Goal: Information Seeking & Learning: Learn about a topic

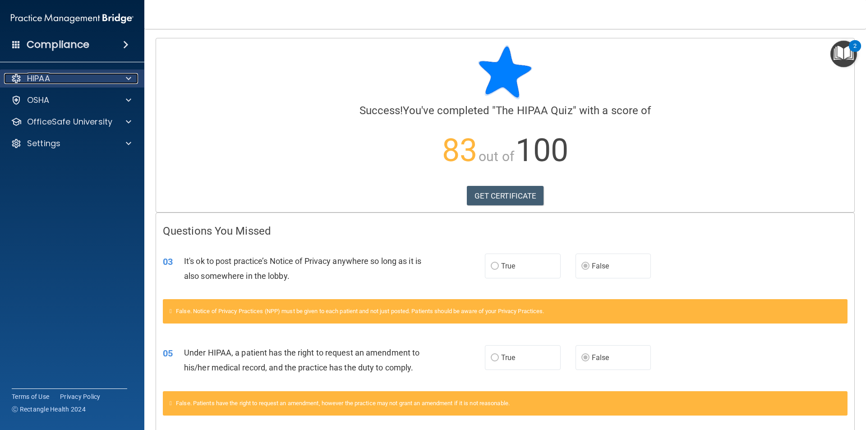
click at [128, 76] on span at bounding box center [128, 78] width 5 height 11
click at [136, 80] on div at bounding box center [127, 78] width 23 height 11
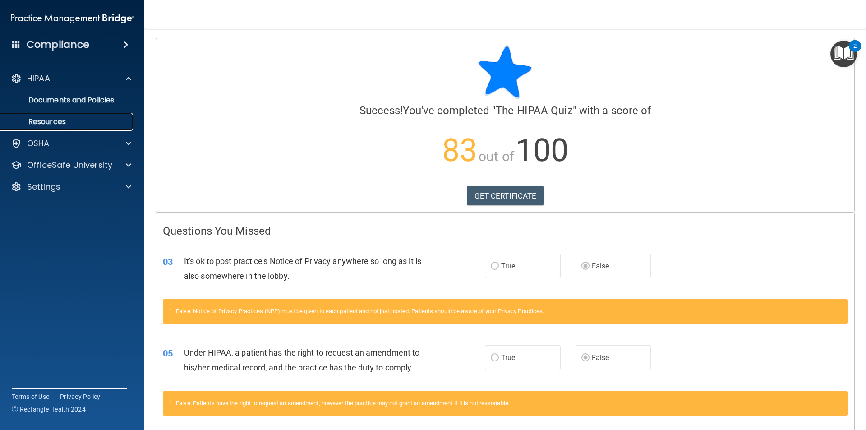
click at [101, 121] on p "Resources" at bounding box center [67, 121] width 123 height 9
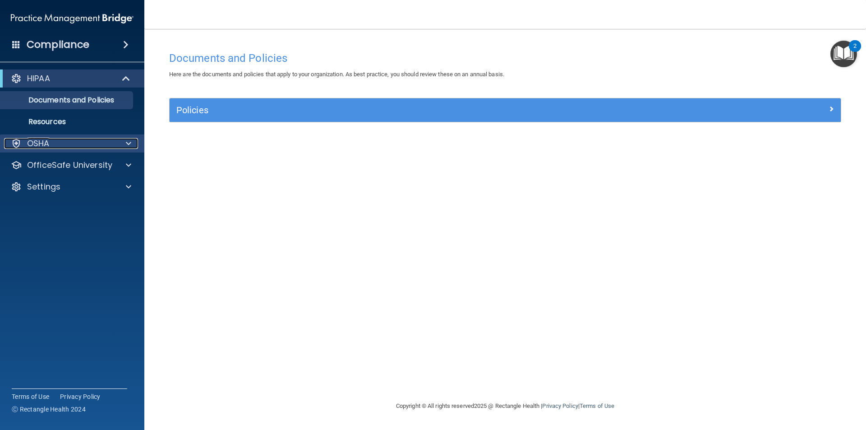
click at [133, 142] on div at bounding box center [127, 143] width 23 height 11
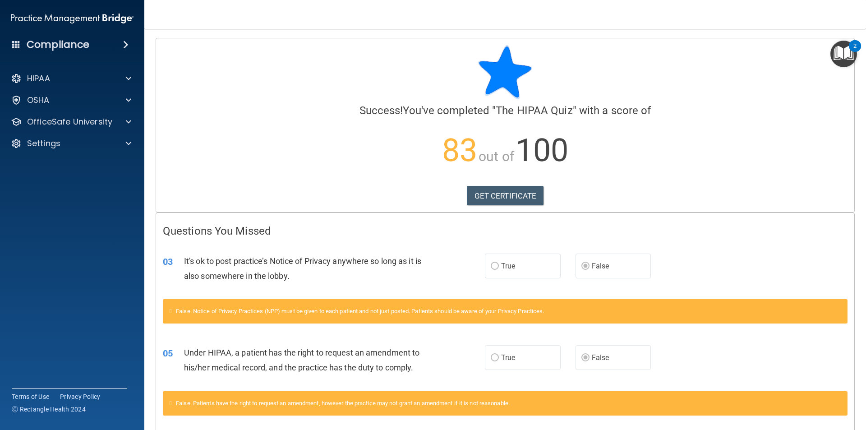
click at [69, 39] on h4 "Compliance" at bounding box center [58, 44] width 63 height 13
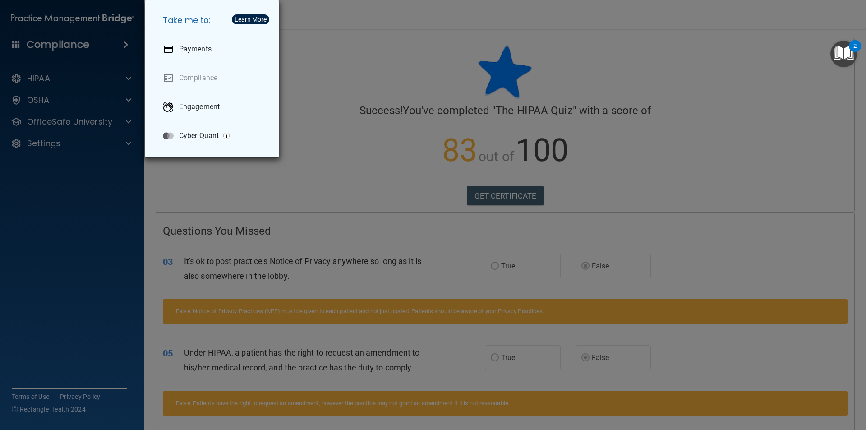
click at [313, 208] on div "Take me to: Payments Compliance Engagement Cyber Quant" at bounding box center [433, 215] width 866 height 430
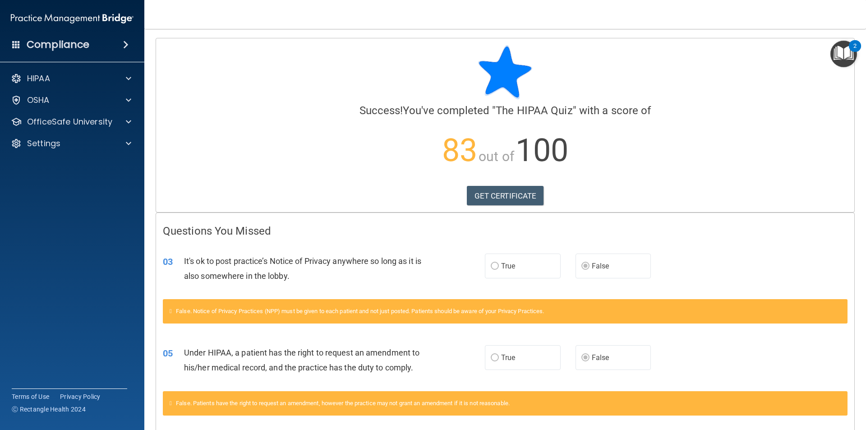
click at [15, 47] on span at bounding box center [16, 44] width 8 height 8
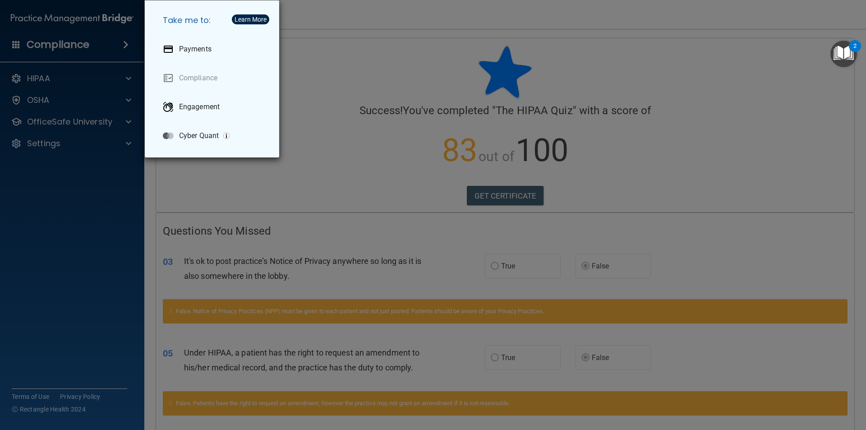
click at [245, 183] on div "Take me to: Payments Compliance Engagement Cyber Quant" at bounding box center [433, 215] width 866 height 430
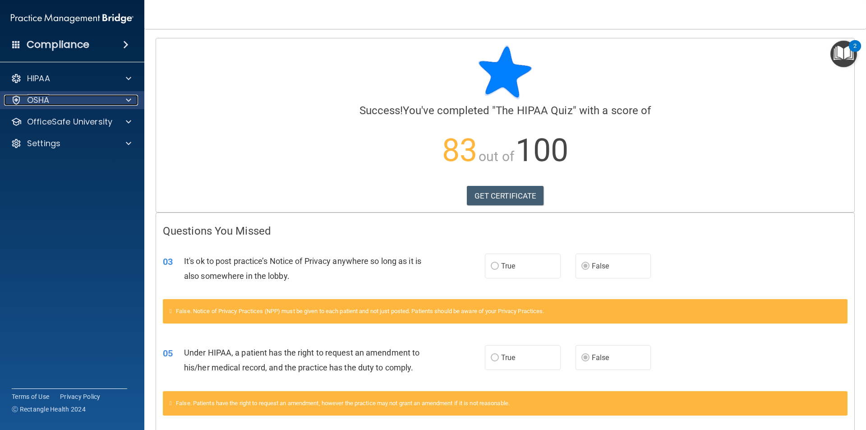
click at [128, 101] on span at bounding box center [128, 100] width 5 height 11
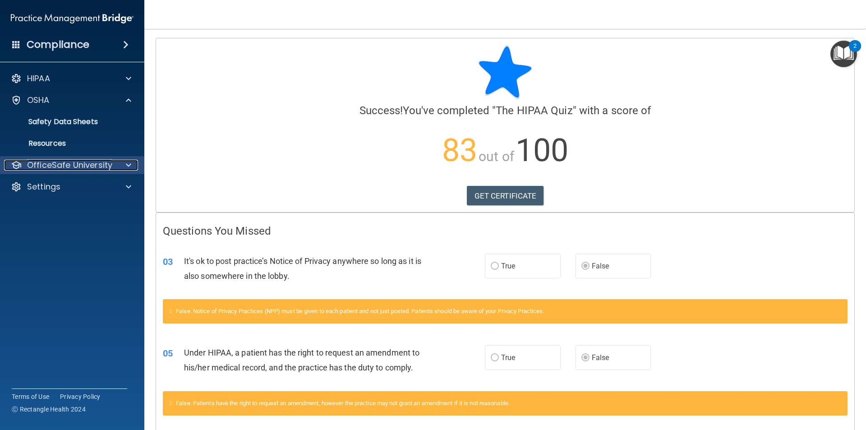
click at [129, 165] on span at bounding box center [128, 165] width 5 height 11
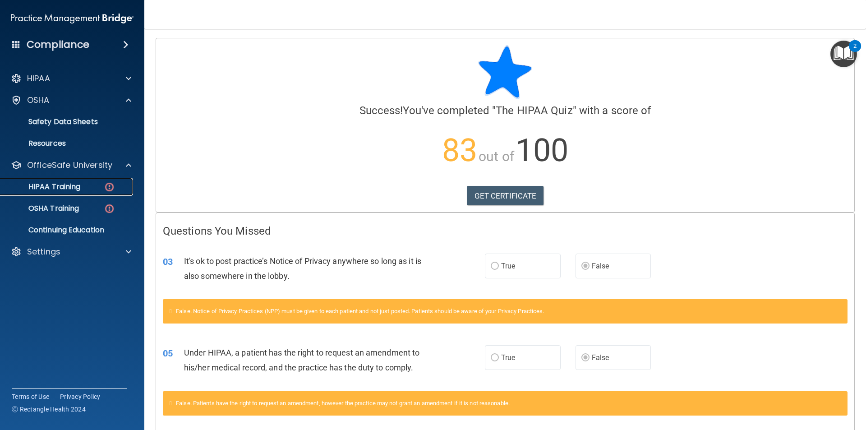
click at [108, 188] on img at bounding box center [109, 186] width 11 height 11
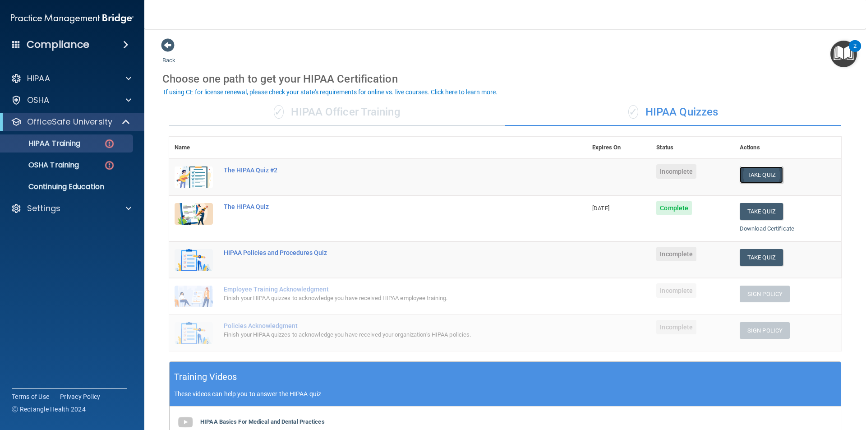
click at [760, 171] on button "Take Quiz" at bounding box center [761, 174] width 43 height 17
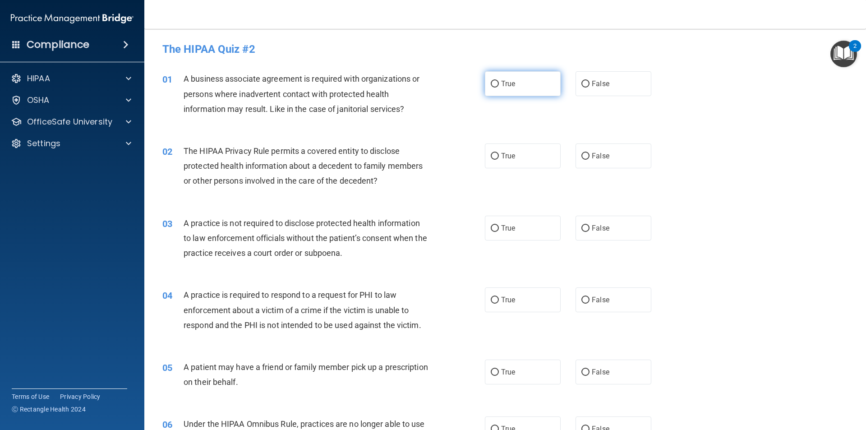
click at [486, 81] on label "True" at bounding box center [523, 83] width 76 height 25
click at [491, 81] on input "True" at bounding box center [495, 84] width 8 height 7
radio input "true"
click at [503, 153] on span "True" at bounding box center [508, 156] width 14 height 9
click at [499, 153] on input "True" at bounding box center [495, 156] width 8 height 7
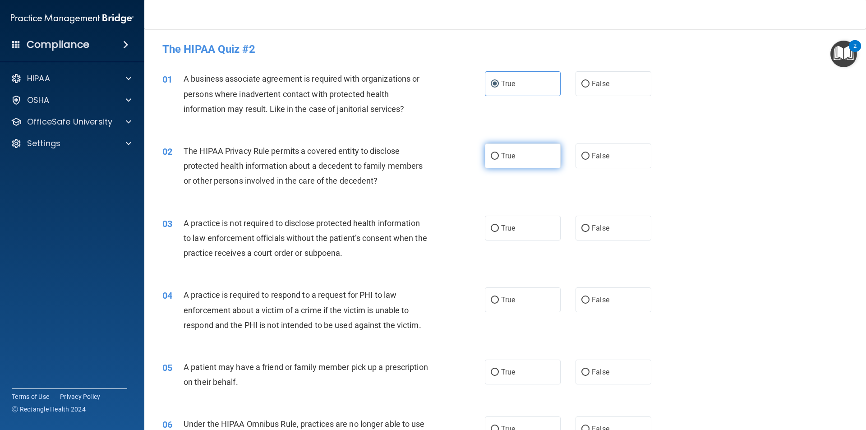
radio input "true"
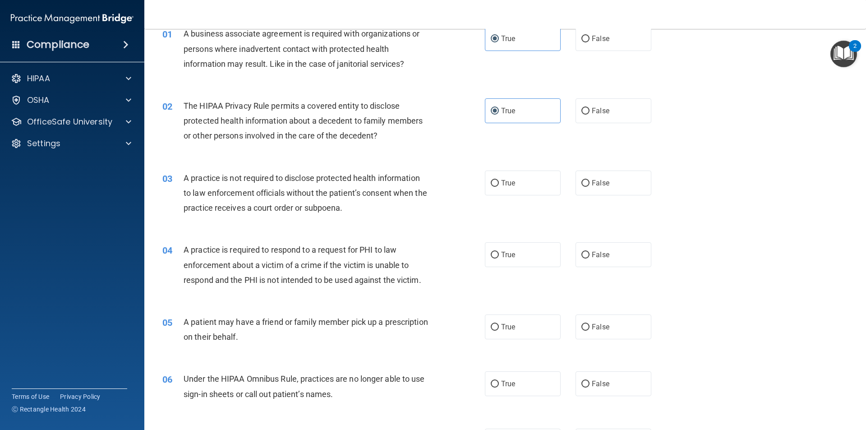
scroll to position [90, 0]
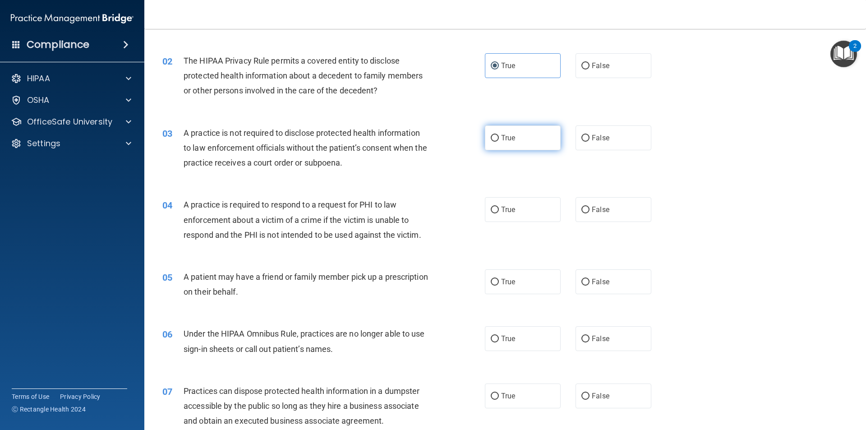
click at [497, 138] on label "True" at bounding box center [523, 137] width 76 height 25
click at [497, 138] on input "True" at bounding box center [495, 138] width 8 height 7
radio input "true"
click at [583, 135] on input "False" at bounding box center [585, 138] width 8 height 7
radio input "true"
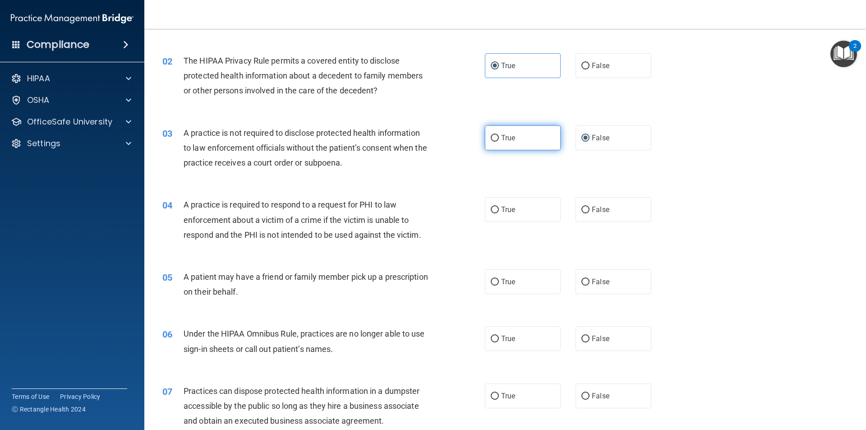
click at [486, 135] on label "True" at bounding box center [523, 137] width 76 height 25
click at [491, 135] on input "True" at bounding box center [495, 138] width 8 height 7
radio input "true"
radio input "false"
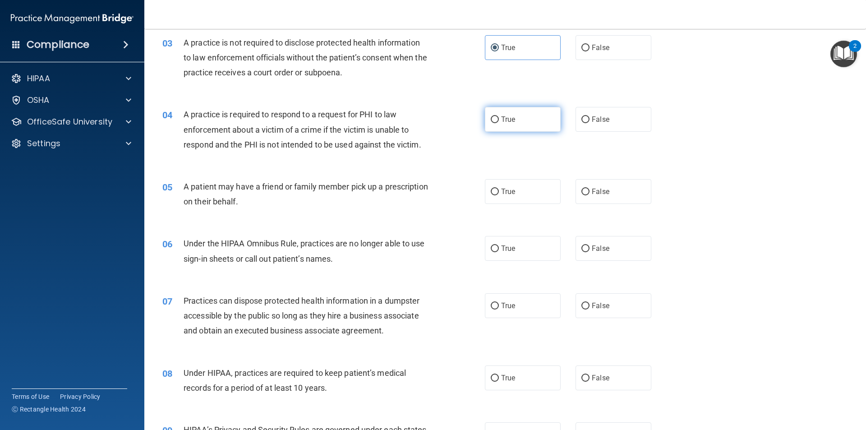
click at [494, 118] on input "True" at bounding box center [495, 119] width 8 height 7
radio input "true"
click at [492, 195] on input "True" at bounding box center [495, 192] width 8 height 7
radio input "true"
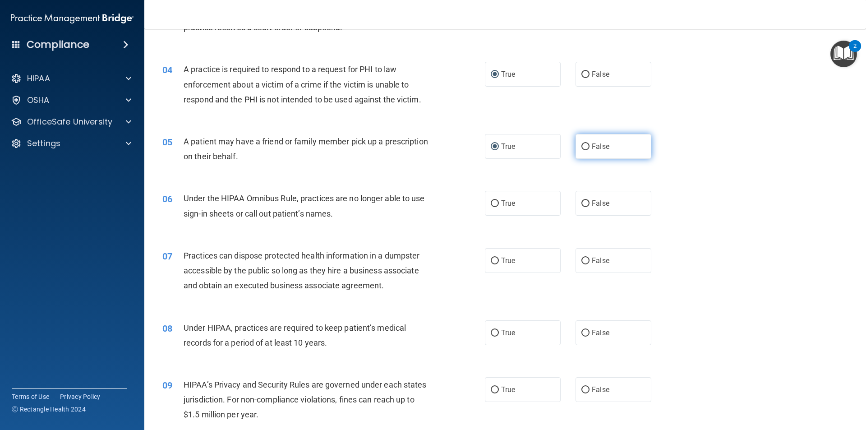
click at [592, 145] on span "False" at bounding box center [601, 146] width 18 height 9
click at [588, 145] on input "False" at bounding box center [585, 146] width 8 height 7
radio input "true"
radio input "false"
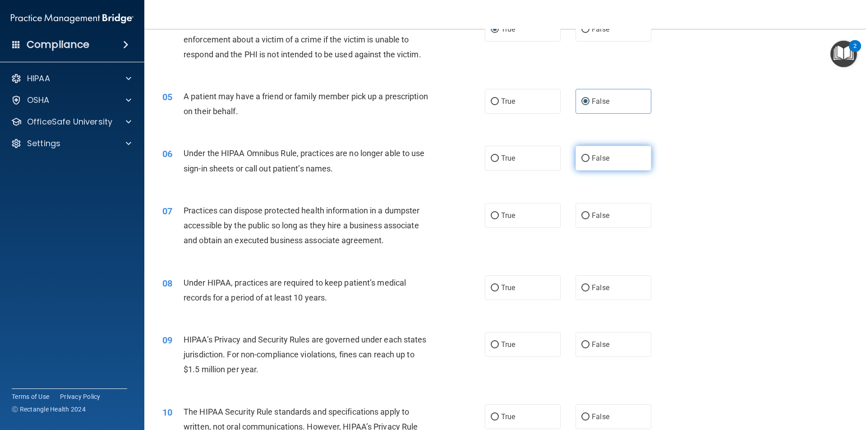
click at [582, 162] on input "False" at bounding box center [585, 158] width 8 height 7
radio input "true"
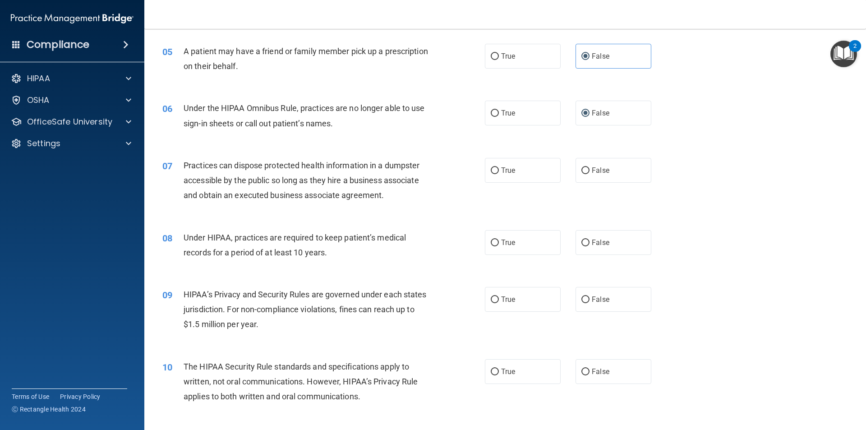
scroll to position [361, 0]
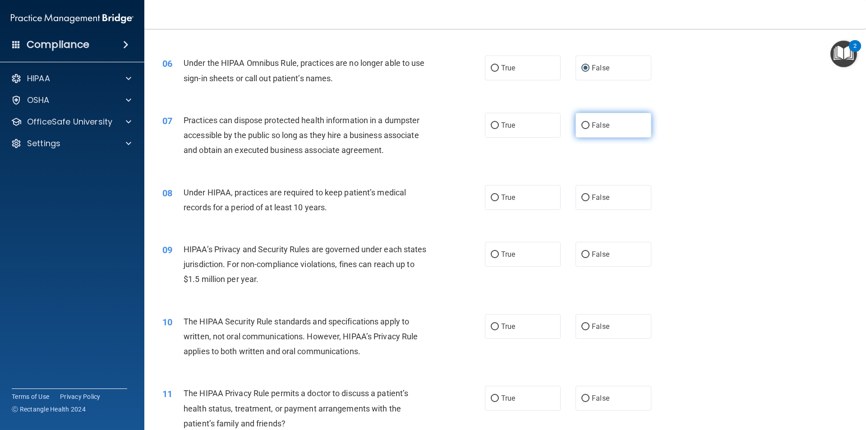
click at [584, 127] on input "False" at bounding box center [585, 125] width 8 height 7
radio input "true"
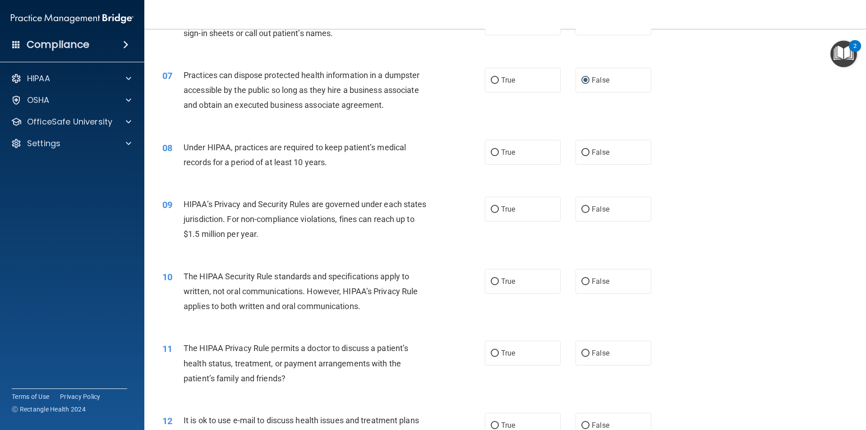
scroll to position [451, 0]
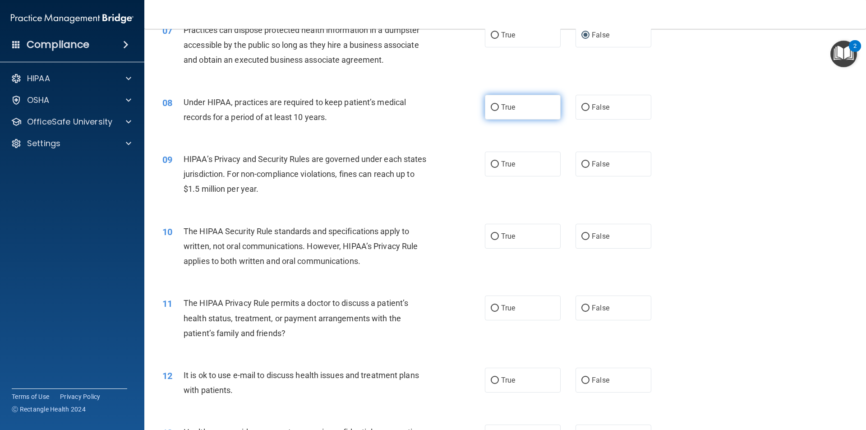
click at [501, 108] on span "True" at bounding box center [508, 107] width 14 height 9
click at [499, 108] on input "True" at bounding box center [495, 107] width 8 height 7
radio input "true"
click at [581, 105] on input "False" at bounding box center [585, 107] width 8 height 7
radio input "true"
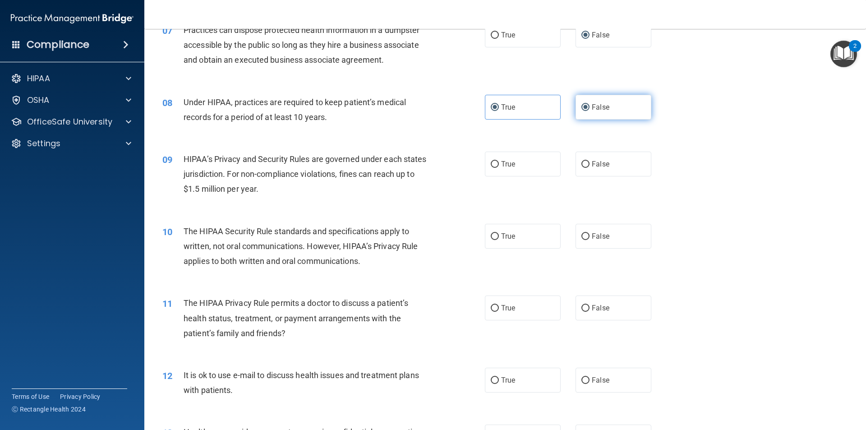
radio input "false"
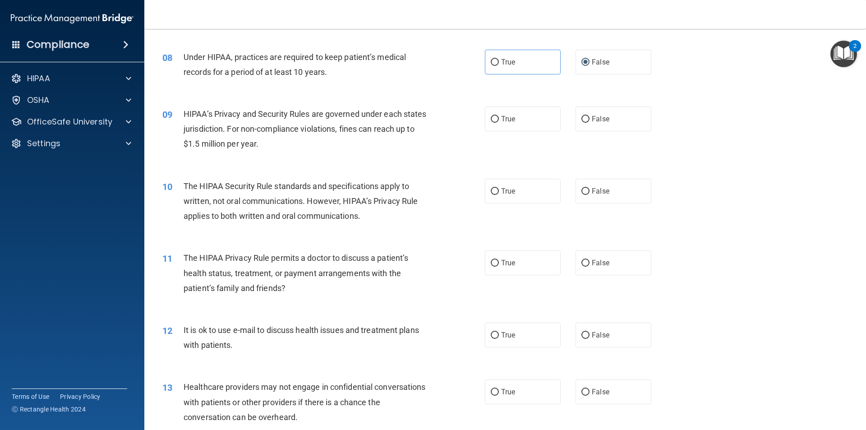
scroll to position [541, 0]
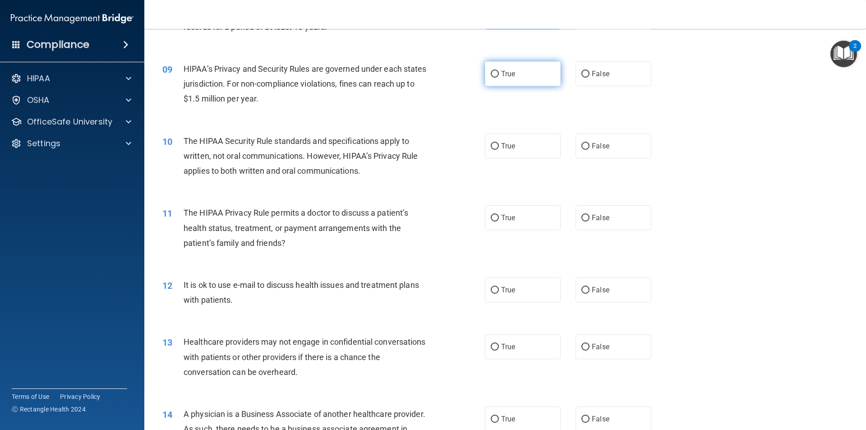
click at [494, 71] on input "True" at bounding box center [495, 74] width 8 height 7
radio input "true"
click at [491, 146] on input "True" at bounding box center [495, 146] width 8 height 7
radio input "true"
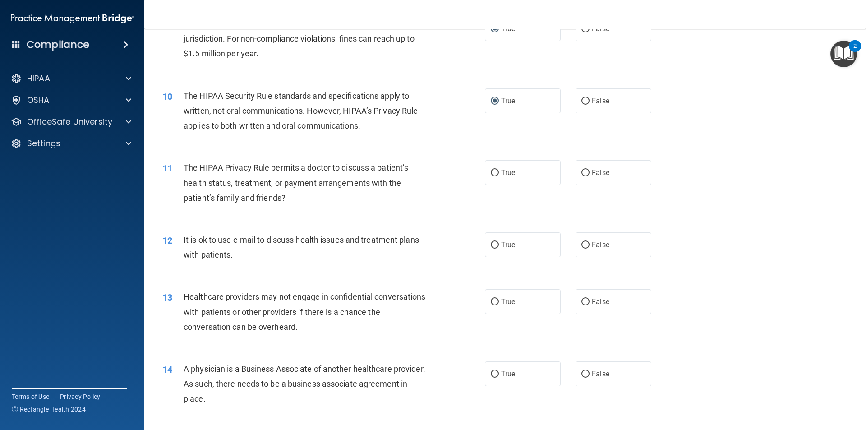
scroll to position [632, 0]
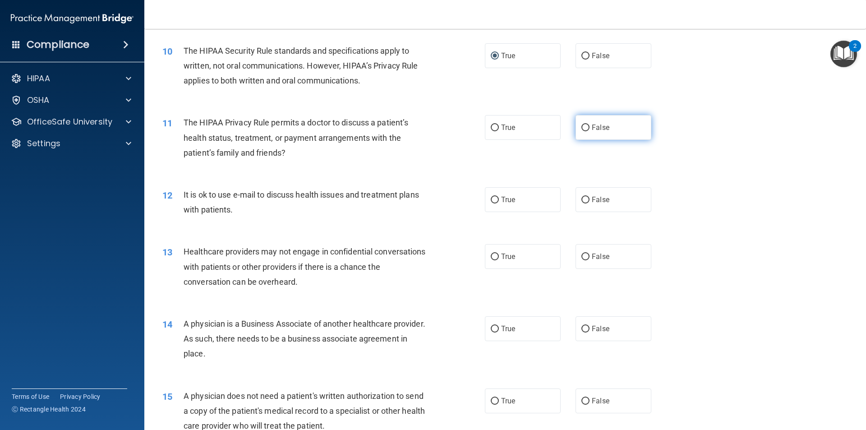
click at [581, 130] on input "False" at bounding box center [585, 128] width 8 height 7
radio input "true"
click at [581, 203] on label "False" at bounding box center [614, 199] width 76 height 25
click at [581, 203] on input "False" at bounding box center [585, 200] width 8 height 7
radio input "true"
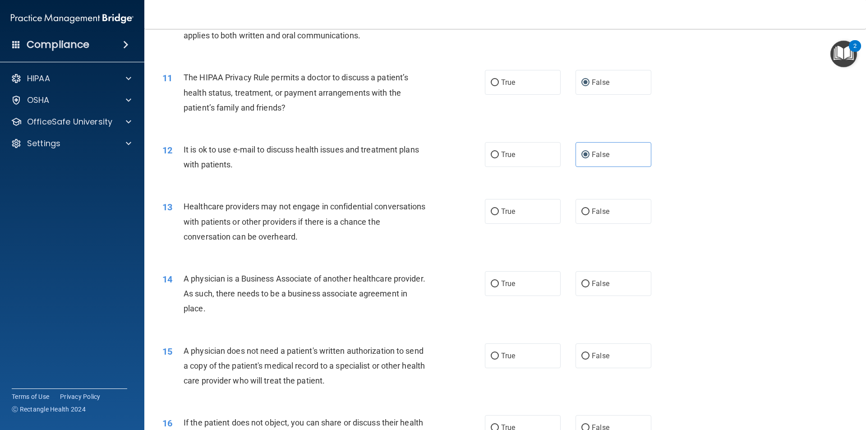
scroll to position [722, 0]
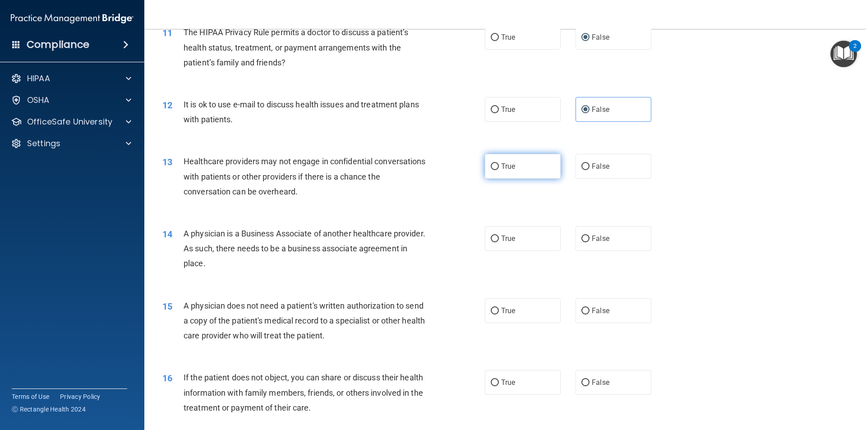
click at [492, 166] on input "True" at bounding box center [495, 166] width 8 height 7
radio input "true"
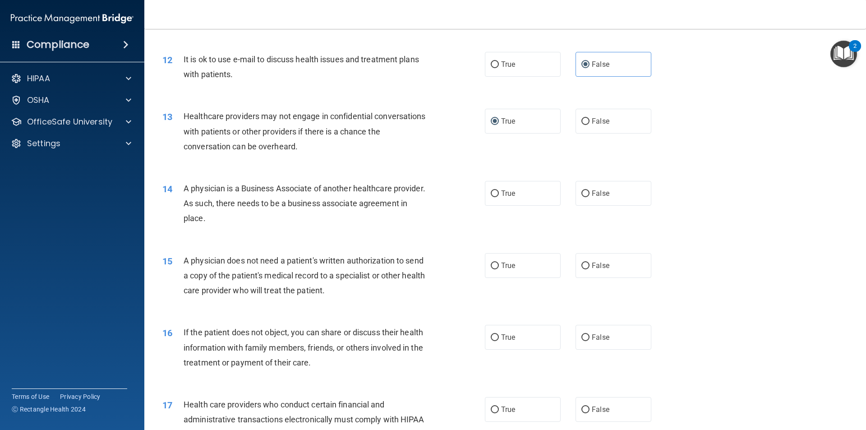
scroll to position [812, 0]
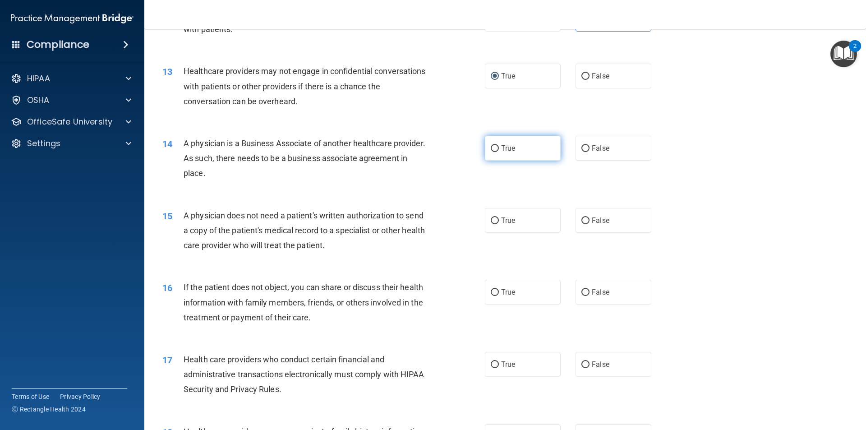
click at [492, 146] on input "True" at bounding box center [495, 148] width 8 height 7
radio input "true"
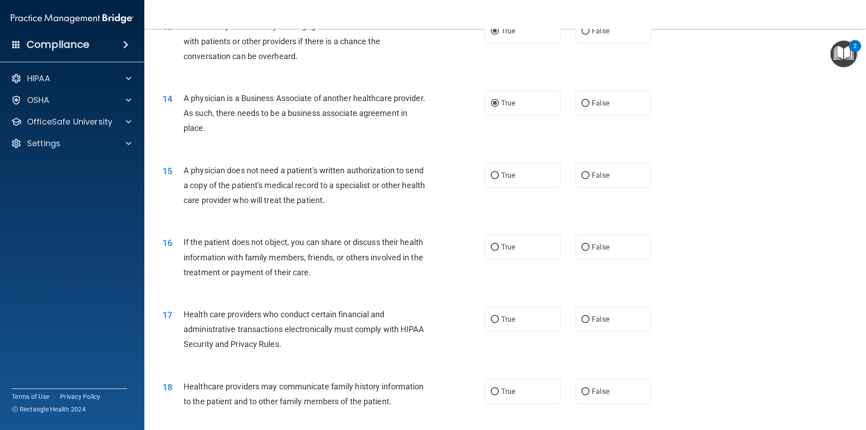
scroll to position [902, 0]
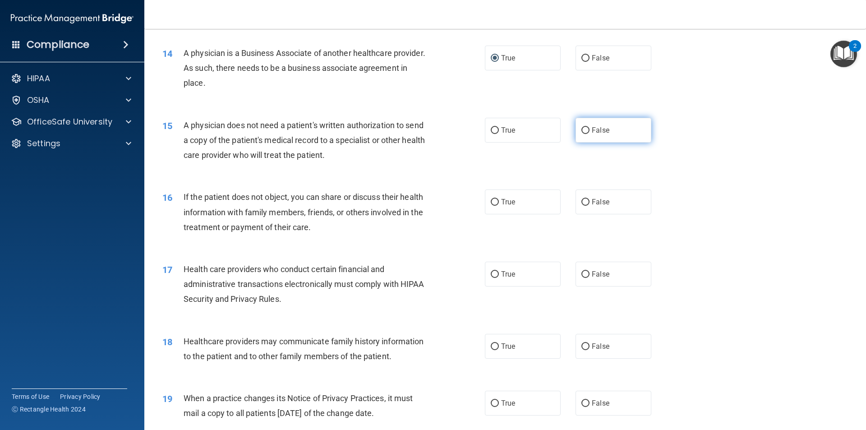
click at [584, 130] on input "False" at bounding box center [585, 130] width 8 height 7
radio input "true"
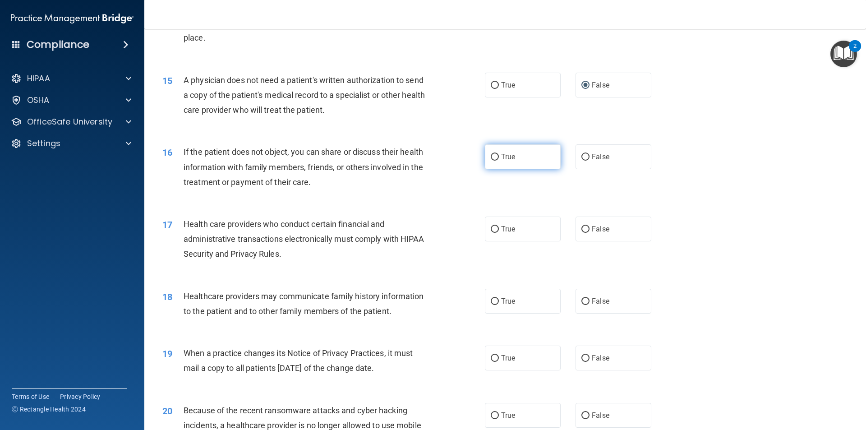
click at [494, 158] on input "True" at bounding box center [495, 157] width 8 height 7
radio input "true"
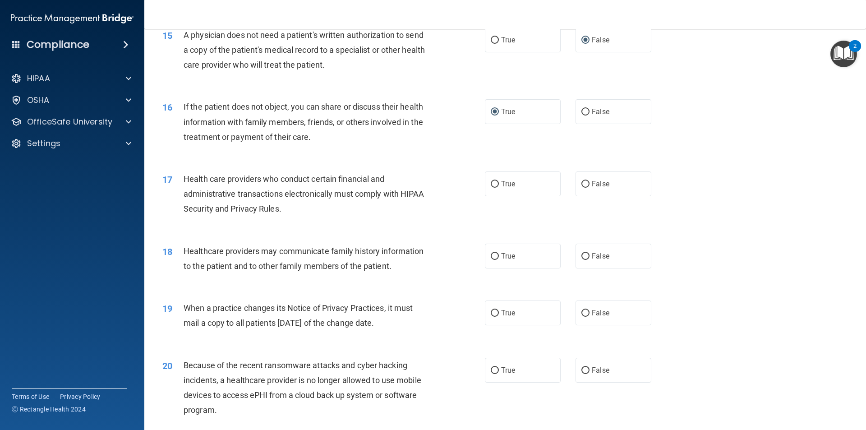
scroll to position [1038, 0]
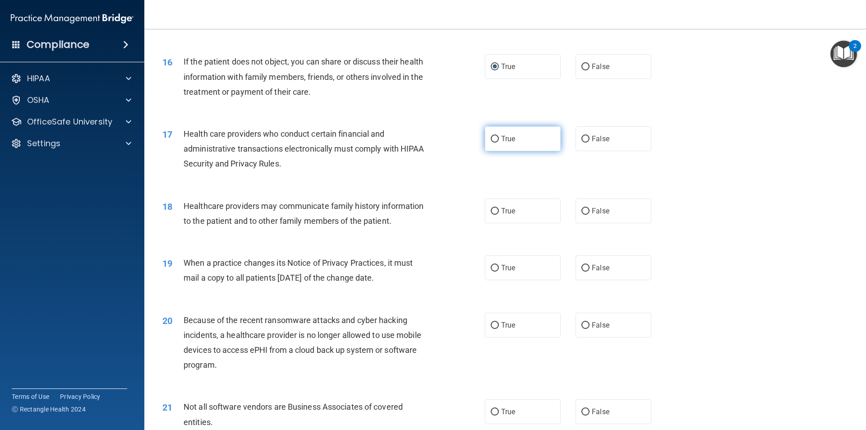
click at [491, 139] on input "True" at bounding box center [495, 139] width 8 height 7
radio input "true"
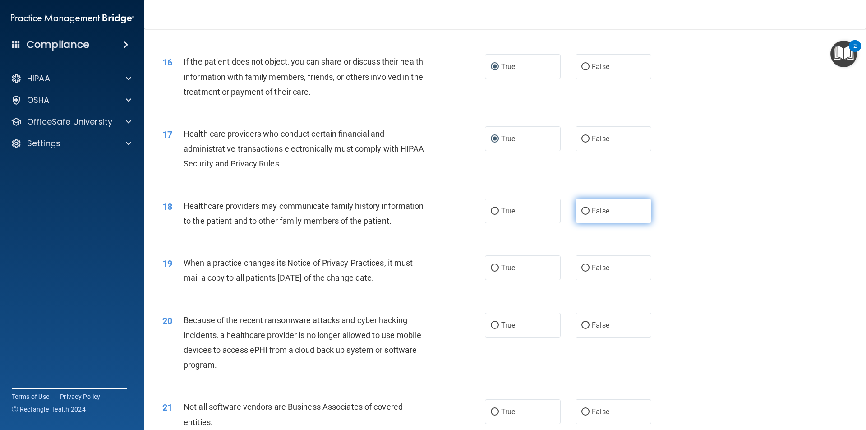
click at [587, 218] on label "False" at bounding box center [614, 210] width 76 height 25
click at [587, 215] on input "False" at bounding box center [585, 211] width 8 height 7
radio input "true"
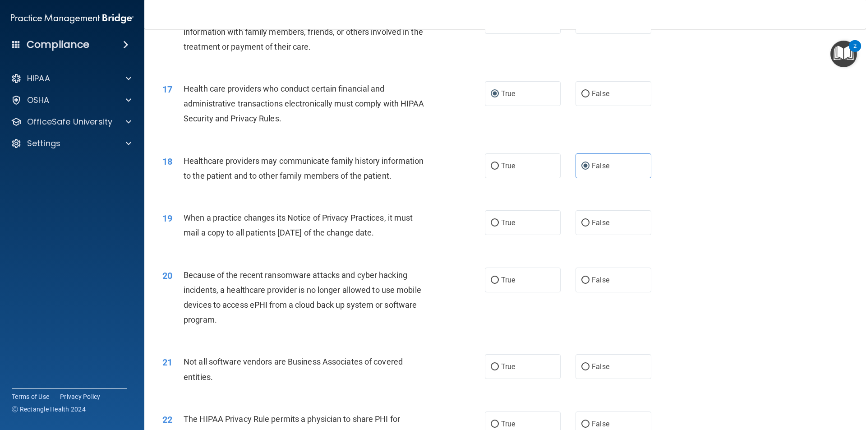
scroll to position [1128, 0]
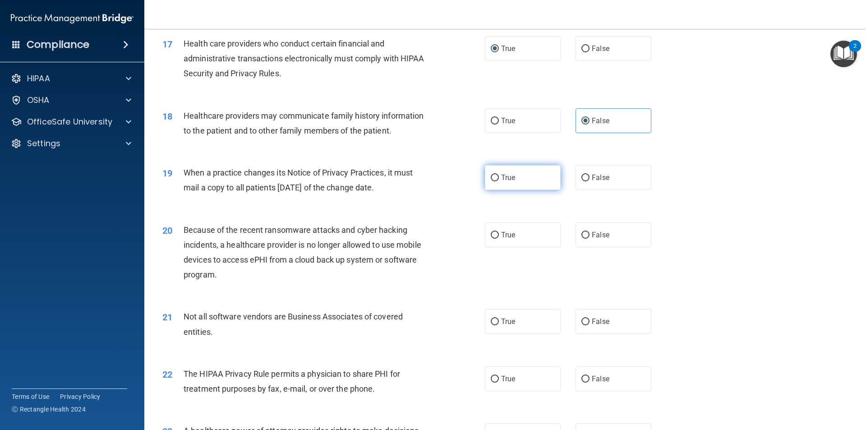
click at [493, 176] on input "True" at bounding box center [495, 178] width 8 height 7
radio input "true"
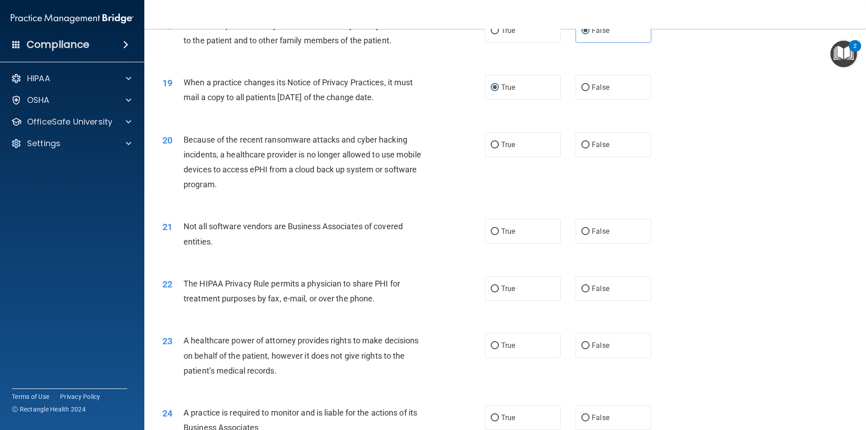
scroll to position [1263, 0]
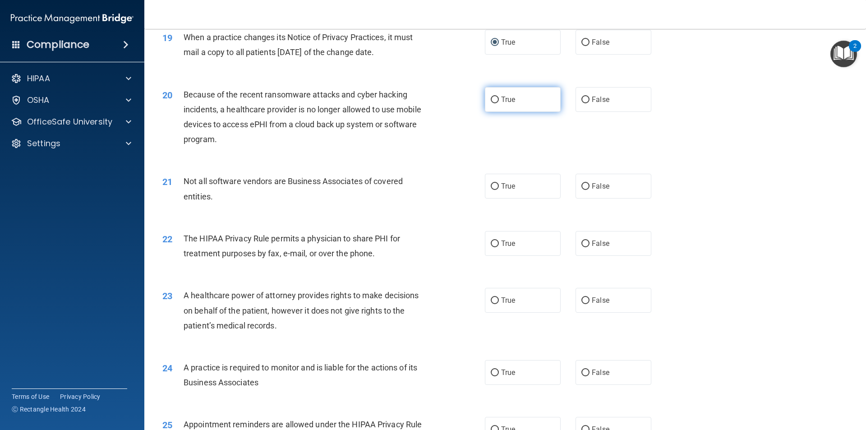
click at [497, 100] on label "True" at bounding box center [523, 99] width 76 height 25
click at [497, 100] on input "True" at bounding box center [495, 100] width 8 height 7
radio input "true"
click at [593, 101] on span "False" at bounding box center [601, 99] width 18 height 9
click at [590, 101] on input "False" at bounding box center [585, 100] width 8 height 7
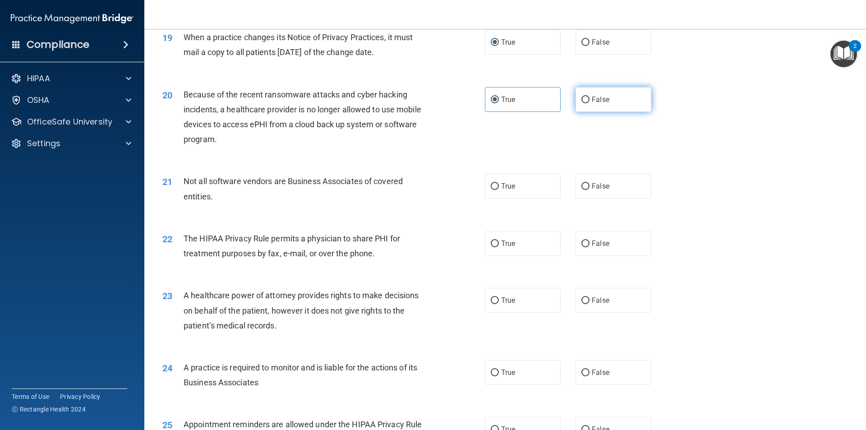
radio input "true"
click at [485, 99] on label "True" at bounding box center [523, 99] width 76 height 25
click at [491, 99] on input "True" at bounding box center [495, 100] width 8 height 7
radio input "true"
radio input "false"
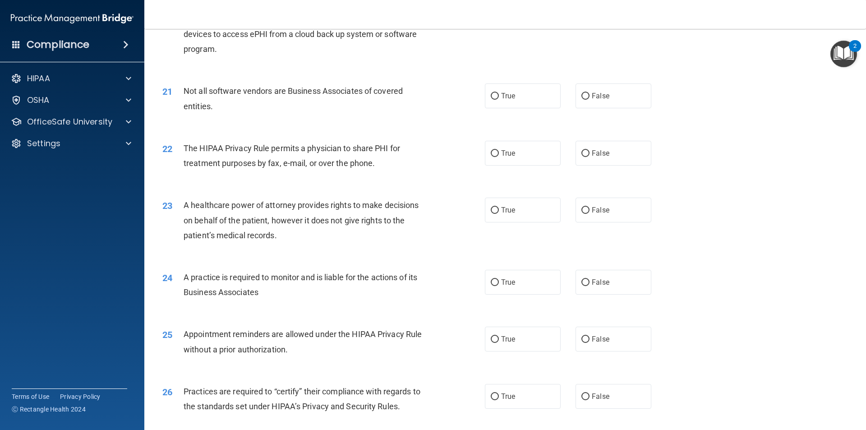
scroll to position [1308, 0]
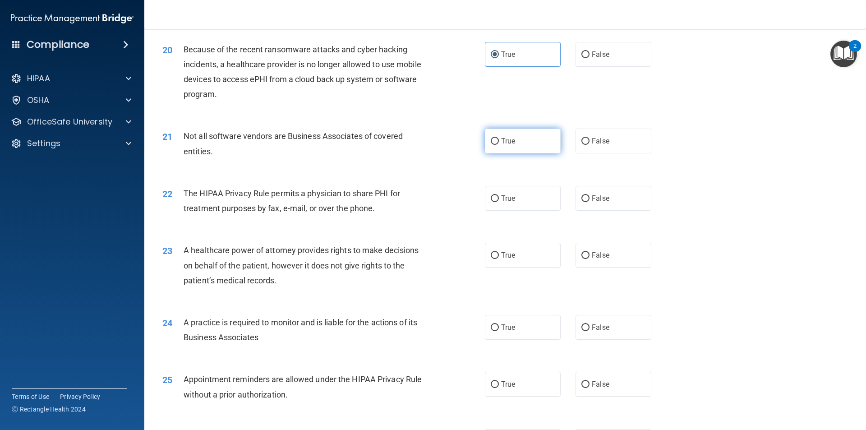
click at [495, 140] on input "True" at bounding box center [495, 141] width 8 height 7
radio input "true"
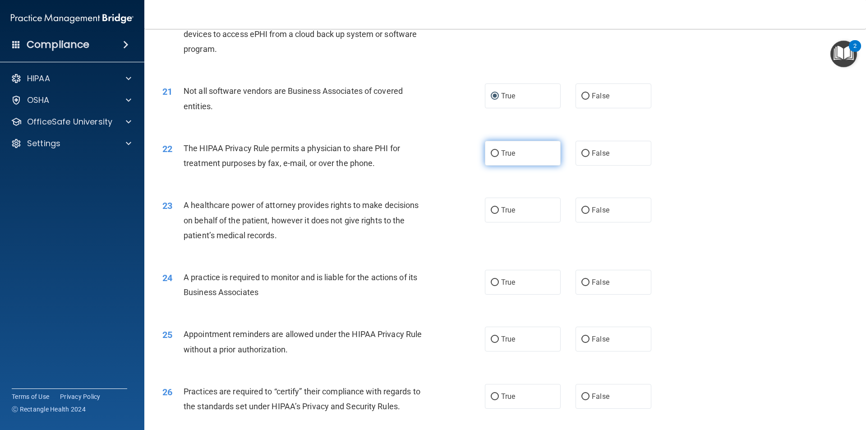
click at [494, 152] on input "True" at bounding box center [495, 153] width 8 height 7
radio input "true"
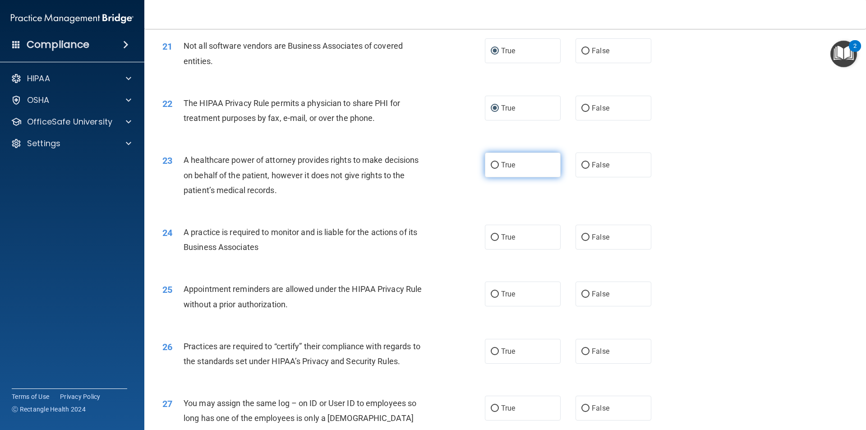
click at [496, 166] on label "True" at bounding box center [523, 164] width 76 height 25
click at [496, 166] on input "True" at bounding box center [495, 165] width 8 height 7
radio input "true"
click at [497, 234] on label "True" at bounding box center [523, 237] width 76 height 25
click at [497, 234] on input "True" at bounding box center [495, 237] width 8 height 7
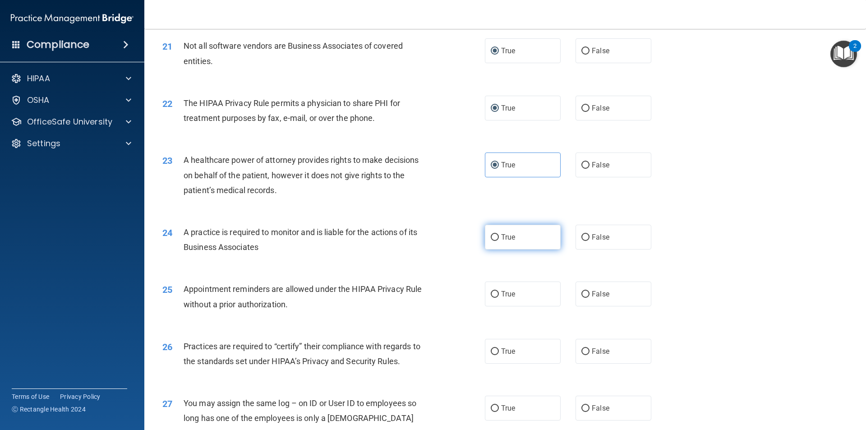
radio input "true"
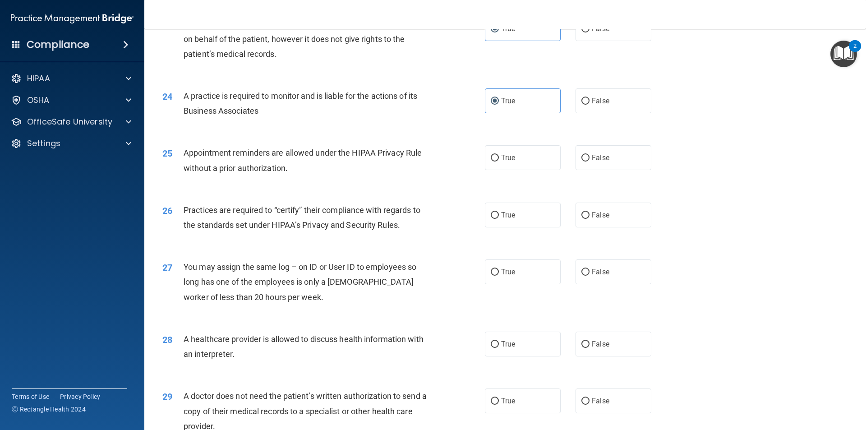
scroll to position [1625, 0]
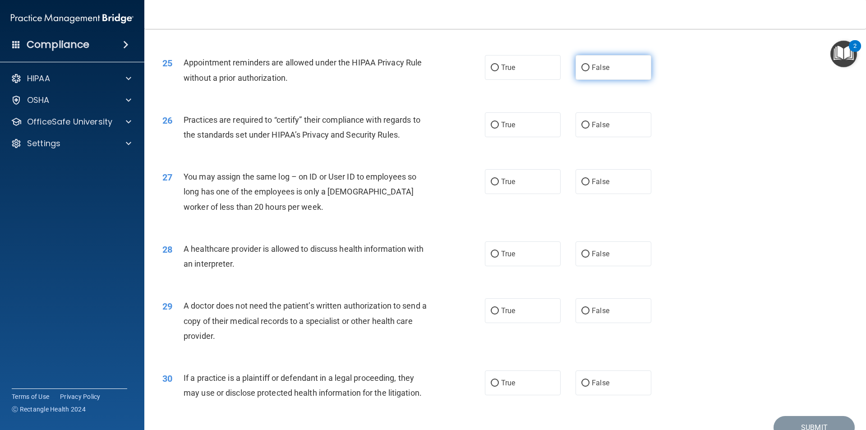
click at [581, 65] on input "False" at bounding box center [585, 68] width 8 height 7
radio input "true"
click at [491, 119] on label "True" at bounding box center [523, 124] width 76 height 25
click at [491, 122] on input "True" at bounding box center [495, 125] width 8 height 7
radio input "true"
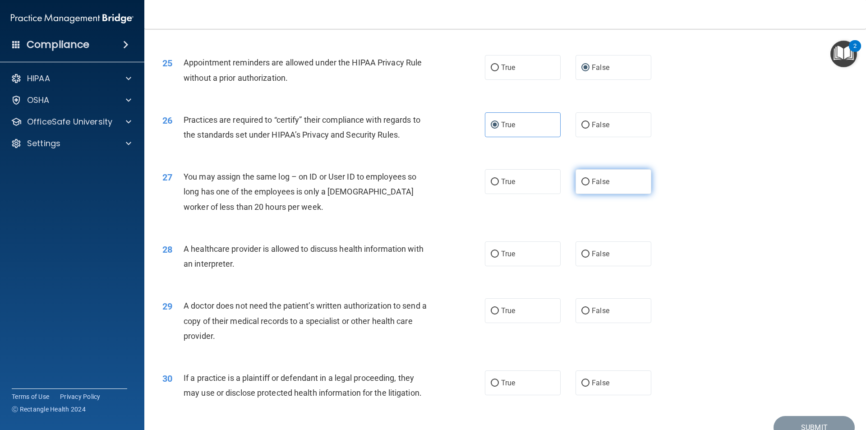
click at [589, 186] on label "False" at bounding box center [614, 181] width 76 height 25
click at [589, 185] on input "False" at bounding box center [585, 182] width 8 height 7
radio input "true"
click at [576, 254] on label "False" at bounding box center [614, 253] width 76 height 25
click at [581, 254] on input "False" at bounding box center [585, 254] width 8 height 7
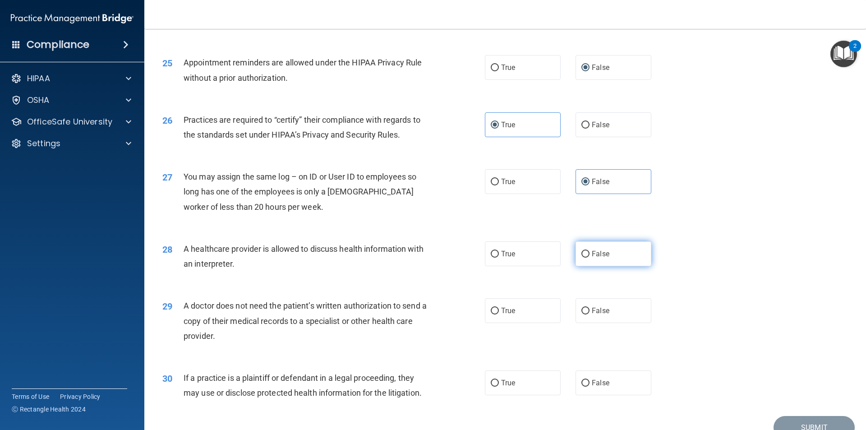
radio input "true"
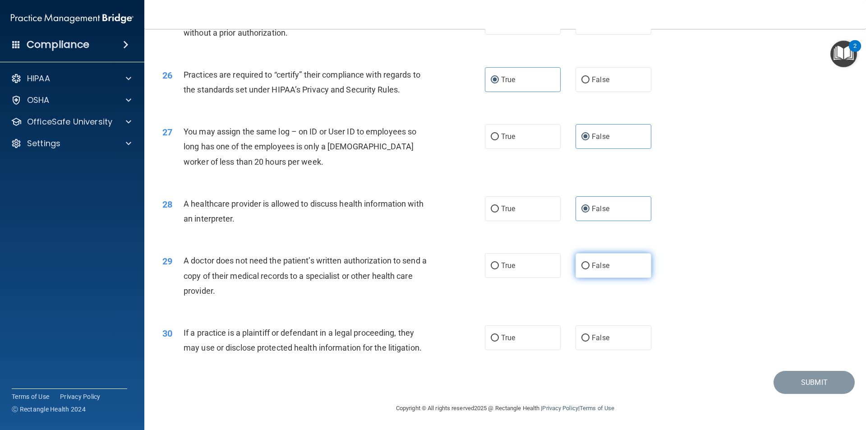
click at [578, 272] on label "False" at bounding box center [614, 265] width 76 height 25
click at [581, 269] on input "False" at bounding box center [585, 266] width 8 height 7
radio input "true"
click at [599, 344] on label "False" at bounding box center [614, 337] width 76 height 25
click at [590, 341] on input "False" at bounding box center [585, 338] width 8 height 7
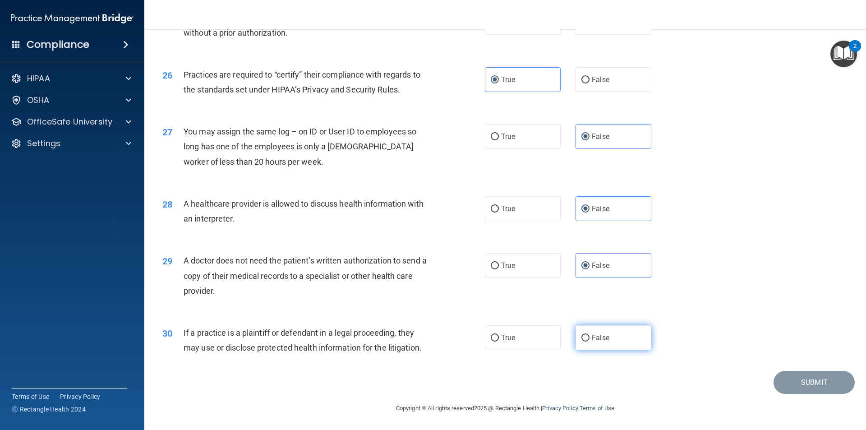
radio input "true"
click at [807, 376] on button "Submit" at bounding box center [814, 382] width 81 height 23
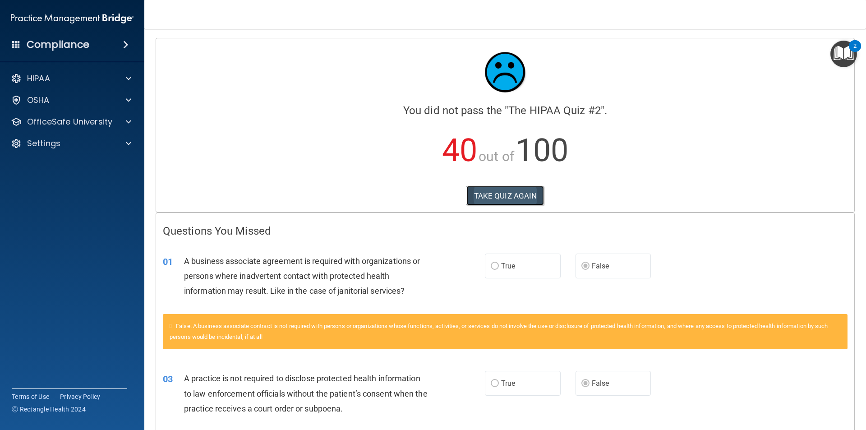
click at [506, 199] on button "TAKE QUIZ AGAIN" at bounding box center [505, 196] width 78 height 20
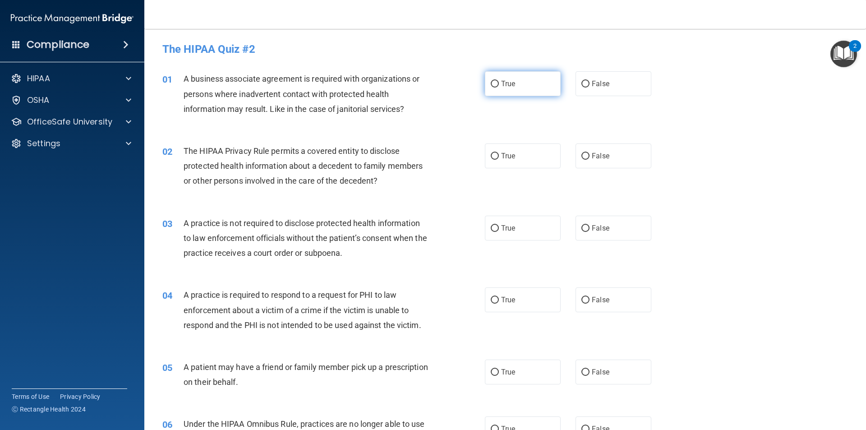
click at [501, 82] on span "True" at bounding box center [508, 83] width 14 height 9
click at [499, 82] on input "True" at bounding box center [495, 84] width 8 height 7
radio input "true"
click at [495, 157] on input "True" at bounding box center [495, 156] width 8 height 7
radio input "true"
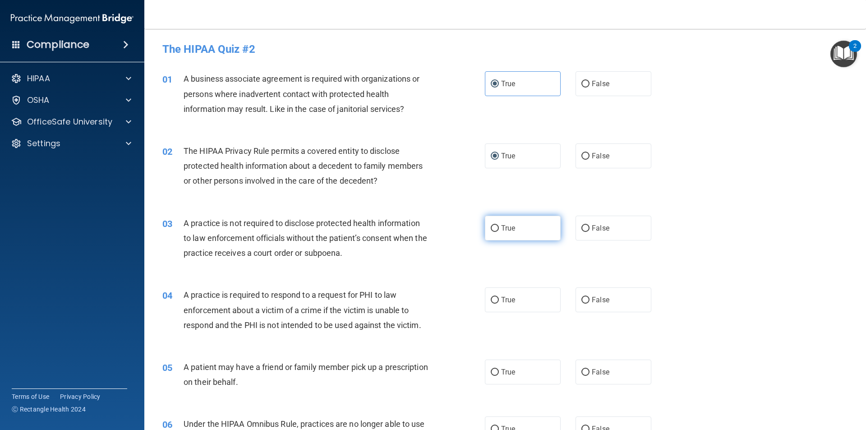
click at [493, 236] on label "True" at bounding box center [523, 228] width 76 height 25
click at [493, 232] on input "True" at bounding box center [495, 228] width 8 height 7
radio input "true"
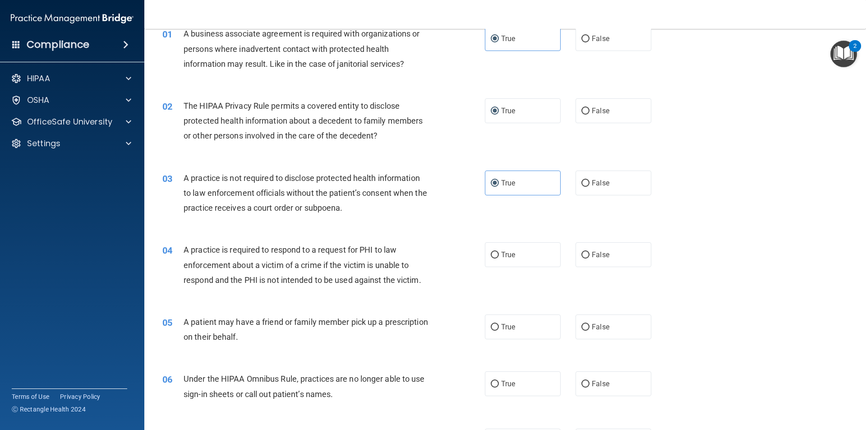
scroll to position [90, 0]
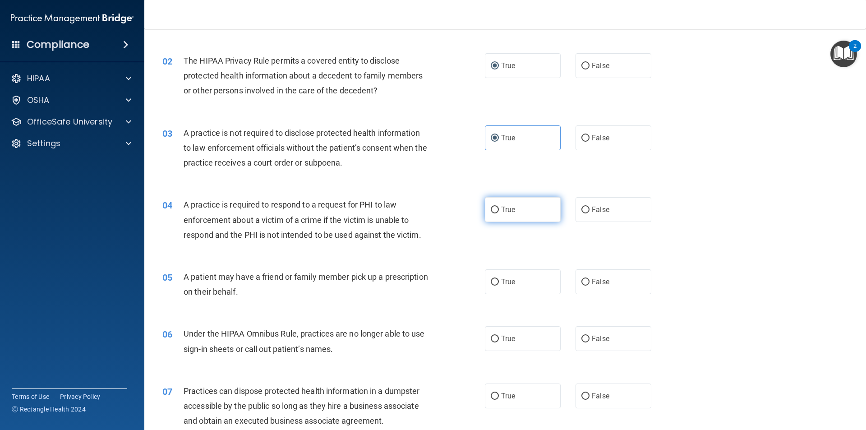
click at [493, 211] on input "True" at bounding box center [495, 210] width 8 height 7
radio input "true"
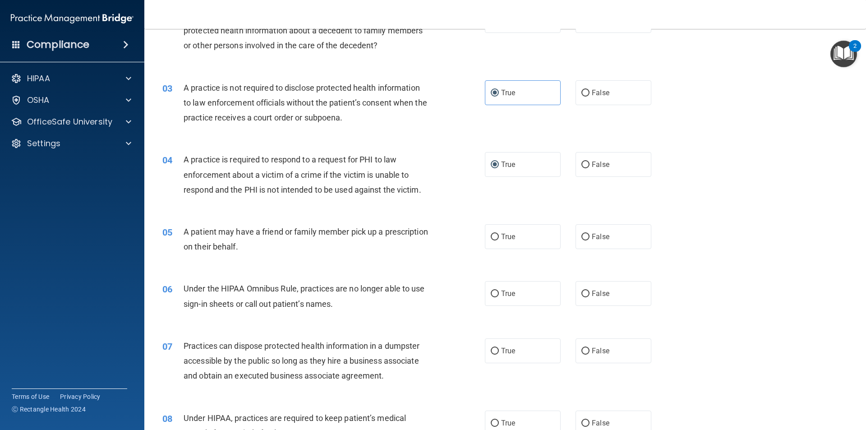
scroll to position [180, 0]
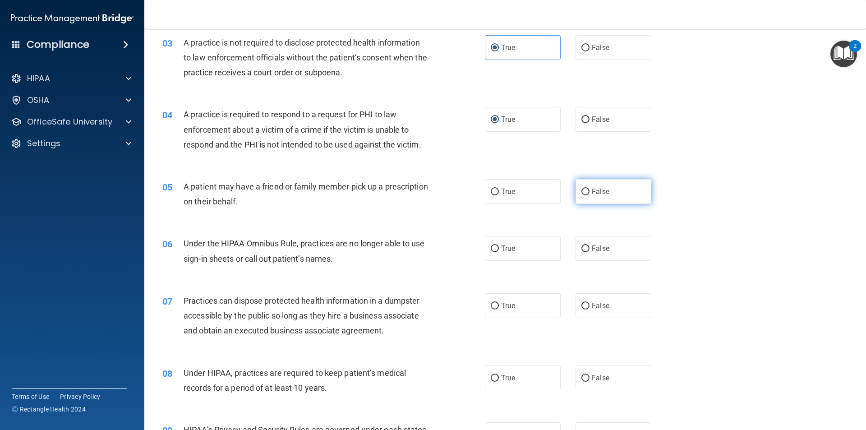
click at [576, 192] on label "False" at bounding box center [614, 191] width 76 height 25
click at [581, 192] on input "False" at bounding box center [585, 192] width 8 height 7
radio input "true"
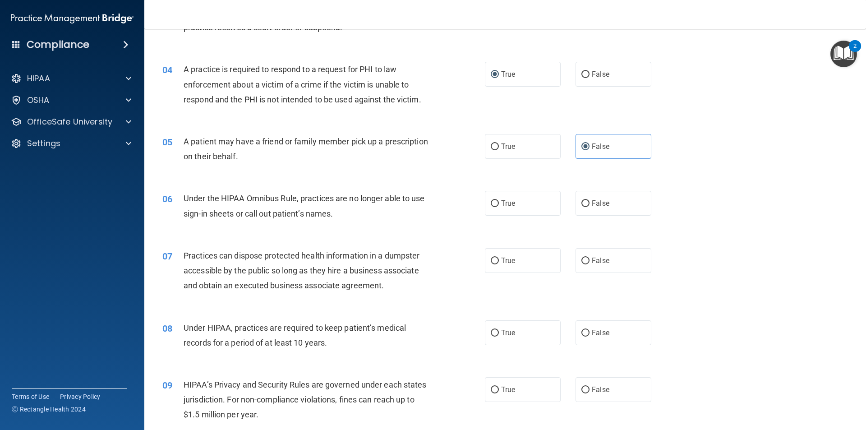
scroll to position [271, 0]
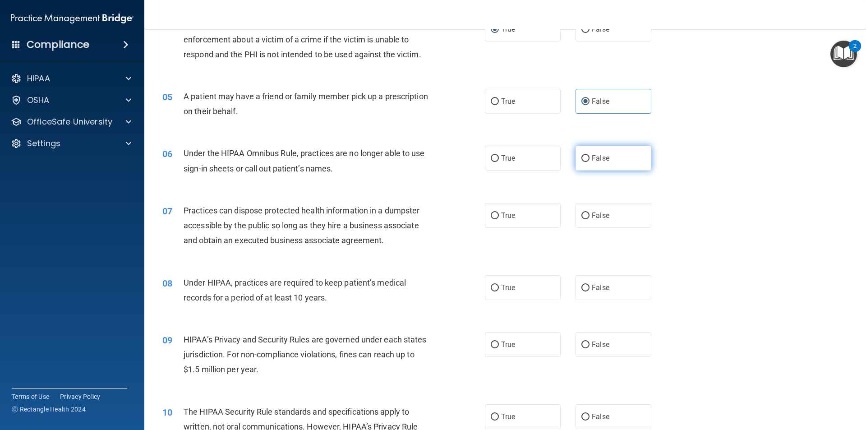
click at [581, 161] on input "False" at bounding box center [585, 158] width 8 height 7
radio input "true"
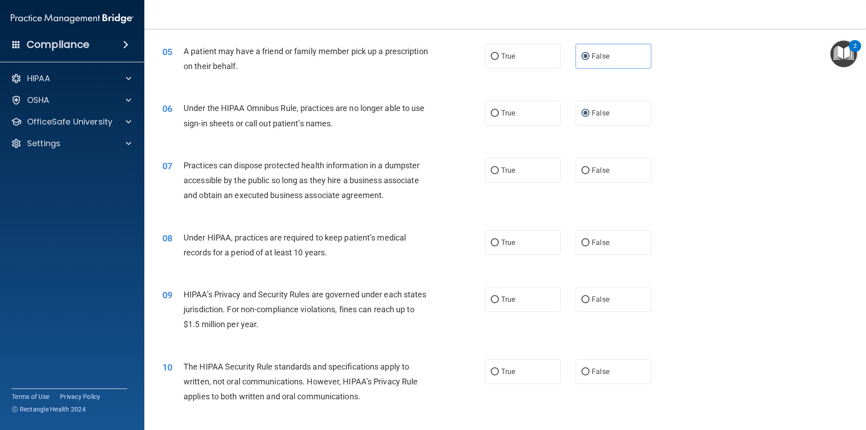
scroll to position [361, 0]
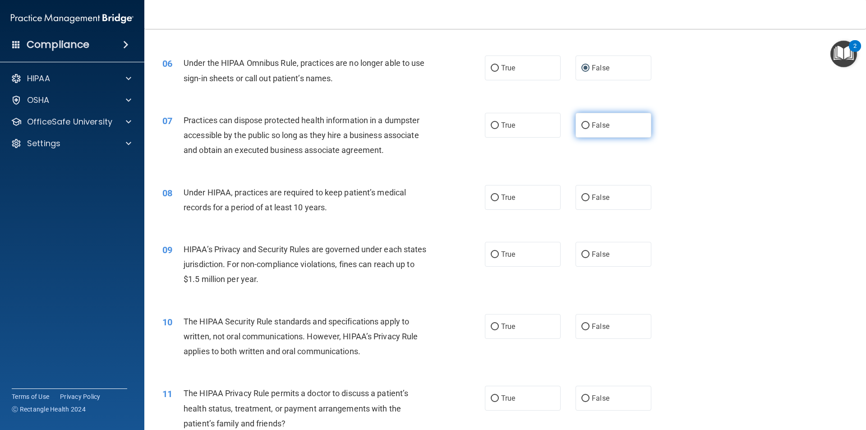
click at [590, 130] on label "False" at bounding box center [614, 125] width 76 height 25
click at [590, 129] on input "False" at bounding box center [585, 125] width 8 height 7
radio input "true"
click at [485, 199] on label "True" at bounding box center [523, 197] width 76 height 25
click at [491, 199] on input "True" at bounding box center [495, 197] width 8 height 7
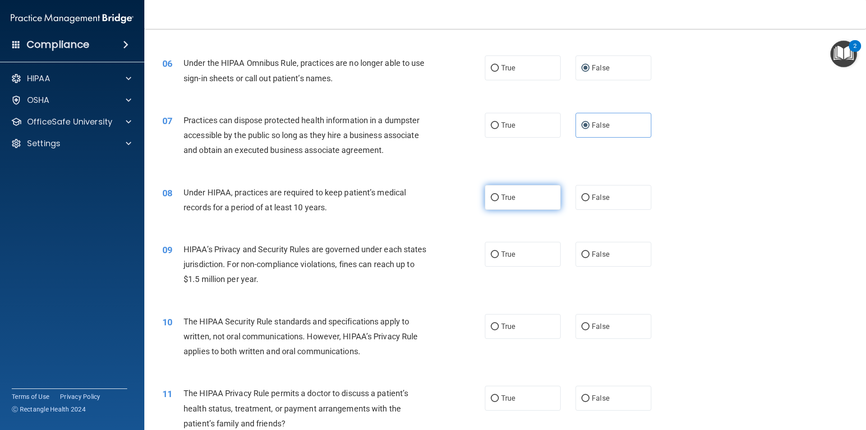
radio input "true"
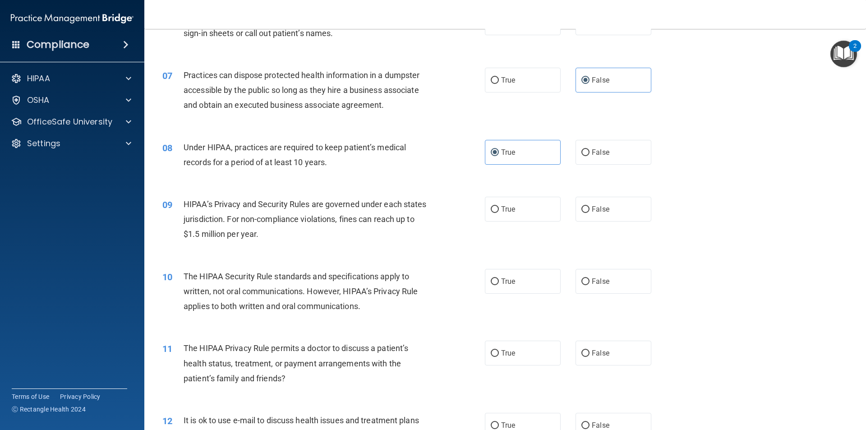
scroll to position [451, 0]
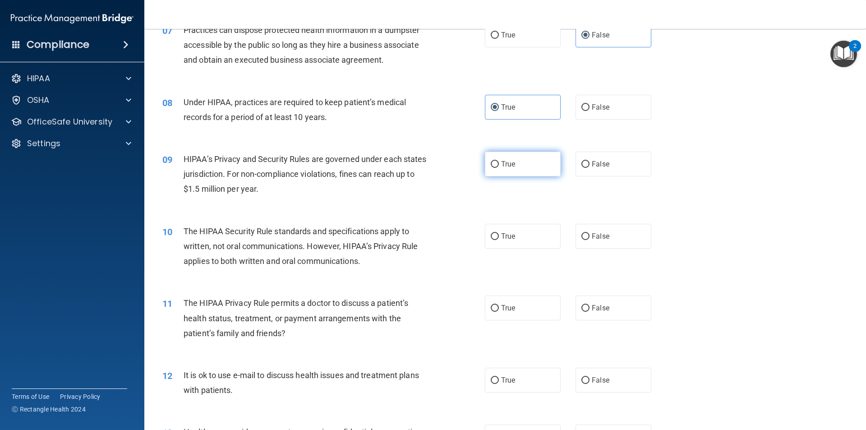
click at [485, 164] on label "True" at bounding box center [523, 164] width 76 height 25
click at [491, 164] on input "True" at bounding box center [495, 164] width 8 height 7
radio input "true"
click at [590, 115] on label "False" at bounding box center [614, 107] width 76 height 25
click at [590, 111] on input "False" at bounding box center [585, 107] width 8 height 7
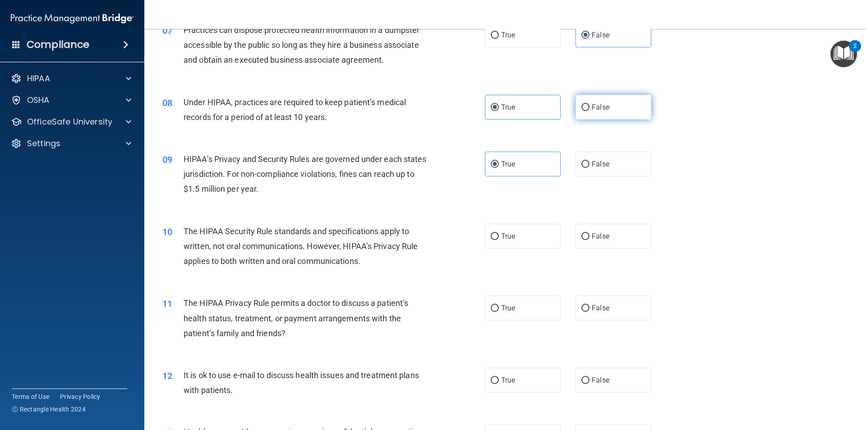
radio input "true"
radio input "false"
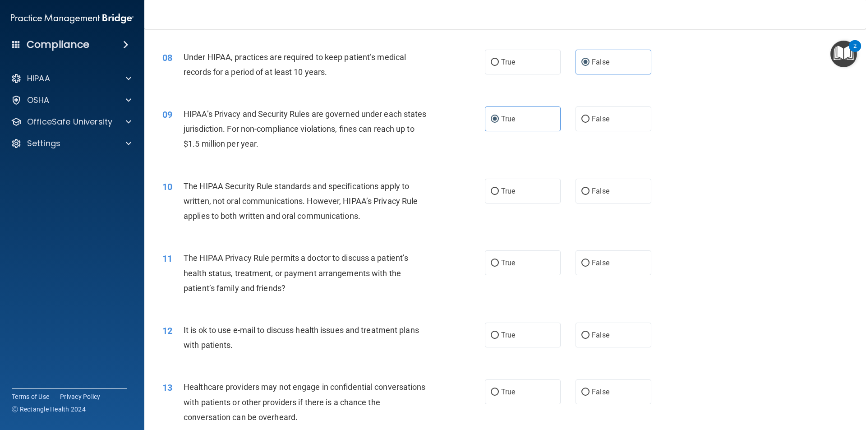
scroll to position [541, 0]
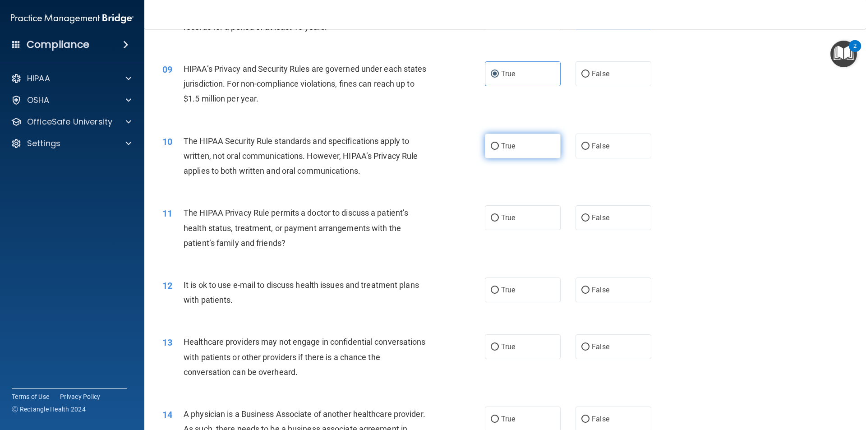
click at [494, 144] on input "True" at bounding box center [495, 146] width 8 height 7
radio input "true"
click at [576, 216] on label "False" at bounding box center [614, 217] width 76 height 25
click at [581, 216] on input "False" at bounding box center [585, 218] width 8 height 7
radio input "true"
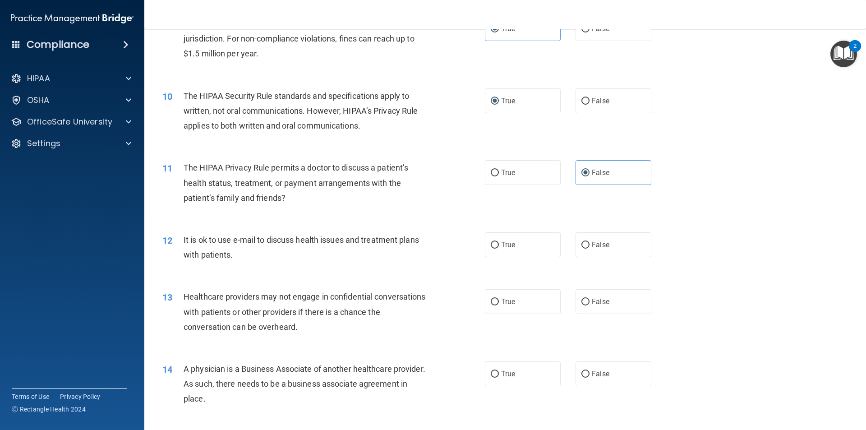
scroll to position [632, 0]
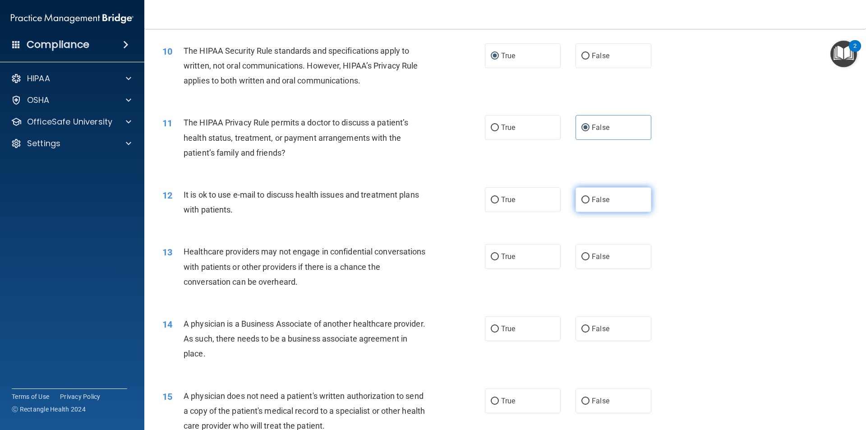
click at [584, 198] on input "False" at bounding box center [585, 200] width 8 height 7
radio input "true"
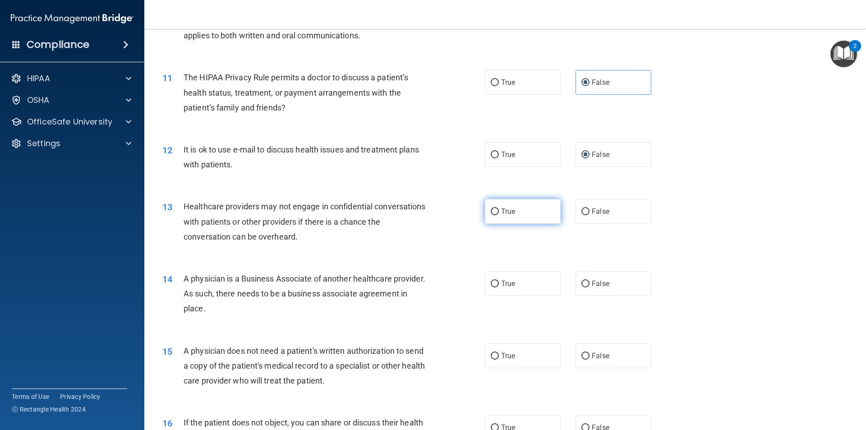
click at [485, 213] on label "True" at bounding box center [523, 211] width 76 height 25
click at [491, 213] on input "True" at bounding box center [495, 211] width 8 height 7
radio input "true"
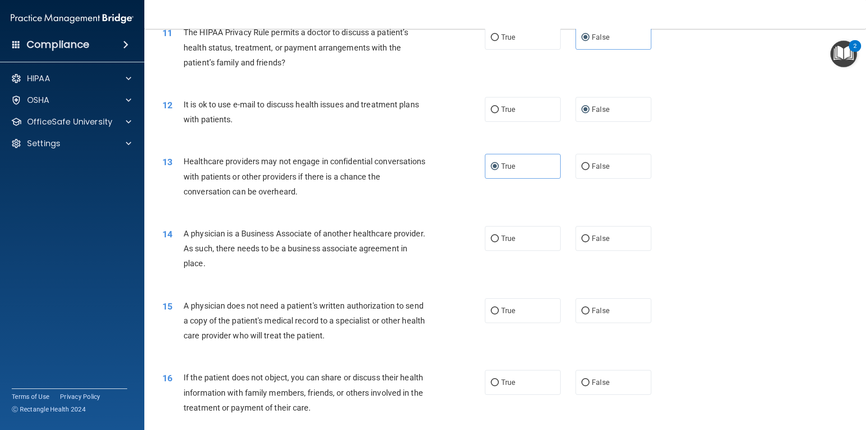
scroll to position [767, 0]
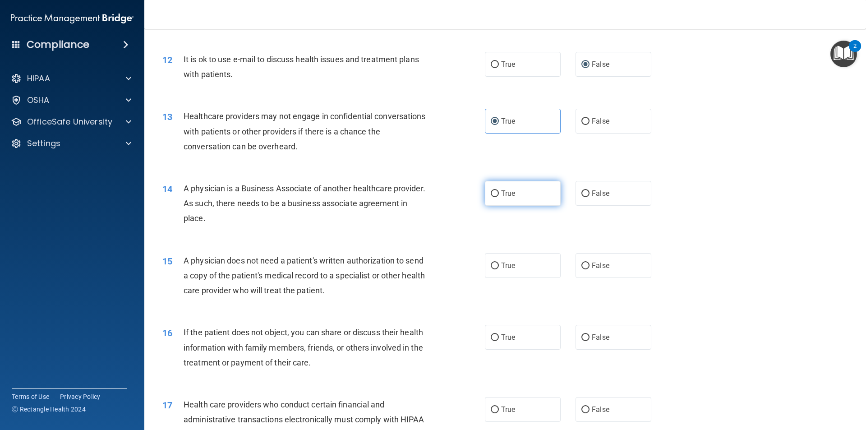
click at [494, 202] on label "True" at bounding box center [523, 193] width 76 height 25
click at [494, 197] on input "True" at bounding box center [495, 193] width 8 height 7
radio input "true"
click at [609, 271] on label "False" at bounding box center [614, 265] width 76 height 25
click at [590, 269] on input "False" at bounding box center [585, 266] width 8 height 7
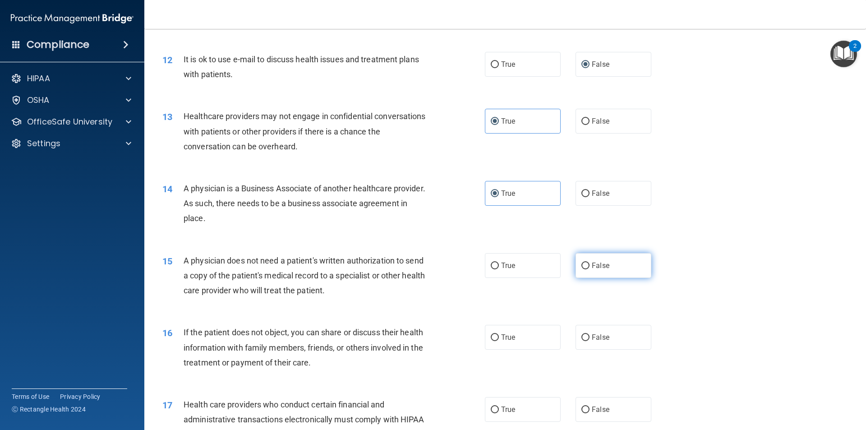
radio input "true"
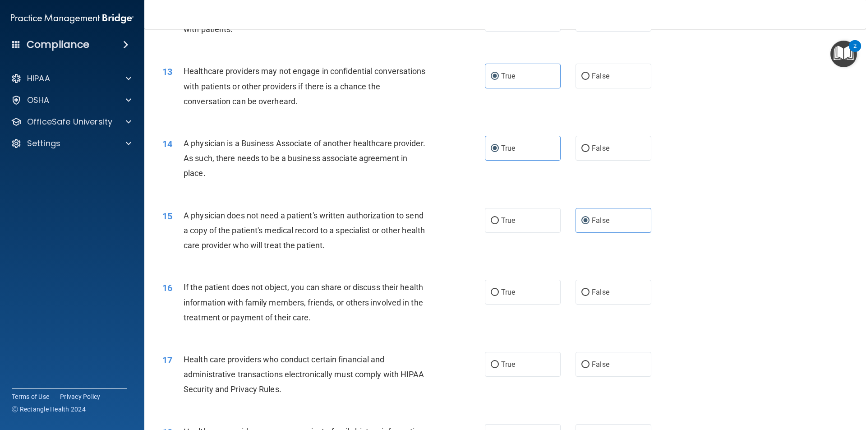
scroll to position [947, 0]
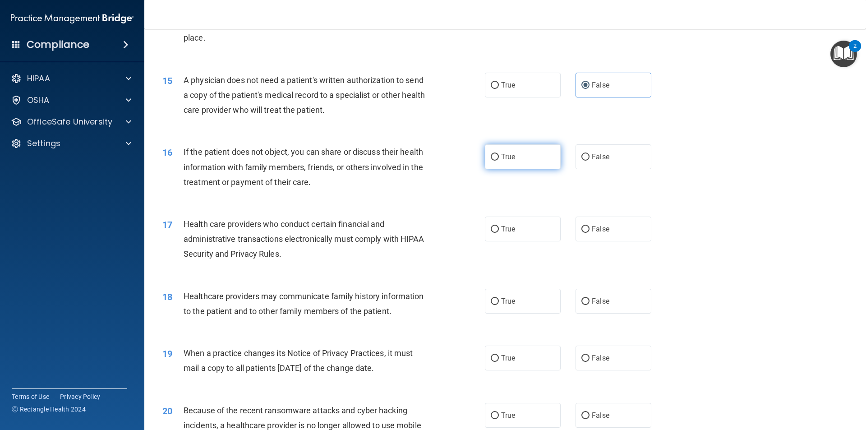
click at [491, 163] on label "True" at bounding box center [523, 156] width 76 height 25
click at [491, 161] on input "True" at bounding box center [495, 157] width 8 height 7
radio input "true"
click at [493, 233] on input "True" at bounding box center [495, 229] width 8 height 7
radio input "true"
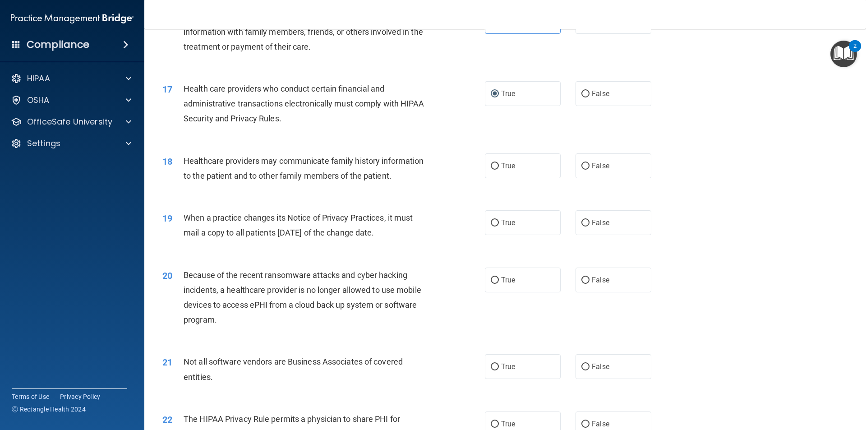
scroll to position [1128, 0]
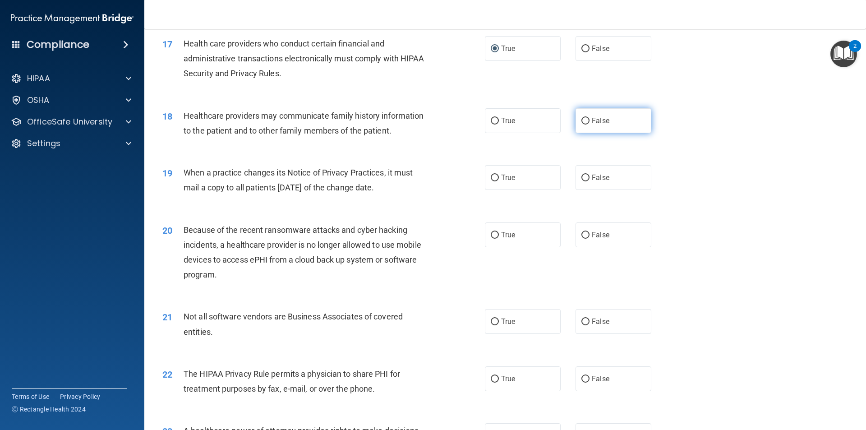
click at [602, 128] on label "False" at bounding box center [614, 120] width 76 height 25
click at [590, 125] on input "False" at bounding box center [585, 121] width 8 height 7
radio input "true"
click at [501, 174] on span "True" at bounding box center [508, 177] width 14 height 9
click at [498, 175] on input "True" at bounding box center [495, 178] width 8 height 7
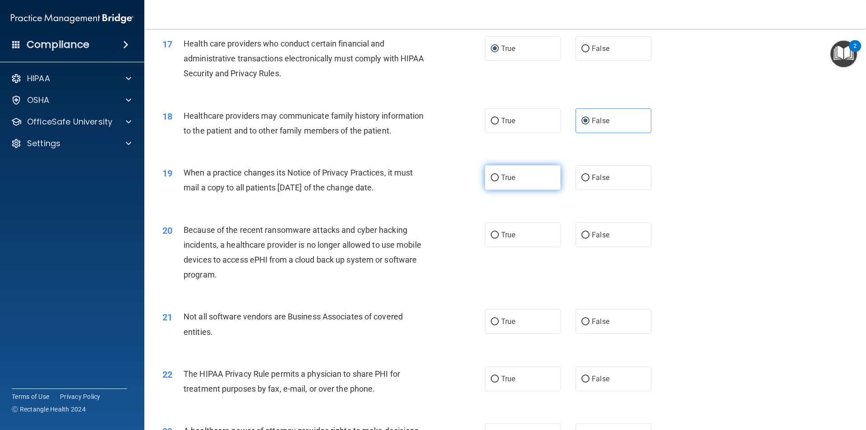
radio input "true"
click at [501, 233] on span "True" at bounding box center [508, 235] width 14 height 9
click at [499, 233] on input "True" at bounding box center [495, 235] width 8 height 7
radio input "true"
click at [587, 233] on label "False" at bounding box center [614, 234] width 76 height 25
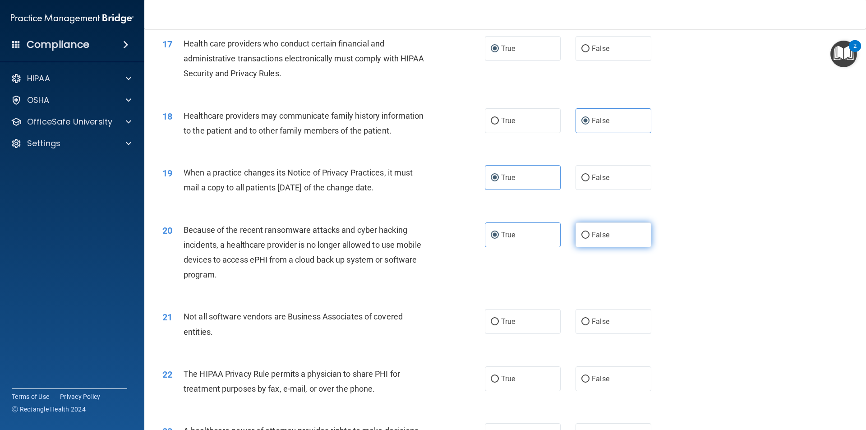
click at [587, 233] on input "False" at bounding box center [585, 235] width 8 height 7
radio input "true"
radio input "false"
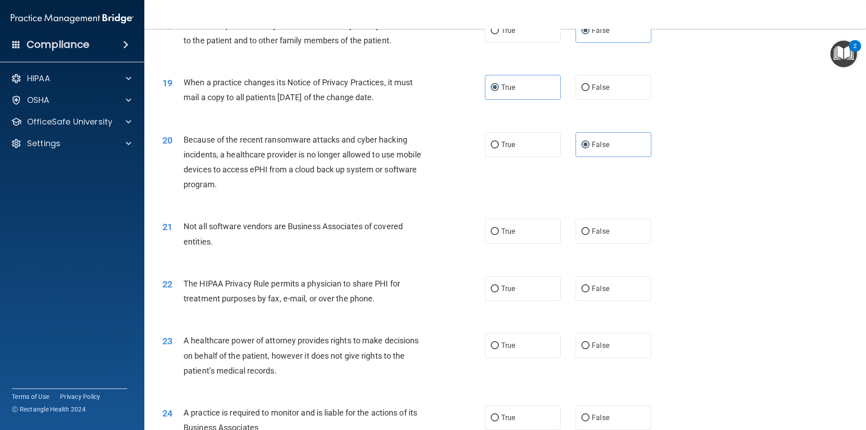
scroll to position [1263, 0]
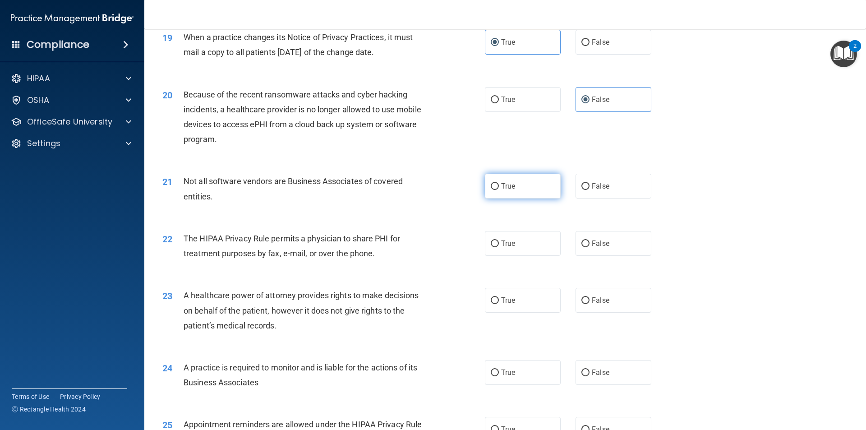
click at [485, 185] on label "True" at bounding box center [523, 186] width 76 height 25
click at [491, 185] on input "True" at bounding box center [495, 186] width 8 height 7
radio input "true"
click at [495, 240] on input "True" at bounding box center [495, 243] width 8 height 7
radio input "true"
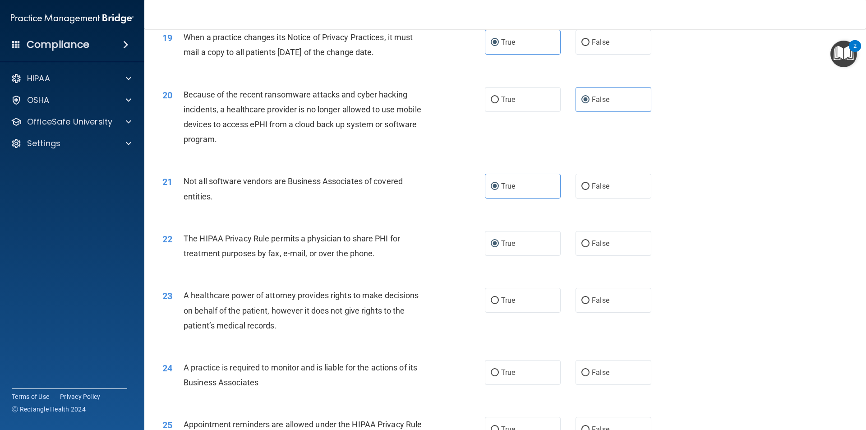
scroll to position [1353, 0]
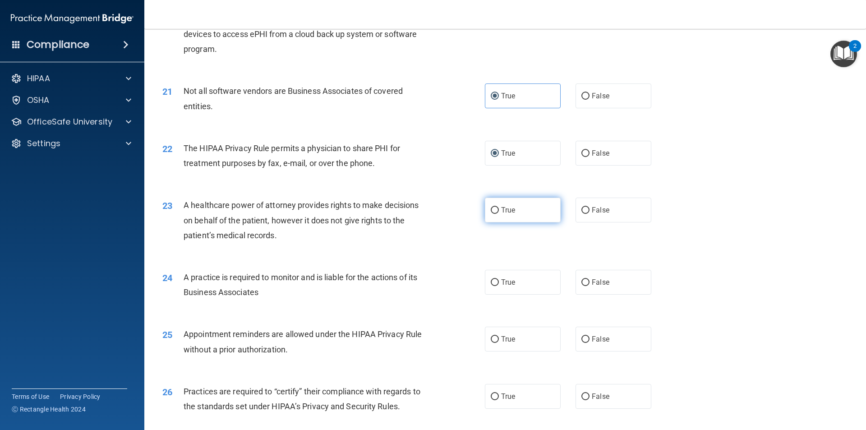
click at [531, 221] on label "True" at bounding box center [523, 210] width 76 height 25
click at [499, 214] on input "True" at bounding box center [495, 210] width 8 height 7
radio input "true"
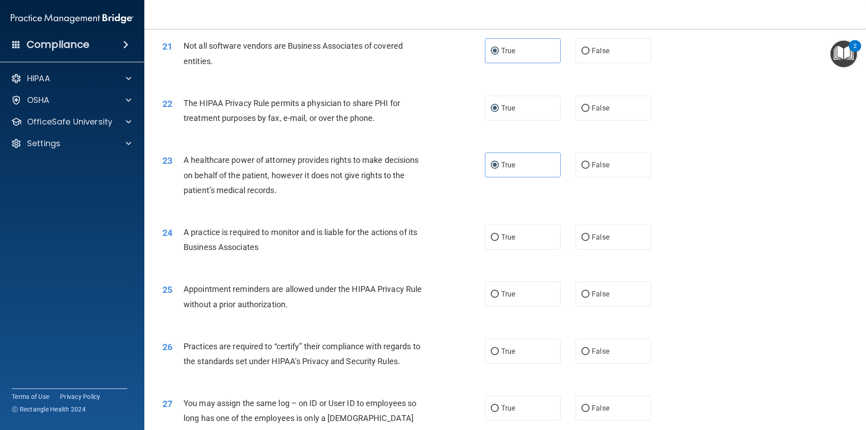
scroll to position [1444, 0]
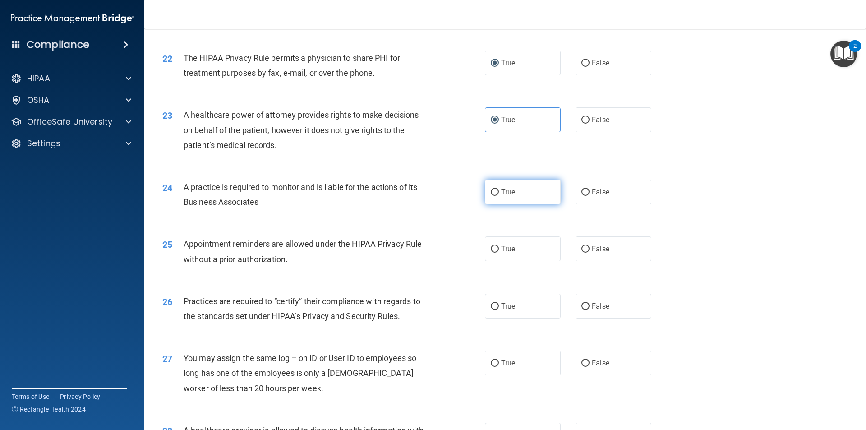
click at [501, 188] on span "True" at bounding box center [508, 192] width 14 height 9
click at [499, 189] on input "True" at bounding box center [495, 192] width 8 height 7
radio input "true"
click at [609, 258] on label "False" at bounding box center [614, 248] width 76 height 25
click at [590, 253] on input "False" at bounding box center [585, 249] width 8 height 7
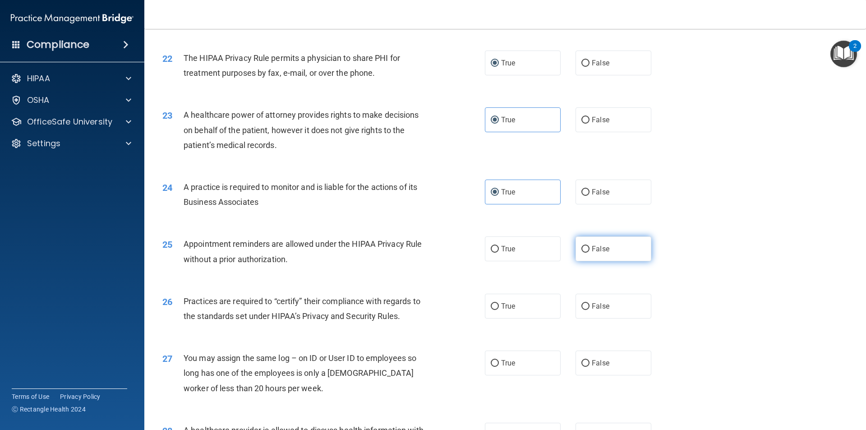
radio input "true"
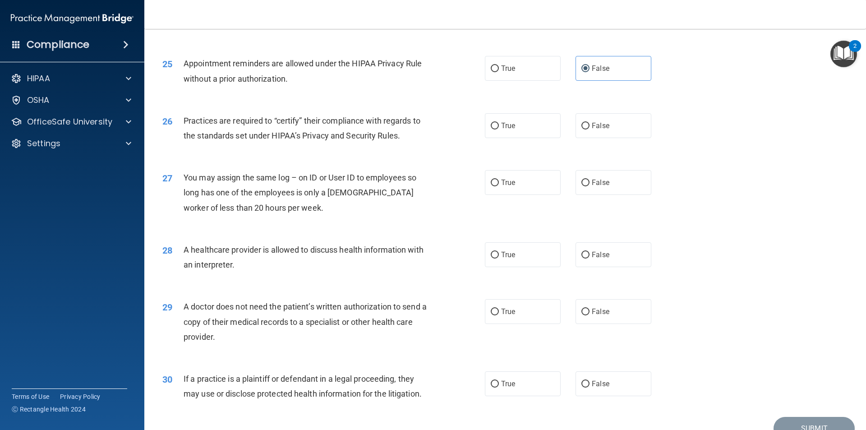
scroll to position [1670, 0]
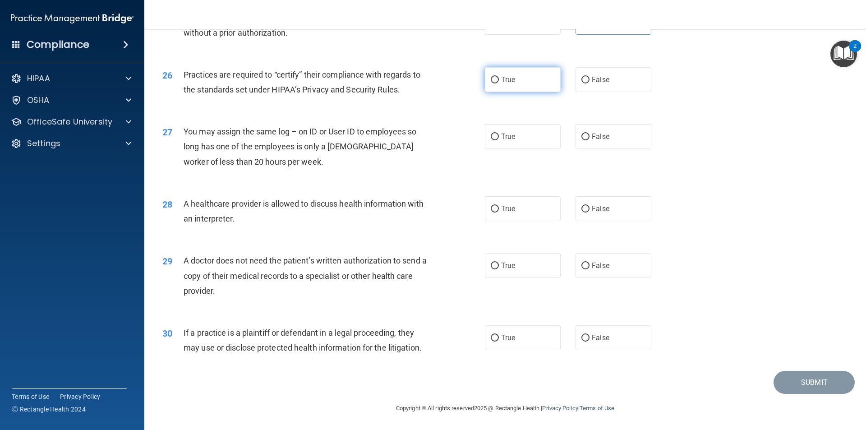
click at [501, 82] on span "True" at bounding box center [508, 79] width 14 height 9
click at [499, 82] on input "True" at bounding box center [495, 80] width 8 height 7
radio input "true"
click at [598, 136] on span "False" at bounding box center [601, 136] width 18 height 9
click at [590, 136] on input "False" at bounding box center [585, 137] width 8 height 7
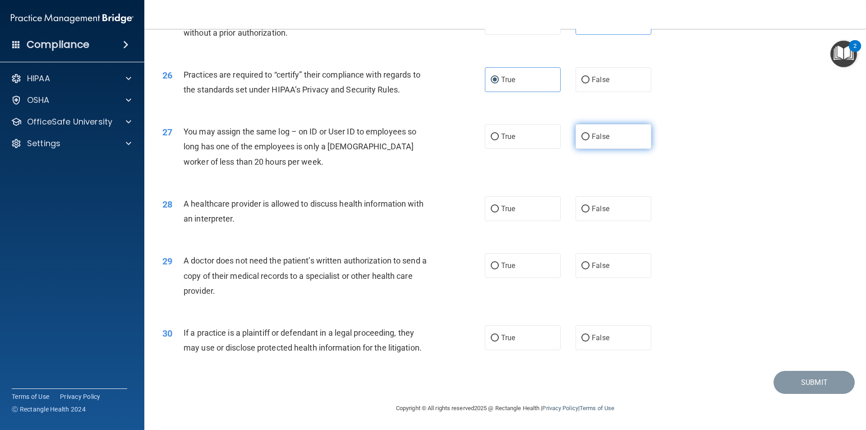
radio input "true"
click at [486, 212] on label "True" at bounding box center [523, 208] width 76 height 25
click at [491, 212] on input "True" at bounding box center [495, 209] width 8 height 7
radio input "true"
click at [583, 263] on input "False" at bounding box center [585, 266] width 8 height 7
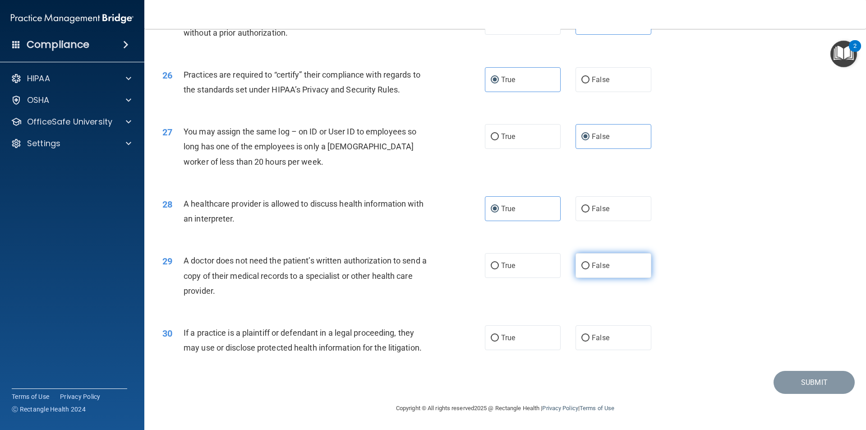
radio input "true"
click at [582, 341] on input "False" at bounding box center [585, 338] width 8 height 7
radio input "true"
click at [833, 392] on button "Submit" at bounding box center [814, 382] width 81 height 23
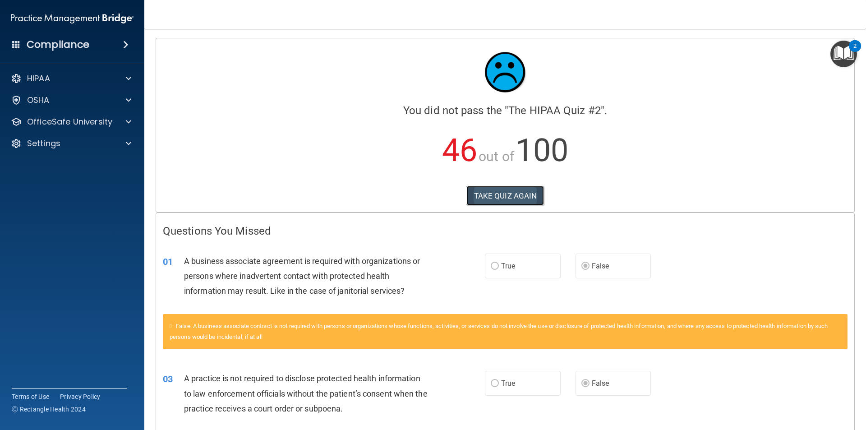
click at [530, 191] on button "TAKE QUIZ AGAIN" at bounding box center [505, 196] width 78 height 20
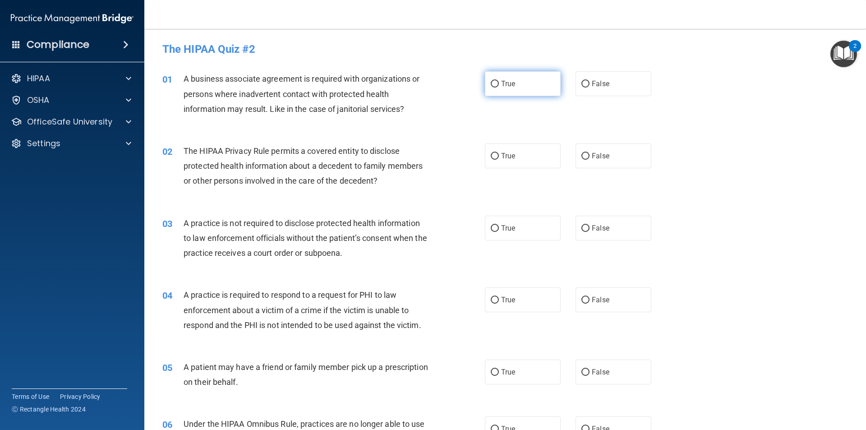
click at [486, 81] on label "True" at bounding box center [523, 83] width 76 height 25
click at [491, 81] on input "True" at bounding box center [495, 84] width 8 height 7
radio input "true"
click at [485, 151] on label "True" at bounding box center [523, 155] width 76 height 25
click at [491, 153] on input "True" at bounding box center [495, 156] width 8 height 7
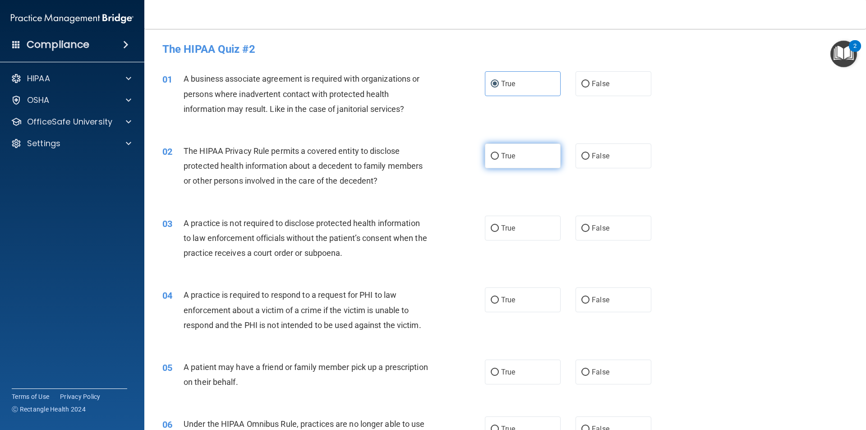
radio input "true"
click at [485, 229] on label "True" at bounding box center [523, 228] width 76 height 25
click at [491, 229] on input "True" at bounding box center [495, 228] width 8 height 7
radio input "true"
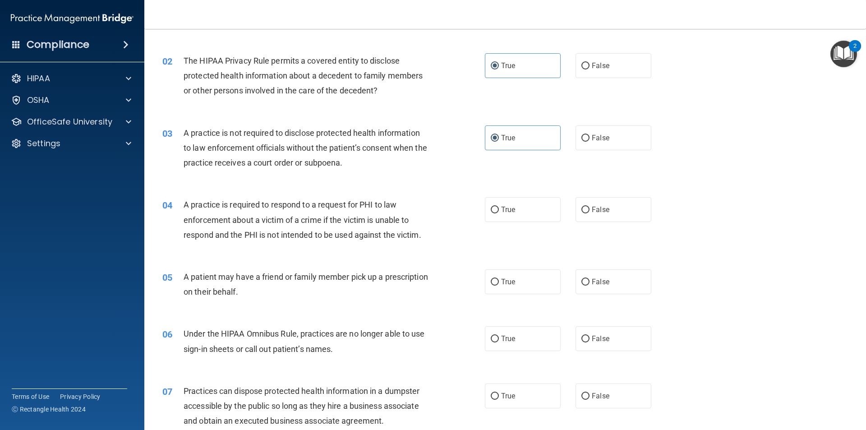
scroll to position [135, 0]
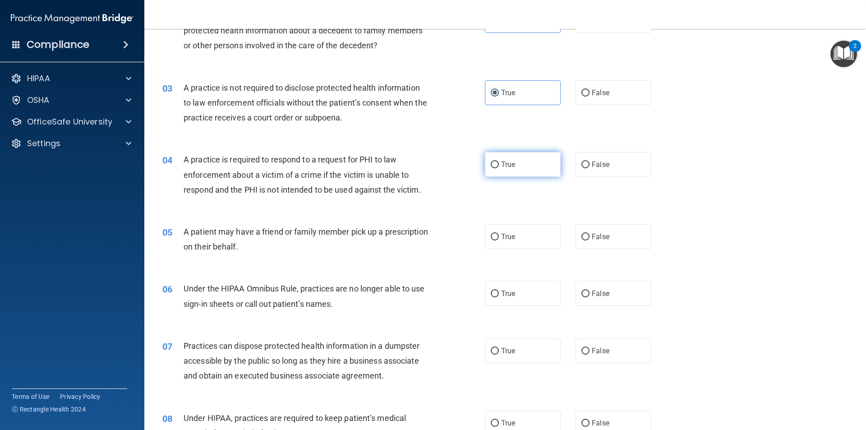
click at [491, 161] on input "True" at bounding box center [495, 164] width 8 height 7
radio input "true"
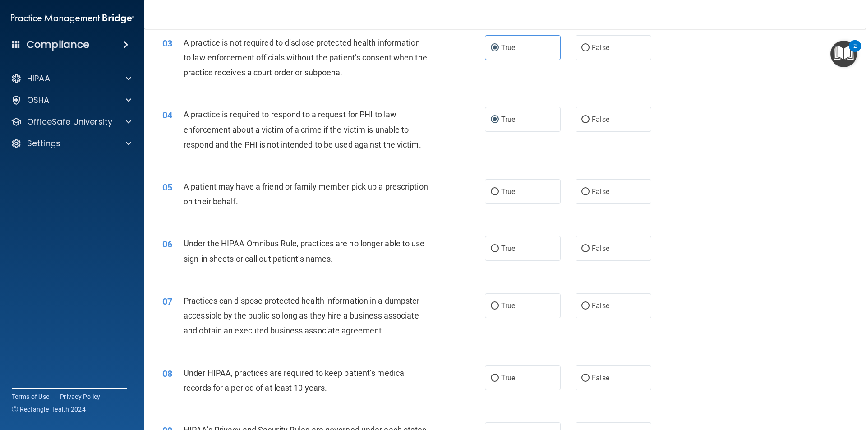
scroll to position [226, 0]
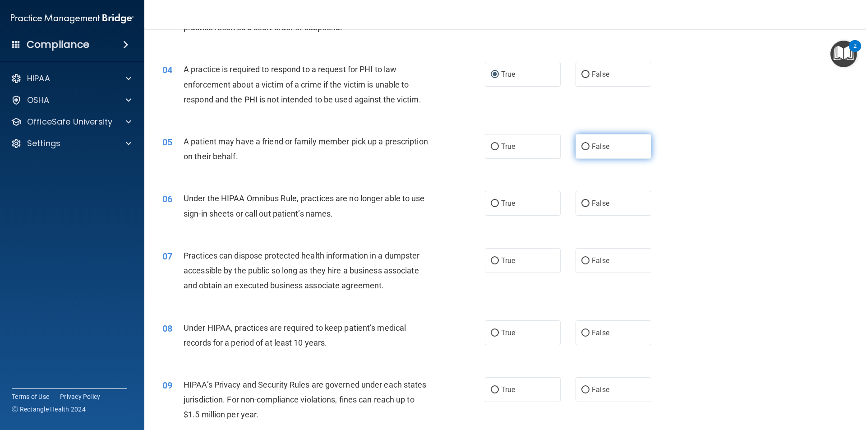
click at [584, 143] on input "False" at bounding box center [585, 146] width 8 height 7
radio input "true"
click at [592, 205] on span "False" at bounding box center [601, 203] width 18 height 9
click at [589, 205] on input "False" at bounding box center [585, 203] width 8 height 7
radio input "true"
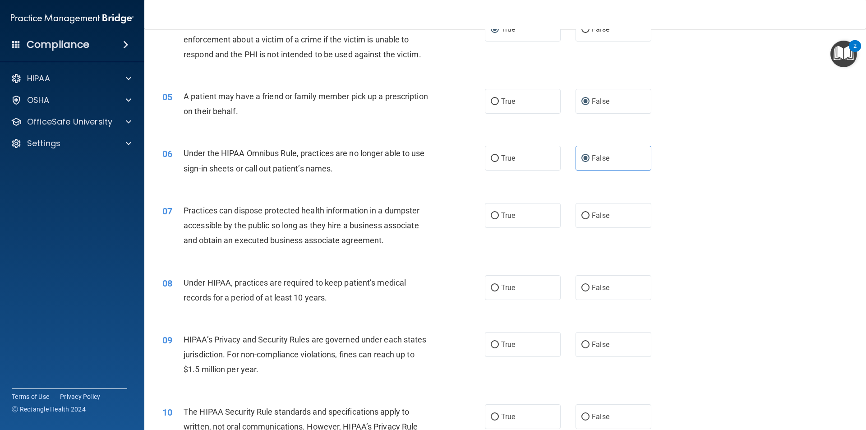
scroll to position [316, 0]
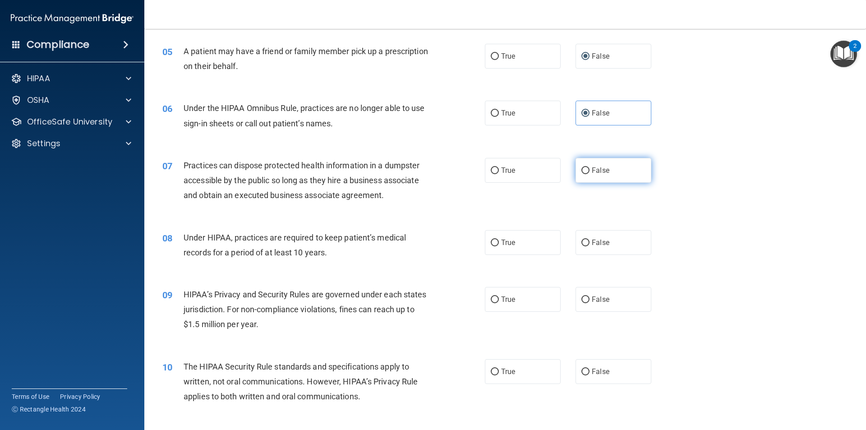
click at [581, 169] on input "False" at bounding box center [585, 170] width 8 height 7
radio input "true"
click at [592, 239] on span "False" at bounding box center [601, 242] width 18 height 9
click at [589, 240] on input "False" at bounding box center [585, 243] width 8 height 7
radio input "true"
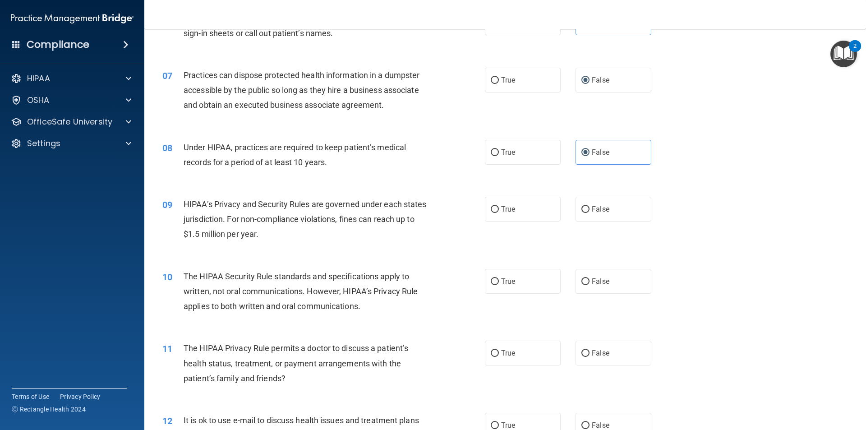
scroll to position [451, 0]
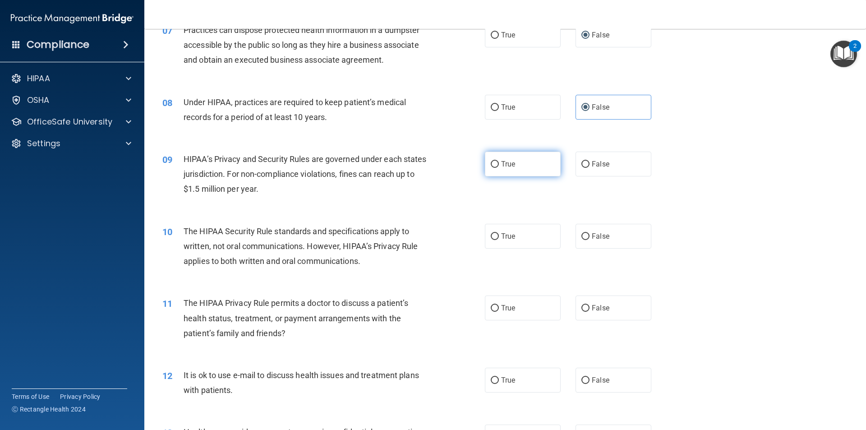
click at [485, 162] on label "True" at bounding box center [523, 164] width 76 height 25
click at [491, 162] on input "True" at bounding box center [495, 164] width 8 height 7
radio input "true"
click at [495, 235] on input "True" at bounding box center [495, 236] width 8 height 7
radio input "true"
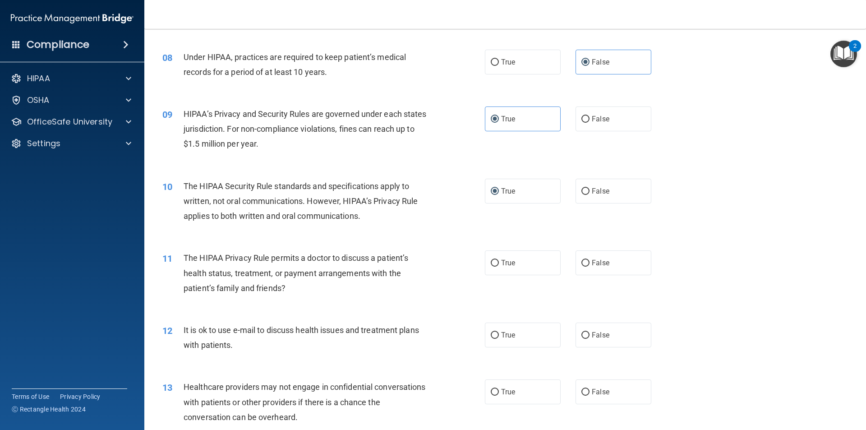
scroll to position [541, 0]
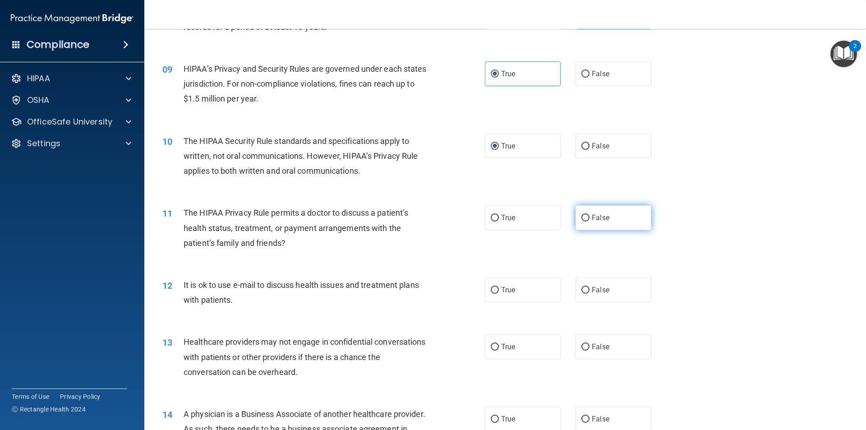
click at [582, 215] on input "False" at bounding box center [585, 218] width 8 height 7
radio input "true"
click at [584, 295] on label "False" at bounding box center [614, 289] width 76 height 25
click at [584, 294] on input "False" at bounding box center [585, 290] width 8 height 7
radio input "true"
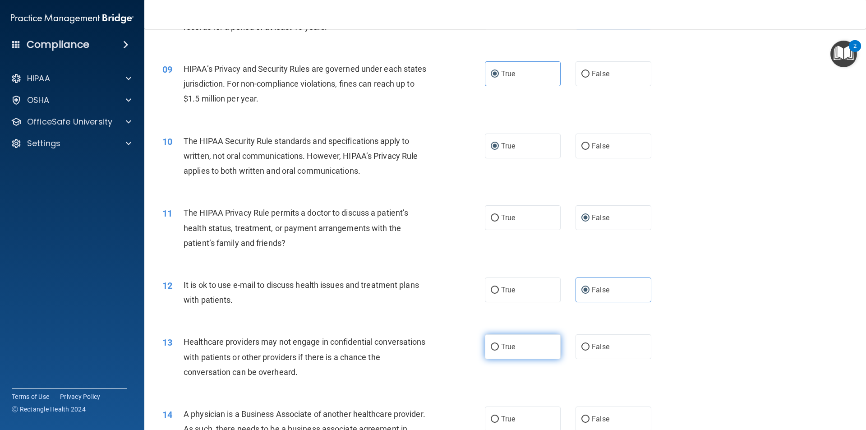
click at [501, 349] on span "True" at bounding box center [508, 346] width 14 height 9
click at [499, 349] on input "True" at bounding box center [495, 347] width 8 height 7
radio input "true"
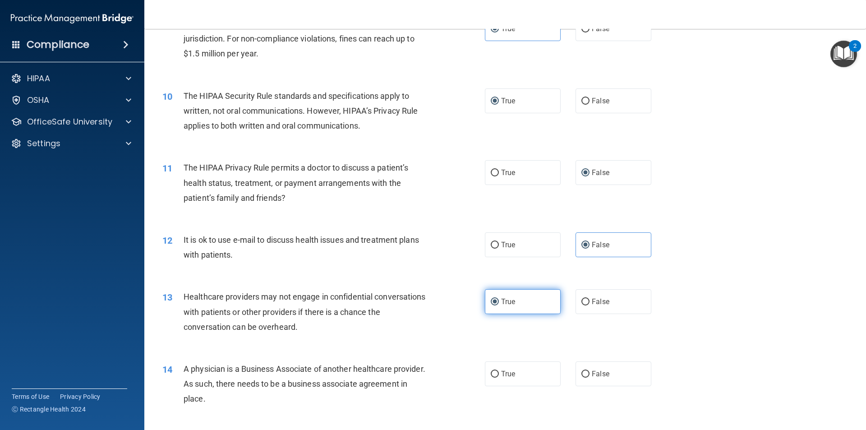
scroll to position [632, 0]
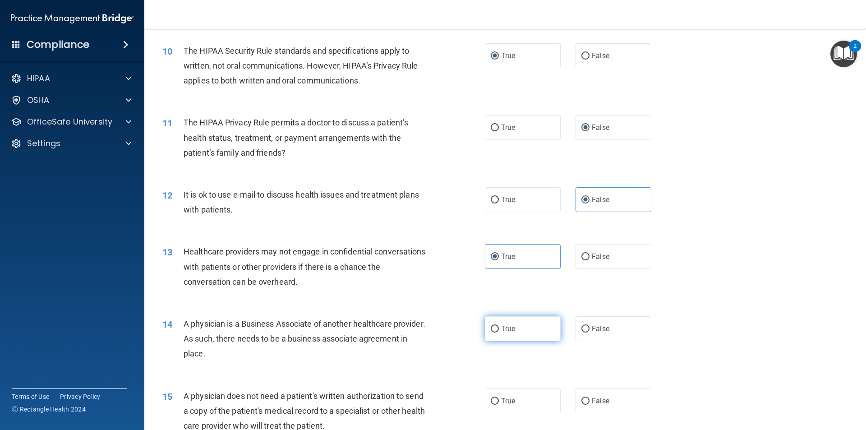
click at [489, 323] on label "True" at bounding box center [523, 328] width 76 height 25
click at [491, 326] on input "True" at bounding box center [495, 329] width 8 height 7
radio input "true"
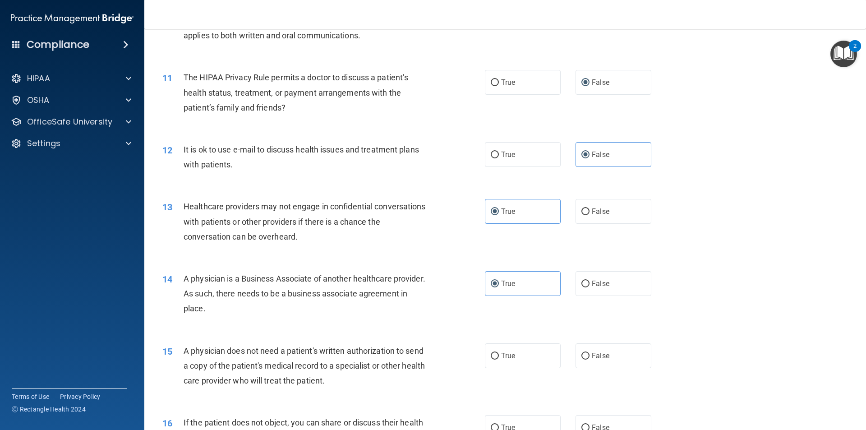
scroll to position [722, 0]
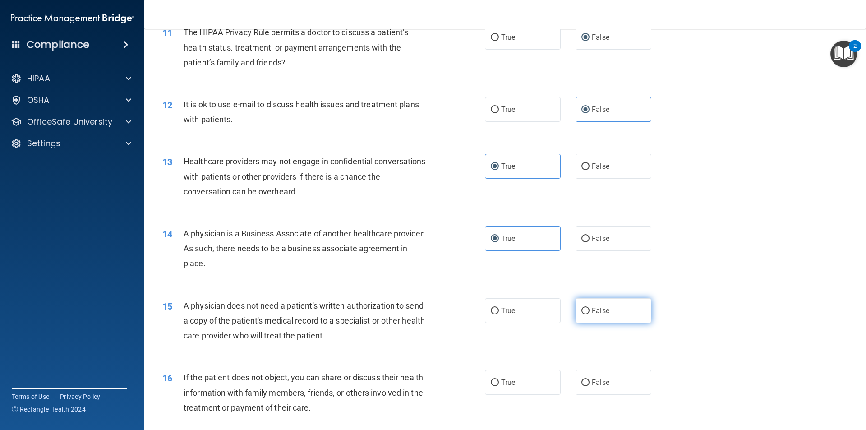
click at [581, 308] on input "False" at bounding box center [585, 311] width 8 height 7
radio input "true"
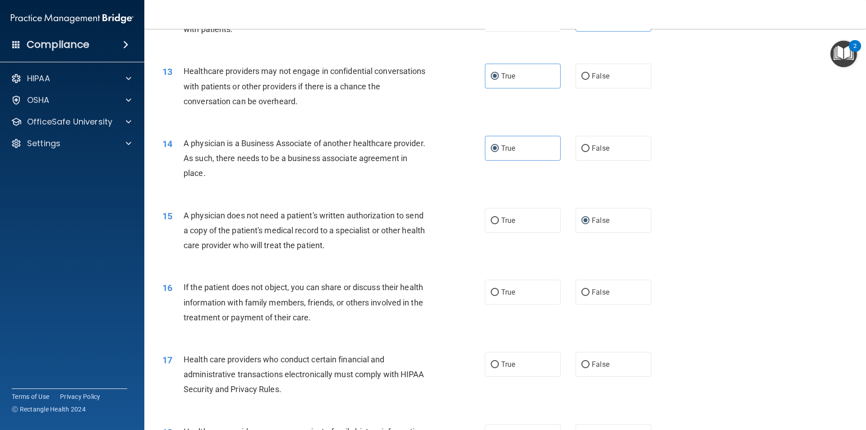
scroll to position [857, 0]
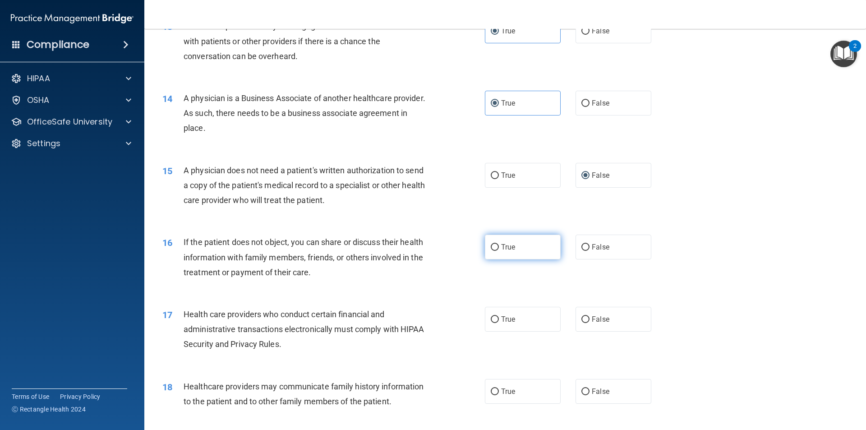
click at [494, 246] on input "True" at bounding box center [495, 247] width 8 height 7
radio input "true"
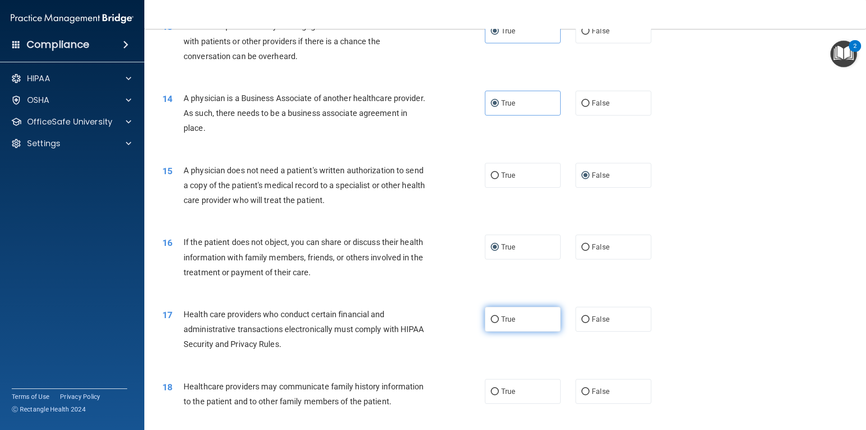
click at [492, 313] on label "True" at bounding box center [523, 319] width 76 height 25
click at [492, 316] on input "True" at bounding box center [495, 319] width 8 height 7
radio input "true"
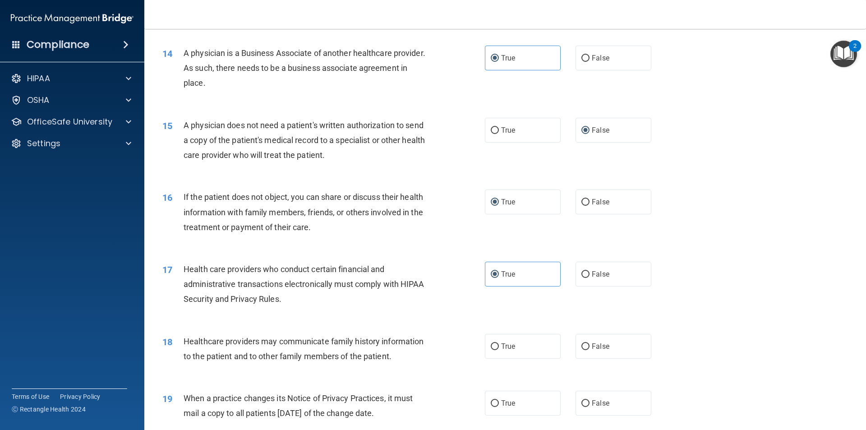
scroll to position [947, 0]
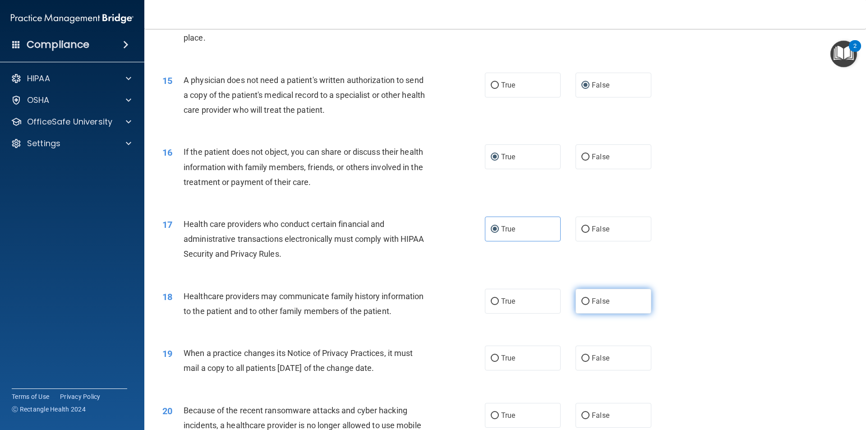
click at [592, 300] on span "False" at bounding box center [601, 301] width 18 height 9
click at [588, 300] on input "False" at bounding box center [585, 301] width 8 height 7
radio input "true"
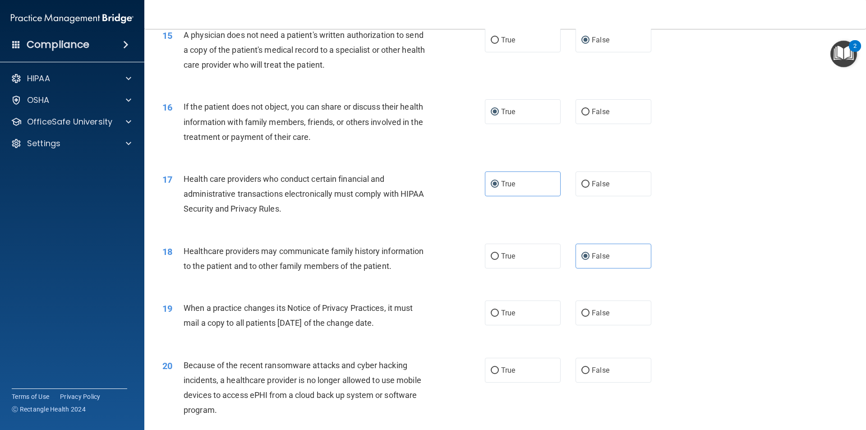
scroll to position [1038, 0]
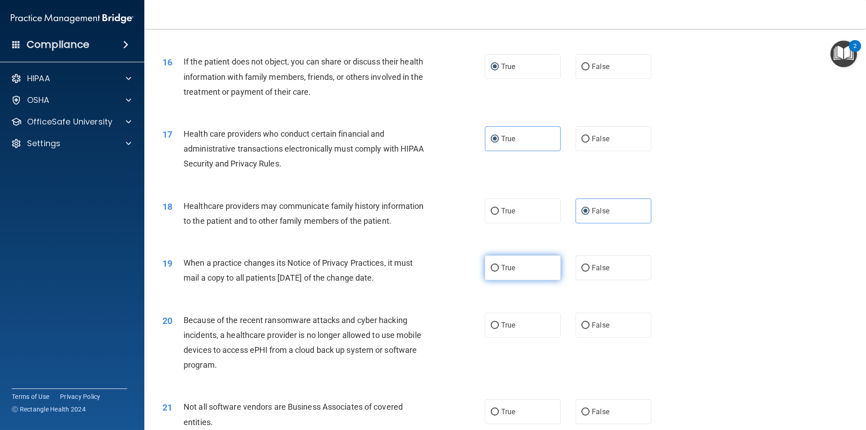
click at [493, 266] on input "True" at bounding box center [495, 268] width 8 height 7
radio input "true"
click at [585, 329] on label "False" at bounding box center [614, 325] width 76 height 25
click at [585, 329] on input "False" at bounding box center [585, 325] width 8 height 7
radio input "true"
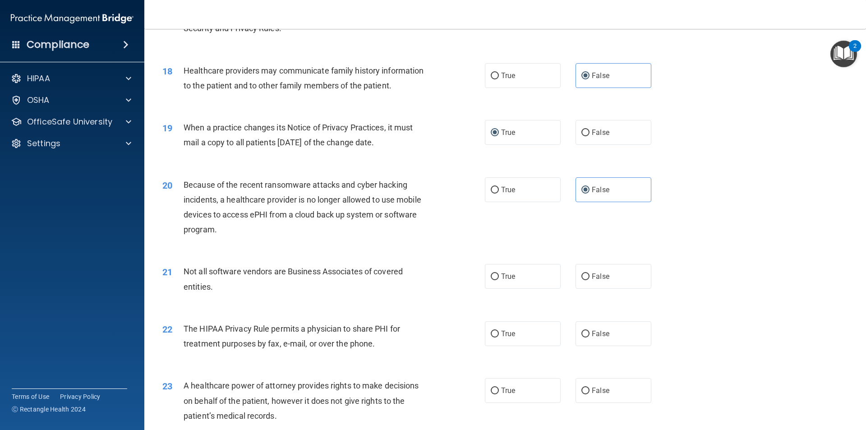
scroll to position [1218, 0]
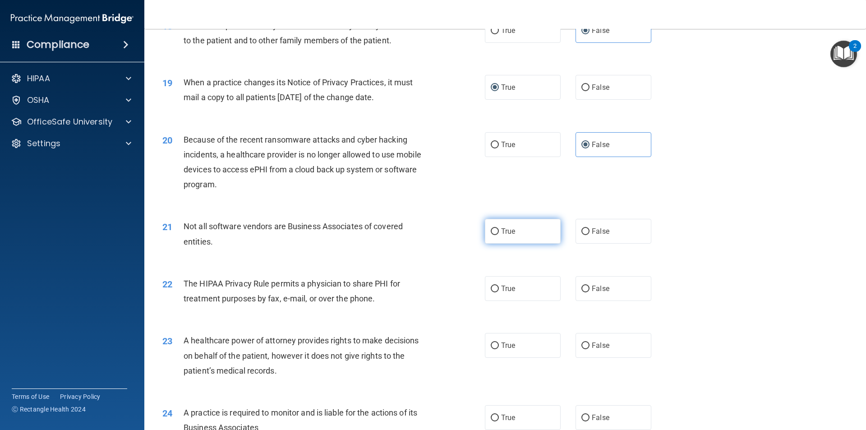
click at [491, 232] on input "True" at bounding box center [495, 231] width 8 height 7
radio input "true"
click at [491, 291] on input "True" at bounding box center [495, 289] width 8 height 7
radio input "true"
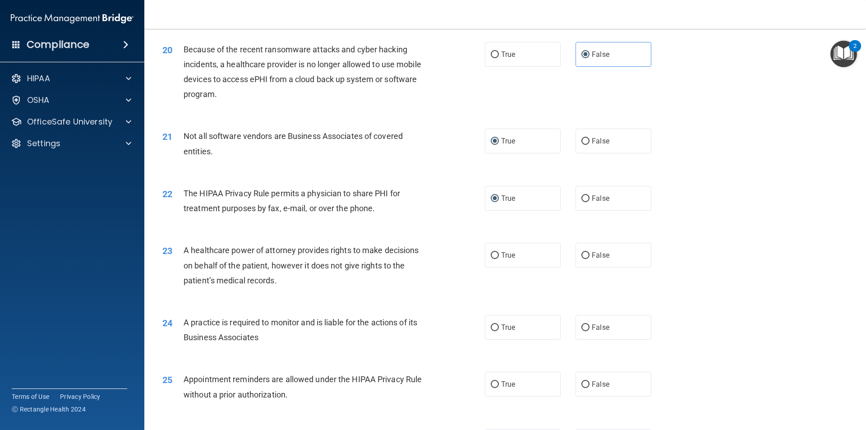
scroll to position [1353, 0]
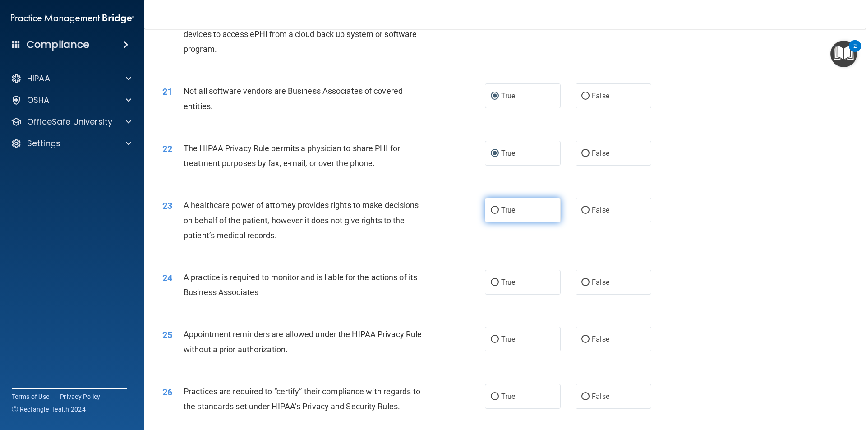
click at [491, 212] on input "True" at bounding box center [495, 210] width 8 height 7
radio input "true"
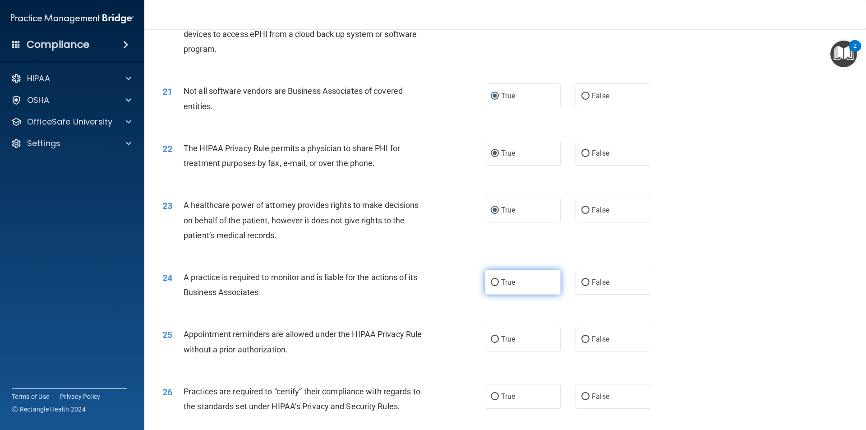
click at [504, 281] on span "True" at bounding box center [508, 282] width 14 height 9
click at [499, 281] on input "True" at bounding box center [495, 282] width 8 height 7
radio input "true"
click at [606, 344] on label "False" at bounding box center [614, 339] width 76 height 25
click at [590, 343] on input "False" at bounding box center [585, 339] width 8 height 7
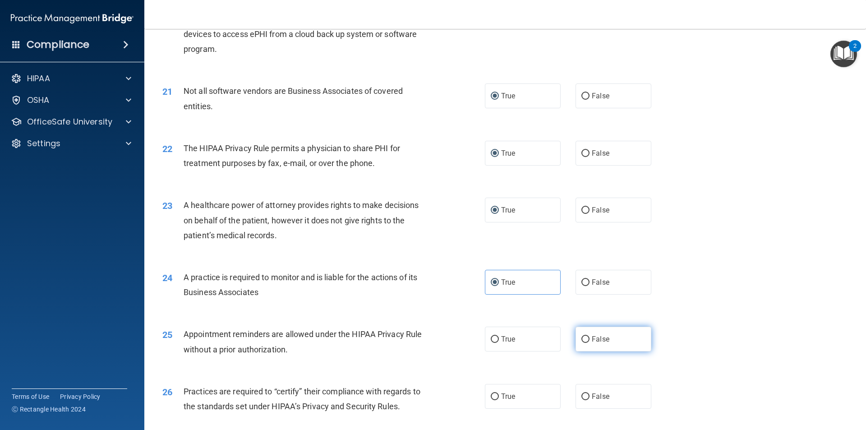
radio input "true"
click at [491, 394] on input "True" at bounding box center [495, 396] width 8 height 7
radio input "true"
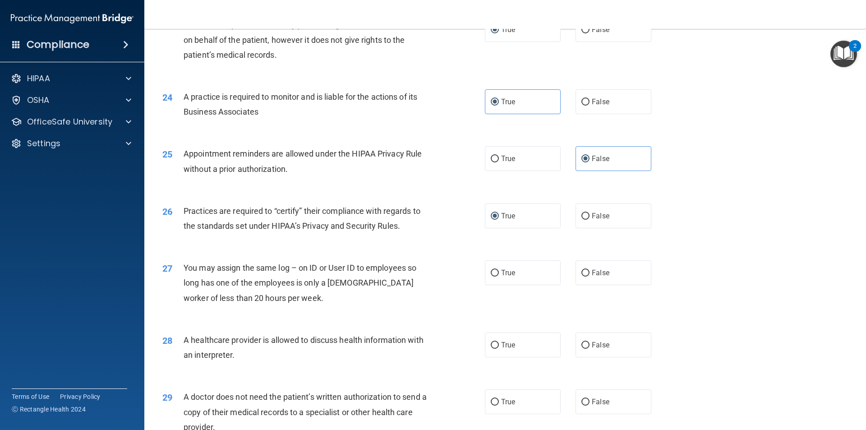
scroll to position [1624, 0]
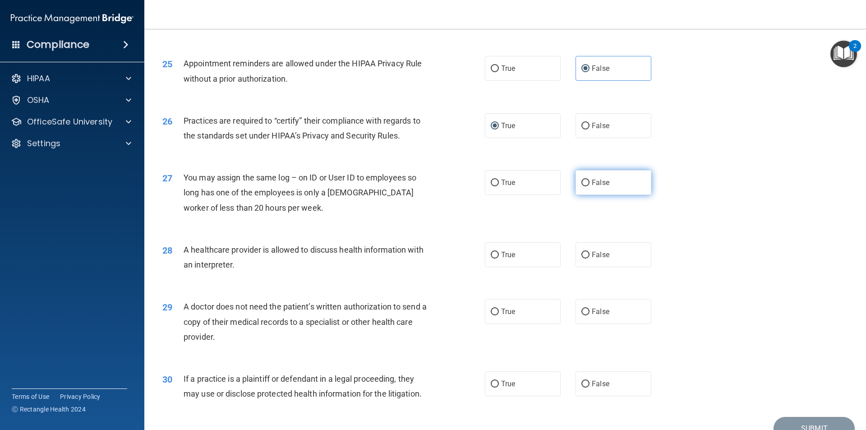
click at [576, 184] on label "False" at bounding box center [614, 182] width 76 height 25
click at [581, 184] on input "False" at bounding box center [585, 183] width 8 height 7
radio input "true"
click at [584, 258] on input "False" at bounding box center [585, 255] width 8 height 7
radio input "true"
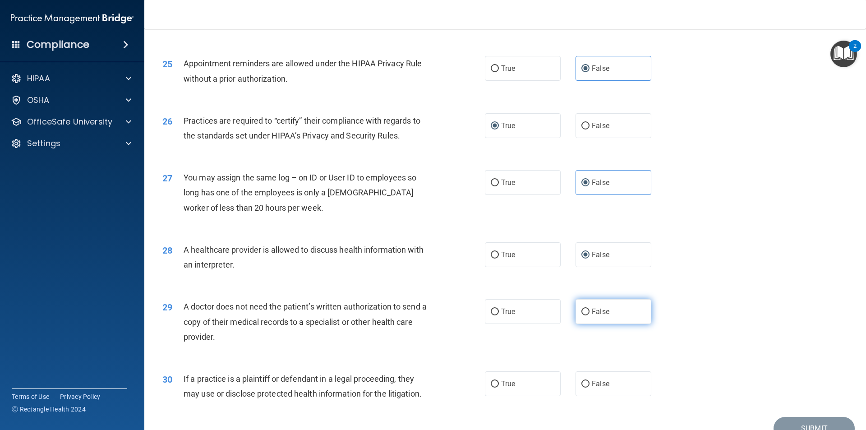
click at [600, 309] on span "False" at bounding box center [601, 311] width 18 height 9
click at [590, 309] on input "False" at bounding box center [585, 312] width 8 height 7
radio input "true"
click at [586, 385] on label "False" at bounding box center [614, 383] width 76 height 25
click at [586, 385] on input "False" at bounding box center [585, 384] width 8 height 7
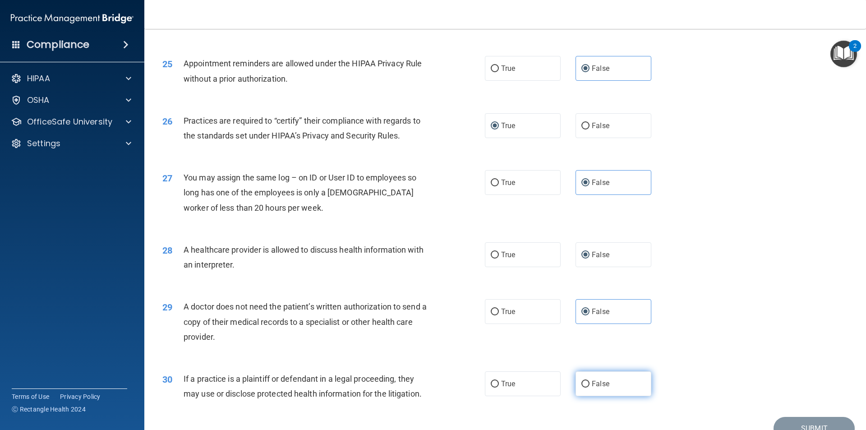
radio input "true"
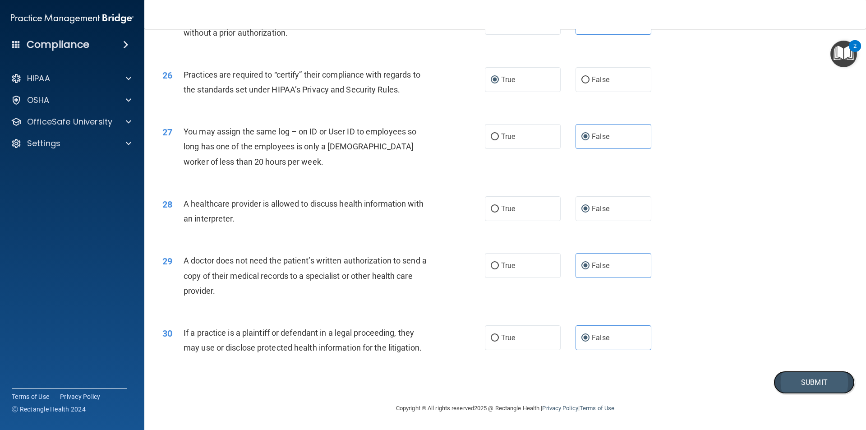
click at [826, 378] on button "Submit" at bounding box center [814, 382] width 81 height 23
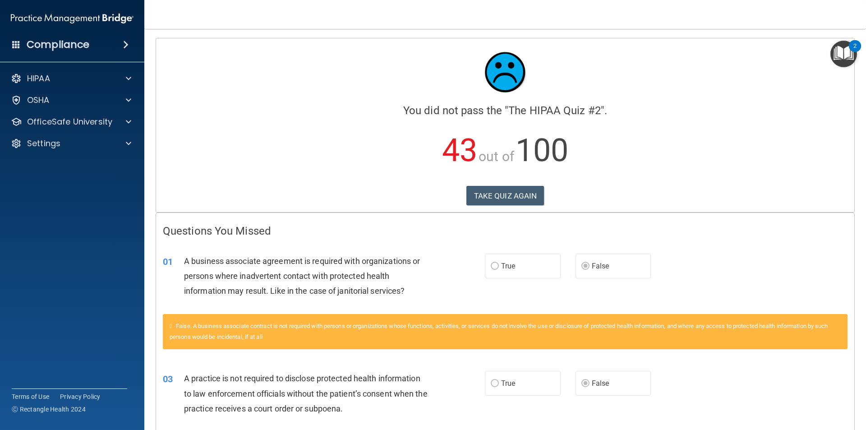
scroll to position [45, 0]
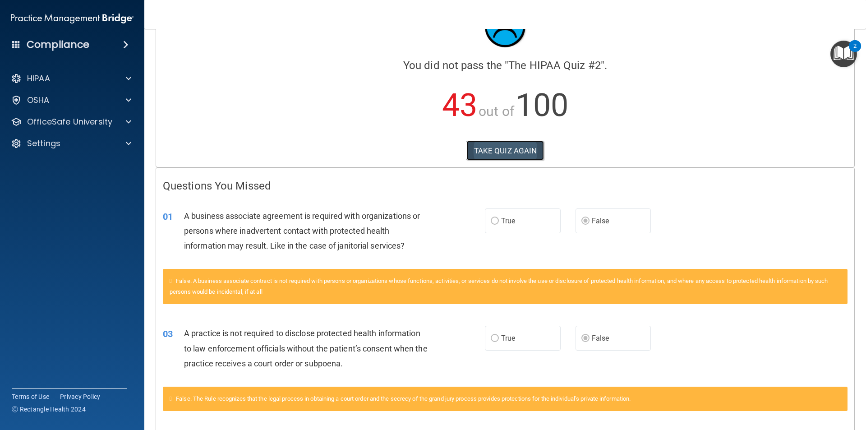
click at [495, 145] on button "TAKE QUIZ AGAIN" at bounding box center [505, 151] width 78 height 20
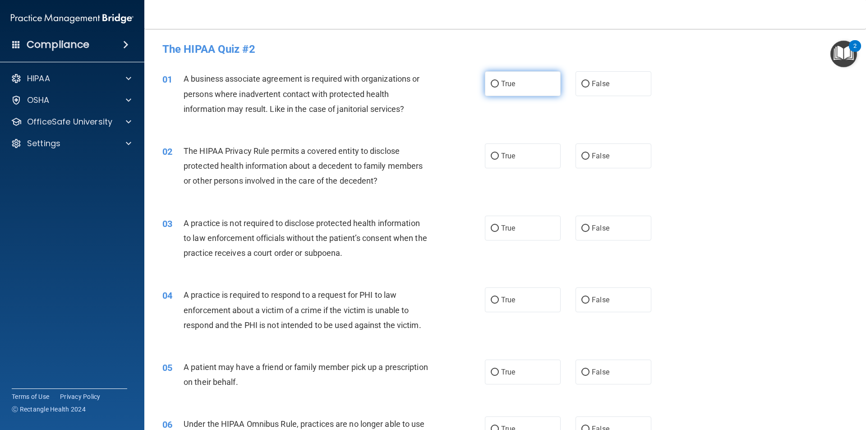
click at [491, 81] on input "True" at bounding box center [495, 84] width 8 height 7
radio input "true"
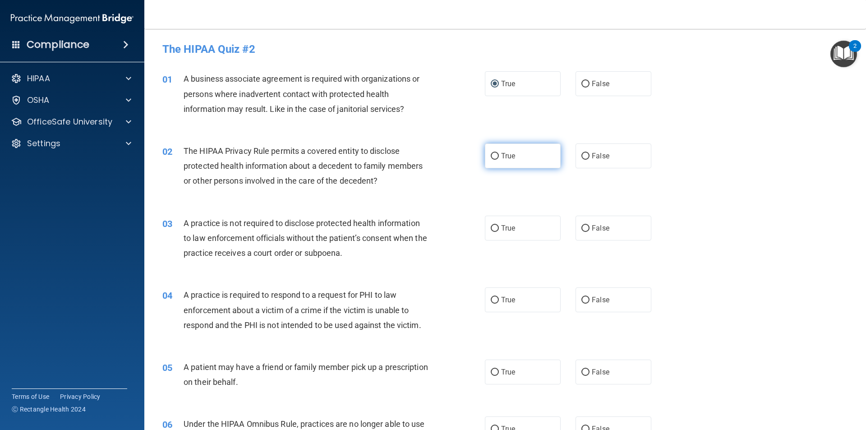
click at [498, 153] on label "True" at bounding box center [523, 155] width 76 height 25
click at [498, 153] on input "True" at bounding box center [495, 156] width 8 height 7
radio input "true"
click at [489, 232] on label "True" at bounding box center [523, 228] width 76 height 25
click at [491, 232] on input "True" at bounding box center [495, 228] width 8 height 7
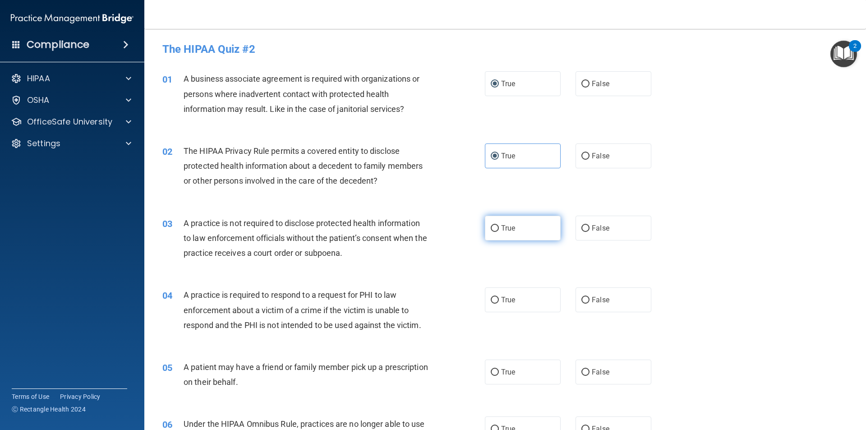
radio input "true"
drag, startPoint x: 840, startPoint y: 60, endPoint x: 810, endPoint y: 232, distance: 175.0
click at [810, 232] on div "03 A practice is not required to disclose protected health information to law e…" at bounding box center [505, 240] width 699 height 72
click at [837, 61] on img "Open Resource Center, 2 new notifications" at bounding box center [843, 54] width 27 height 27
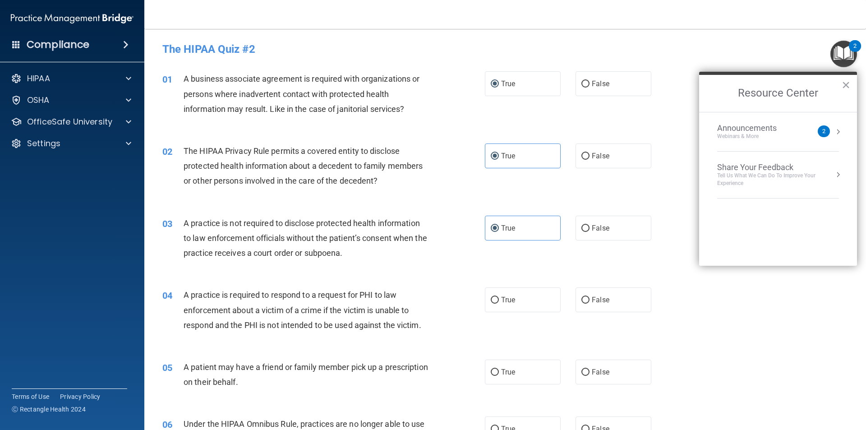
click at [667, 90] on div "01 A business associate agreement is required with organizations or persons whe…" at bounding box center [505, 96] width 699 height 72
click at [847, 83] on button "×" at bounding box center [846, 85] width 9 height 14
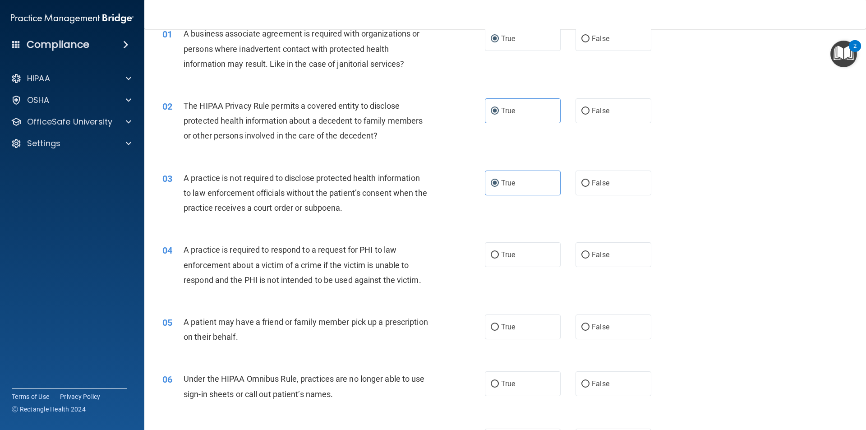
scroll to position [90, 0]
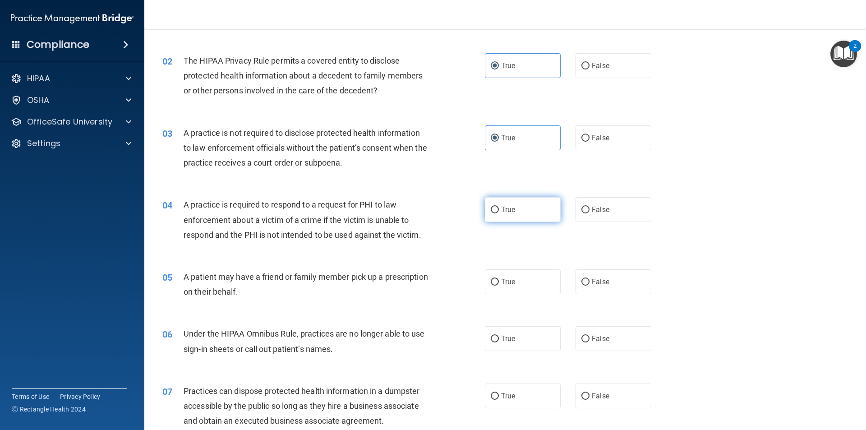
click at [494, 209] on input "True" at bounding box center [495, 210] width 8 height 7
radio input "true"
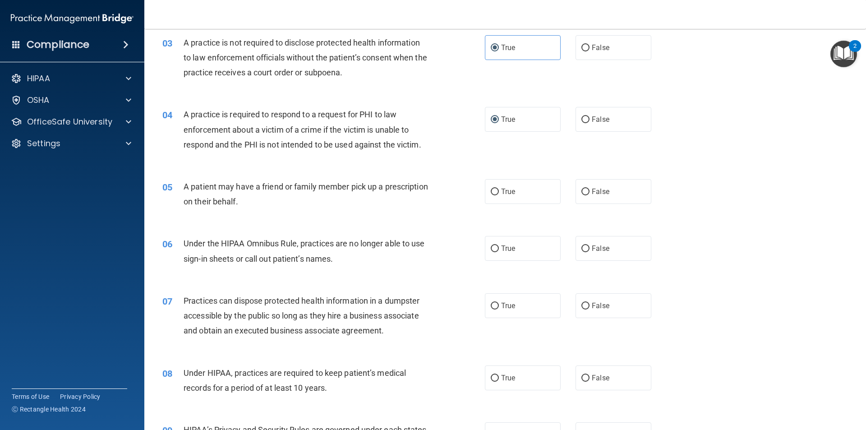
scroll to position [226, 0]
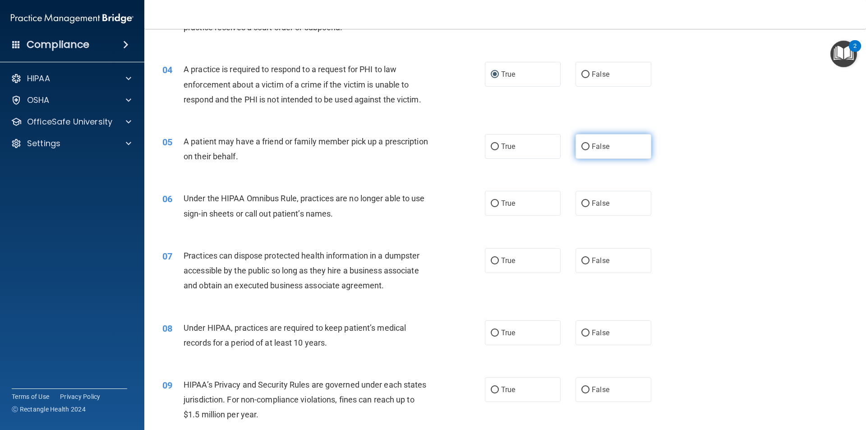
click at [592, 143] on span "False" at bounding box center [601, 146] width 18 height 9
click at [590, 143] on input "False" at bounding box center [585, 146] width 8 height 7
radio input "true"
click at [584, 202] on label "False" at bounding box center [614, 203] width 76 height 25
click at [592, 200] on span "False" at bounding box center [601, 203] width 18 height 9
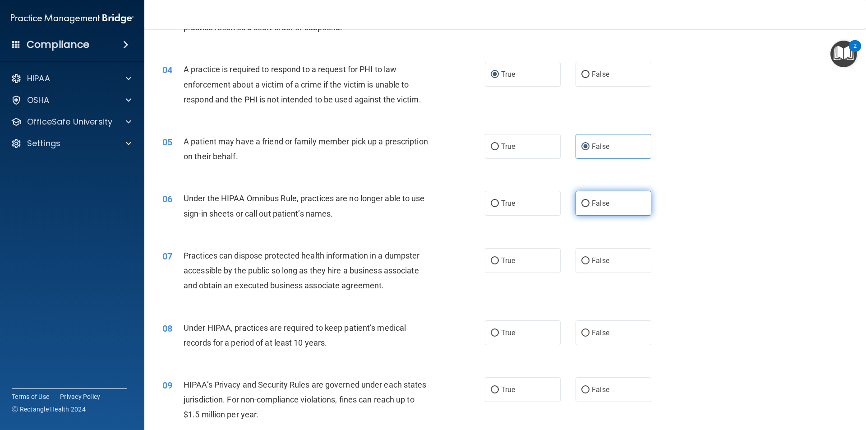
click at [590, 200] on input "False" at bounding box center [585, 203] width 8 height 7
radio input "true"
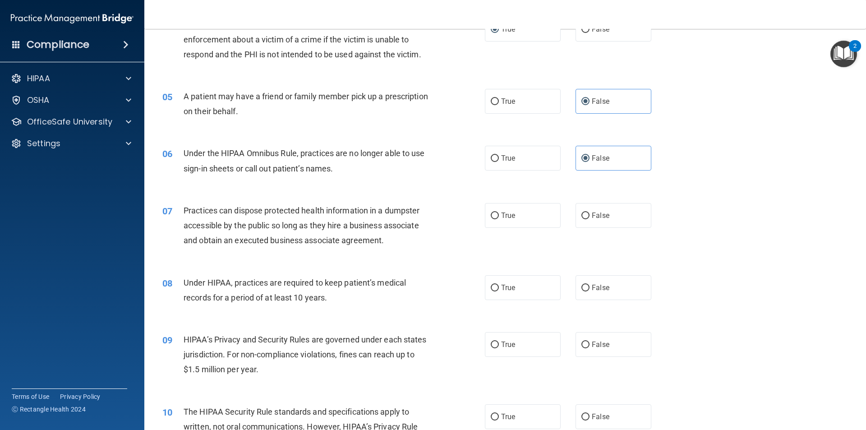
scroll to position [316, 0]
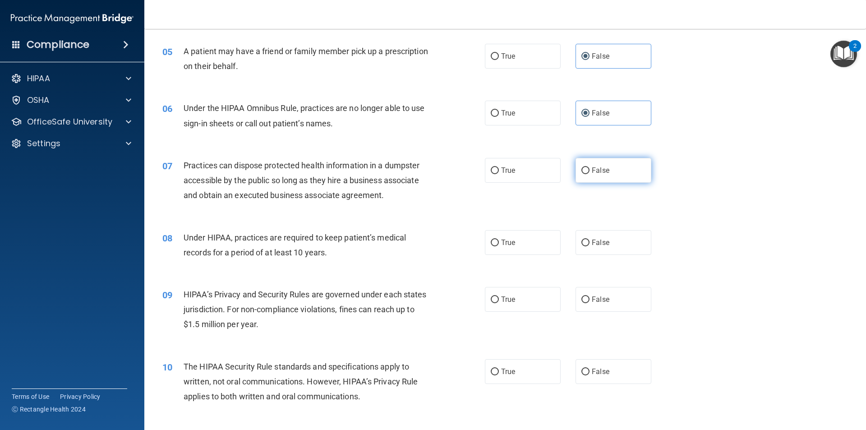
click at [583, 170] on input "False" at bounding box center [585, 170] width 8 height 7
radio input "true"
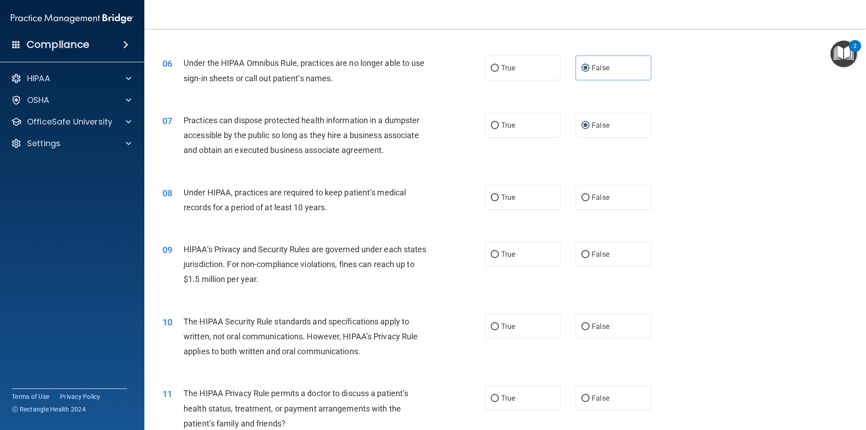
scroll to position [406, 0]
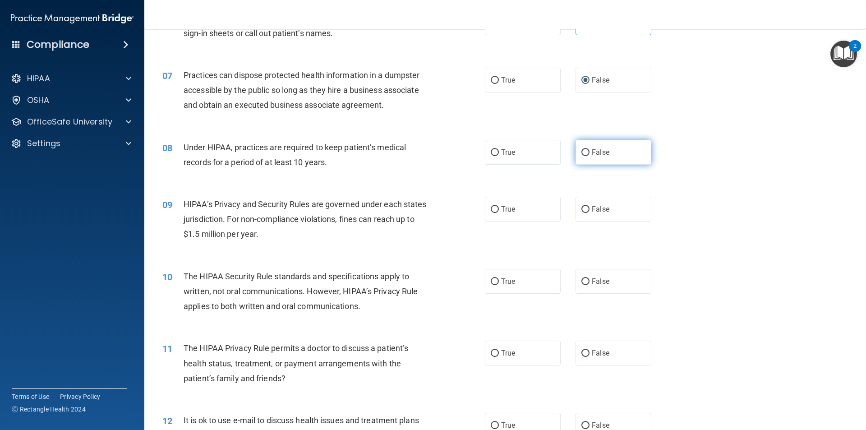
click at [583, 149] on input "False" at bounding box center [585, 152] width 8 height 7
radio input "true"
click at [491, 208] on input "True" at bounding box center [495, 209] width 8 height 7
radio input "true"
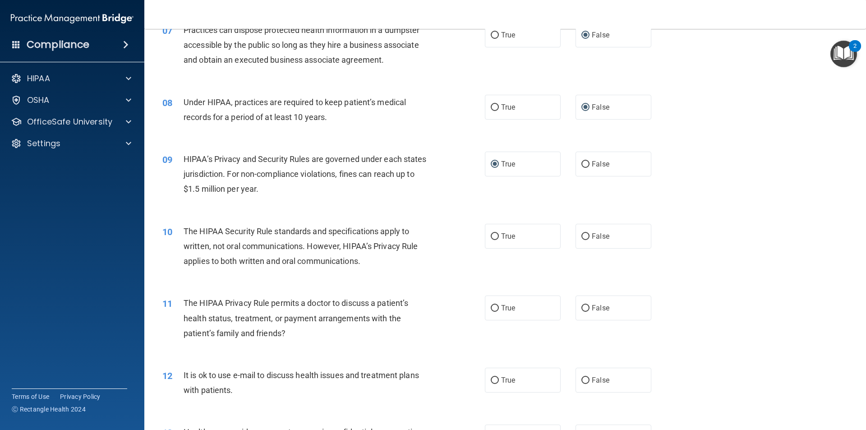
scroll to position [496, 0]
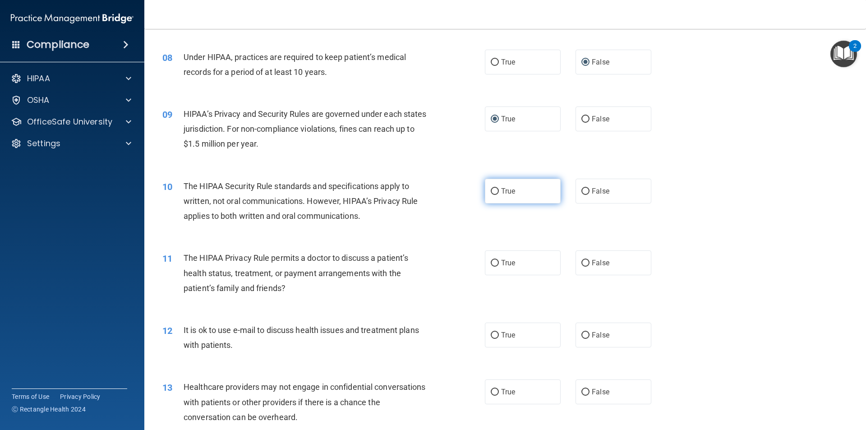
click at [491, 190] on input "True" at bounding box center [495, 191] width 8 height 7
radio input "true"
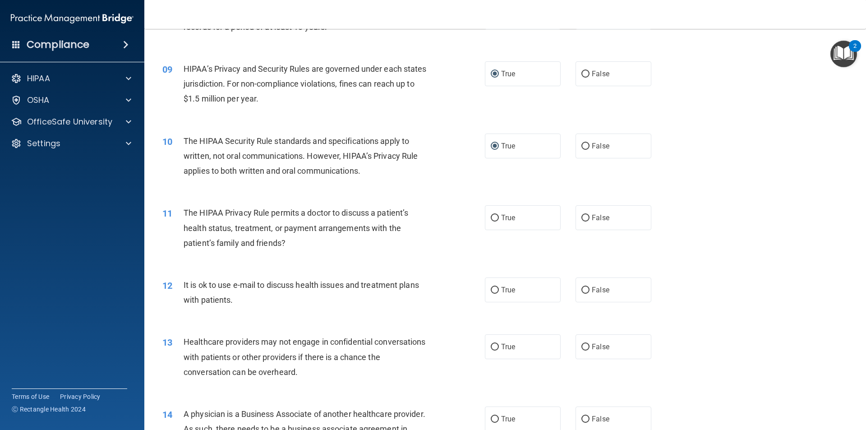
scroll to position [586, 0]
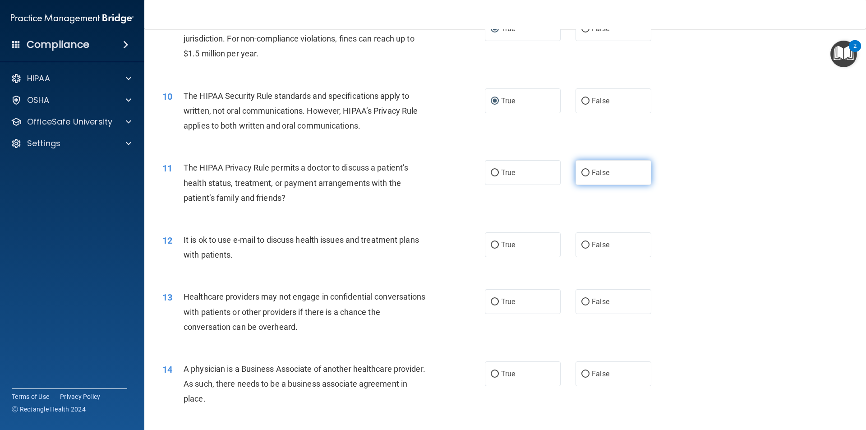
click at [592, 172] on span "False" at bounding box center [601, 172] width 18 height 9
click at [590, 172] on input "False" at bounding box center [585, 173] width 8 height 7
radio input "true"
click at [485, 244] on label "True" at bounding box center [523, 244] width 76 height 25
click at [491, 244] on input "True" at bounding box center [495, 245] width 8 height 7
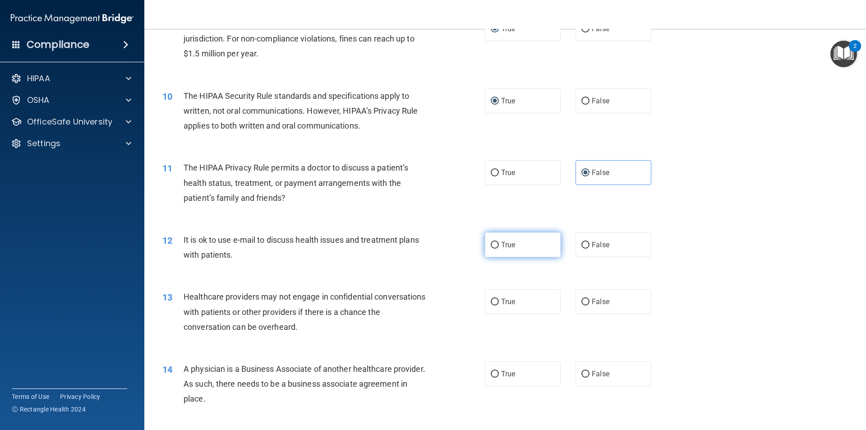
radio input "true"
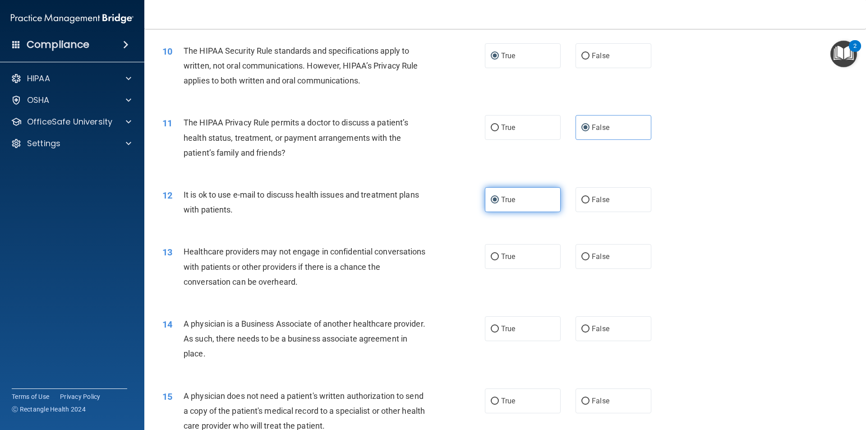
scroll to position [677, 0]
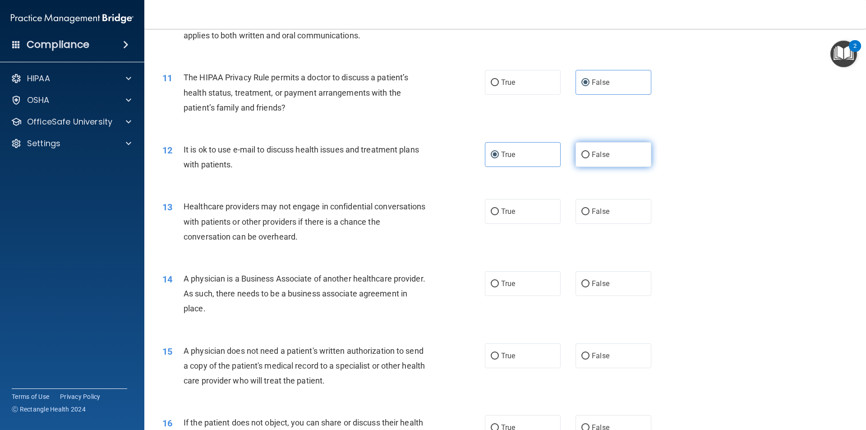
click at [584, 156] on input "False" at bounding box center [585, 155] width 8 height 7
radio input "true"
radio input "false"
click at [491, 211] on input "True" at bounding box center [495, 211] width 8 height 7
radio input "true"
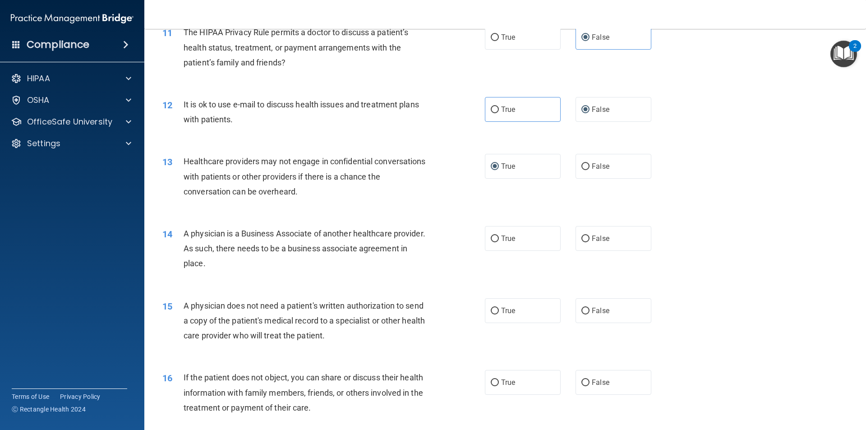
scroll to position [767, 0]
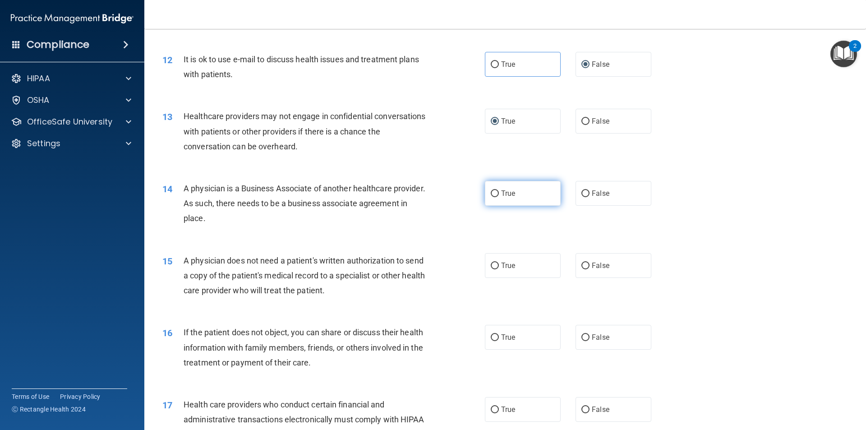
click at [485, 192] on label "True" at bounding box center [523, 193] width 76 height 25
click at [491, 192] on input "True" at bounding box center [495, 193] width 8 height 7
radio input "true"
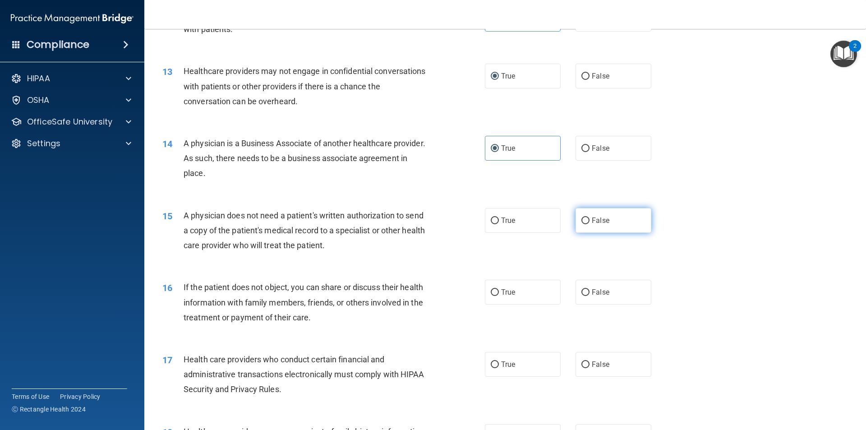
click at [592, 222] on span "False" at bounding box center [601, 220] width 18 height 9
click at [588, 222] on input "False" at bounding box center [585, 220] width 8 height 7
radio input "true"
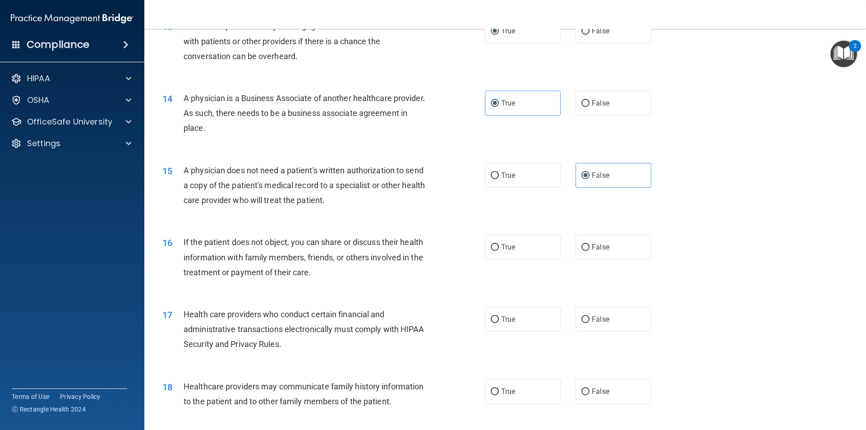
scroll to position [902, 0]
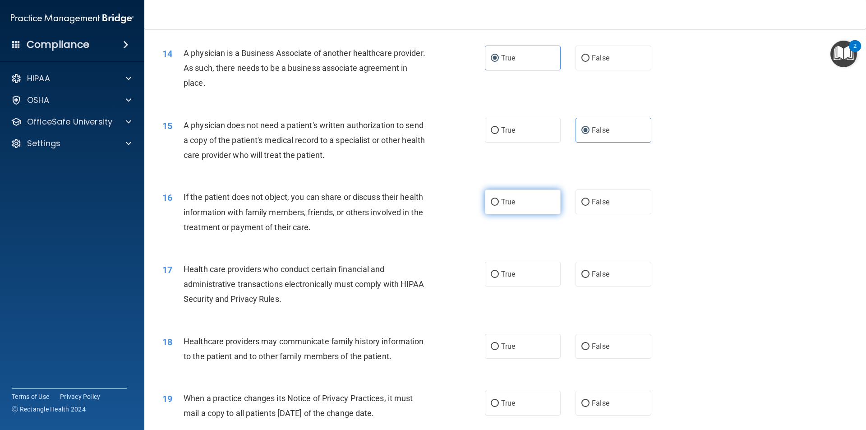
click at [491, 202] on input "True" at bounding box center [495, 202] width 8 height 7
radio input "true"
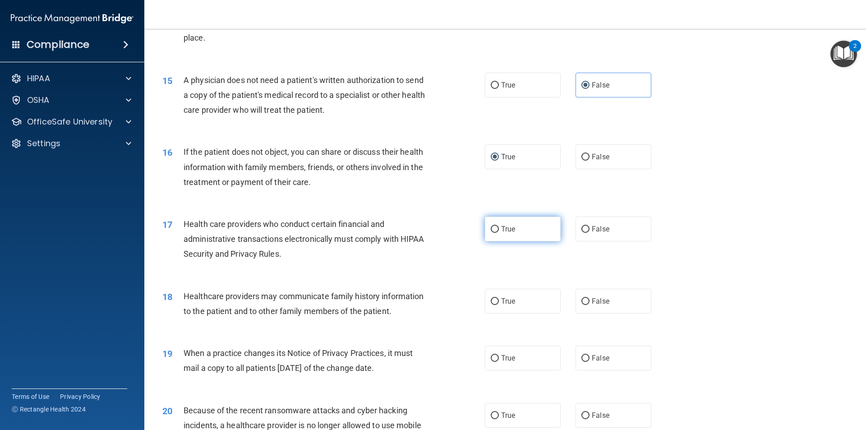
click at [507, 226] on span "True" at bounding box center [508, 229] width 14 height 9
click at [499, 226] on input "True" at bounding box center [495, 229] width 8 height 7
radio input "true"
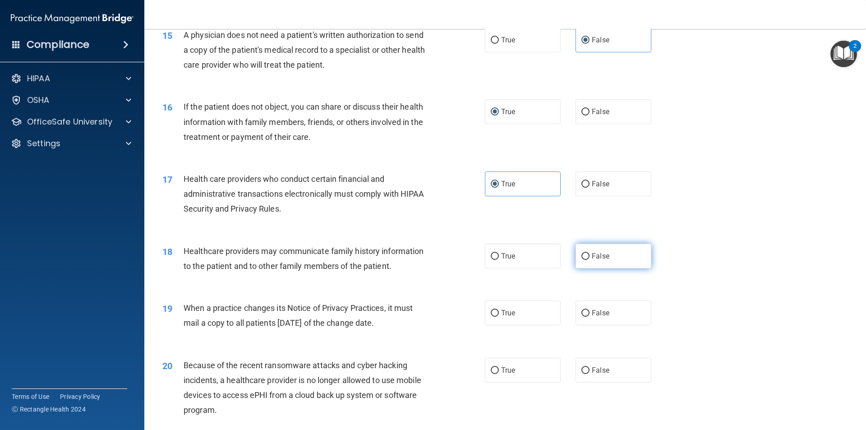
click at [592, 258] on span "False" at bounding box center [601, 256] width 18 height 9
click at [590, 258] on input "False" at bounding box center [585, 256] width 8 height 7
radio input "true"
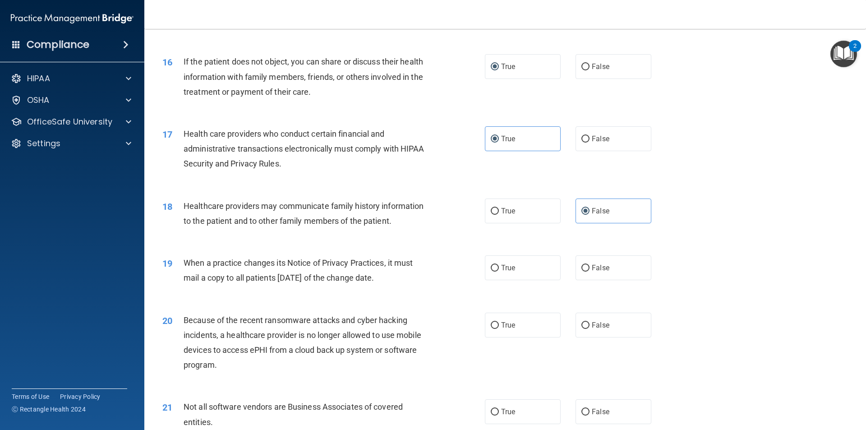
scroll to position [1083, 0]
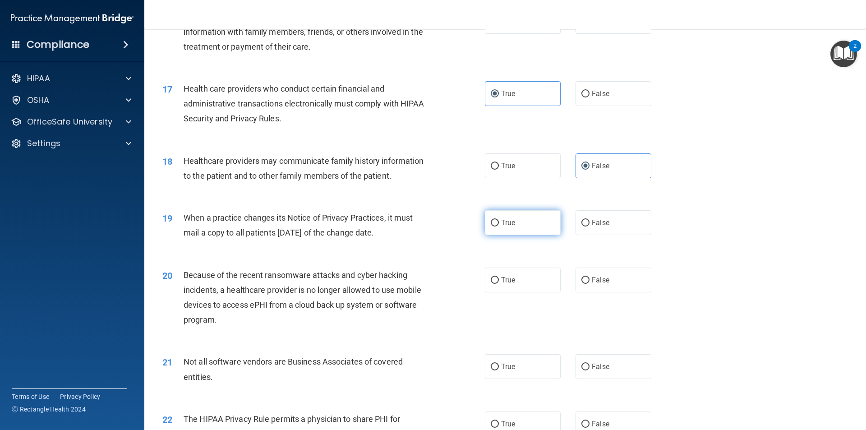
click at [491, 223] on input "True" at bounding box center [495, 223] width 8 height 7
radio input "true"
click at [592, 225] on span "False" at bounding box center [601, 222] width 18 height 9
click at [590, 225] on input "False" at bounding box center [585, 223] width 8 height 7
radio input "true"
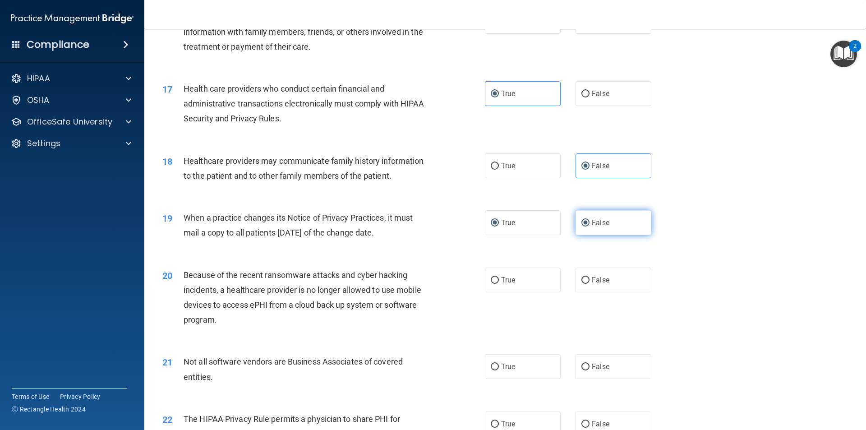
radio input "false"
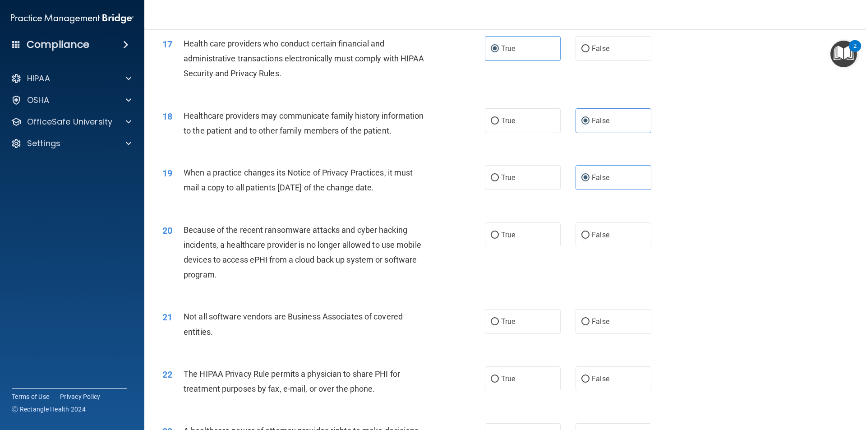
scroll to position [1173, 0]
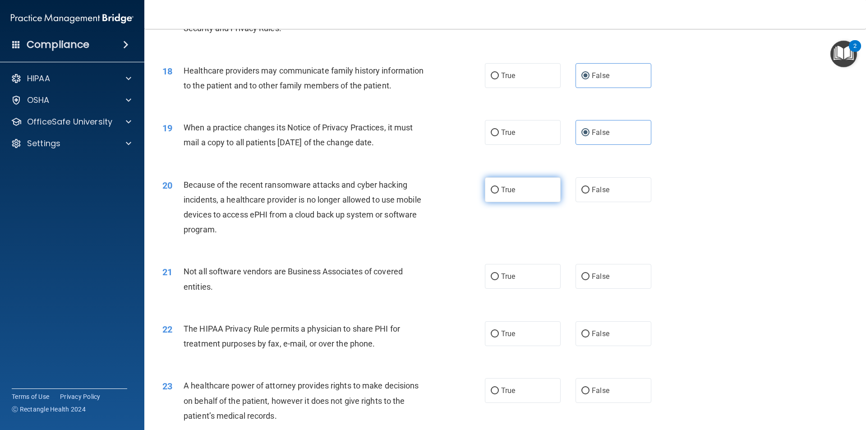
click at [491, 187] on input "True" at bounding box center [495, 190] width 8 height 7
radio input "true"
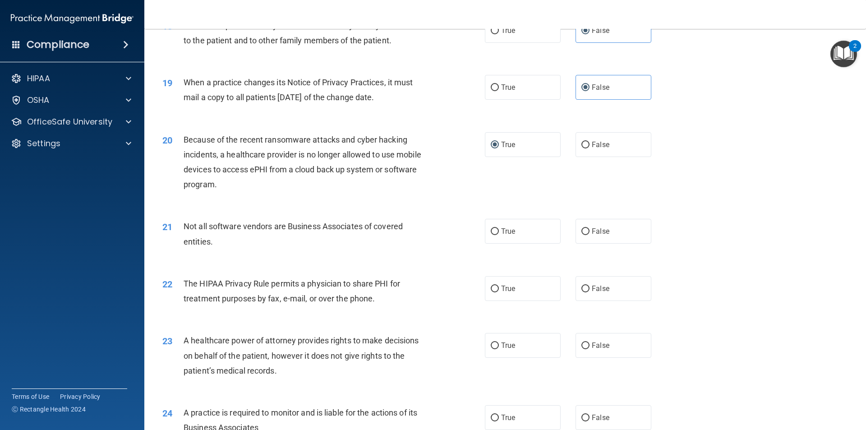
scroll to position [1308, 0]
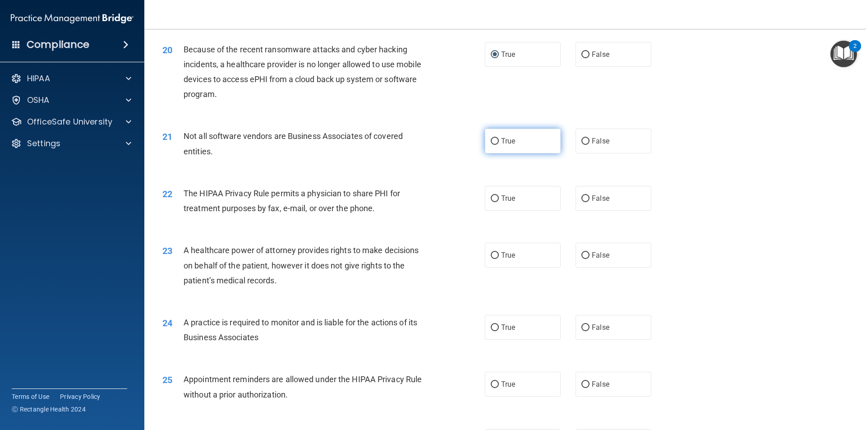
click at [494, 140] on input "True" at bounding box center [495, 141] width 8 height 7
radio input "true"
click at [586, 137] on label "False" at bounding box center [614, 141] width 76 height 25
click at [586, 138] on input "False" at bounding box center [585, 141] width 8 height 7
radio input "true"
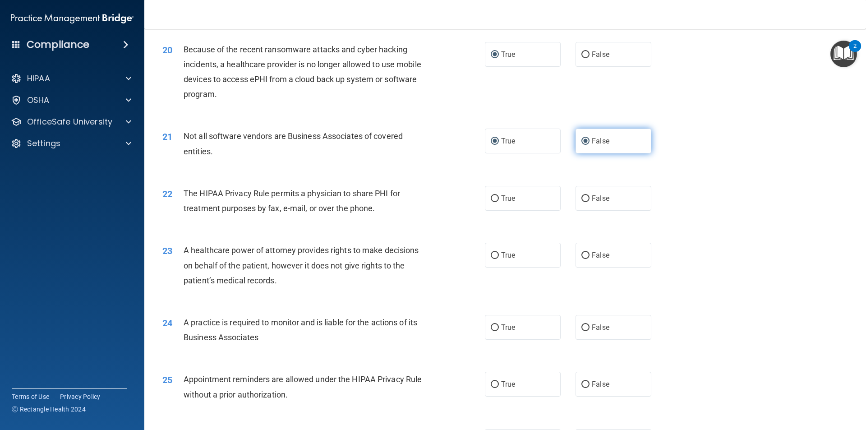
radio input "false"
click at [496, 205] on label "True" at bounding box center [523, 198] width 76 height 25
click at [496, 202] on input "True" at bounding box center [495, 198] width 8 height 7
radio input "true"
click at [494, 266] on label "True" at bounding box center [523, 255] width 76 height 25
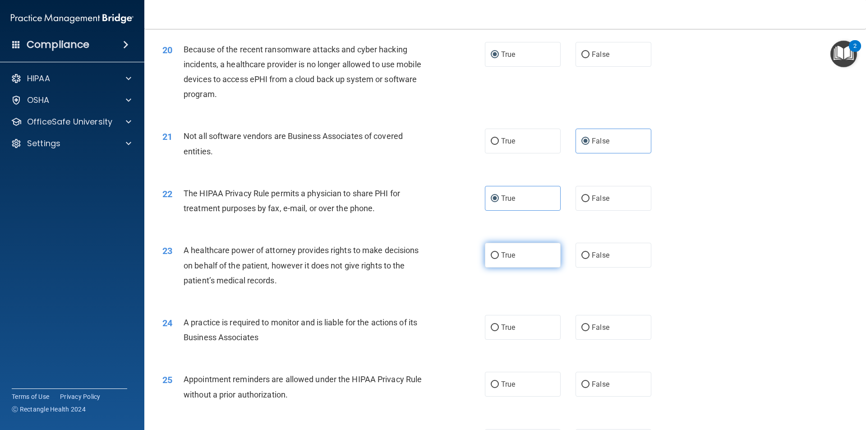
click at [494, 259] on input "True" at bounding box center [495, 255] width 8 height 7
radio input "true"
click at [495, 337] on label "True" at bounding box center [523, 327] width 76 height 25
click at [495, 331] on input "True" at bounding box center [495, 327] width 8 height 7
radio input "true"
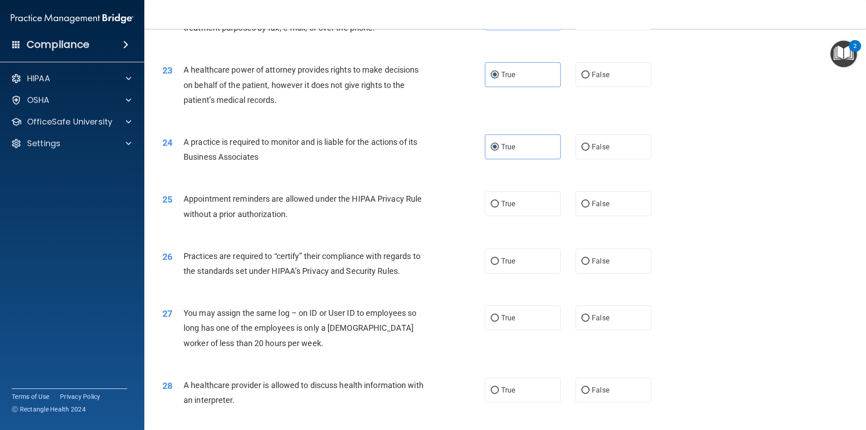
scroll to position [1579, 0]
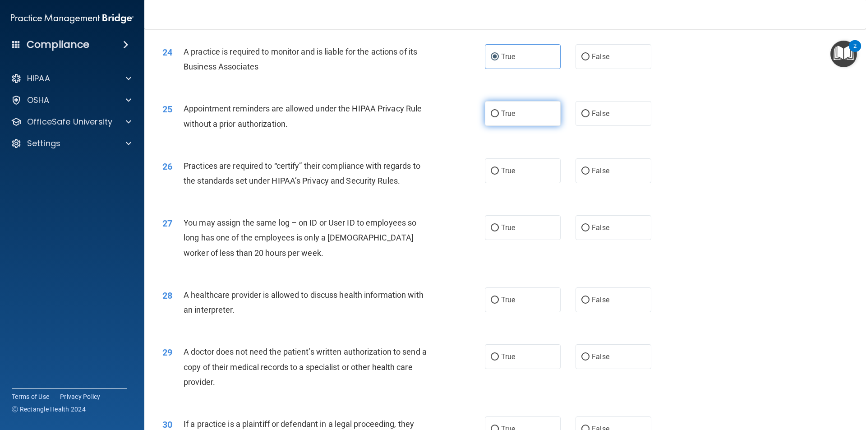
click at [491, 120] on label "True" at bounding box center [523, 113] width 76 height 25
click at [491, 117] on input "True" at bounding box center [495, 114] width 8 height 7
radio input "true"
click at [590, 124] on label "False" at bounding box center [614, 113] width 76 height 25
click at [590, 117] on input "False" at bounding box center [585, 114] width 8 height 7
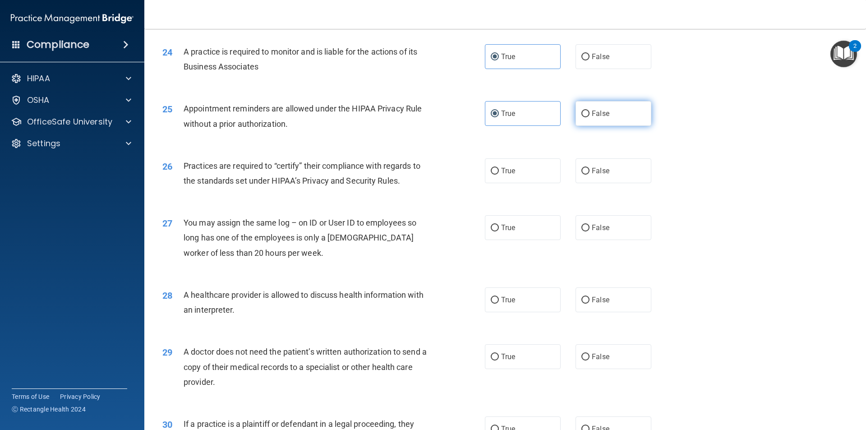
radio input "true"
radio input "false"
click at [517, 175] on label "True" at bounding box center [523, 170] width 76 height 25
click at [499, 175] on input "True" at bounding box center [495, 171] width 8 height 7
radio input "true"
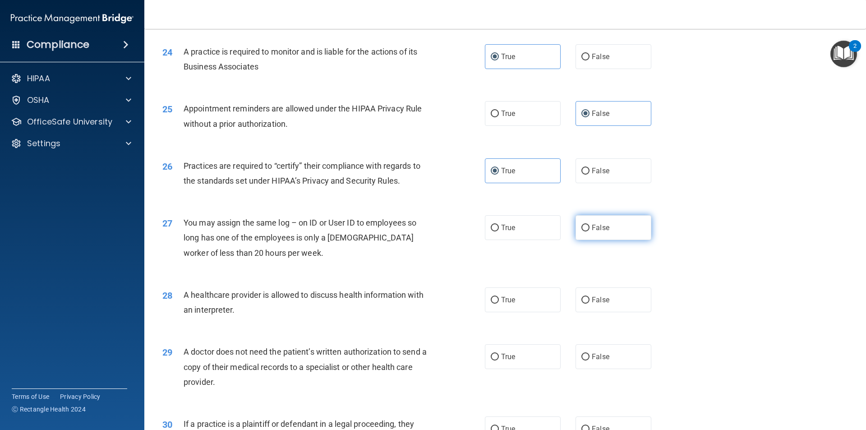
click at [604, 225] on span "False" at bounding box center [601, 227] width 18 height 9
click at [590, 225] on input "False" at bounding box center [585, 228] width 8 height 7
radio input "true"
click at [511, 299] on span "True" at bounding box center [508, 299] width 14 height 9
click at [499, 299] on input "True" at bounding box center [495, 300] width 8 height 7
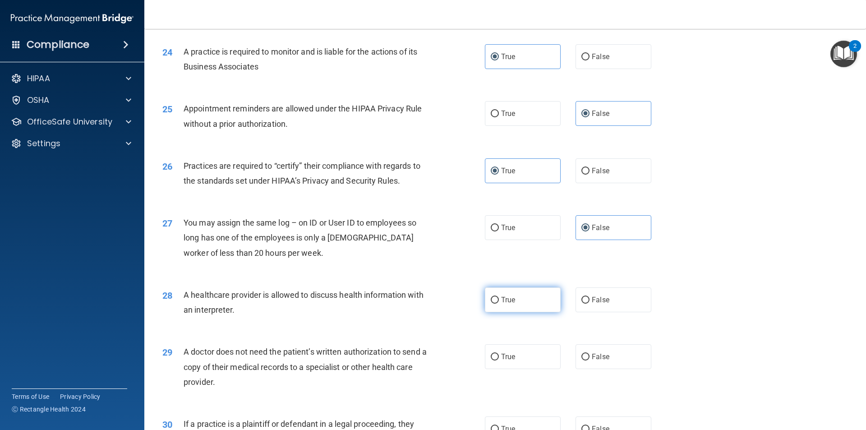
radio input "true"
click at [585, 299] on input "False" at bounding box center [585, 300] width 8 height 7
radio input "true"
radio input "false"
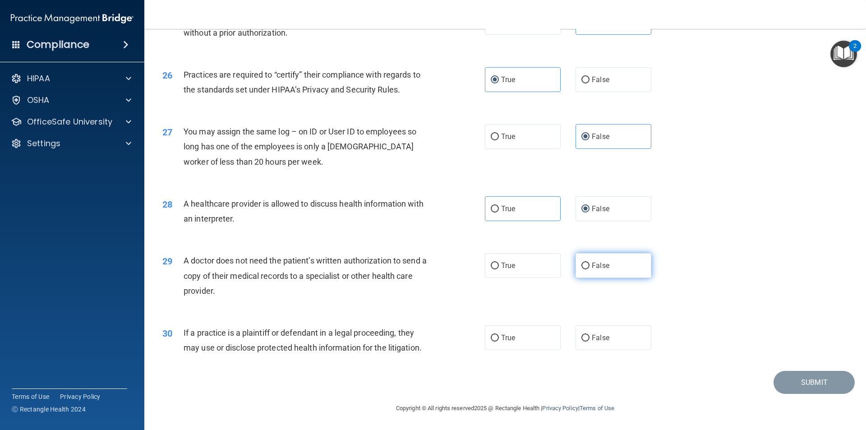
click at [581, 260] on label "False" at bounding box center [614, 265] width 76 height 25
click at [581, 263] on input "False" at bounding box center [585, 266] width 8 height 7
radio input "true"
click at [492, 341] on input "True" at bounding box center [495, 338] width 8 height 7
radio input "true"
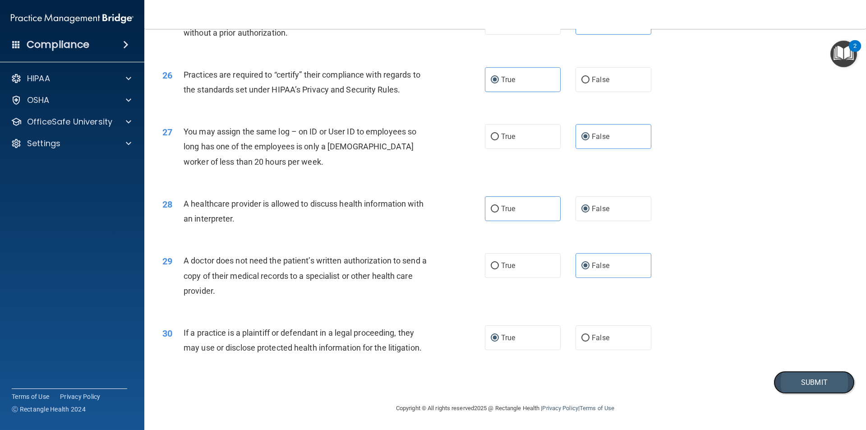
click at [828, 387] on button "Submit" at bounding box center [814, 382] width 81 height 23
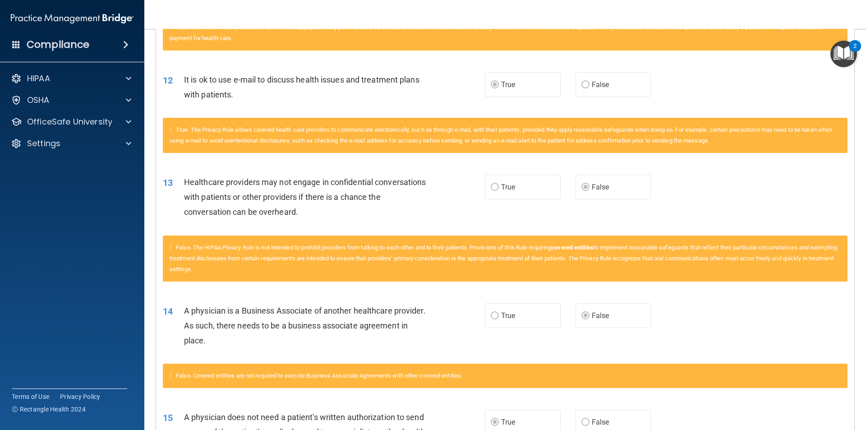
scroll to position [902, 0]
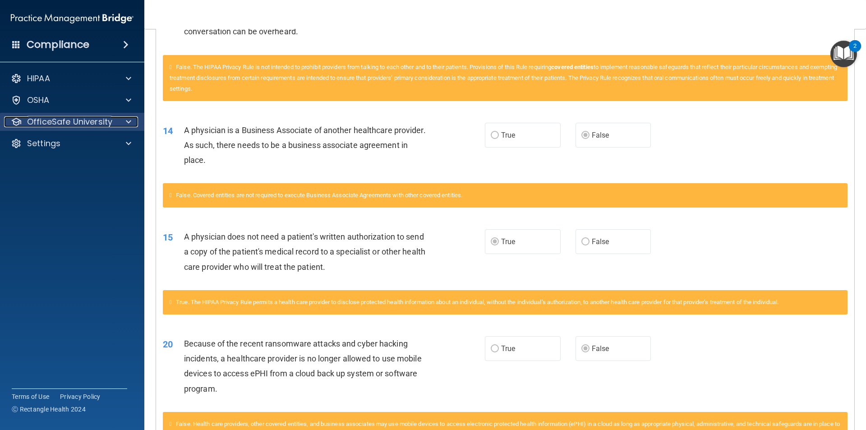
click at [131, 119] on div at bounding box center [127, 121] width 23 height 11
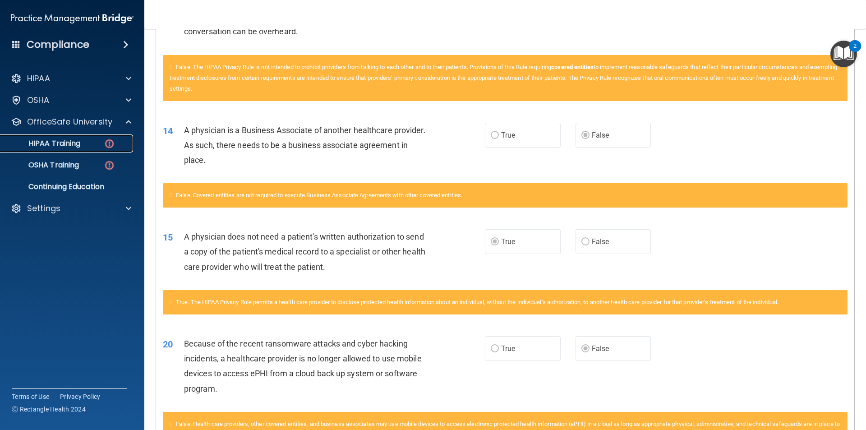
click at [107, 143] on img at bounding box center [109, 143] width 11 height 11
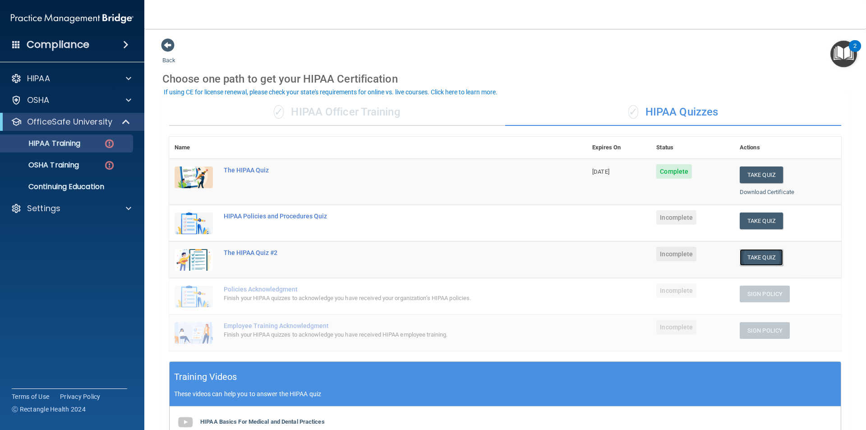
click at [740, 255] on button "Take Quiz" at bounding box center [761, 257] width 43 height 17
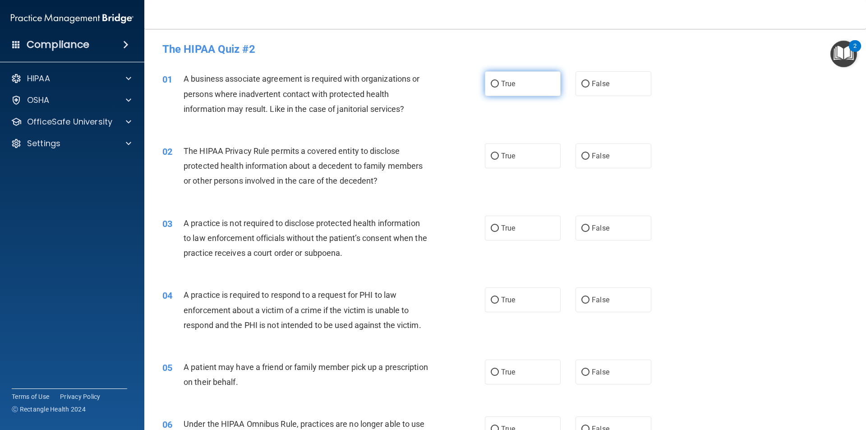
click at [490, 78] on label "True" at bounding box center [523, 83] width 76 height 25
click at [491, 81] on input "True" at bounding box center [495, 84] width 8 height 7
radio input "true"
click at [496, 152] on label "True" at bounding box center [523, 155] width 76 height 25
click at [496, 153] on input "True" at bounding box center [495, 156] width 8 height 7
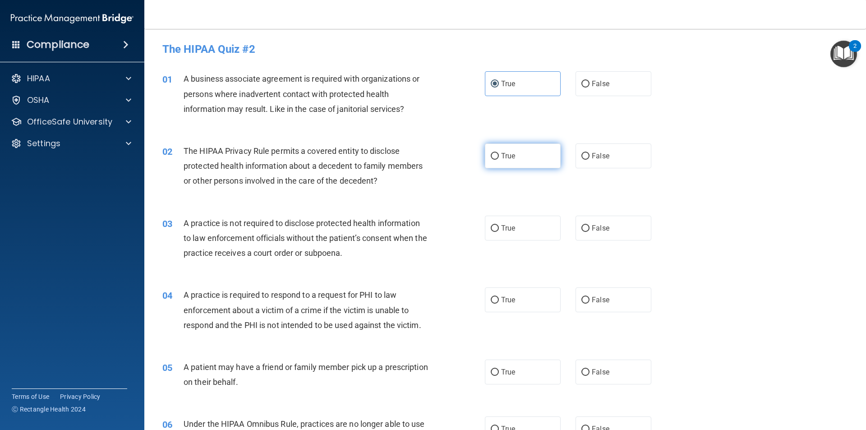
radio input "true"
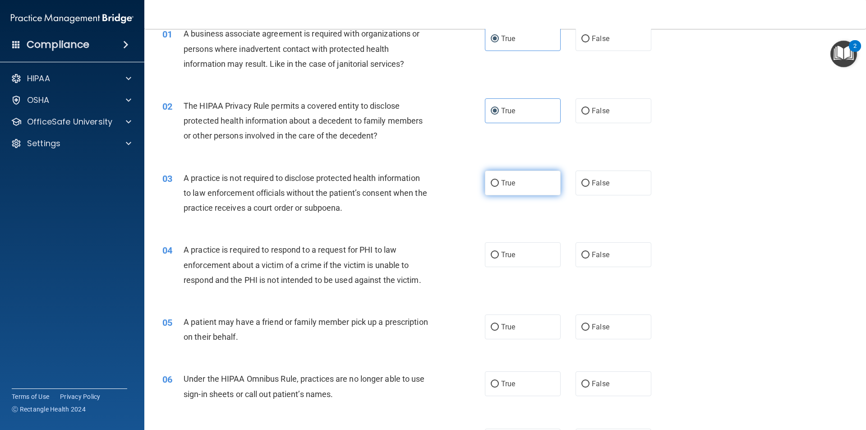
click at [505, 183] on span "True" at bounding box center [508, 183] width 14 height 9
click at [499, 183] on input "True" at bounding box center [495, 183] width 8 height 7
radio input "true"
click at [487, 251] on label "True" at bounding box center [523, 254] width 76 height 25
click at [491, 252] on input "True" at bounding box center [495, 255] width 8 height 7
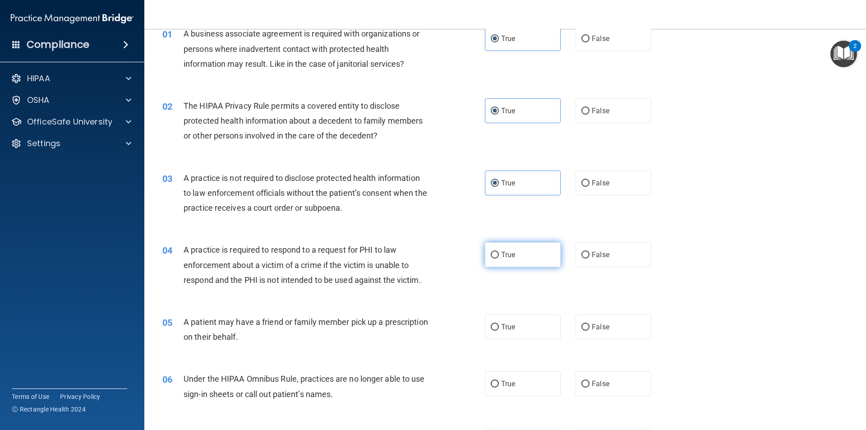
radio input "true"
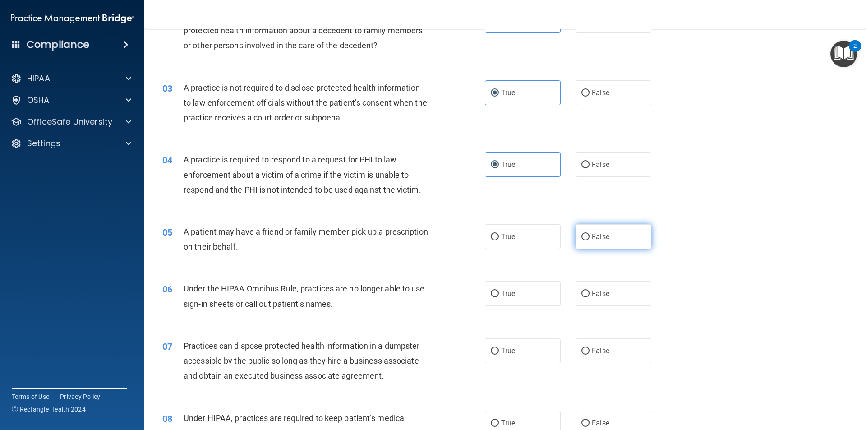
click at [595, 244] on label "False" at bounding box center [614, 236] width 76 height 25
click at [590, 240] on input "False" at bounding box center [585, 237] width 8 height 7
radio input "true"
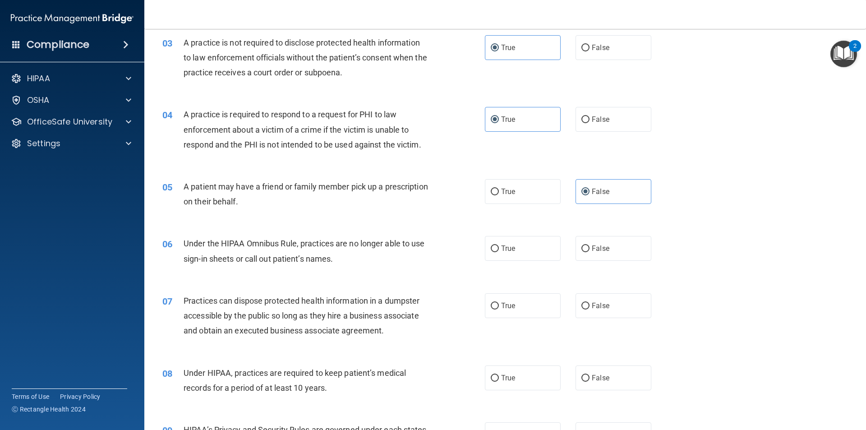
scroll to position [226, 0]
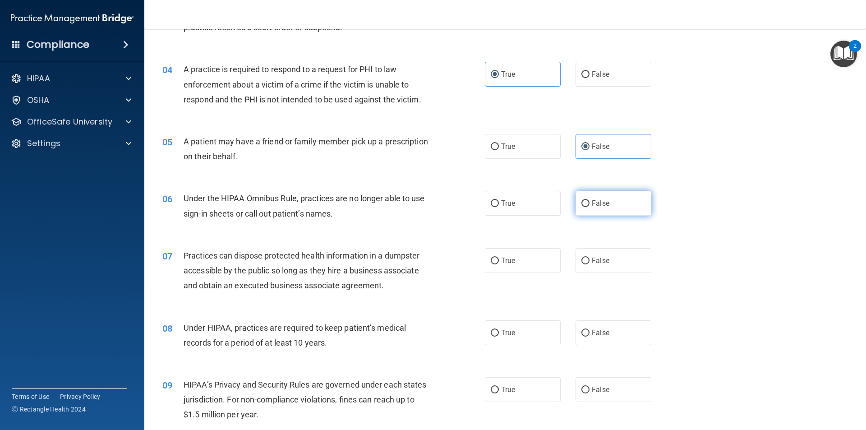
click at [576, 207] on label "False" at bounding box center [614, 203] width 76 height 25
click at [581, 207] on input "False" at bounding box center [585, 203] width 8 height 7
radio input "true"
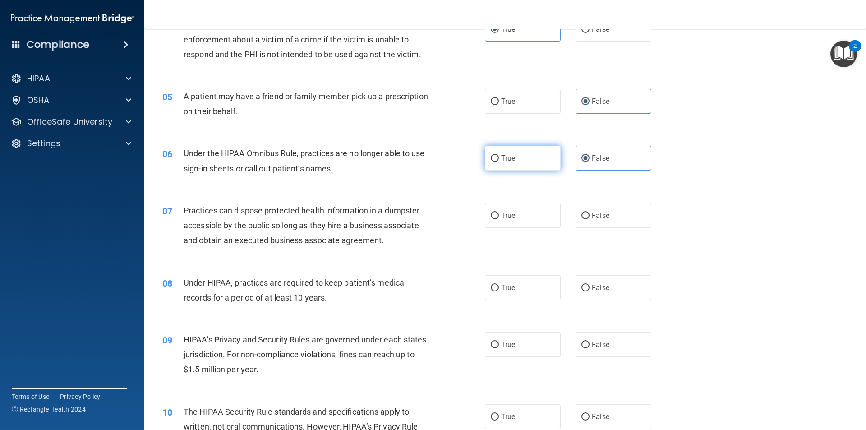
click at [495, 160] on input "True" at bounding box center [495, 158] width 8 height 7
radio input "true"
radio input "false"
click at [594, 219] on span "False" at bounding box center [601, 215] width 18 height 9
click at [590, 219] on input "False" at bounding box center [585, 215] width 8 height 7
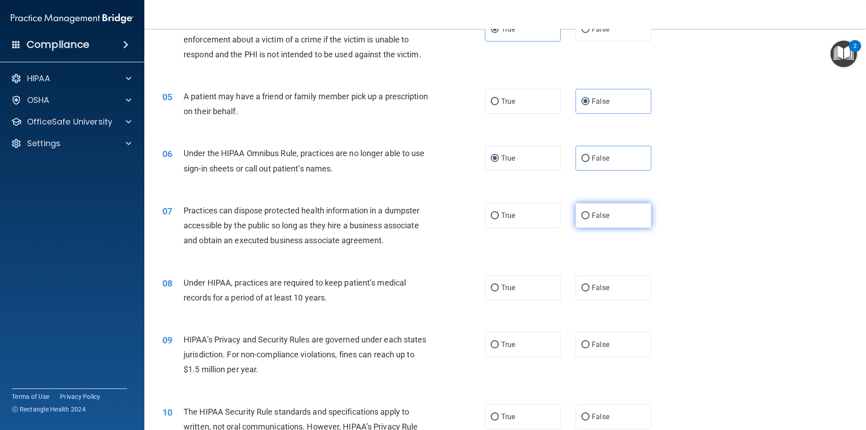
radio input "true"
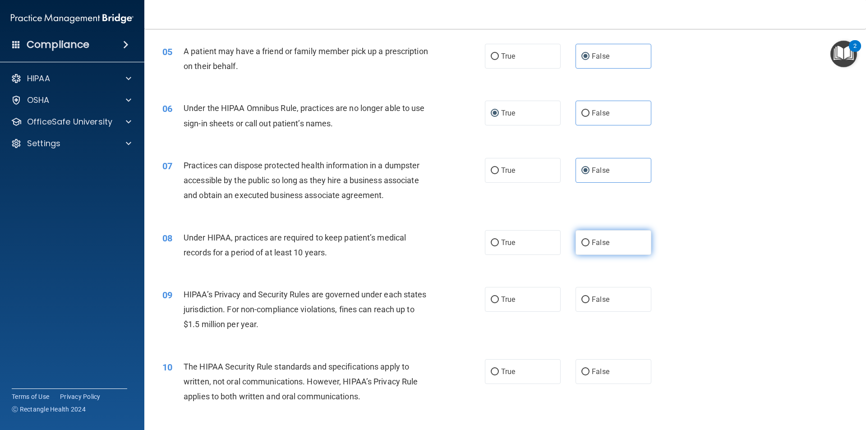
click at [592, 245] on span "False" at bounding box center [601, 242] width 18 height 9
click at [590, 245] on input "False" at bounding box center [585, 243] width 8 height 7
radio input "true"
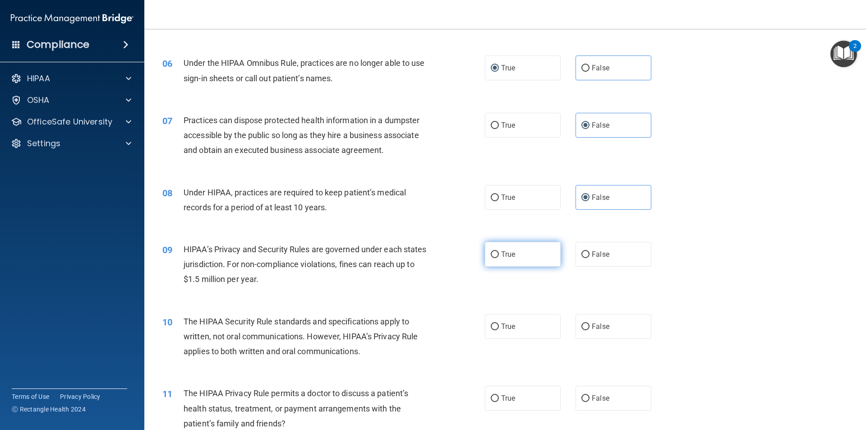
click at [491, 253] on input "True" at bounding box center [495, 254] width 8 height 7
radio input "true"
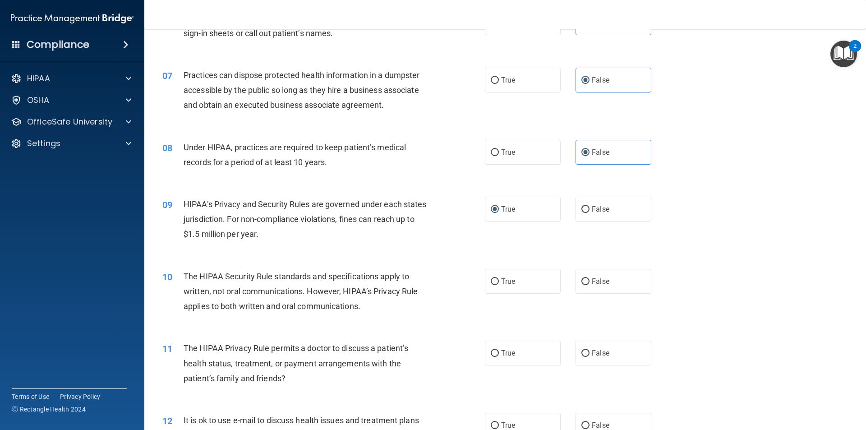
scroll to position [451, 0]
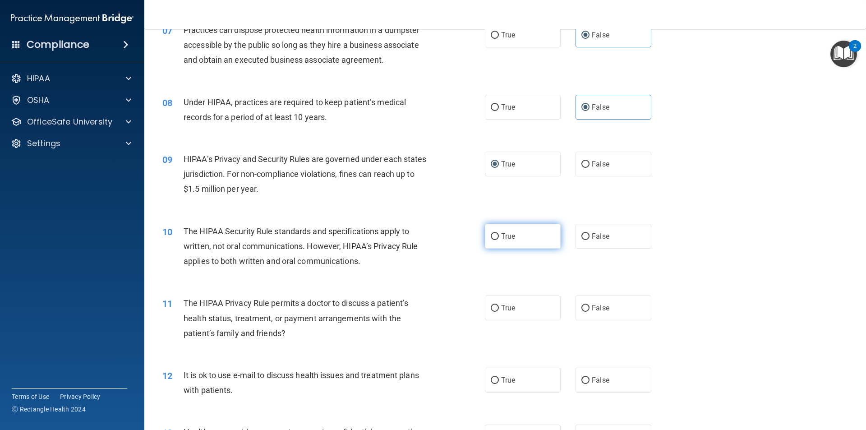
click at [491, 233] on input "True" at bounding box center [495, 236] width 8 height 7
radio input "true"
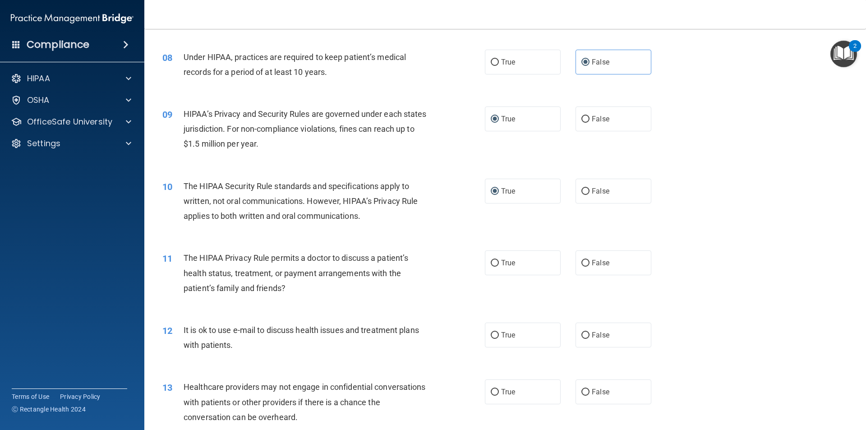
scroll to position [541, 0]
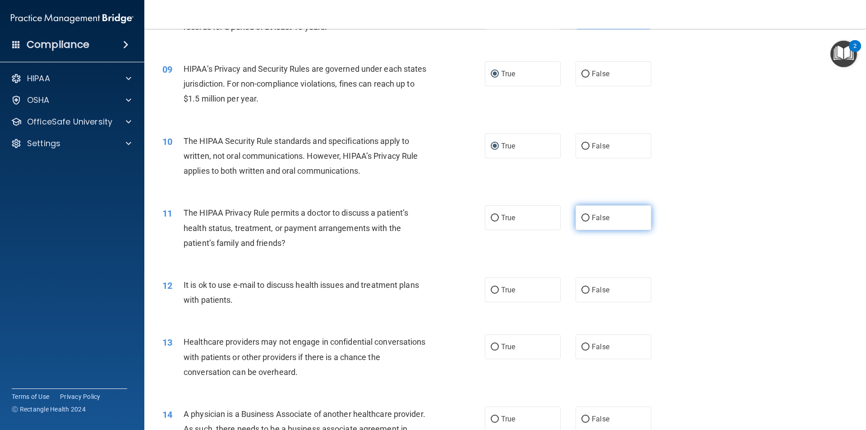
click at [581, 217] on input "False" at bounding box center [585, 218] width 8 height 7
radio input "true"
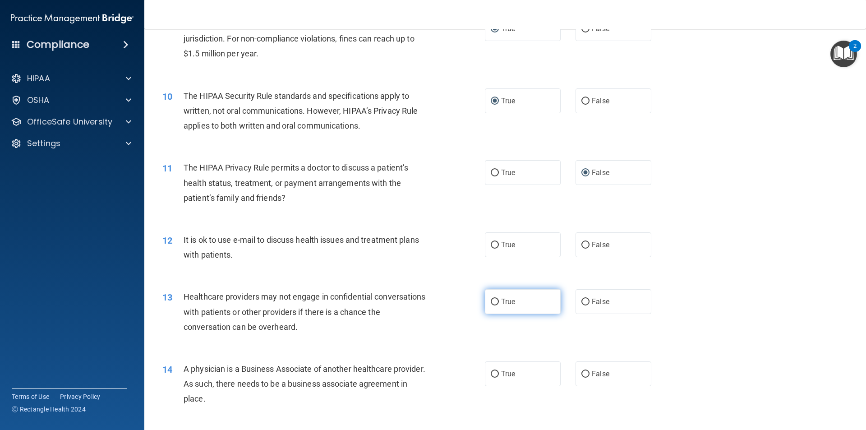
scroll to position [632, 0]
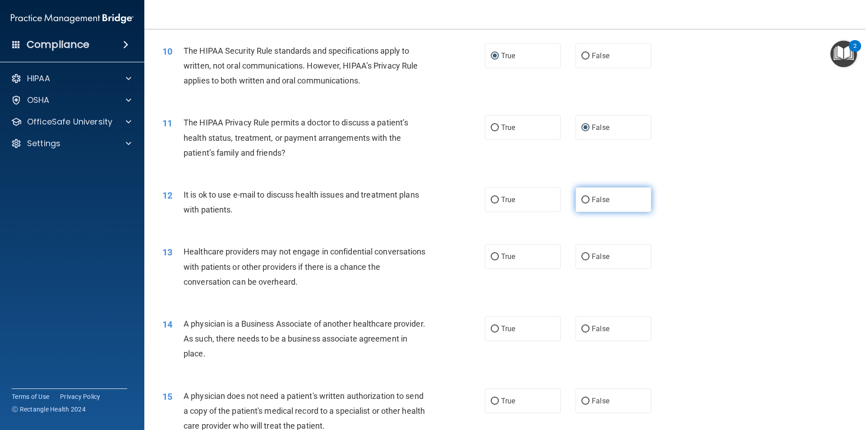
click at [581, 201] on input "False" at bounding box center [585, 200] width 8 height 7
radio input "true"
click at [491, 257] on input "True" at bounding box center [495, 257] width 8 height 7
radio input "true"
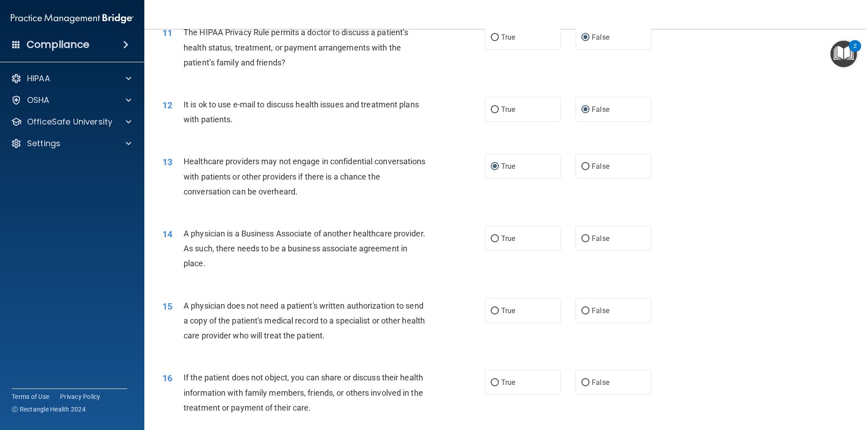
scroll to position [767, 0]
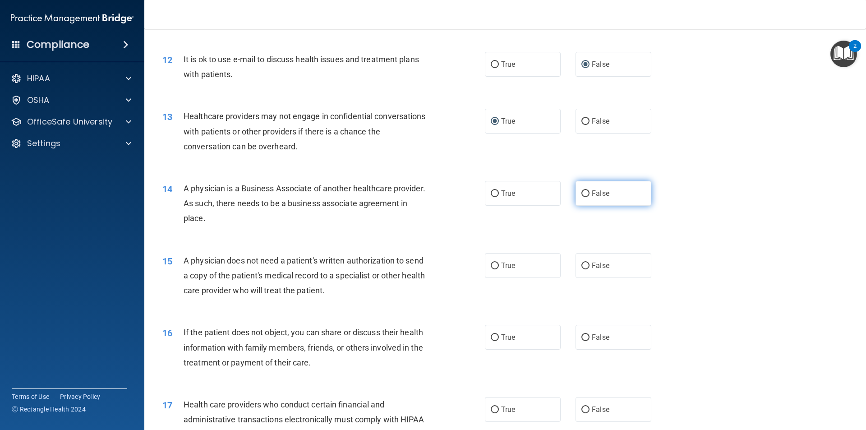
click at [586, 192] on label "False" at bounding box center [614, 193] width 76 height 25
click at [586, 192] on input "False" at bounding box center [585, 193] width 8 height 7
radio input "true"
click at [485, 195] on label "True" at bounding box center [523, 193] width 76 height 25
click at [491, 195] on input "True" at bounding box center [495, 193] width 8 height 7
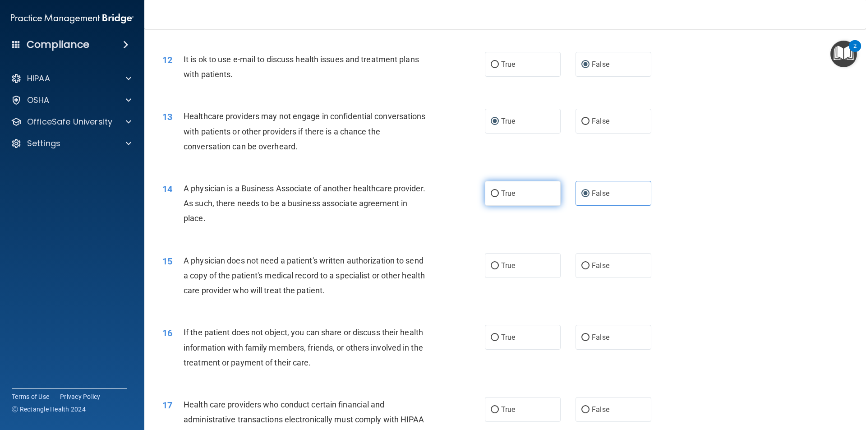
radio input "true"
click at [603, 198] on label "False" at bounding box center [614, 193] width 76 height 25
click at [590, 197] on input "False" at bounding box center [585, 193] width 8 height 7
radio input "true"
radio input "false"
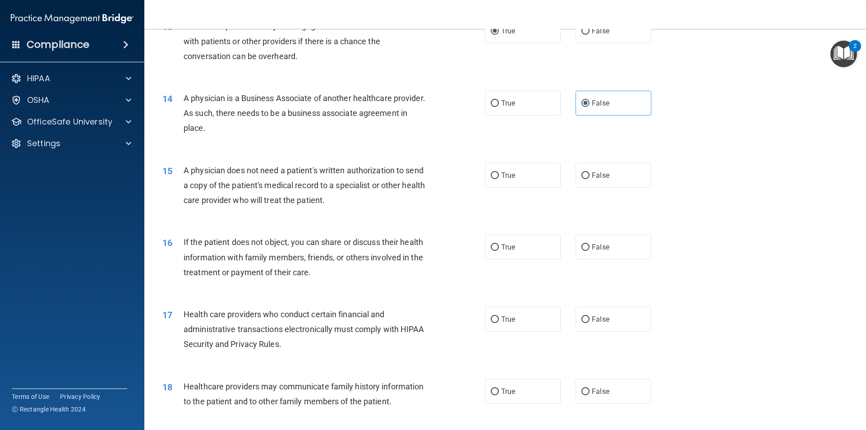
scroll to position [902, 0]
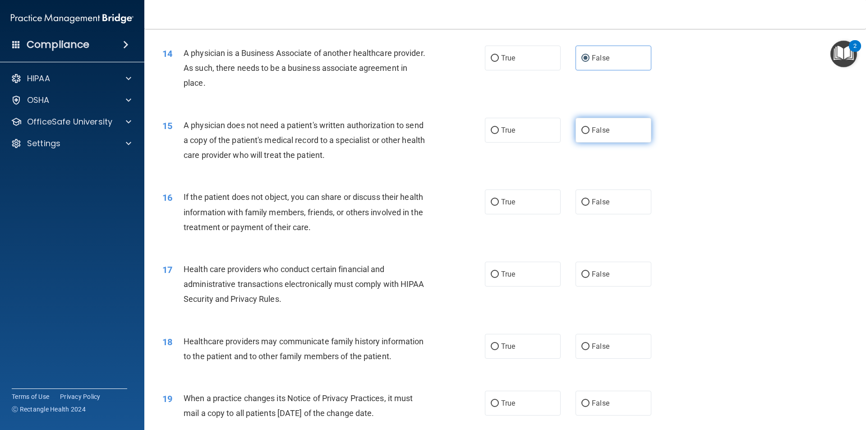
click at [579, 134] on label "False" at bounding box center [614, 130] width 76 height 25
click at [581, 134] on input "False" at bounding box center [585, 130] width 8 height 7
radio input "true"
click at [503, 209] on label "True" at bounding box center [523, 201] width 76 height 25
click at [499, 206] on input "True" at bounding box center [495, 202] width 8 height 7
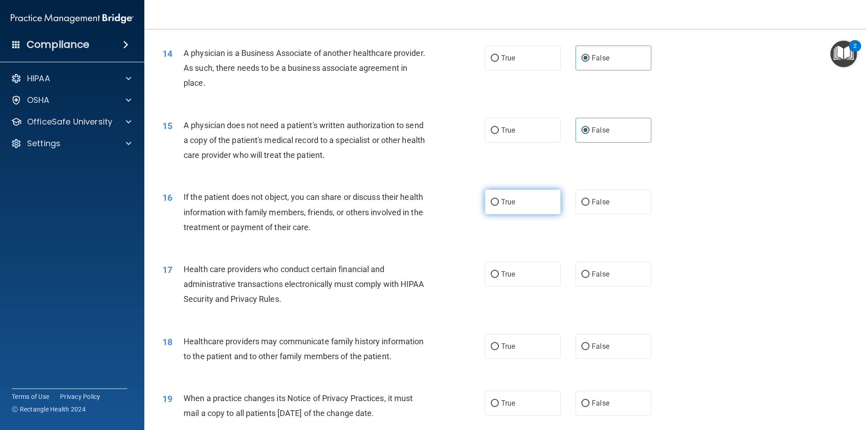
radio input "true"
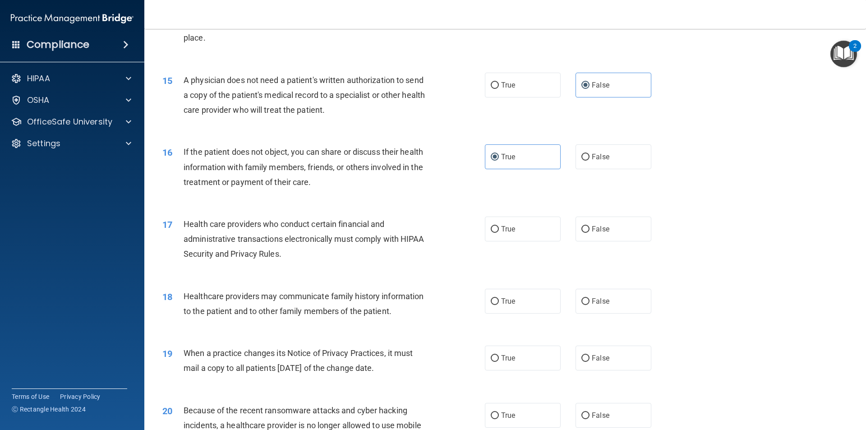
scroll to position [992, 0]
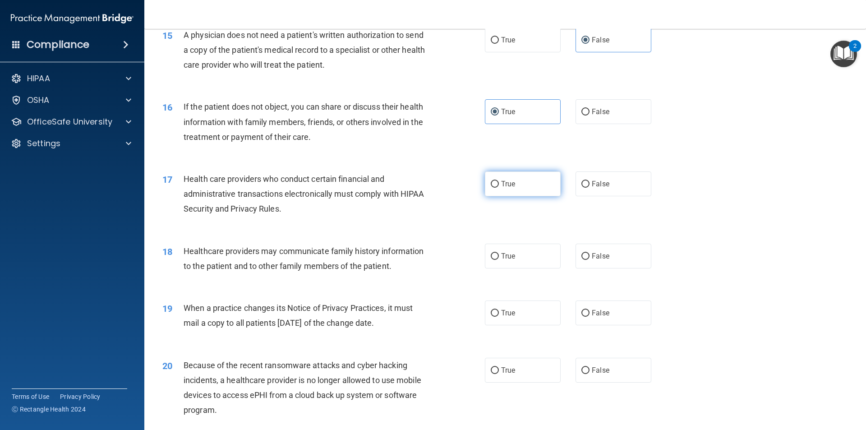
click at [491, 176] on label "True" at bounding box center [523, 183] width 76 height 25
click at [491, 181] on input "True" at bounding box center [495, 184] width 8 height 7
radio input "true"
click at [614, 259] on label "False" at bounding box center [614, 256] width 76 height 25
click at [590, 259] on input "False" at bounding box center [585, 256] width 8 height 7
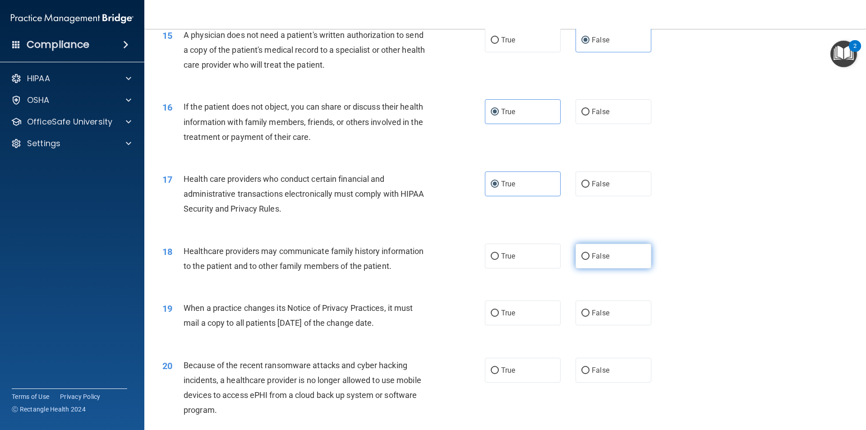
radio input "true"
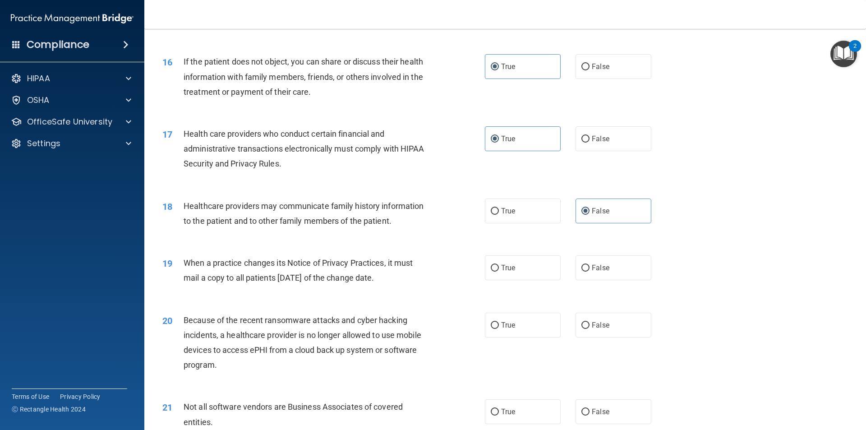
scroll to position [1083, 0]
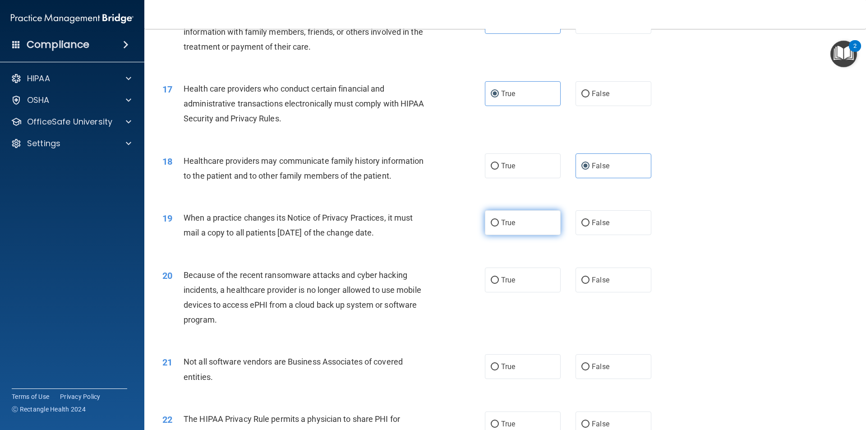
click at [534, 223] on label "True" at bounding box center [523, 222] width 76 height 25
click at [499, 223] on input "True" at bounding box center [495, 223] width 8 height 7
radio input "true"
click at [604, 286] on label "False" at bounding box center [614, 280] width 76 height 25
click at [590, 284] on input "False" at bounding box center [585, 280] width 8 height 7
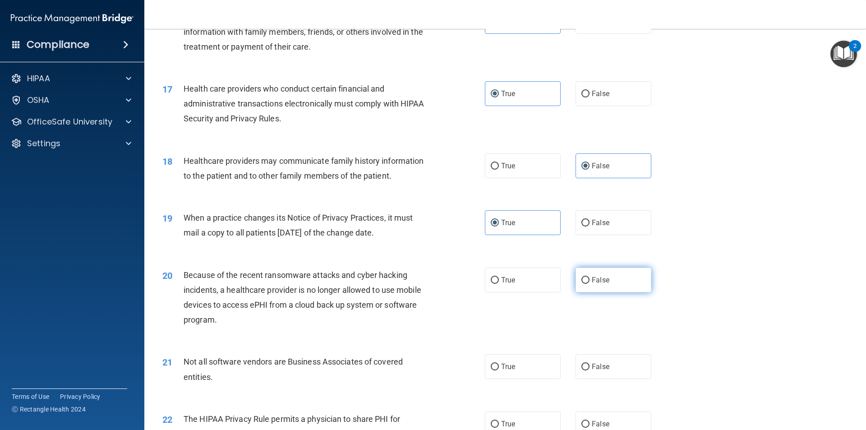
radio input "true"
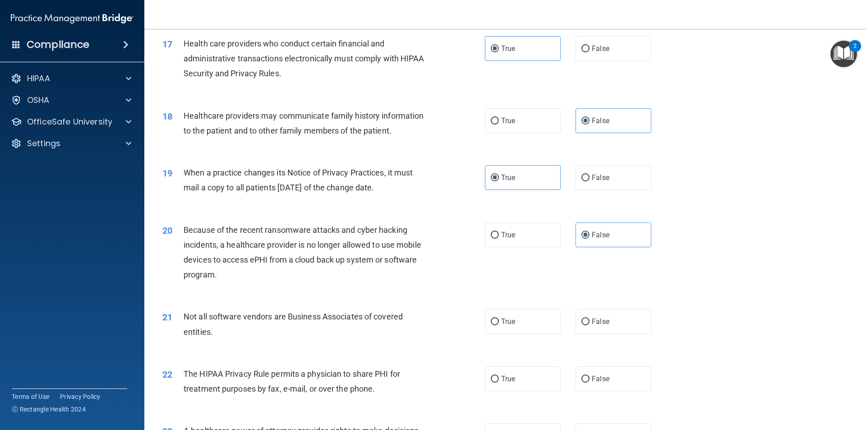
scroll to position [1173, 0]
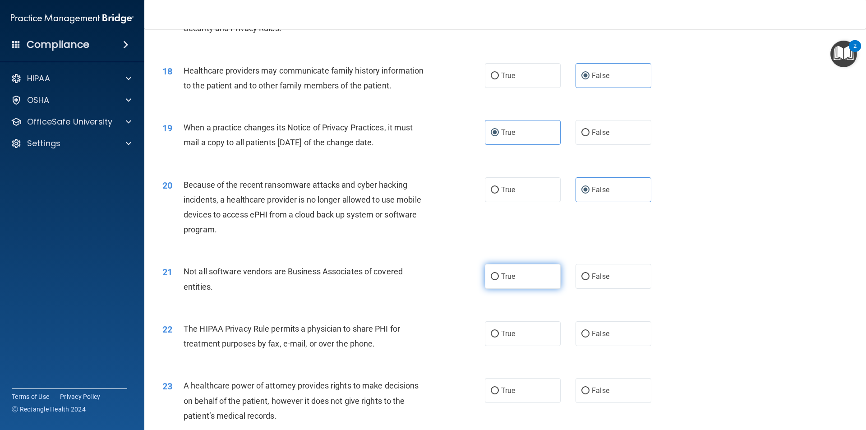
click at [495, 269] on label "True" at bounding box center [523, 276] width 76 height 25
click at [495, 273] on input "True" at bounding box center [495, 276] width 8 height 7
radio input "true"
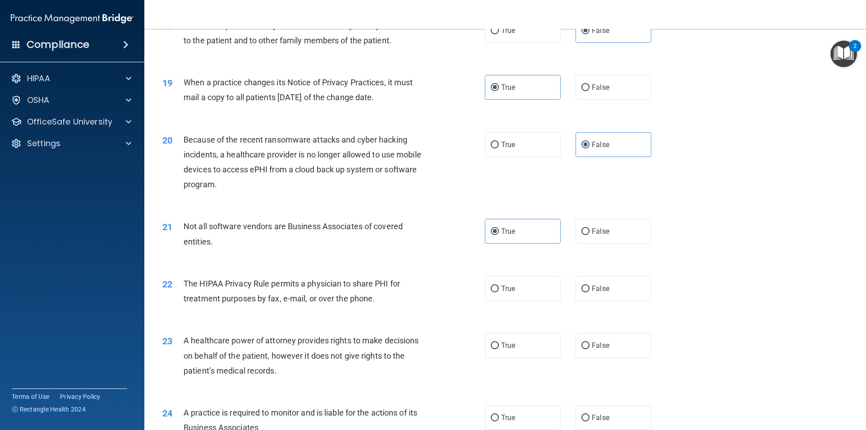
scroll to position [1263, 0]
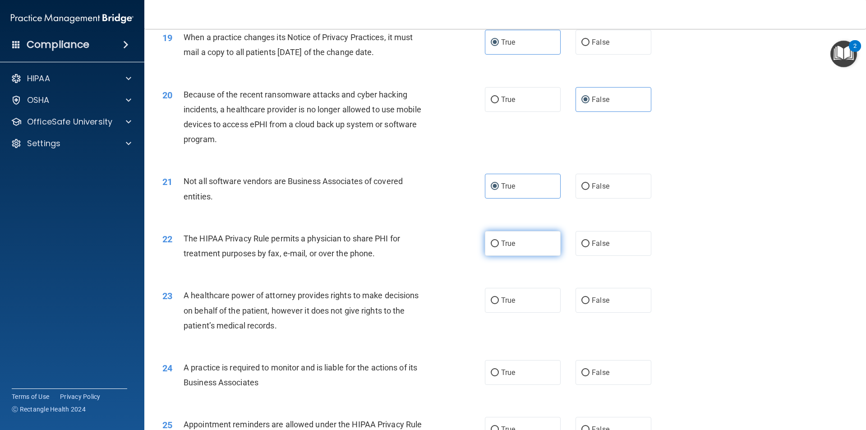
click at [494, 235] on label "True" at bounding box center [523, 243] width 76 height 25
click at [494, 240] on input "True" at bounding box center [495, 243] width 8 height 7
radio input "true"
click at [527, 302] on label "True" at bounding box center [523, 300] width 76 height 25
click at [499, 302] on input "True" at bounding box center [495, 300] width 8 height 7
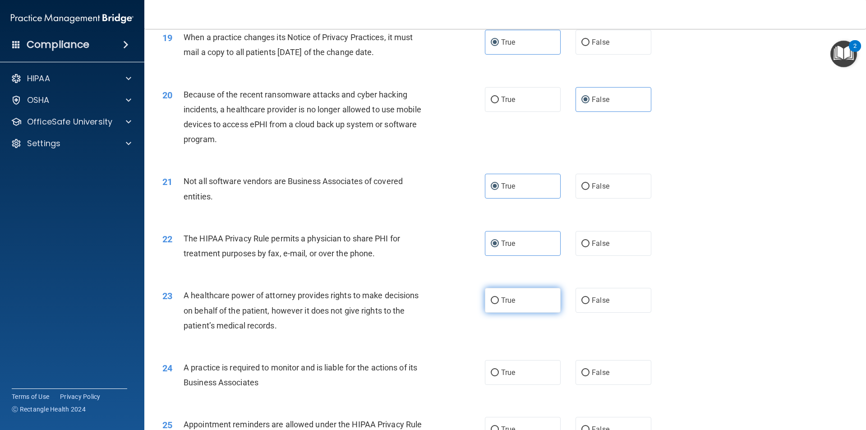
radio input "true"
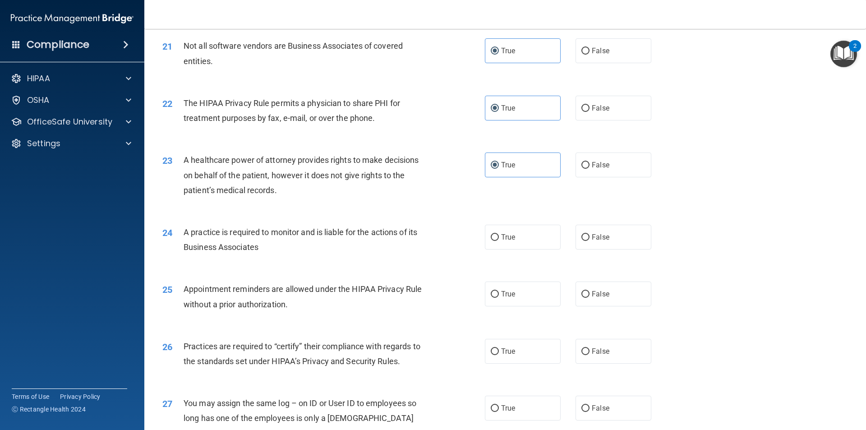
scroll to position [1444, 0]
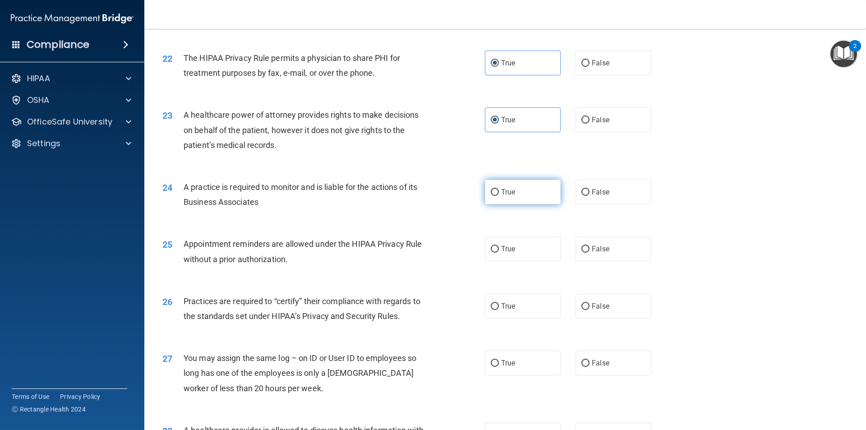
click at [527, 191] on label "True" at bounding box center [523, 192] width 76 height 25
click at [499, 191] on input "True" at bounding box center [495, 192] width 8 height 7
radio input "true"
click at [599, 255] on label "False" at bounding box center [614, 248] width 76 height 25
click at [590, 253] on input "False" at bounding box center [585, 249] width 8 height 7
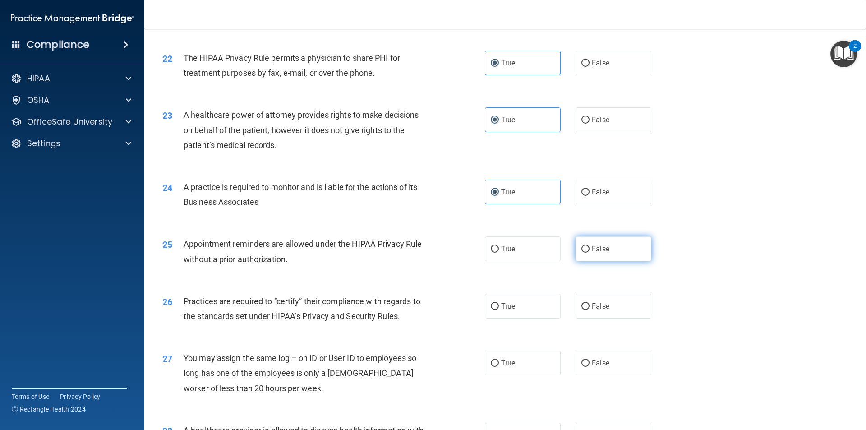
radio input "true"
click at [526, 304] on label "True" at bounding box center [523, 306] width 76 height 25
click at [499, 304] on input "True" at bounding box center [495, 306] width 8 height 7
radio input "true"
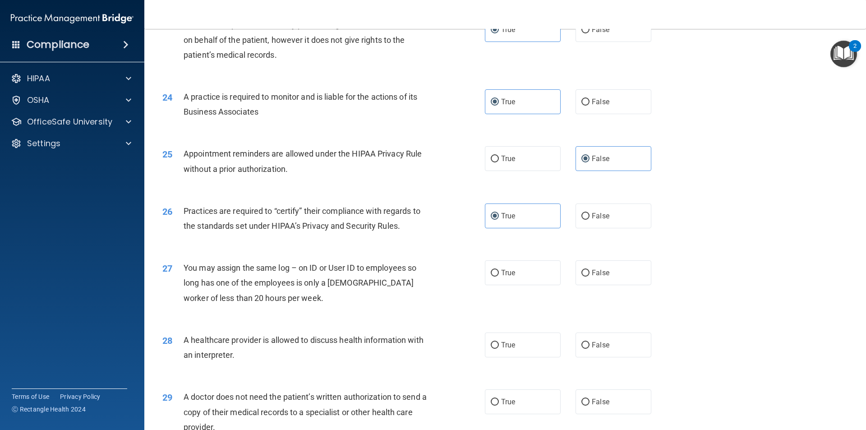
scroll to position [1579, 0]
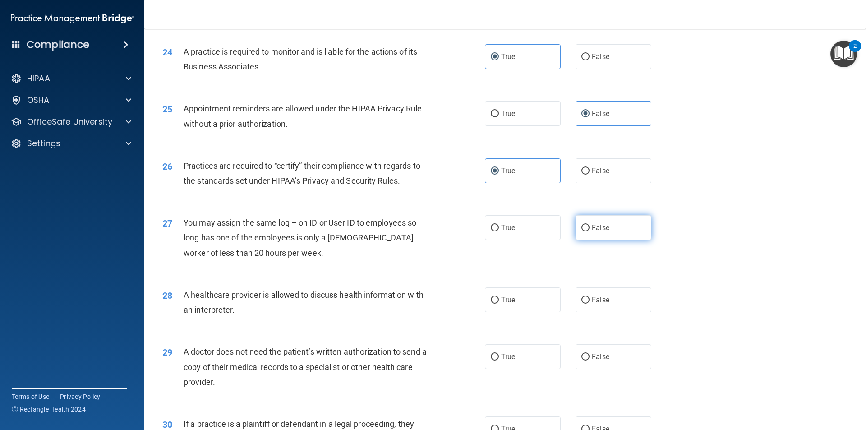
click at [585, 239] on label "False" at bounding box center [614, 227] width 76 height 25
click at [585, 231] on input "False" at bounding box center [585, 228] width 8 height 7
radio input "true"
click at [526, 301] on label "True" at bounding box center [523, 299] width 76 height 25
click at [499, 301] on input "True" at bounding box center [495, 300] width 8 height 7
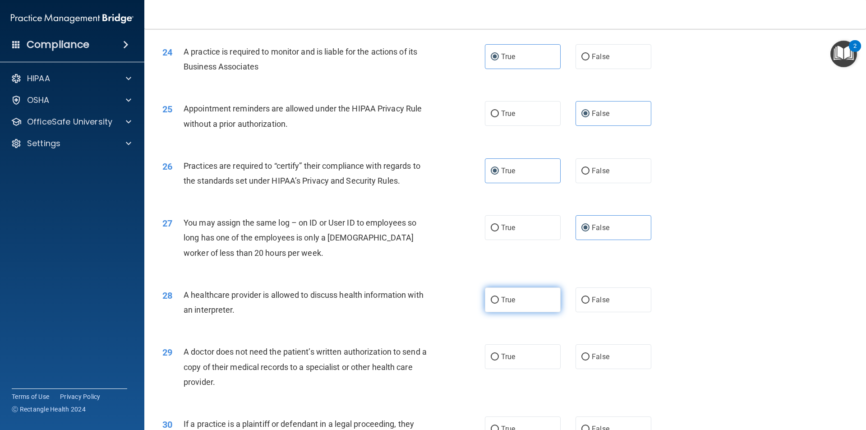
radio input "true"
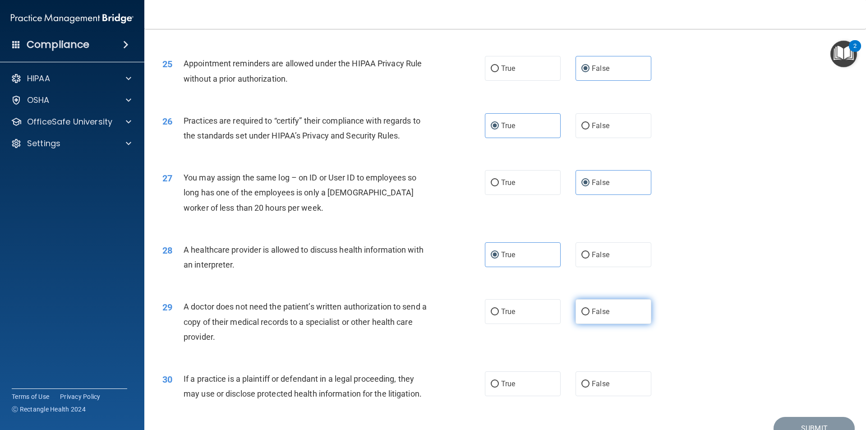
click at [588, 305] on label "False" at bounding box center [614, 311] width 76 height 25
click at [588, 309] on input "False" at bounding box center [585, 312] width 8 height 7
radio input "true"
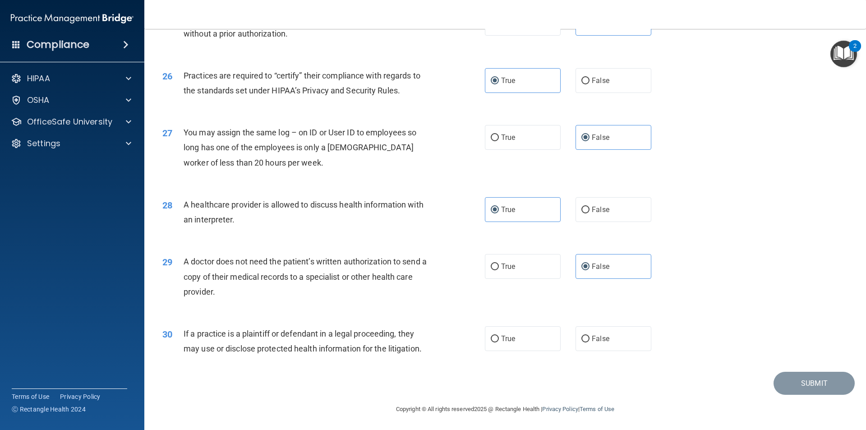
scroll to position [1670, 0]
click at [518, 338] on label "True" at bounding box center [523, 337] width 76 height 25
click at [499, 338] on input "True" at bounding box center [495, 338] width 8 height 7
radio input "true"
click at [829, 383] on button "Submit" at bounding box center [814, 382] width 81 height 23
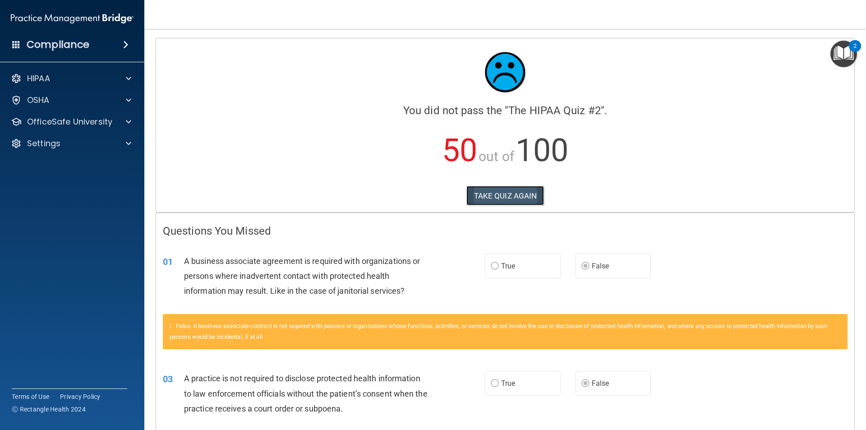
click at [504, 197] on button "TAKE QUIZ AGAIN" at bounding box center [505, 196] width 78 height 20
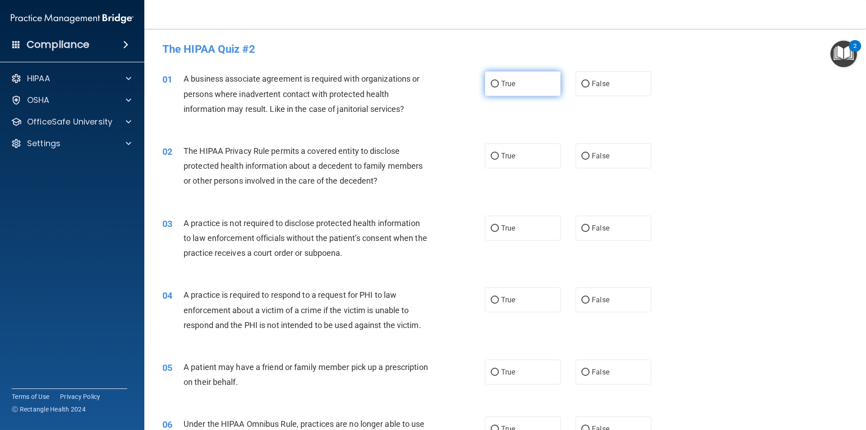
click at [491, 82] on input "True" at bounding box center [495, 84] width 8 height 7
radio input "true"
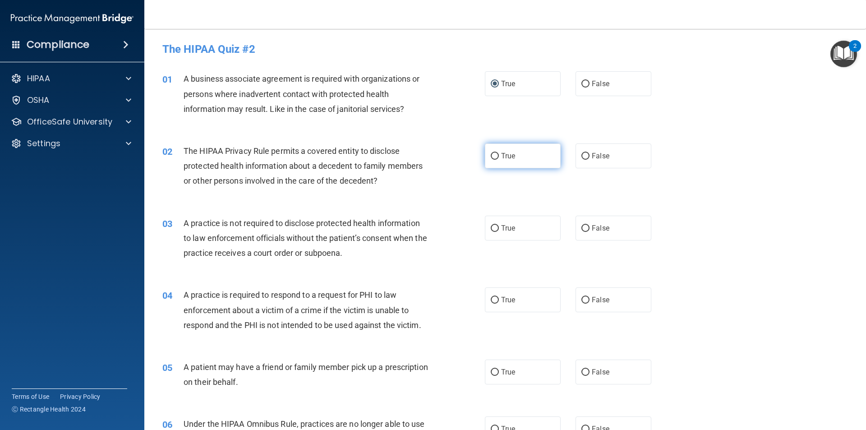
click at [488, 151] on label "True" at bounding box center [523, 155] width 76 height 25
click at [491, 153] on input "True" at bounding box center [495, 156] width 8 height 7
radio input "true"
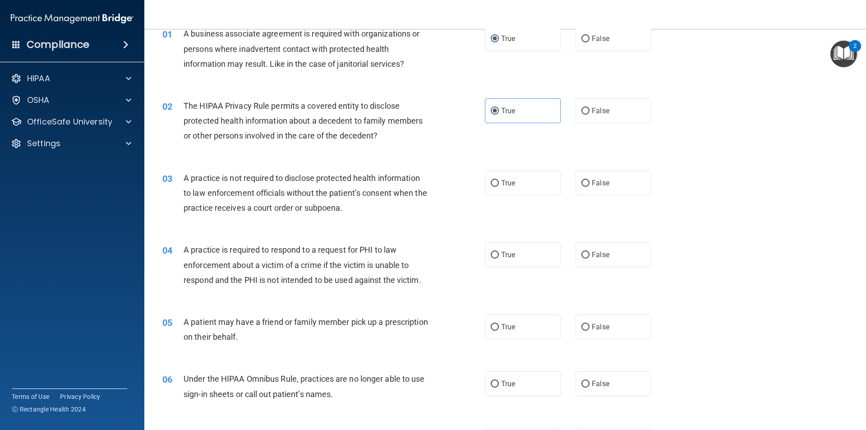
click at [473, 185] on div "03 A practice is not required to disclose protected health information to law e…" at bounding box center [324, 196] width 350 height 50
click at [507, 185] on span "True" at bounding box center [508, 183] width 14 height 9
click at [499, 185] on input "True" at bounding box center [495, 183] width 8 height 7
radio input "true"
click at [497, 247] on label "True" at bounding box center [523, 254] width 76 height 25
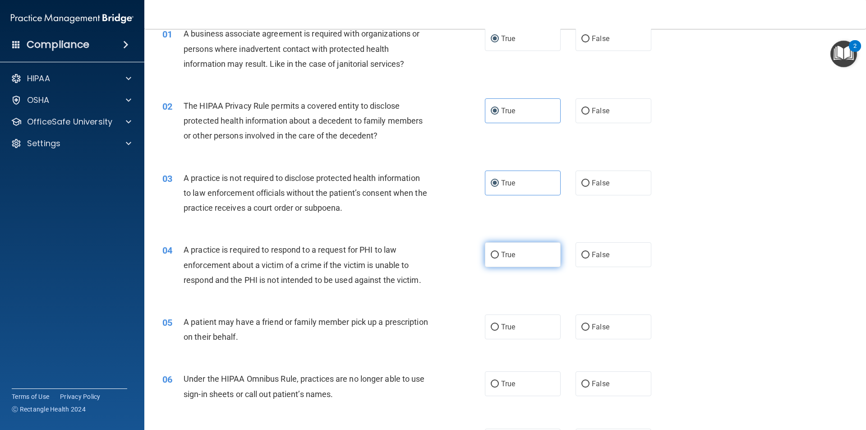
click at [497, 252] on input "True" at bounding box center [495, 255] width 8 height 7
radio input "true"
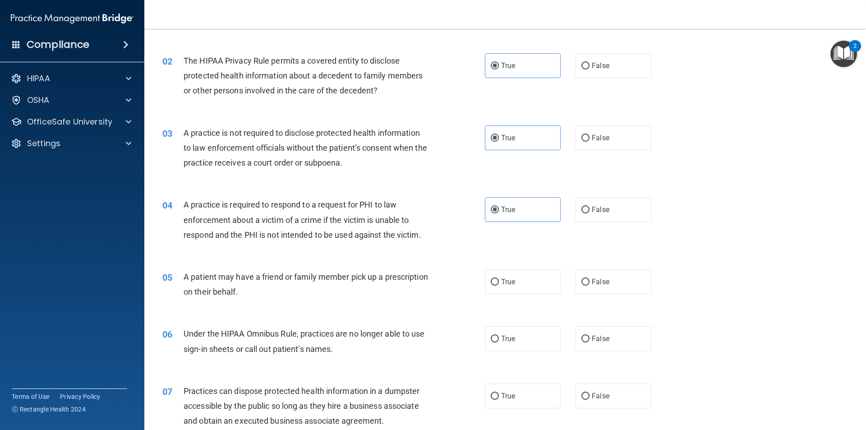
scroll to position [135, 0]
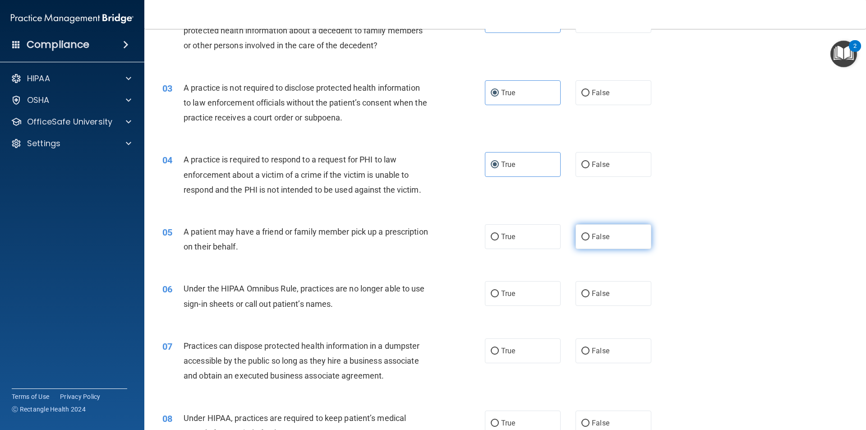
click at [585, 240] on label "False" at bounding box center [614, 236] width 76 height 25
click at [586, 293] on label "False" at bounding box center [614, 293] width 76 height 25
click at [586, 293] on input "False" at bounding box center [585, 294] width 8 height 7
radio input "true"
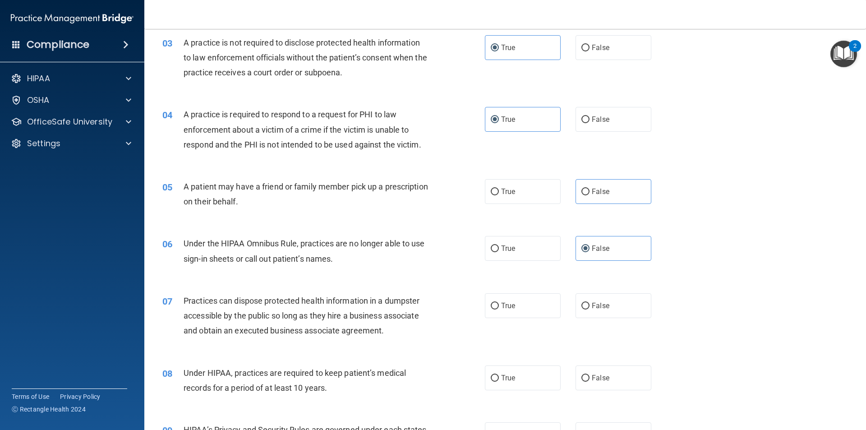
scroll to position [226, 0]
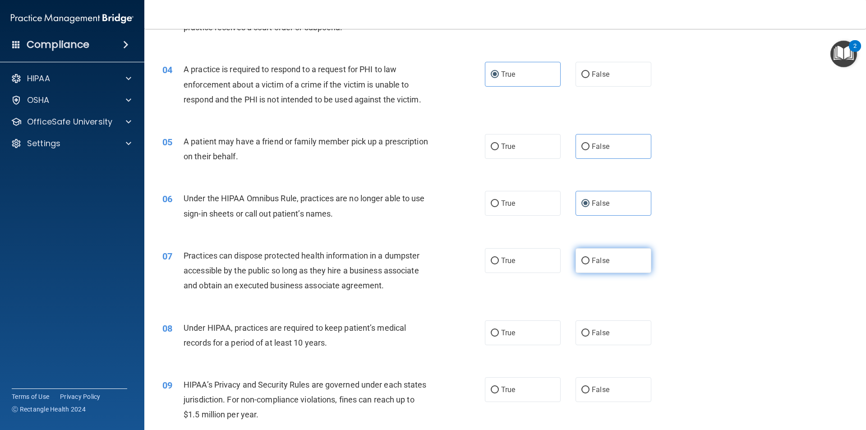
click at [585, 263] on input "False" at bounding box center [585, 261] width 8 height 7
radio input "true"
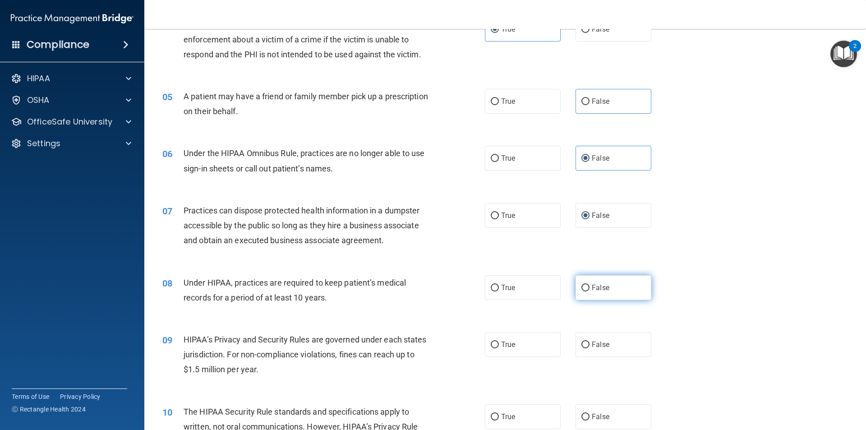
click at [581, 285] on input "False" at bounding box center [585, 288] width 8 height 7
radio input "true"
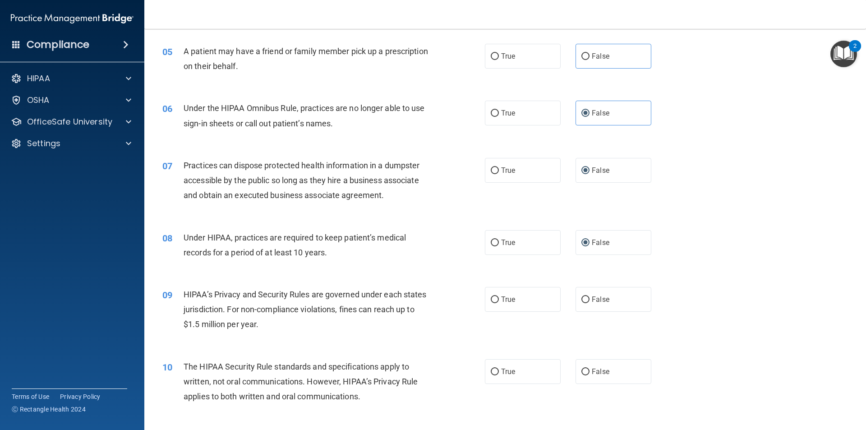
scroll to position [361, 0]
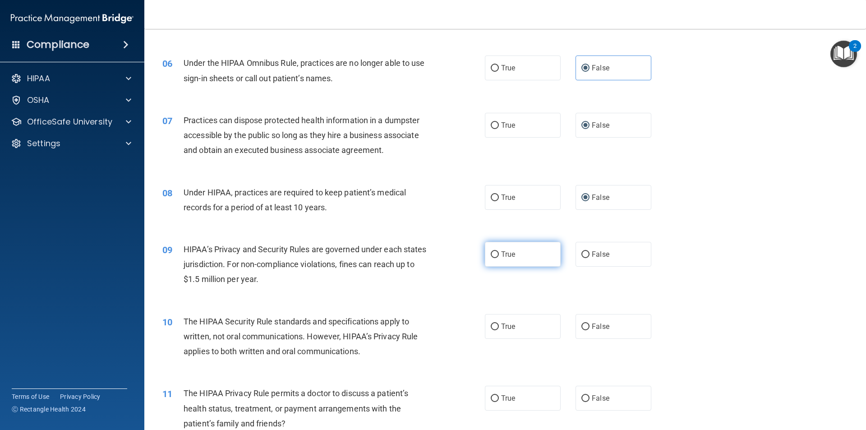
click at [491, 254] on input "True" at bounding box center [495, 254] width 8 height 7
radio input "true"
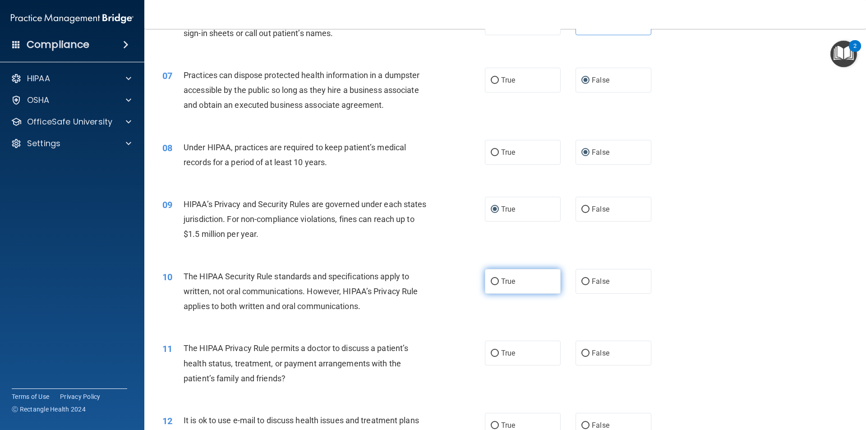
click at [519, 281] on label "True" at bounding box center [523, 281] width 76 height 25
click at [499, 281] on input "True" at bounding box center [495, 281] width 8 height 7
radio input "true"
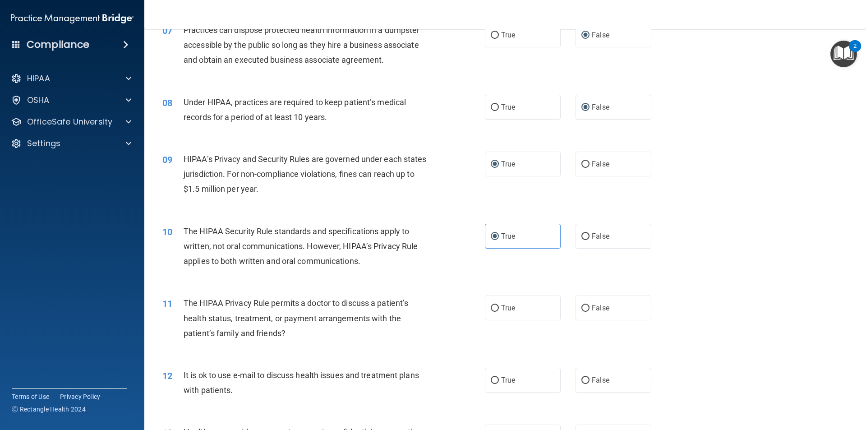
scroll to position [496, 0]
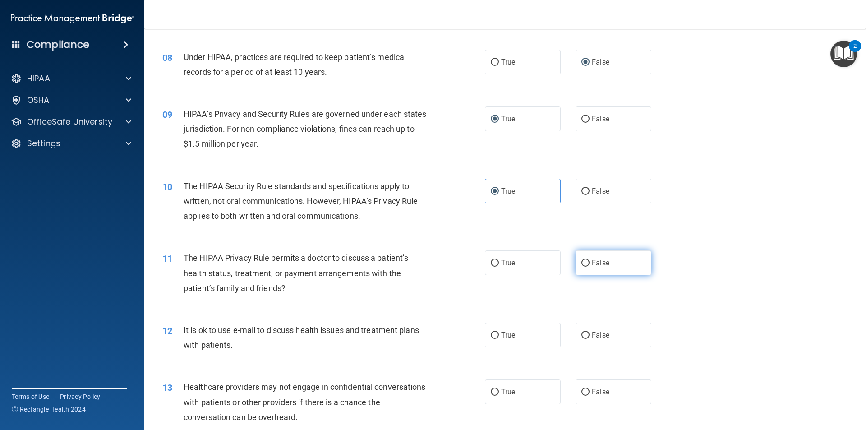
click at [581, 260] on input "False" at bounding box center [585, 263] width 8 height 7
radio input "true"
click at [586, 338] on label "False" at bounding box center [614, 335] width 76 height 25
click at [586, 338] on input "False" at bounding box center [585, 335] width 8 height 7
radio input "true"
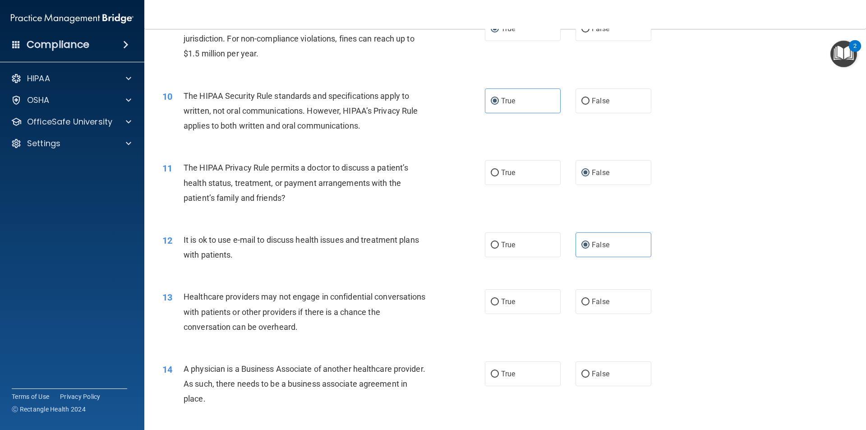
scroll to position [632, 0]
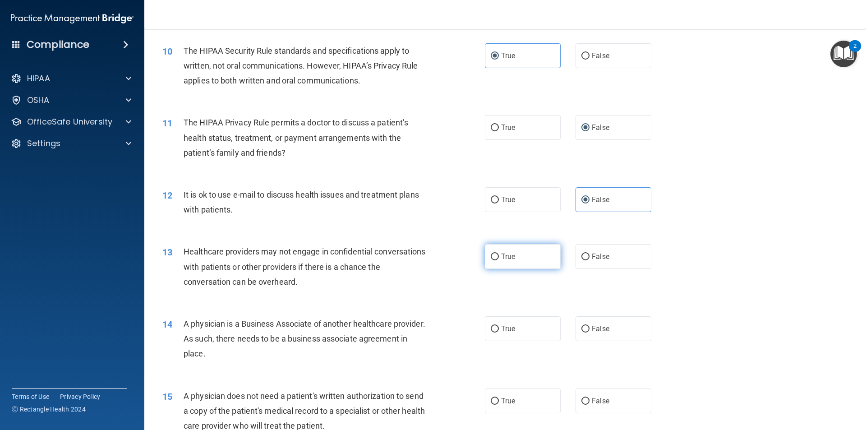
click at [503, 258] on span "True" at bounding box center [508, 256] width 14 height 9
click at [499, 258] on input "True" at bounding box center [495, 257] width 8 height 7
radio input "true"
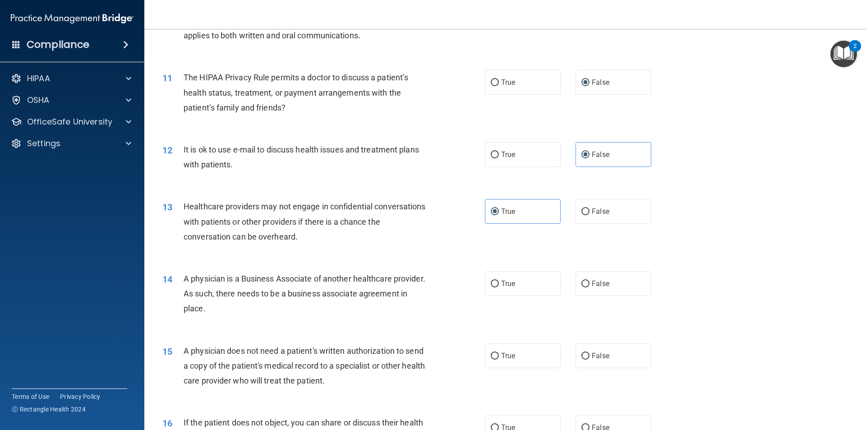
scroll to position [722, 0]
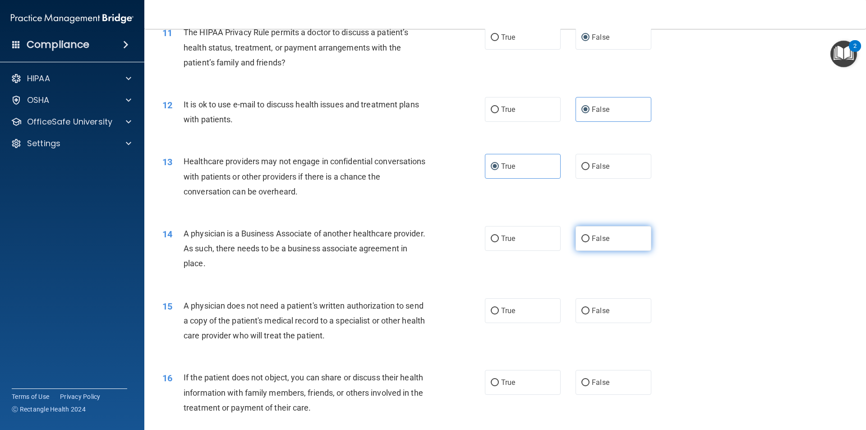
click at [583, 244] on label "False" at bounding box center [614, 238] width 76 height 25
click at [583, 242] on input "False" at bounding box center [585, 238] width 8 height 7
radio input "true"
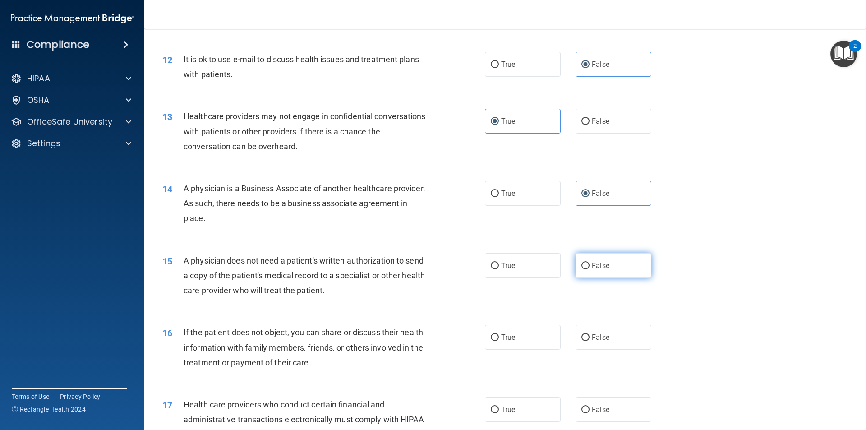
click at [584, 263] on input "False" at bounding box center [585, 266] width 8 height 7
radio input "true"
click at [493, 336] on input "True" at bounding box center [495, 337] width 8 height 7
radio input "true"
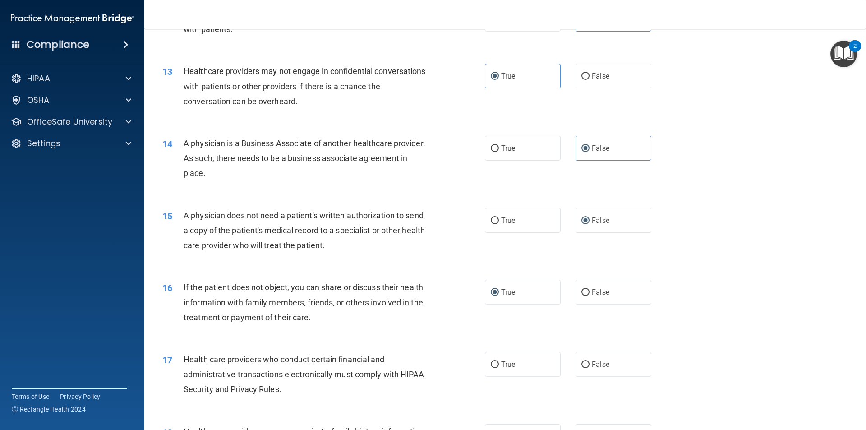
scroll to position [857, 0]
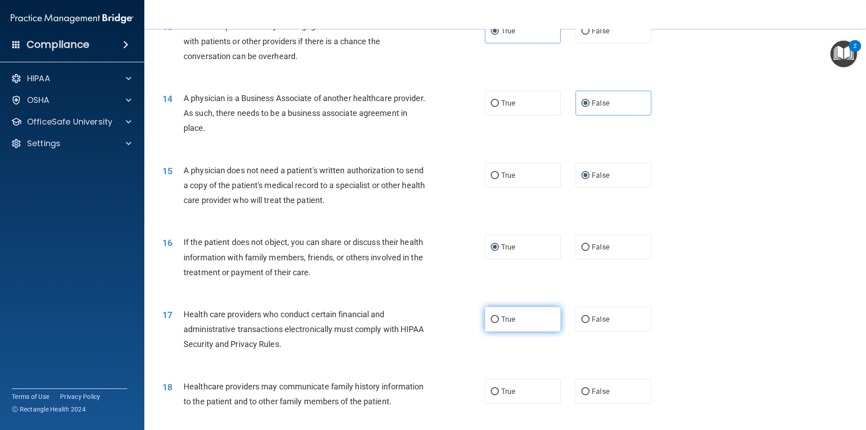
click at [494, 321] on input "True" at bounding box center [495, 319] width 8 height 7
radio input "true"
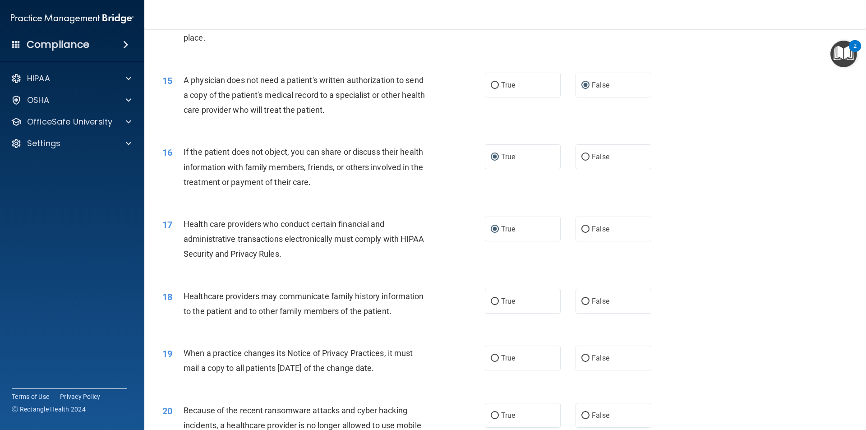
scroll to position [992, 0]
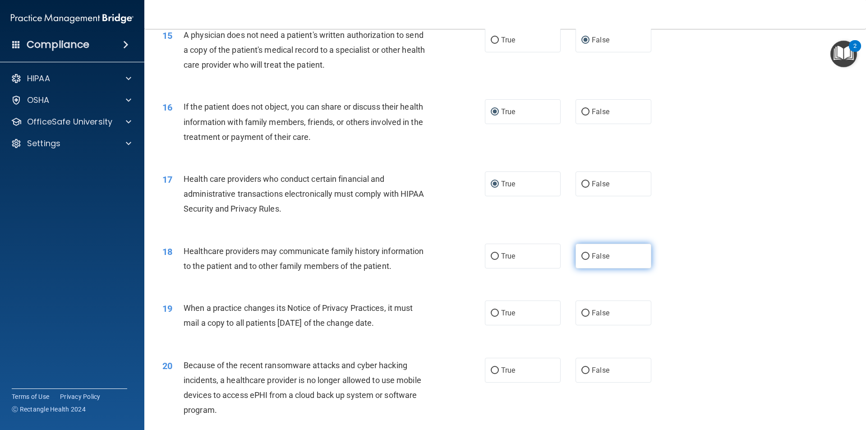
click at [607, 260] on label "False" at bounding box center [614, 256] width 76 height 25
click at [590, 260] on input "False" at bounding box center [585, 256] width 8 height 7
radio input "true"
click at [592, 311] on span "False" at bounding box center [601, 313] width 18 height 9
click at [589, 311] on input "False" at bounding box center [585, 313] width 8 height 7
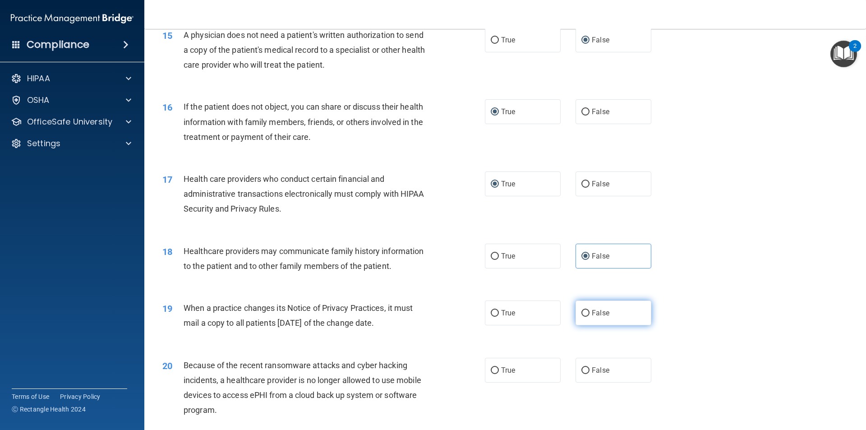
radio input "true"
click at [491, 310] on input "True" at bounding box center [495, 313] width 8 height 7
radio input "true"
radio input "false"
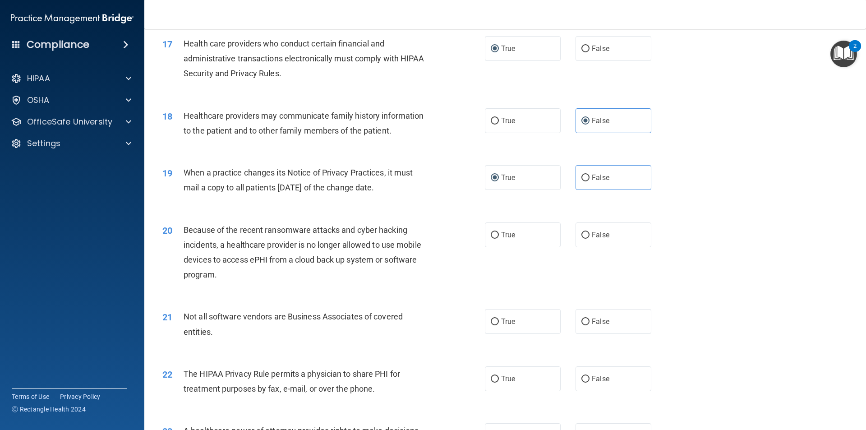
scroll to position [1173, 0]
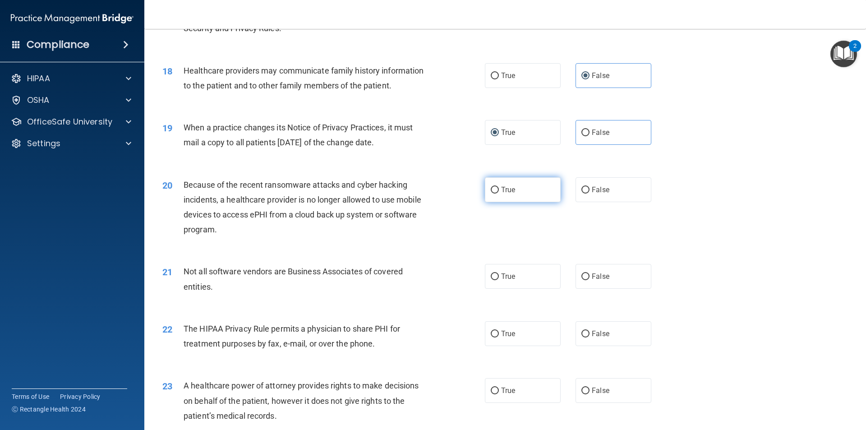
click at [491, 190] on input "True" at bounding box center [495, 190] width 8 height 7
radio input "true"
click at [594, 279] on span "False" at bounding box center [601, 276] width 18 height 9
click at [590, 279] on input "False" at bounding box center [585, 276] width 8 height 7
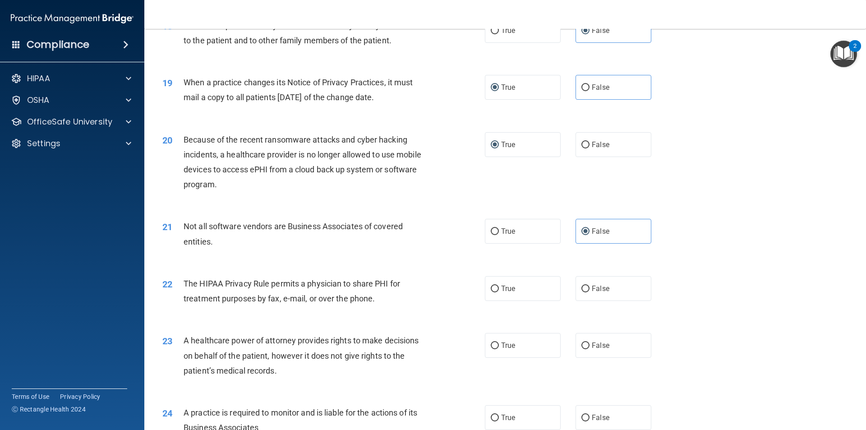
scroll to position [1263, 0]
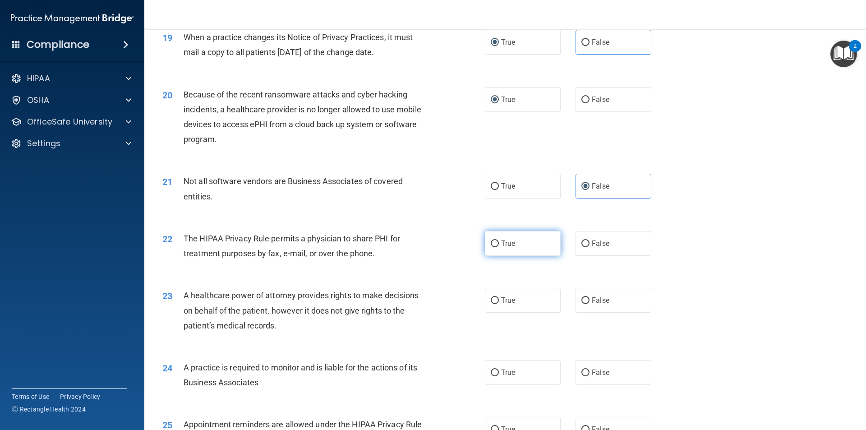
click at [491, 244] on input "True" at bounding box center [495, 243] width 8 height 7
click at [493, 307] on label "True" at bounding box center [523, 300] width 76 height 25
click at [493, 304] on input "True" at bounding box center [495, 300] width 8 height 7
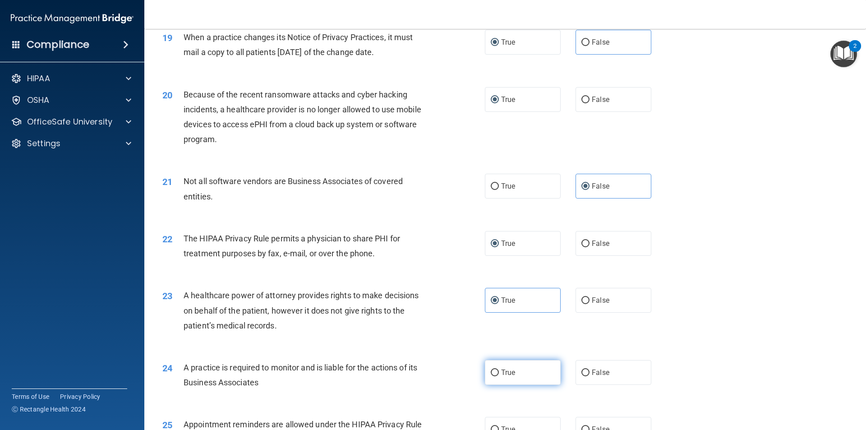
click at [505, 371] on span "True" at bounding box center [508, 372] width 14 height 9
click at [499, 371] on input "True" at bounding box center [495, 372] width 8 height 7
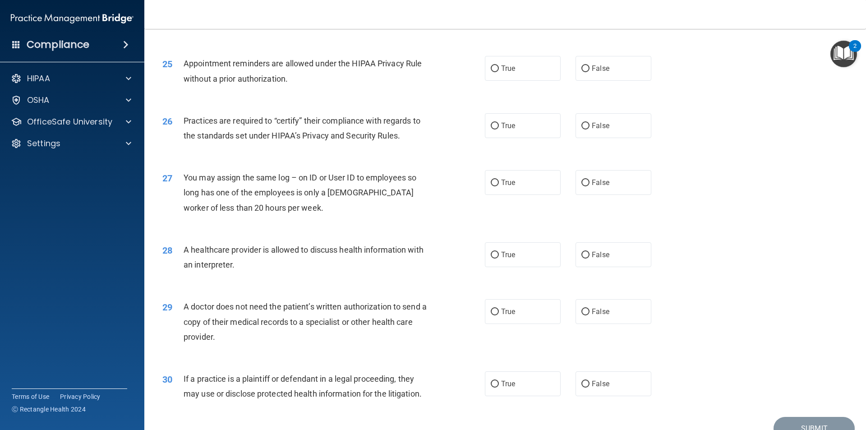
scroll to position [1444, 0]
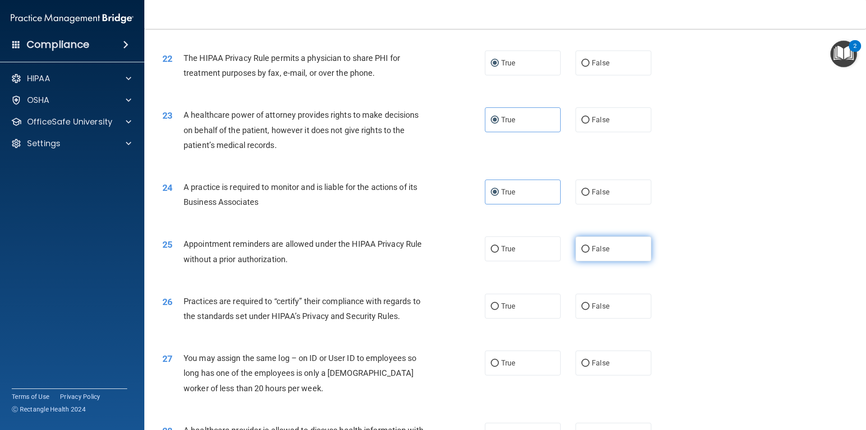
click at [576, 245] on label "False" at bounding box center [614, 248] width 76 height 25
click at [581, 246] on input "False" at bounding box center [585, 249] width 8 height 7
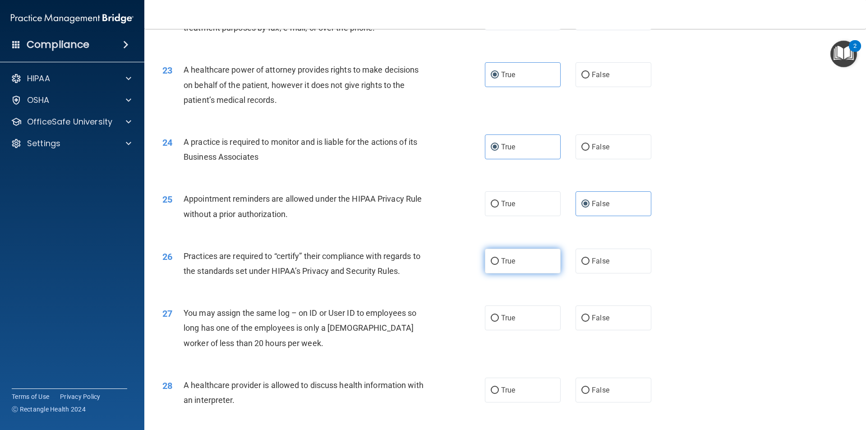
click at [508, 263] on span "True" at bounding box center [508, 261] width 14 height 9
click at [499, 263] on input "True" at bounding box center [495, 261] width 8 height 7
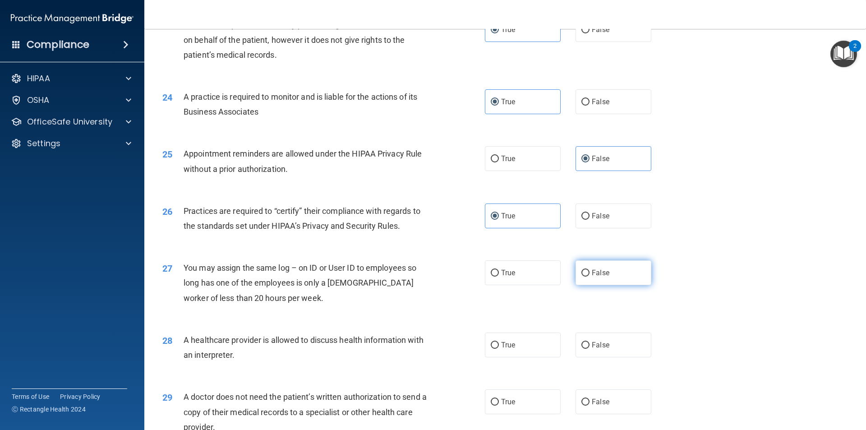
click at [576, 276] on label "False" at bounding box center [614, 272] width 76 height 25
click at [581, 276] on input "False" at bounding box center [585, 273] width 8 height 7
click at [485, 337] on label "True" at bounding box center [523, 344] width 76 height 25
click at [491, 342] on input "True" at bounding box center [495, 345] width 8 height 7
click at [577, 341] on label "False" at bounding box center [614, 344] width 76 height 25
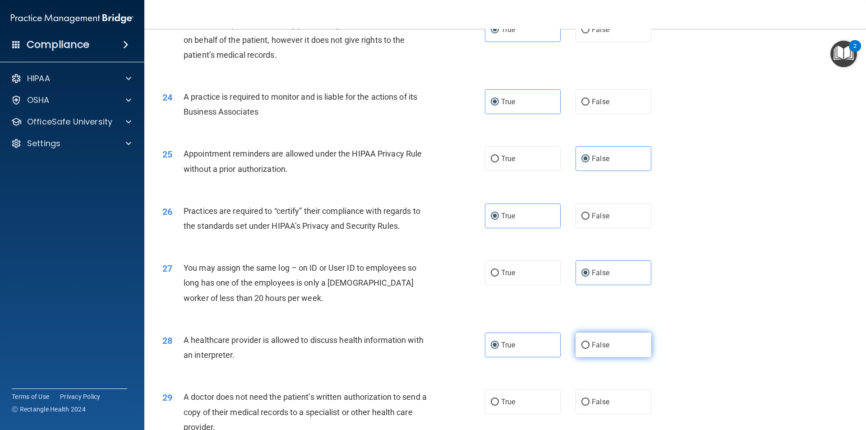
click at [581, 342] on input "False" at bounding box center [585, 345] width 8 height 7
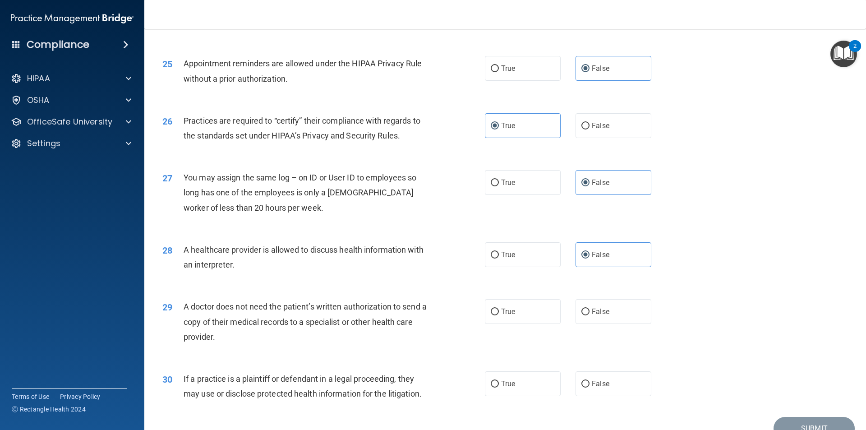
scroll to position [1669, 0]
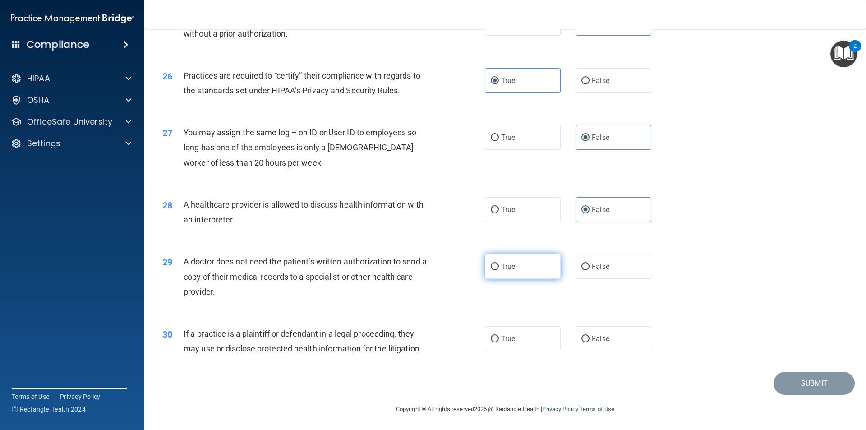
click at [485, 266] on label "True" at bounding box center [523, 266] width 76 height 25
click at [491, 266] on input "True" at bounding box center [495, 266] width 8 height 7
click at [581, 265] on input "False" at bounding box center [585, 266] width 8 height 7
click at [585, 339] on input "False" at bounding box center [585, 339] width 8 height 7
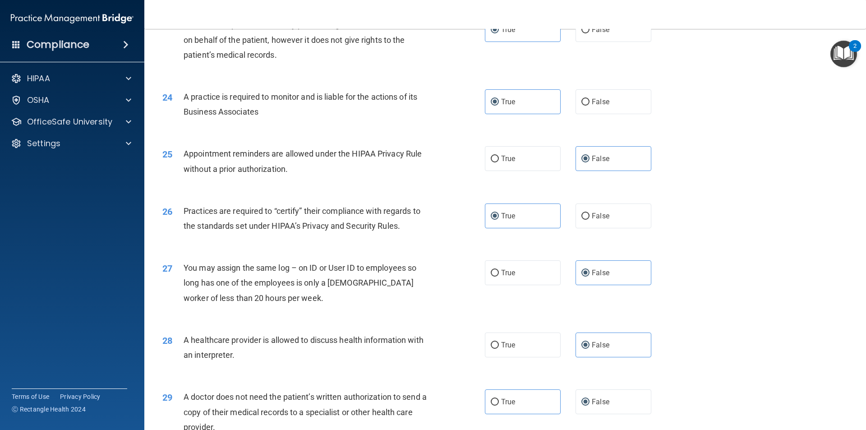
click at [738, 320] on div "27 You may assign the same log – on ID or User ID to employees so long has one …" at bounding box center [505, 285] width 699 height 72
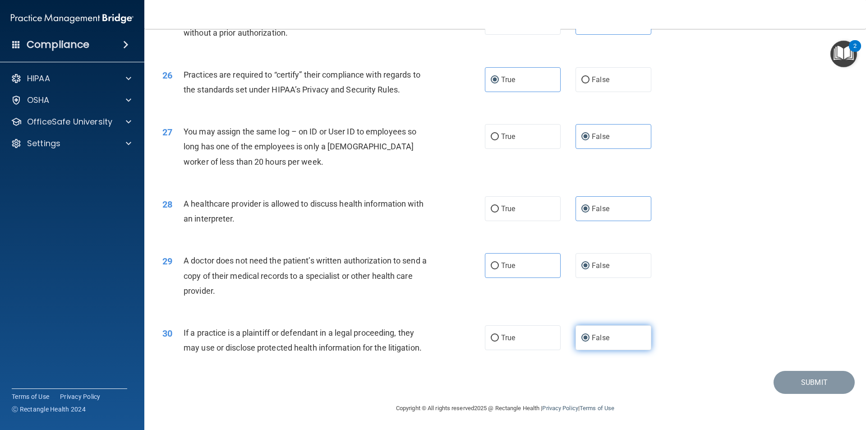
click at [592, 334] on span "False" at bounding box center [601, 337] width 18 height 9
click at [590, 335] on input "False" at bounding box center [585, 338] width 8 height 7
click at [541, 263] on label "True" at bounding box center [523, 265] width 76 height 25
click at [499, 263] on input "True" at bounding box center [495, 266] width 8 height 7
click at [621, 209] on label "False" at bounding box center [614, 208] width 76 height 25
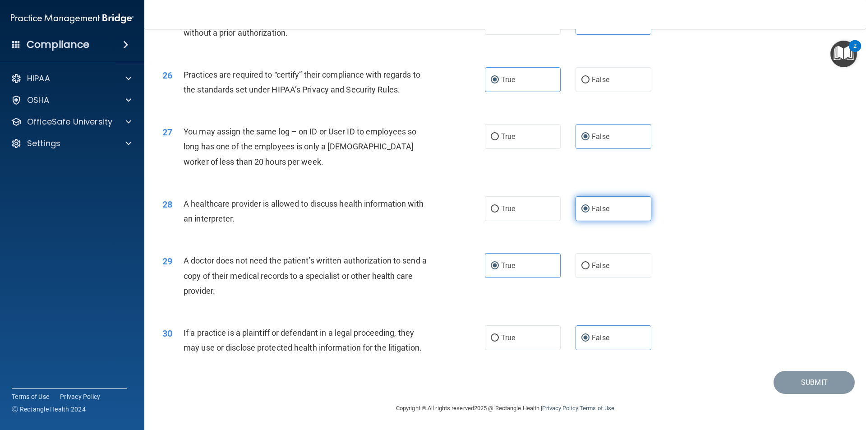
click at [590, 209] on input "False" at bounding box center [585, 209] width 8 height 7
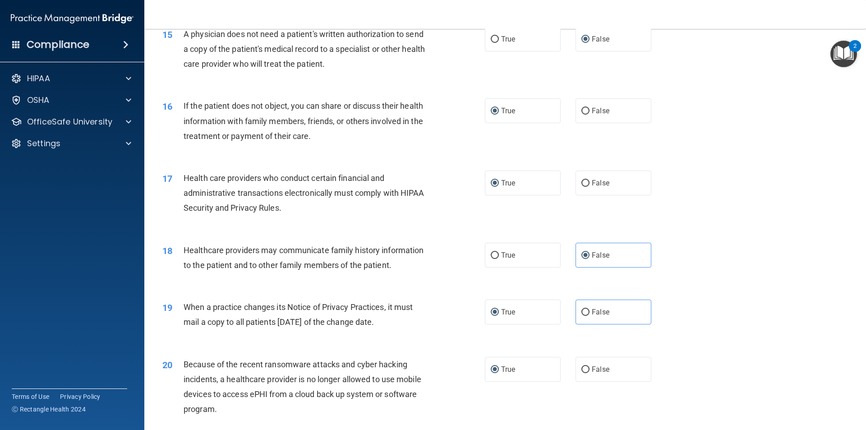
scroll to position [948, 0]
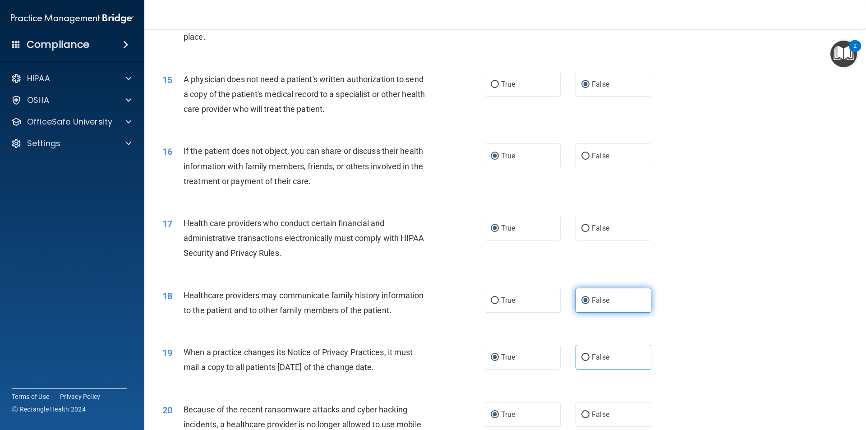
click at [628, 302] on label "False" at bounding box center [614, 300] width 76 height 25
click at [590, 302] on input "False" at bounding box center [585, 300] width 8 height 7
click at [581, 297] on input "False" at bounding box center [585, 300] width 8 height 7
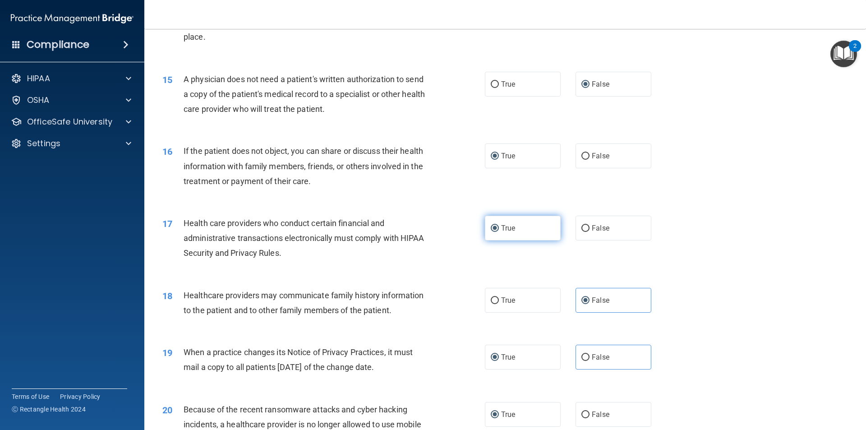
click at [540, 231] on label "True" at bounding box center [523, 228] width 76 height 25
click at [499, 231] on input "True" at bounding box center [495, 228] width 8 height 7
click at [535, 161] on label "True" at bounding box center [523, 155] width 76 height 25
click at [499, 160] on input "True" at bounding box center [495, 156] width 8 height 7
click at [595, 84] on span "False" at bounding box center [601, 84] width 18 height 9
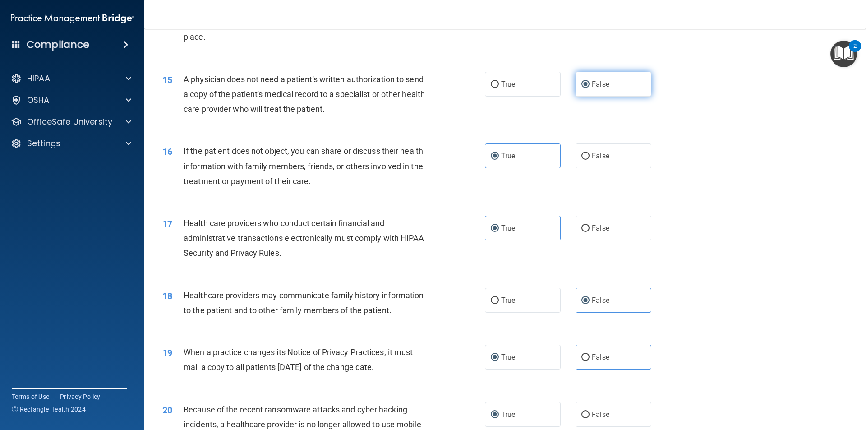
click at [590, 84] on input "False" at bounding box center [585, 84] width 8 height 7
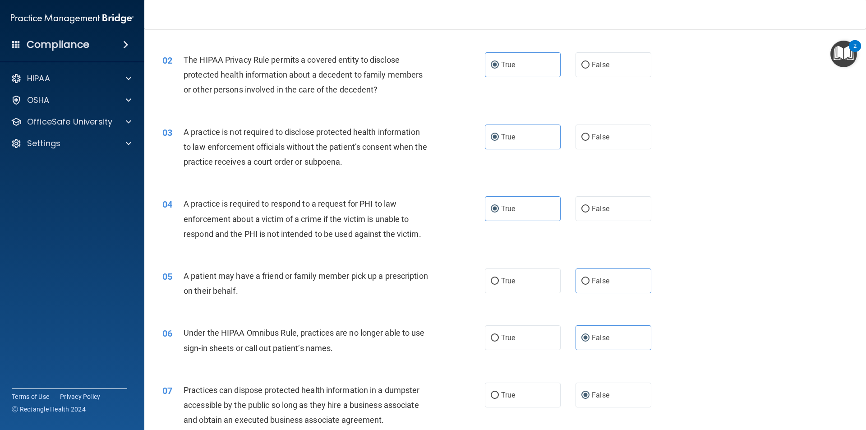
scroll to position [0, 0]
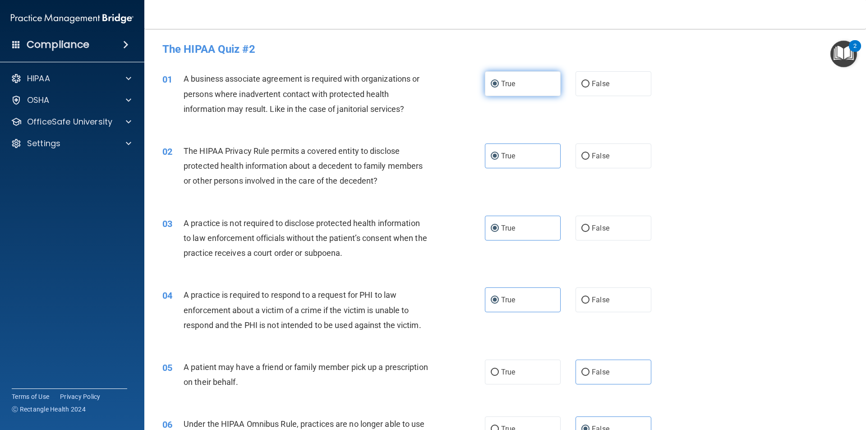
click at [545, 89] on label "True" at bounding box center [523, 83] width 76 height 25
click at [499, 88] on input "True" at bounding box center [495, 84] width 8 height 7
click at [537, 155] on label "True" at bounding box center [523, 155] width 76 height 25
click at [499, 155] on input "True" at bounding box center [495, 156] width 8 height 7
click at [530, 224] on label "True" at bounding box center [523, 228] width 76 height 25
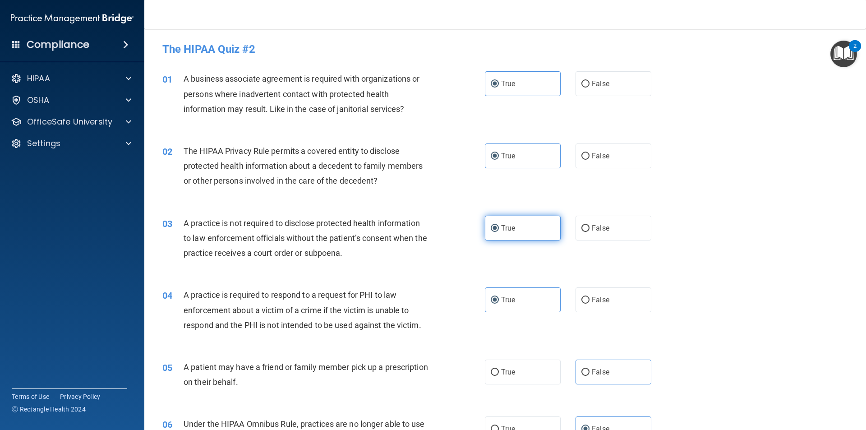
click at [499, 225] on input "True" at bounding box center [495, 228] width 8 height 7
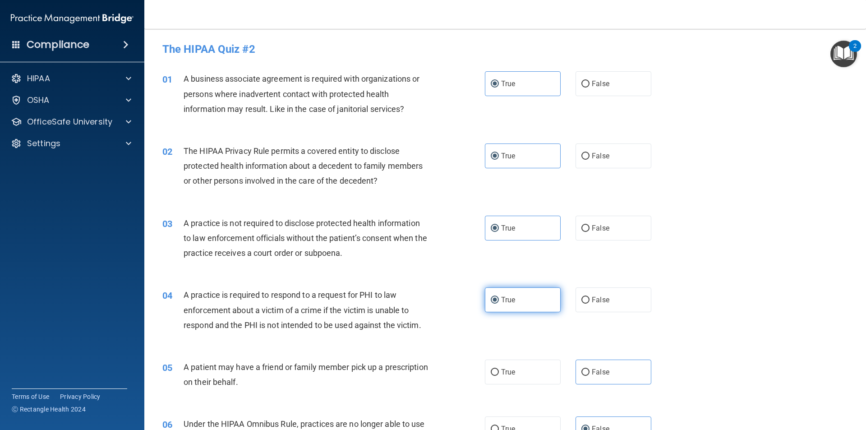
click at [529, 308] on label "True" at bounding box center [523, 299] width 76 height 25
click at [499, 304] on input "True" at bounding box center [495, 300] width 8 height 7
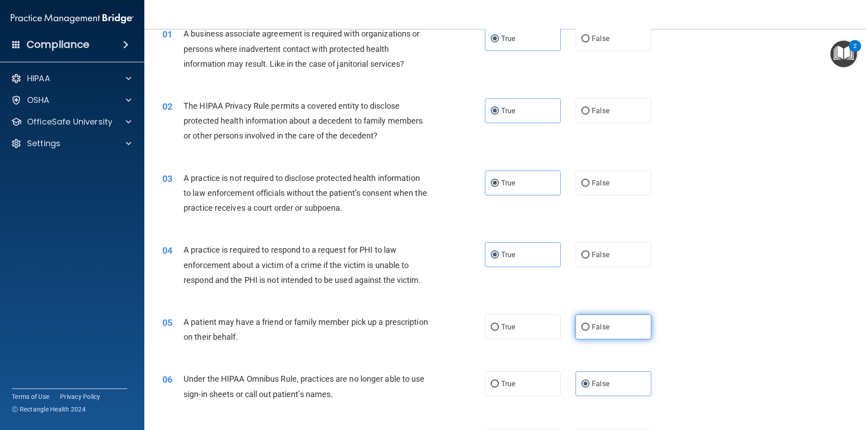
click at [577, 328] on label "False" at bounding box center [614, 326] width 76 height 25
click at [581, 328] on input "False" at bounding box center [585, 327] width 8 height 7
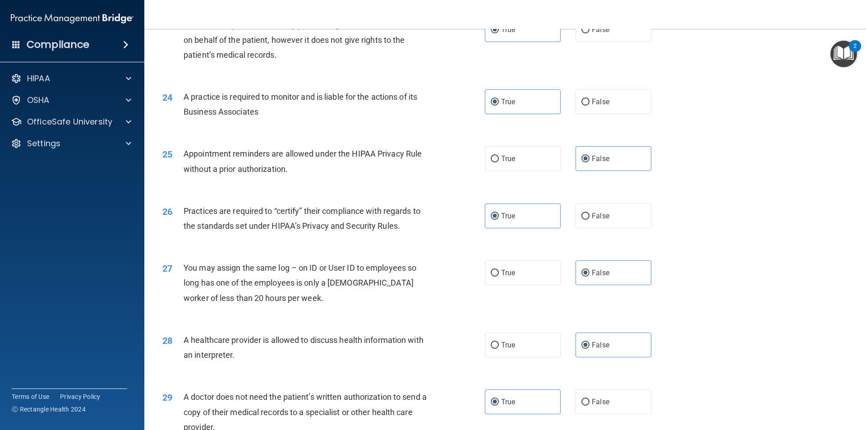
scroll to position [1670, 0]
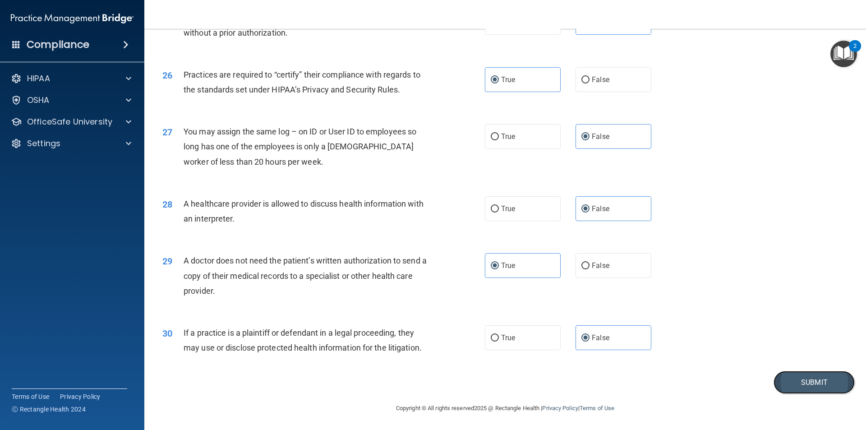
click at [822, 377] on button "Submit" at bounding box center [814, 382] width 81 height 23
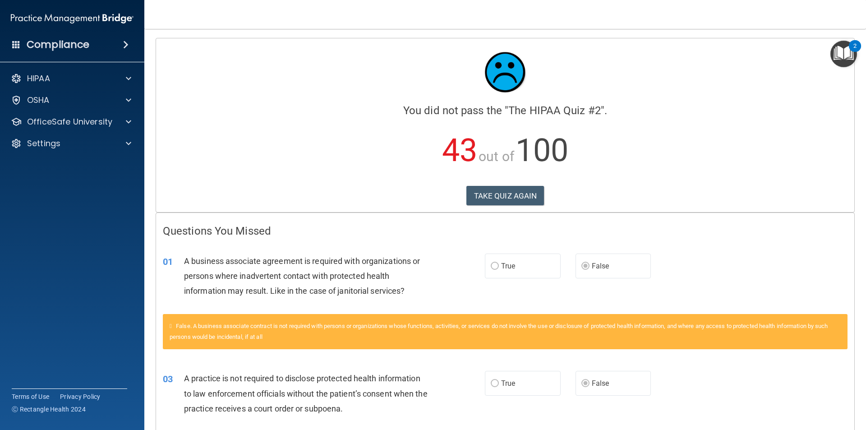
click at [501, 268] on span "True" at bounding box center [508, 266] width 14 height 9
click at [129, 121] on span at bounding box center [128, 121] width 5 height 11
click at [108, 146] on img at bounding box center [109, 143] width 11 height 11
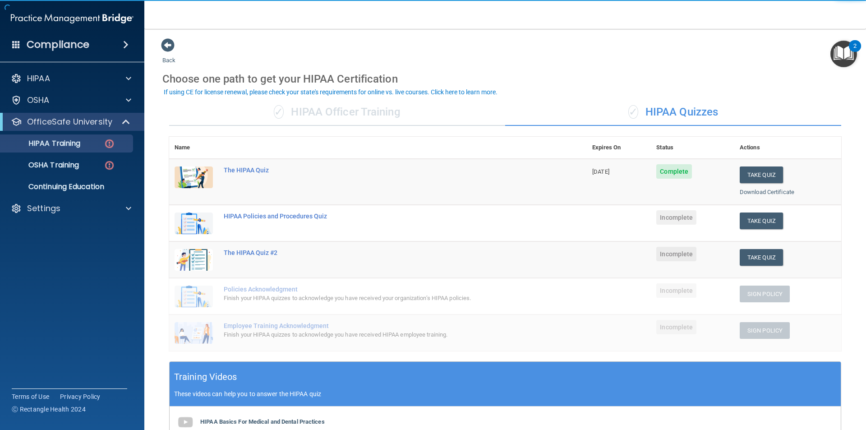
click at [656, 213] on span "Incomplete" at bounding box center [676, 217] width 40 height 14
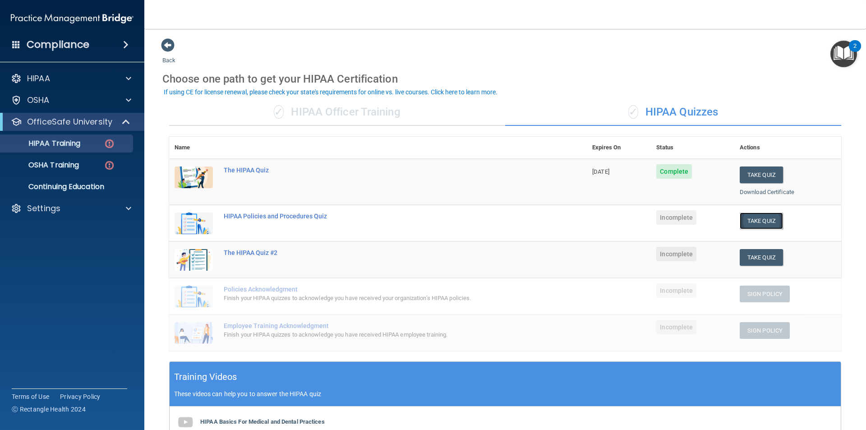
click at [752, 219] on button "Take Quiz" at bounding box center [761, 220] width 43 height 17
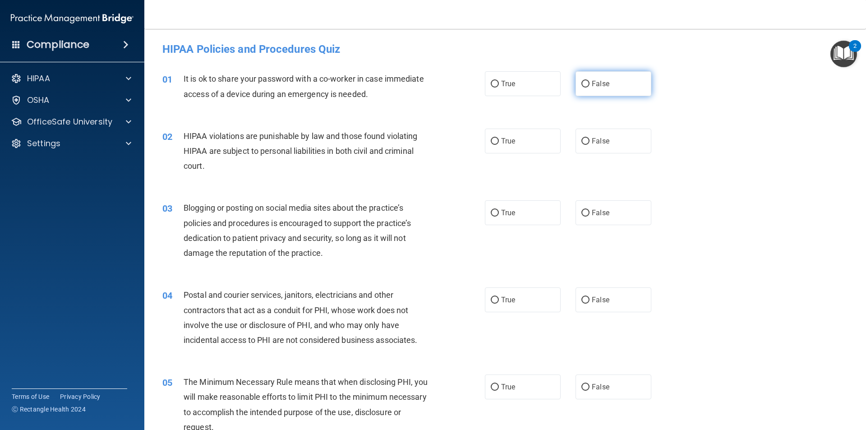
click at [582, 82] on input "False" at bounding box center [585, 84] width 8 height 7
radio input "true"
click at [501, 141] on span "True" at bounding box center [508, 141] width 14 height 9
click at [499, 141] on input "True" at bounding box center [495, 141] width 8 height 7
radio input "true"
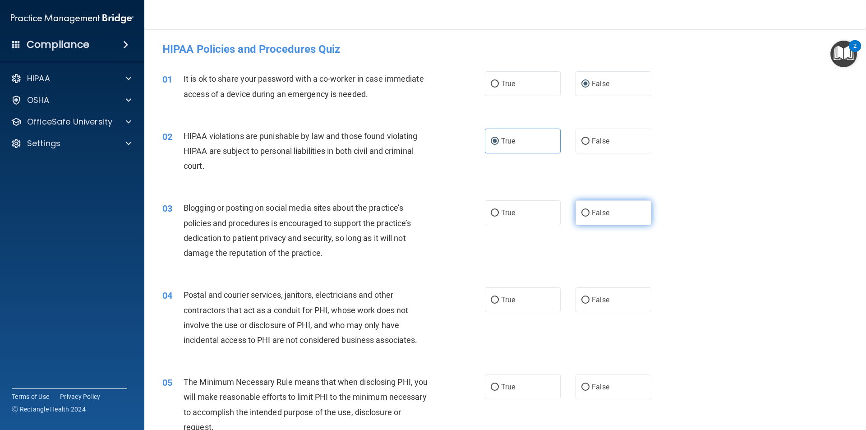
click at [592, 212] on span "False" at bounding box center [601, 212] width 18 height 9
click at [588, 212] on input "False" at bounding box center [585, 213] width 8 height 7
radio input "true"
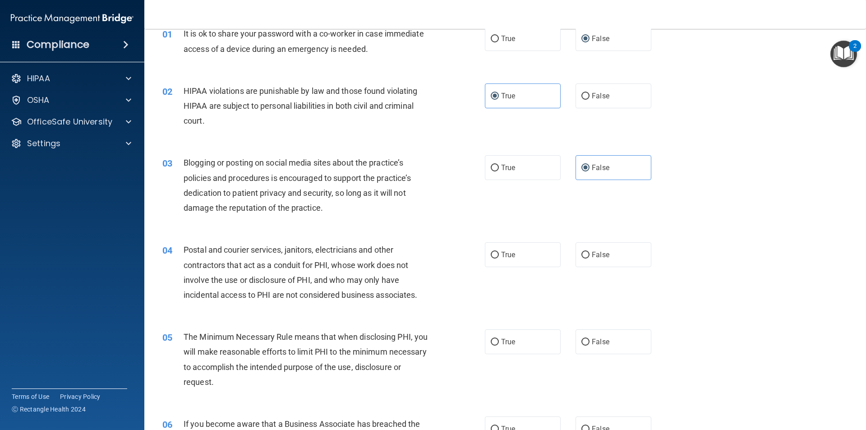
scroll to position [90, 0]
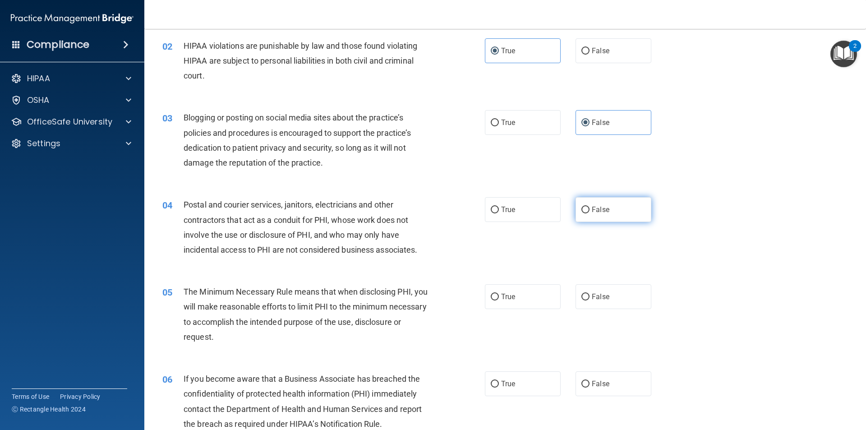
click at [581, 212] on input "False" at bounding box center [585, 210] width 8 height 7
radio input "true"
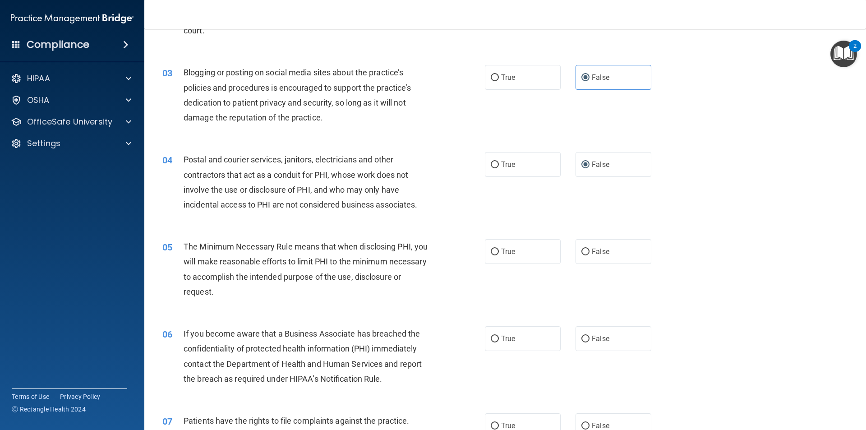
scroll to position [180, 0]
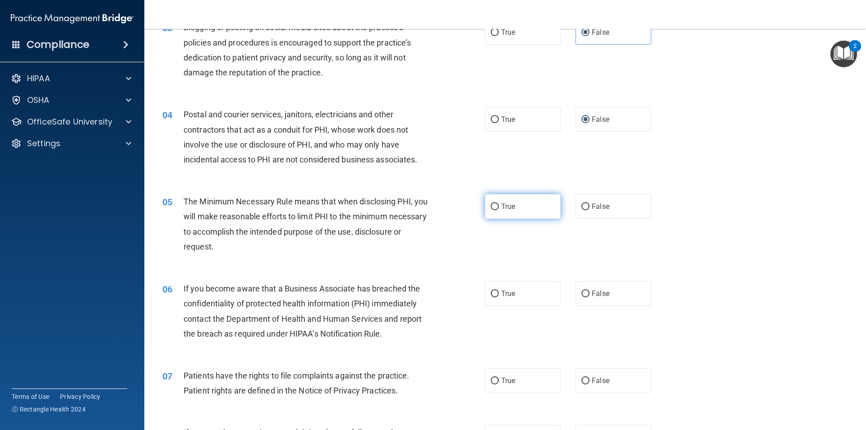
click at [493, 207] on input "True" at bounding box center [495, 206] width 8 height 7
radio input "true"
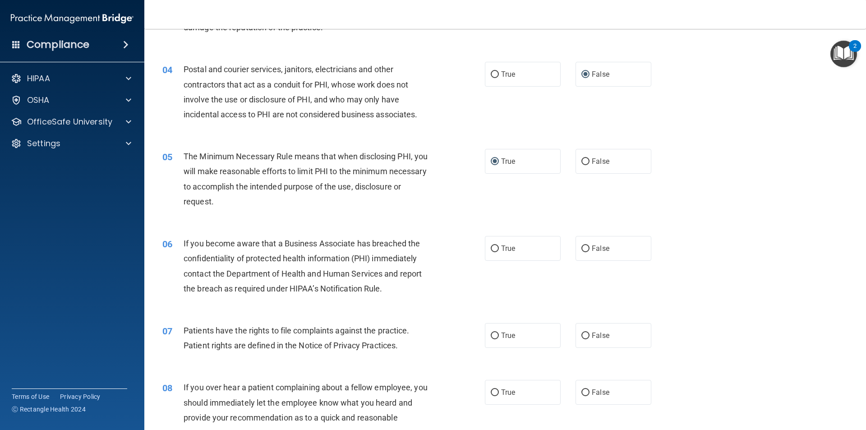
scroll to position [271, 0]
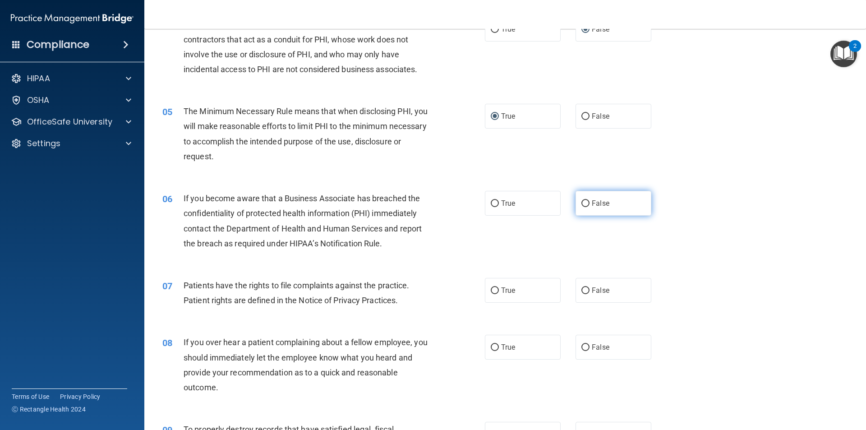
click at [586, 199] on label "False" at bounding box center [614, 203] width 76 height 25
click at [586, 200] on input "False" at bounding box center [585, 203] width 8 height 7
radio input "true"
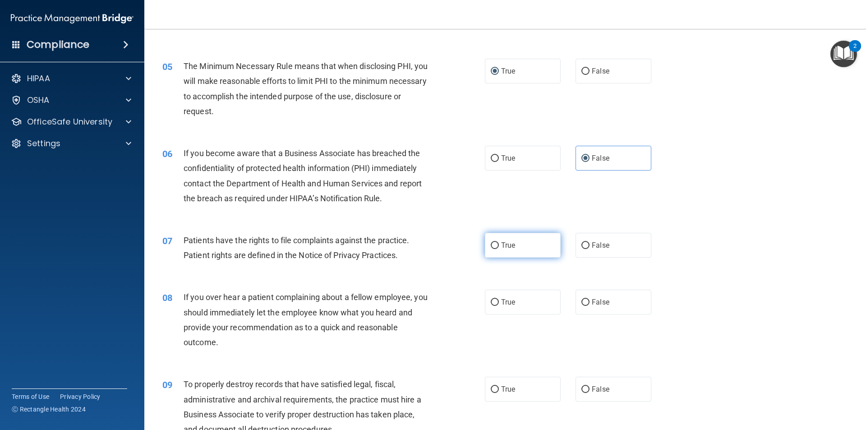
click at [491, 242] on input "True" at bounding box center [495, 245] width 8 height 7
radio input "true"
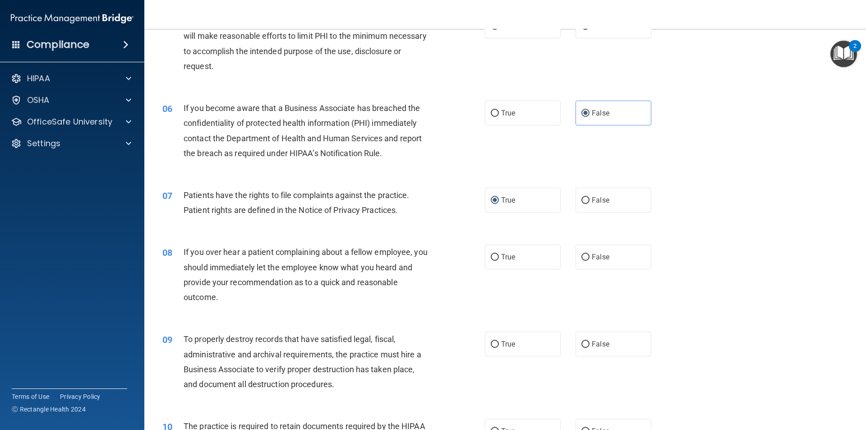
scroll to position [406, 0]
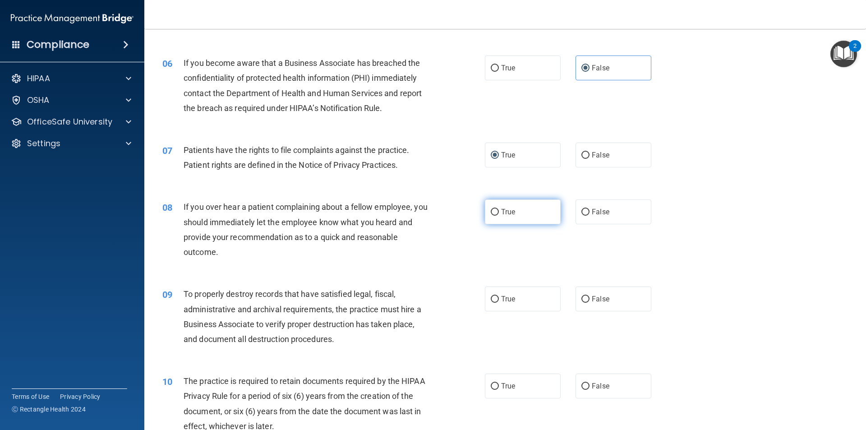
click at [497, 217] on label "True" at bounding box center [523, 211] width 76 height 25
click at [497, 216] on input "True" at bounding box center [495, 212] width 8 height 7
radio input "true"
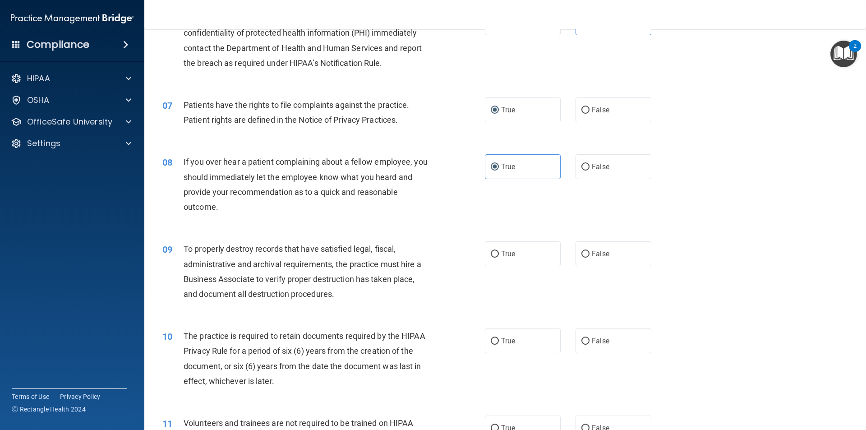
scroll to position [496, 0]
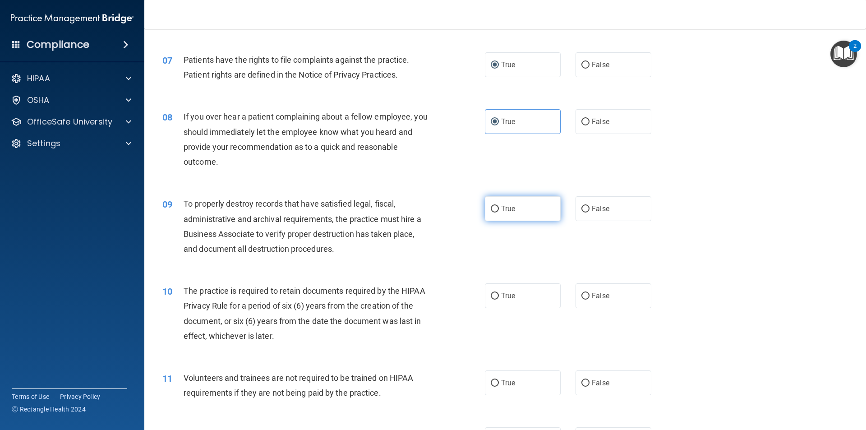
click at [501, 206] on span "True" at bounding box center [508, 208] width 14 height 9
click at [498, 206] on input "True" at bounding box center [495, 209] width 8 height 7
radio input "true"
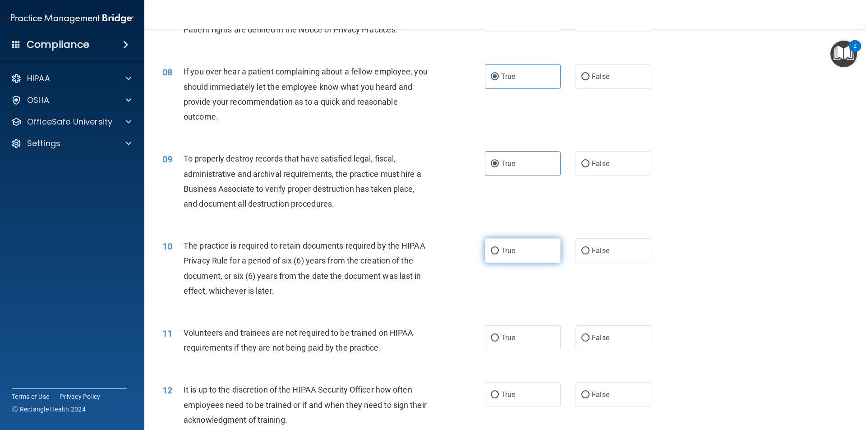
click at [493, 245] on label "True" at bounding box center [523, 250] width 76 height 25
click at [493, 248] on input "True" at bounding box center [495, 251] width 8 height 7
radio input "true"
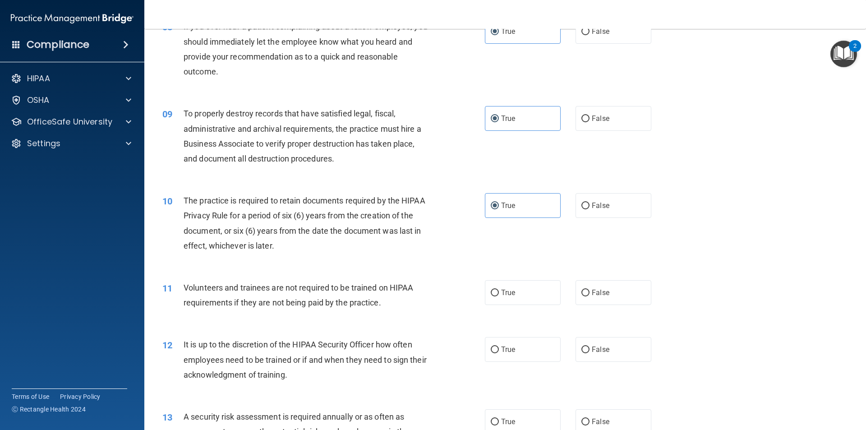
scroll to position [677, 0]
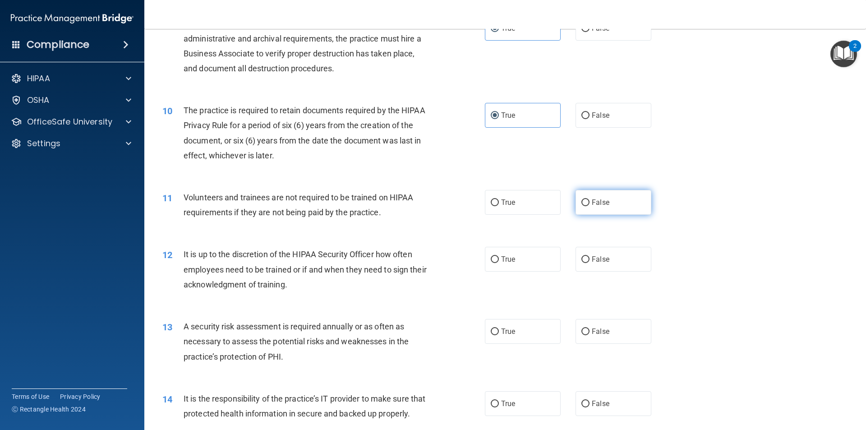
click at [584, 205] on input "False" at bounding box center [585, 202] width 8 height 7
radio input "true"
click at [592, 260] on span "False" at bounding box center [601, 259] width 18 height 9
click at [590, 260] on input "False" at bounding box center [585, 259] width 8 height 7
radio input "true"
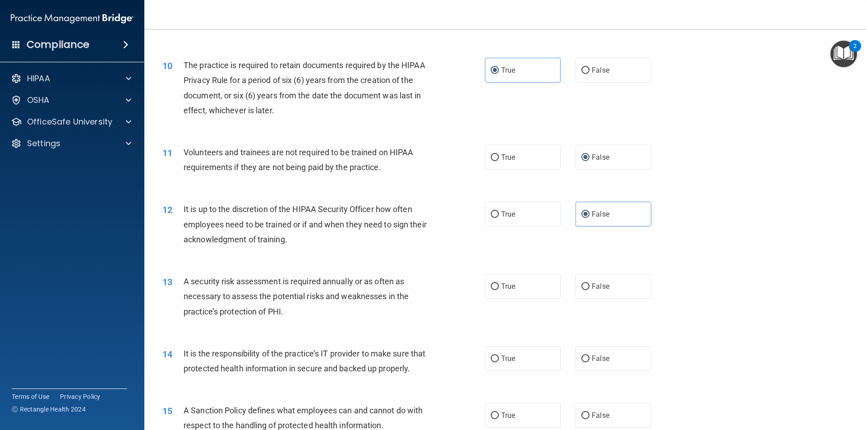
scroll to position [767, 0]
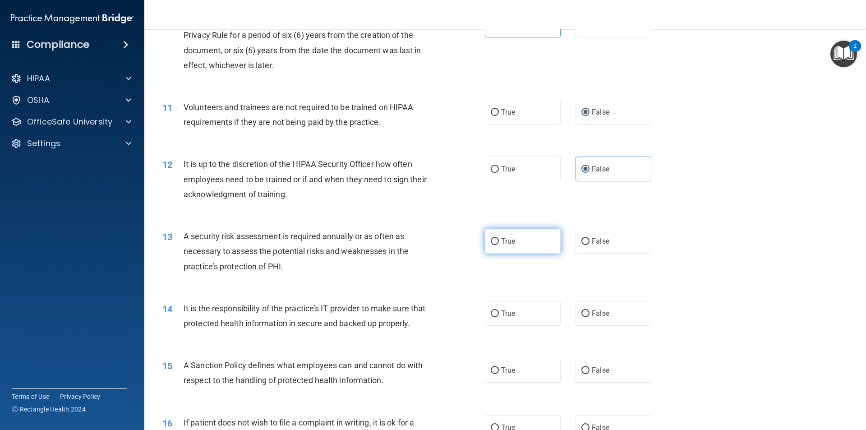
click at [491, 242] on input "True" at bounding box center [495, 241] width 8 height 7
radio input "true"
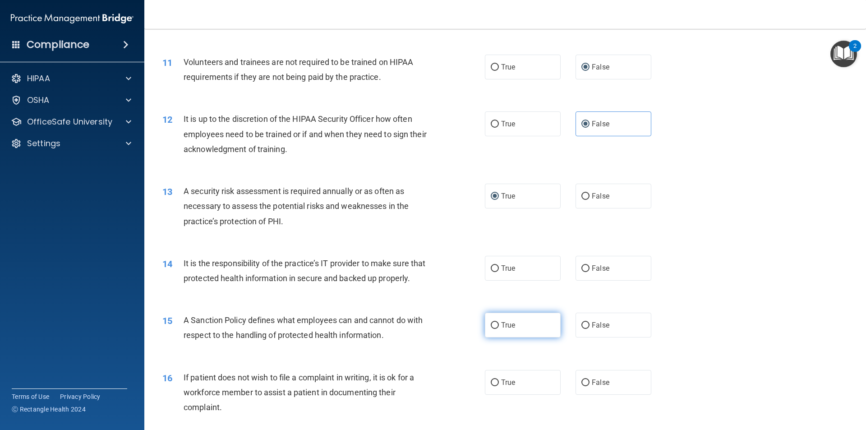
scroll to position [857, 0]
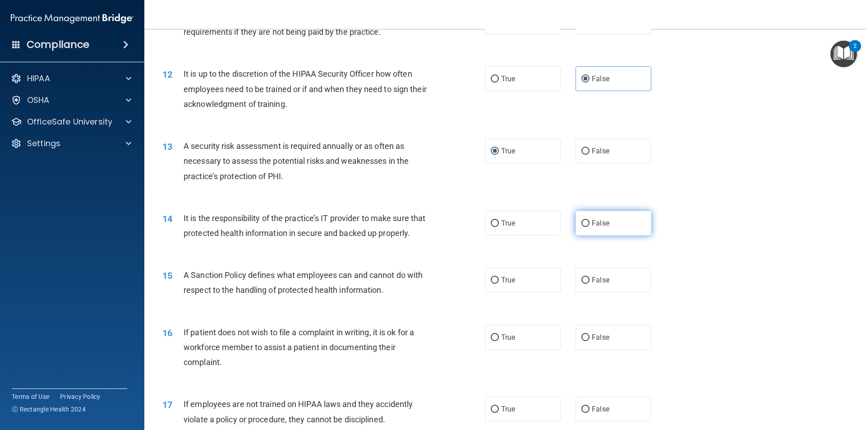
click at [583, 223] on input "False" at bounding box center [585, 223] width 8 height 7
radio input "true"
click at [503, 292] on label "True" at bounding box center [523, 280] width 76 height 25
click at [499, 284] on input "True" at bounding box center [495, 280] width 8 height 7
radio input "true"
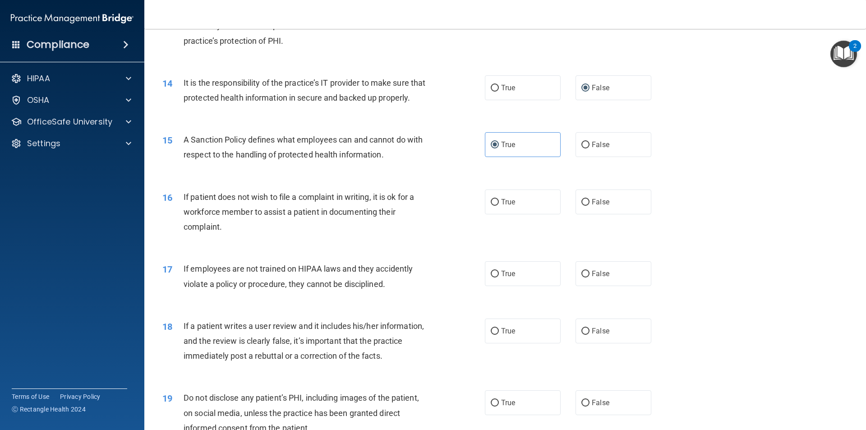
scroll to position [1038, 0]
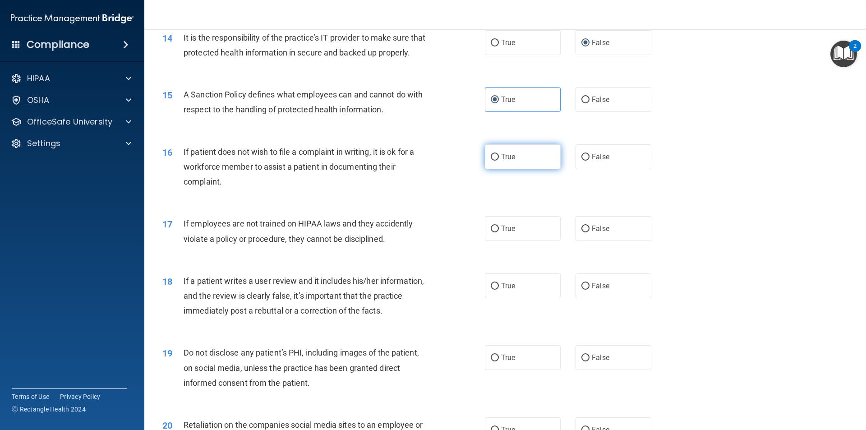
click at [491, 161] on input "True" at bounding box center [495, 157] width 8 height 7
radio input "true"
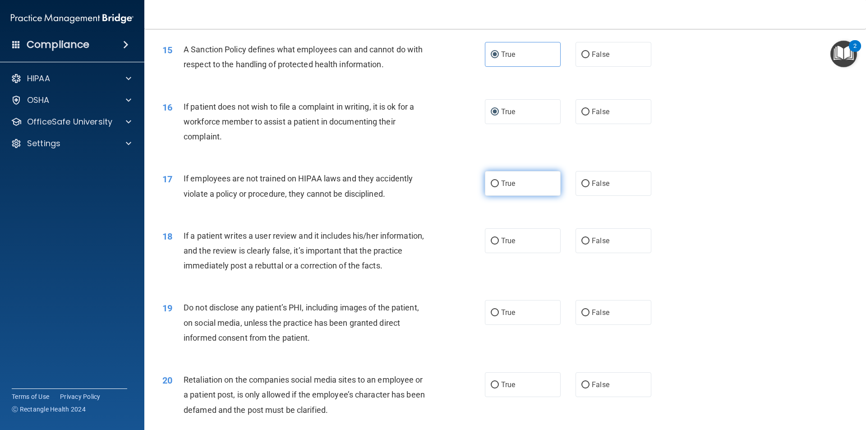
click at [491, 187] on input "True" at bounding box center [495, 183] width 8 height 7
radio input "true"
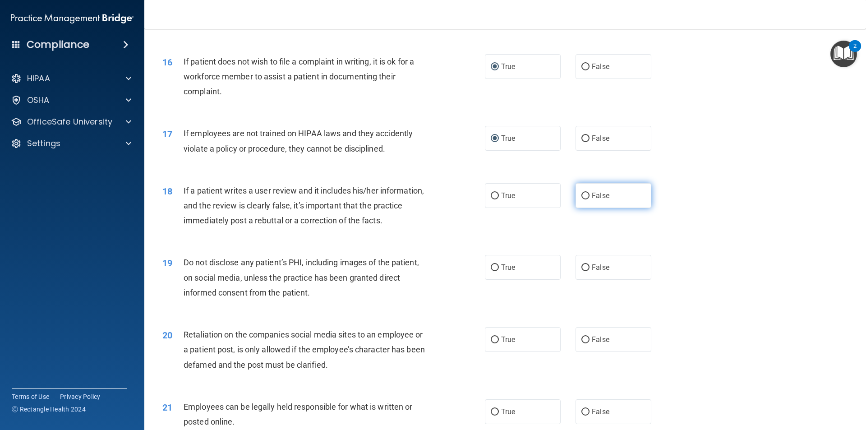
click at [588, 208] on label "False" at bounding box center [614, 195] width 76 height 25
click at [588, 199] on input "False" at bounding box center [585, 196] width 8 height 7
radio input "true"
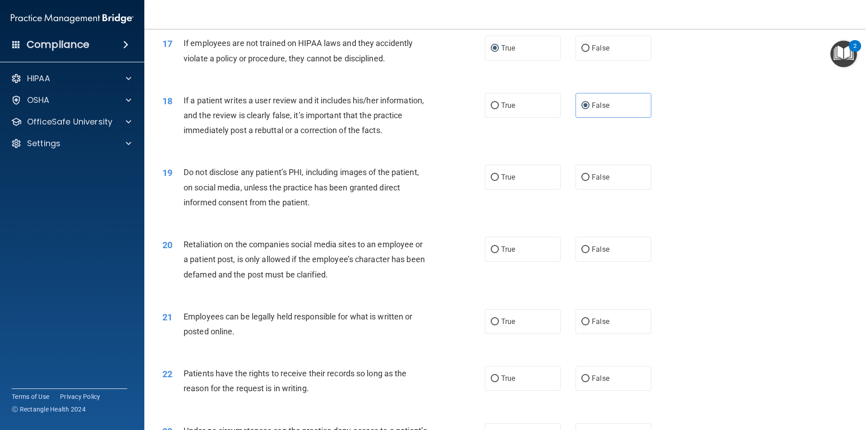
scroll to position [1263, 0]
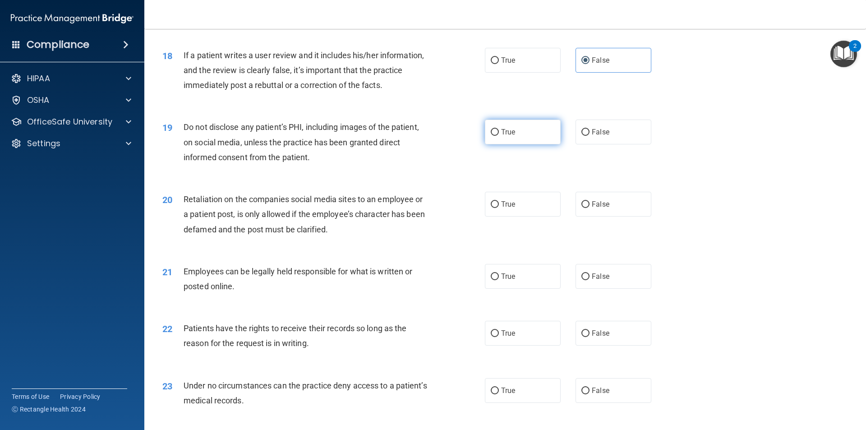
click at [491, 136] on input "True" at bounding box center [495, 132] width 8 height 7
radio input "true"
click at [599, 208] on span "False" at bounding box center [601, 204] width 18 height 9
click at [590, 208] on input "False" at bounding box center [585, 204] width 8 height 7
radio input "true"
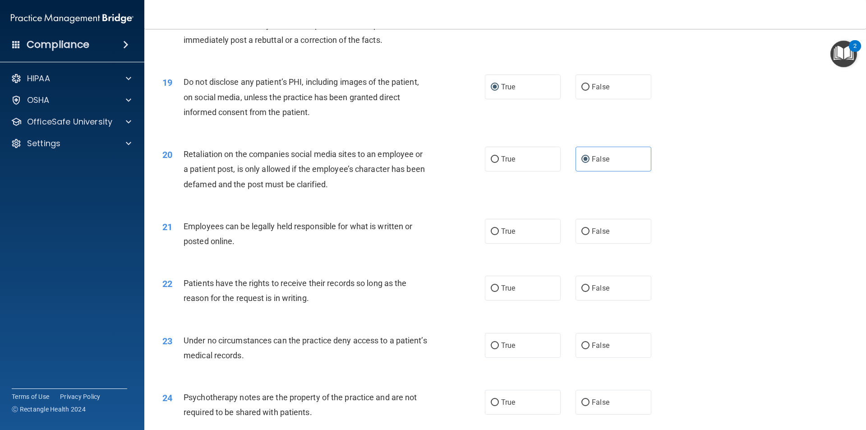
scroll to position [1353, 0]
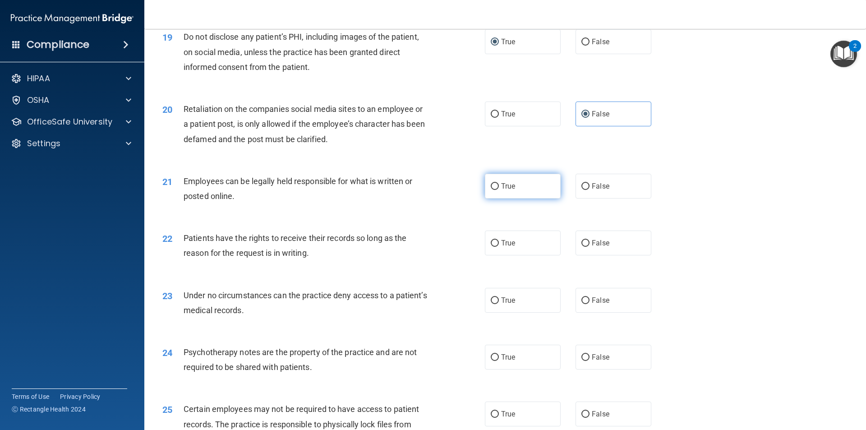
click at [502, 190] on span "True" at bounding box center [508, 186] width 14 height 9
click at [499, 190] on input "True" at bounding box center [495, 186] width 8 height 7
radio input "true"
click at [497, 255] on label "True" at bounding box center [523, 243] width 76 height 25
click at [497, 247] on input "True" at bounding box center [495, 243] width 8 height 7
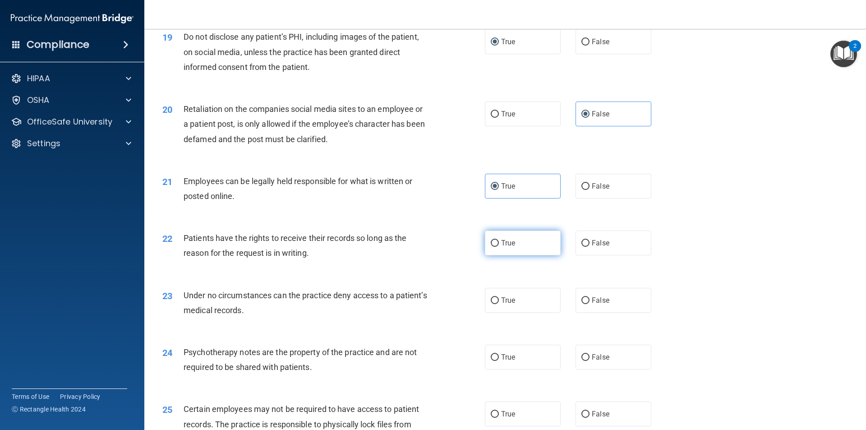
radio input "true"
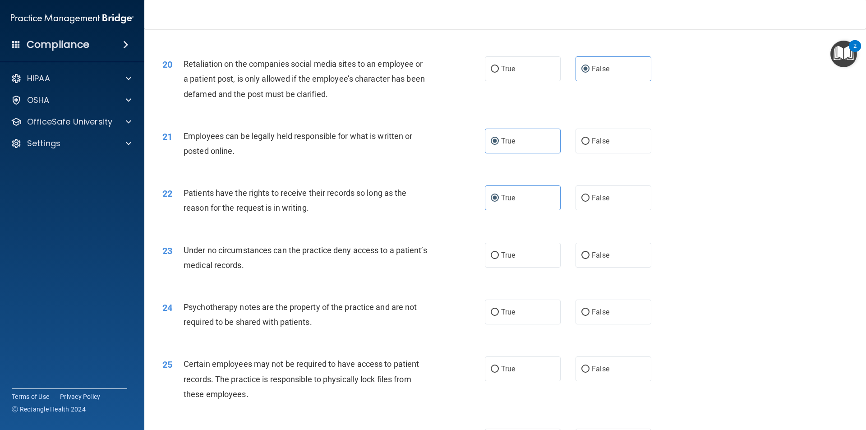
scroll to position [1444, 0]
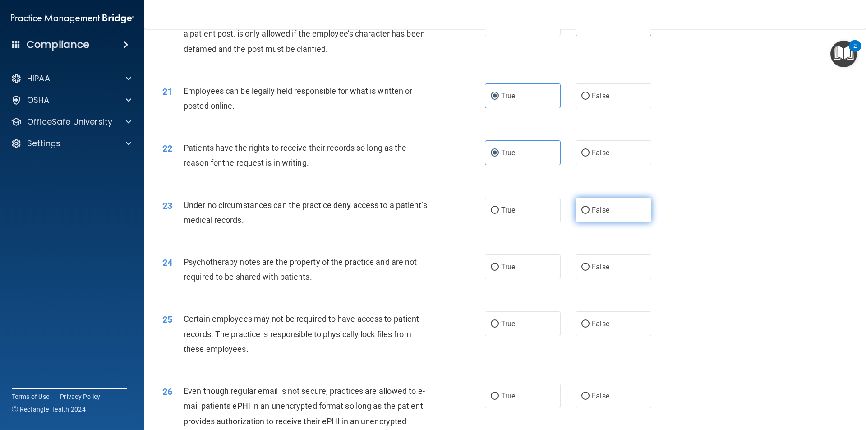
click at [576, 222] on label "False" at bounding box center [614, 210] width 76 height 25
click at [581, 214] on input "False" at bounding box center [585, 210] width 8 height 7
radio input "true"
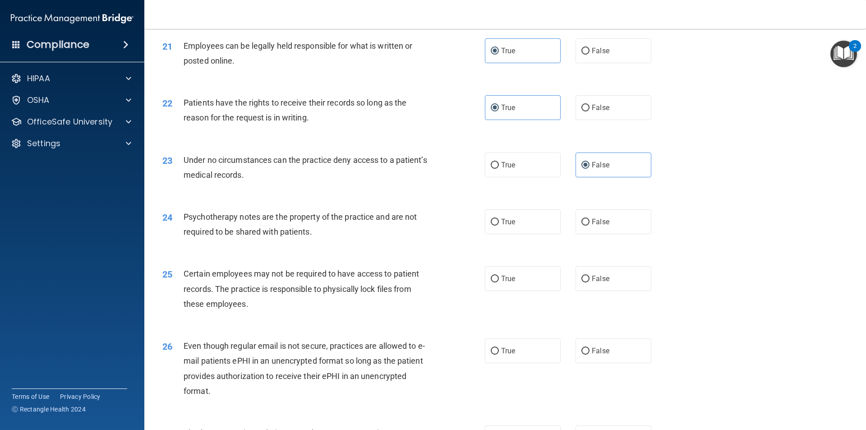
scroll to position [1534, 0]
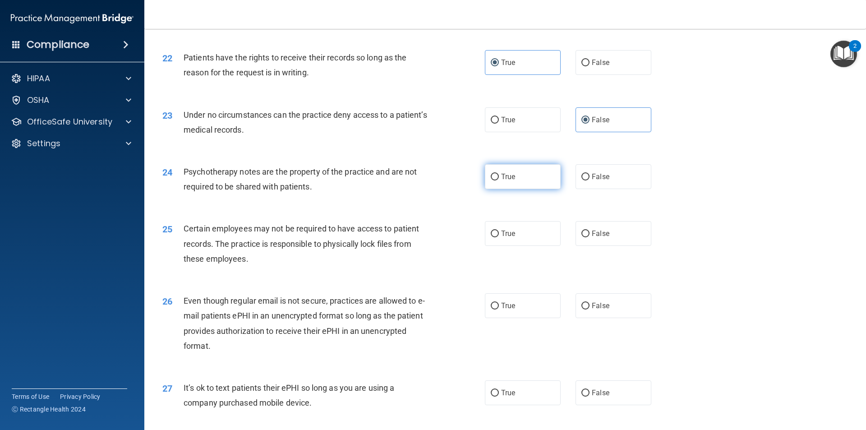
click at [486, 189] on label "True" at bounding box center [523, 176] width 76 height 25
click at [491, 180] on input "True" at bounding box center [495, 177] width 8 height 7
radio input "true"
click at [494, 237] on input "True" at bounding box center [495, 234] width 8 height 7
radio input "true"
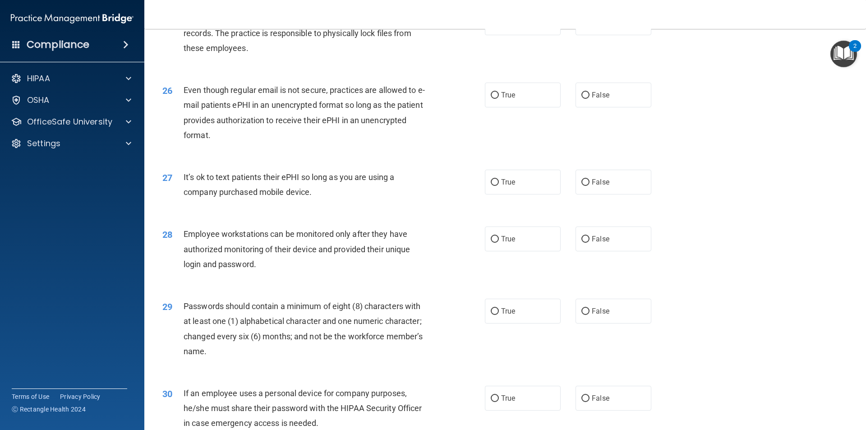
scroll to position [1699, 0]
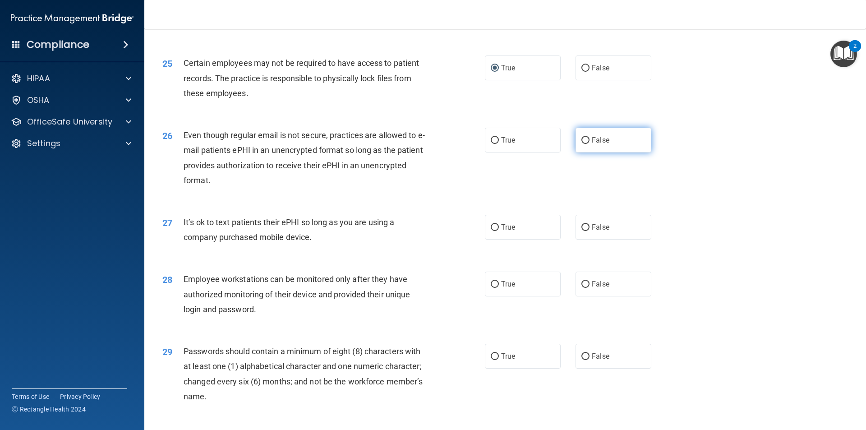
click at [581, 144] on input "False" at bounding box center [585, 140] width 8 height 7
radio input "true"
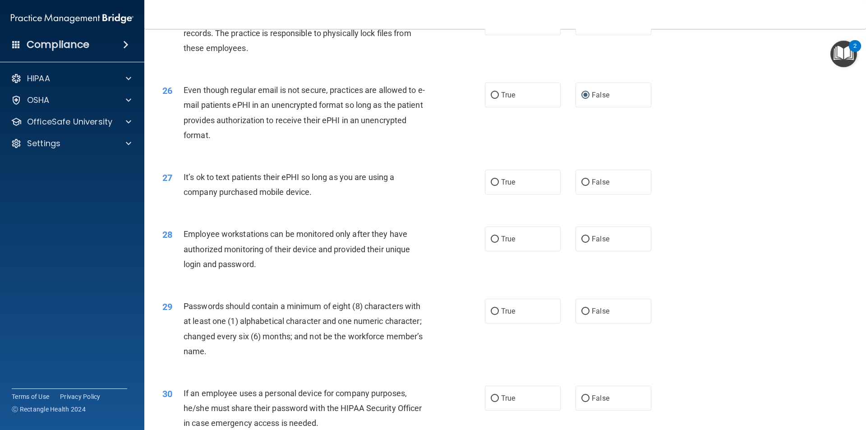
scroll to position [1790, 0]
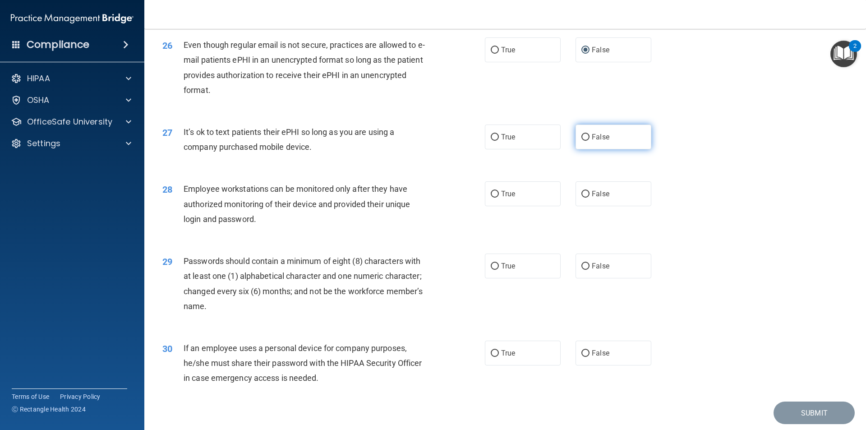
click at [581, 141] on input "False" at bounding box center [585, 137] width 8 height 7
radio input "true"
click at [495, 198] on input "True" at bounding box center [495, 194] width 8 height 7
radio input "true"
click at [492, 270] on input "True" at bounding box center [495, 266] width 8 height 7
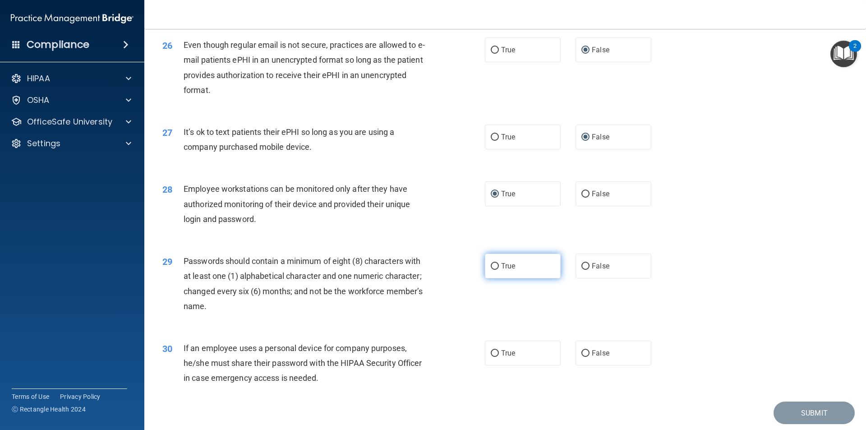
radio input "true"
click at [586, 365] on label "False" at bounding box center [614, 353] width 76 height 25
click at [586, 357] on input "False" at bounding box center [585, 353] width 8 height 7
radio input "true"
click at [814, 417] on button "Submit" at bounding box center [814, 412] width 81 height 23
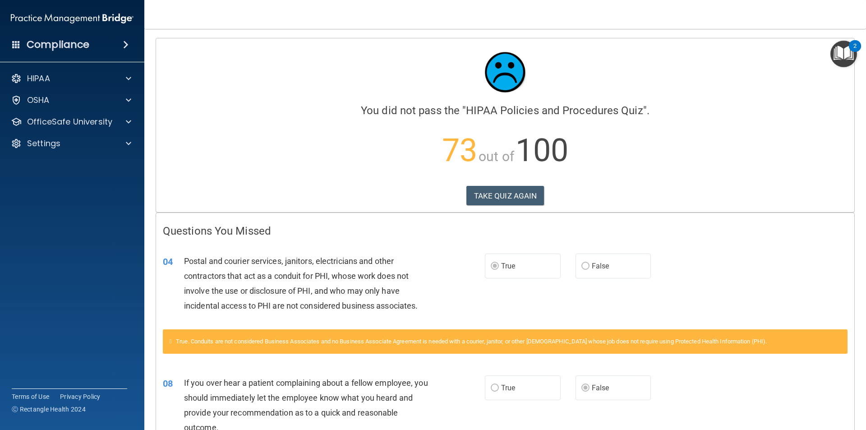
click at [171, 342] on icon at bounding box center [171, 341] width 2 height 6
drag, startPoint x: 171, startPoint y: 342, endPoint x: 379, endPoint y: 303, distance: 212.0
click at [379, 303] on span "Postal and courier services, janitors, electricians and other contractors that …" at bounding box center [301, 283] width 234 height 55
click at [523, 198] on button "TAKE QUIZ AGAIN" at bounding box center [505, 196] width 78 height 20
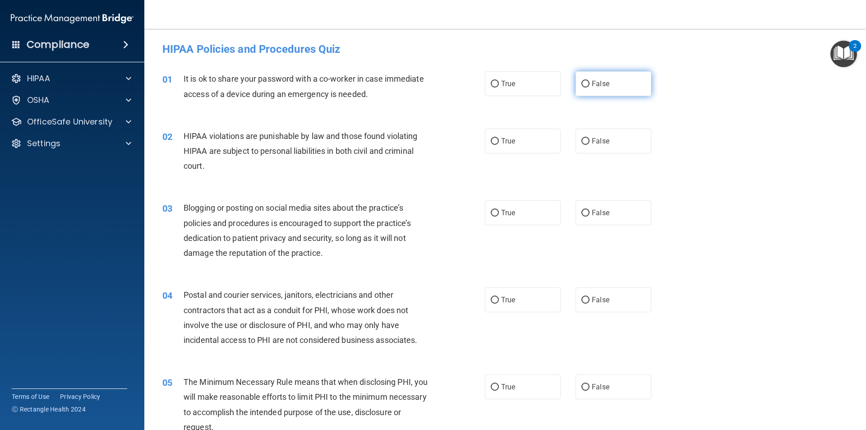
click at [583, 82] on input "False" at bounding box center [585, 84] width 8 height 7
radio input "true"
click at [493, 140] on input "True" at bounding box center [495, 141] width 8 height 7
radio input "true"
click at [582, 214] on input "False" at bounding box center [585, 213] width 8 height 7
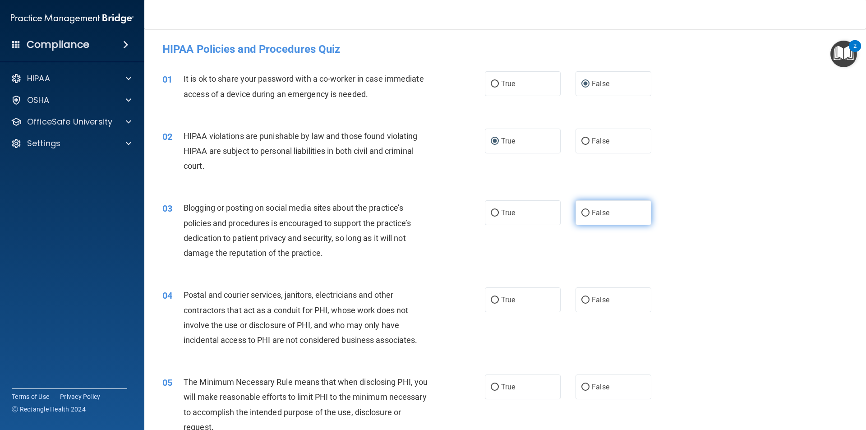
radio input "true"
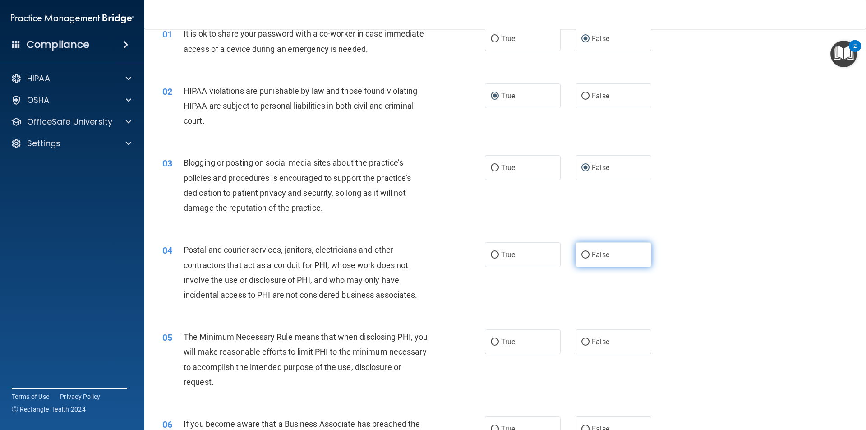
click at [583, 252] on input "False" at bounding box center [585, 255] width 8 height 7
radio input "true"
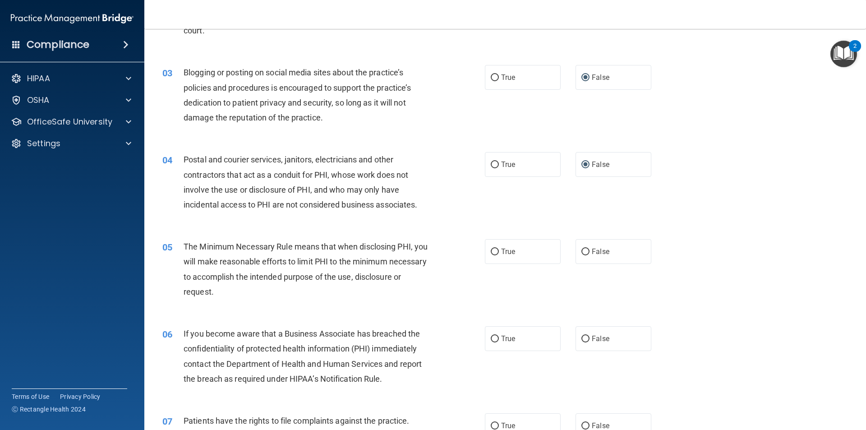
scroll to position [180, 0]
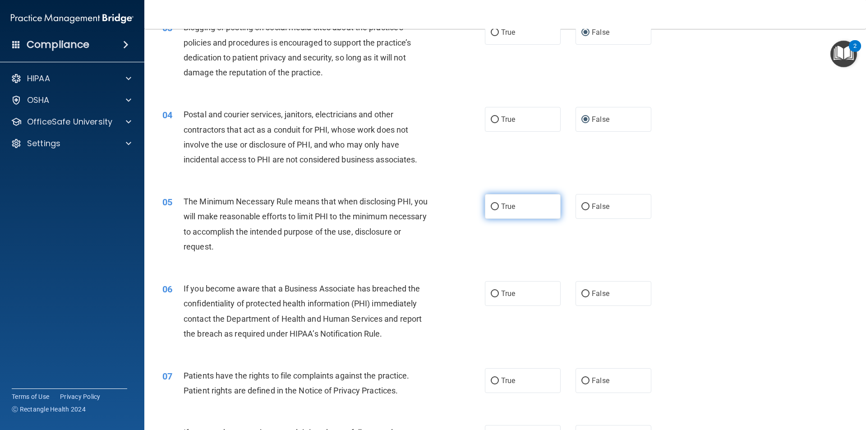
click at [491, 208] on input "True" at bounding box center [495, 206] width 8 height 7
radio input "true"
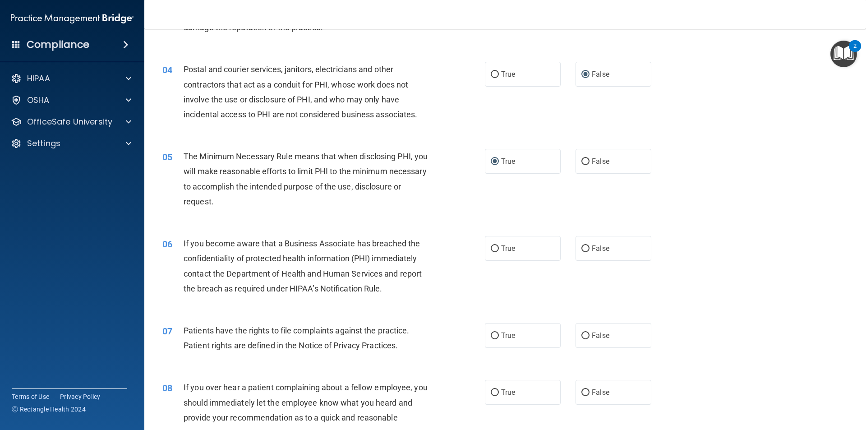
scroll to position [271, 0]
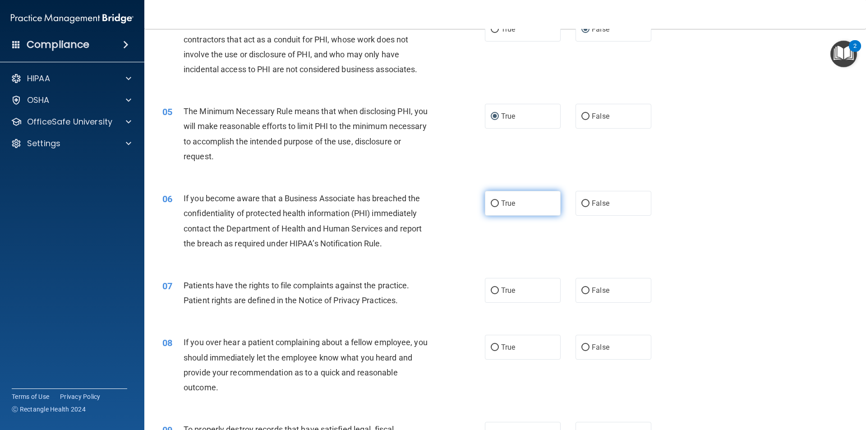
click at [496, 203] on label "True" at bounding box center [523, 203] width 76 height 25
click at [496, 203] on input "True" at bounding box center [495, 203] width 8 height 7
radio input "true"
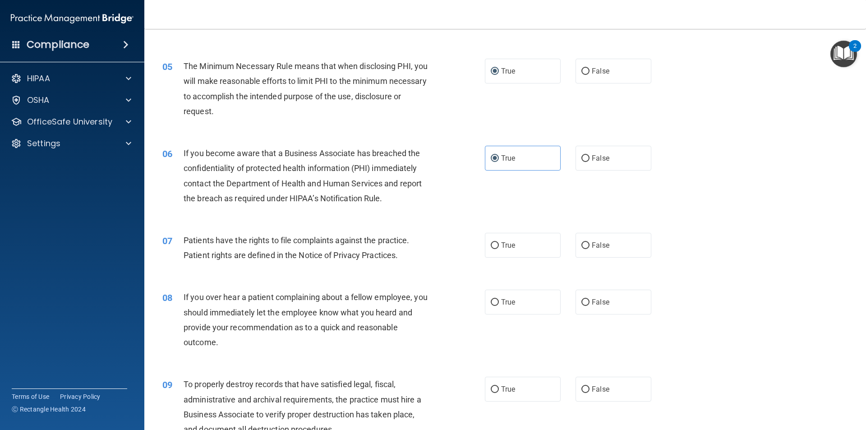
scroll to position [361, 0]
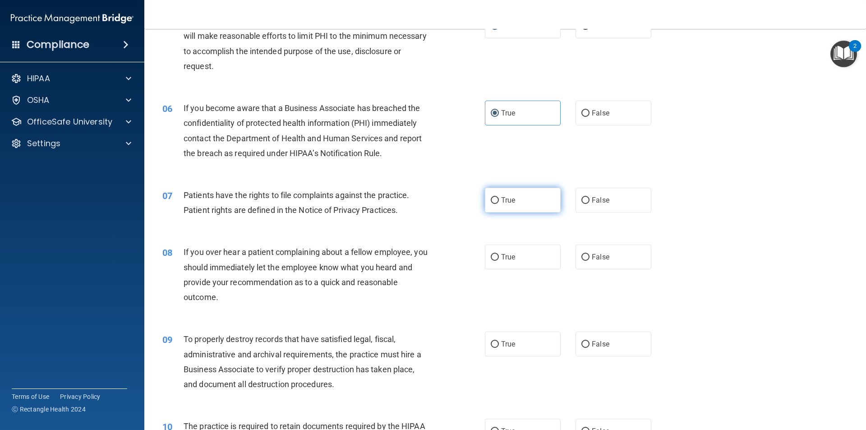
click at [491, 200] on input "True" at bounding box center [495, 200] width 8 height 7
radio input "true"
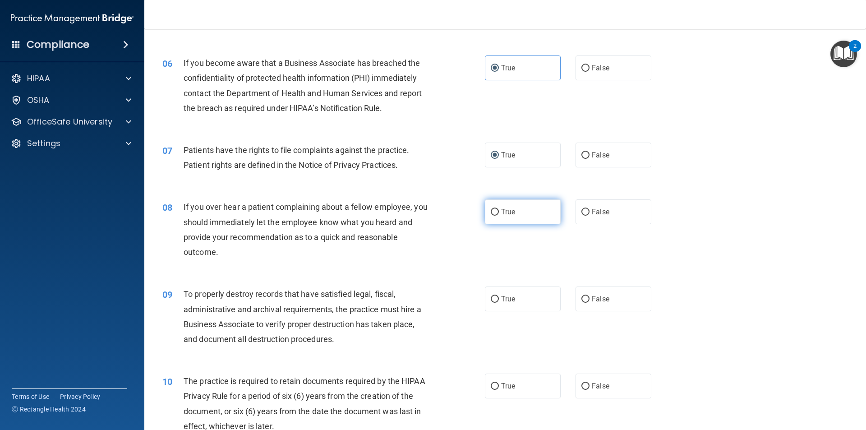
click at [491, 212] on input "True" at bounding box center [495, 212] width 8 height 7
radio input "true"
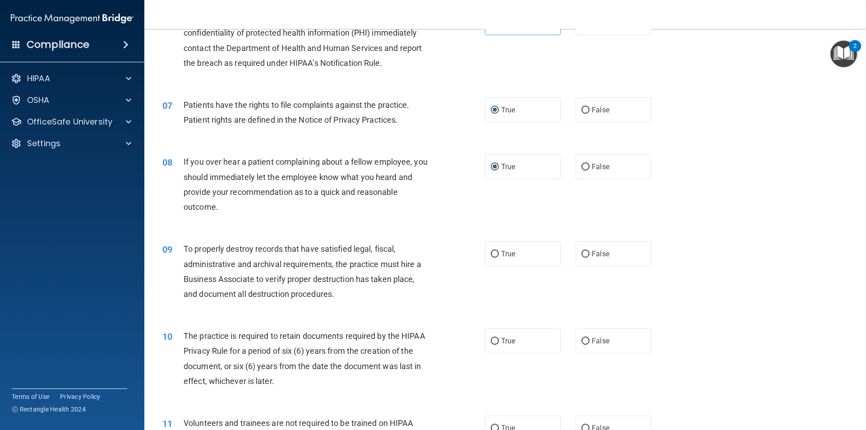
scroll to position [496, 0]
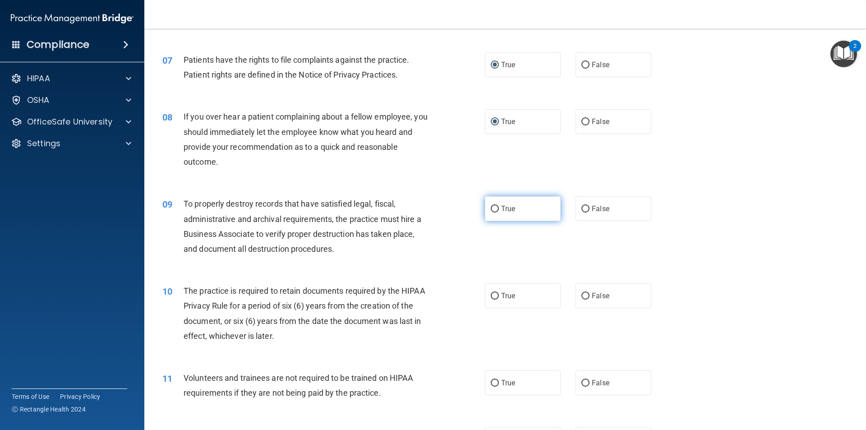
click at [491, 208] on input "True" at bounding box center [495, 209] width 8 height 7
radio input "true"
click at [582, 210] on input "False" at bounding box center [585, 209] width 8 height 7
radio input "true"
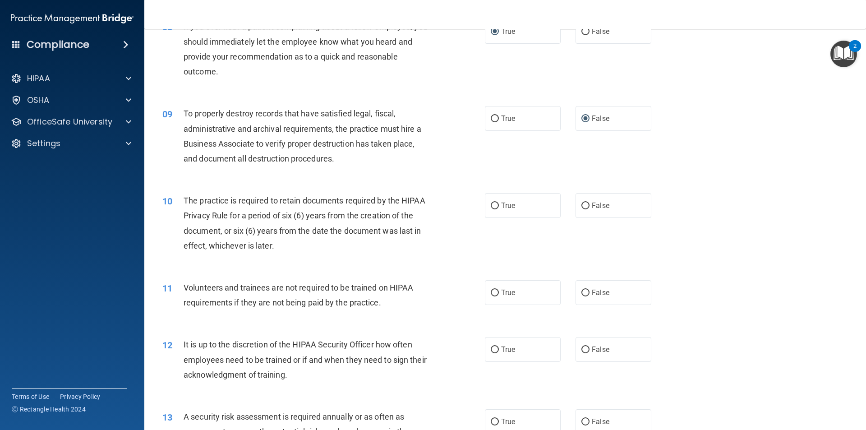
scroll to position [541, 0]
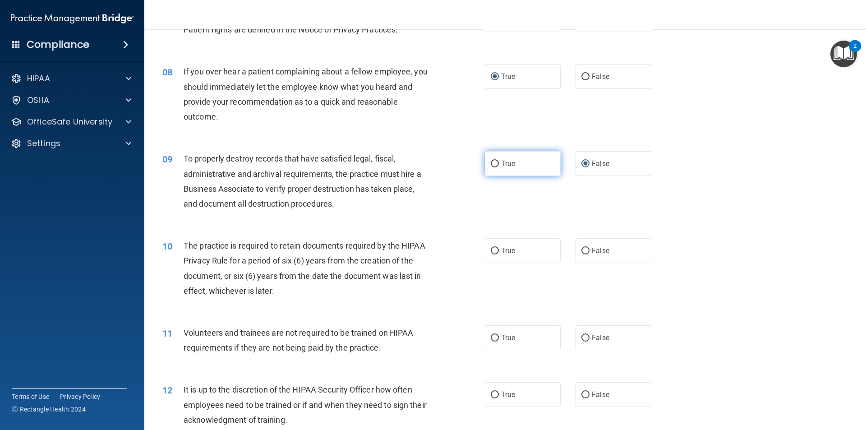
click at [491, 162] on input "True" at bounding box center [495, 164] width 8 height 7
radio input "true"
radio input "false"
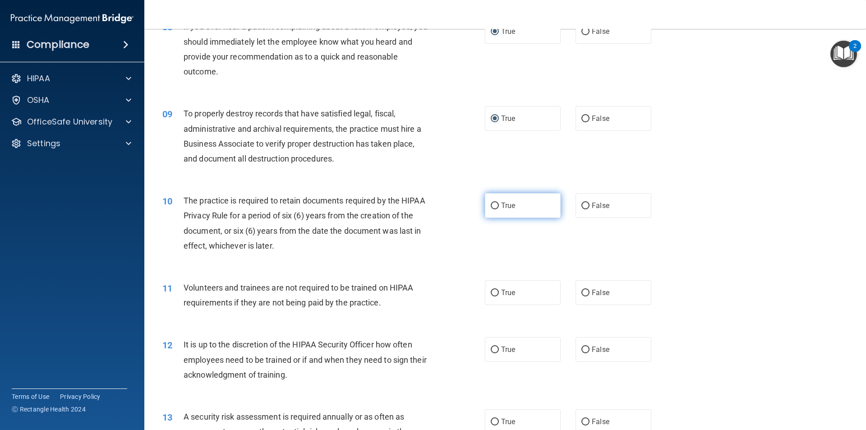
click at [494, 203] on input "True" at bounding box center [495, 206] width 8 height 7
radio input "true"
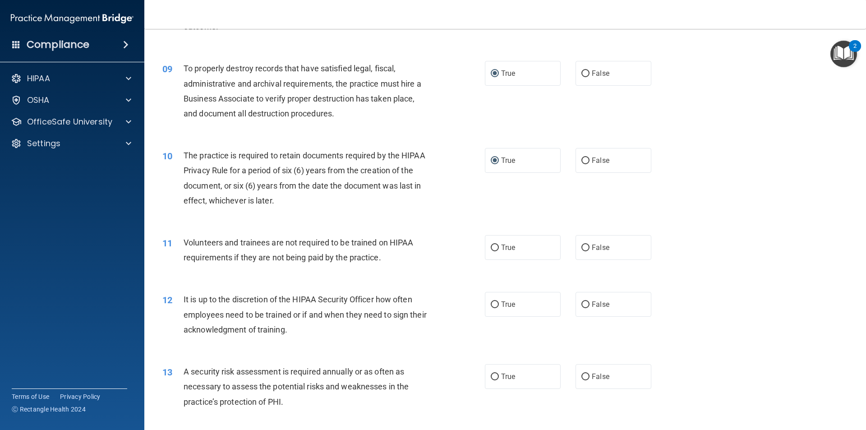
scroll to position [677, 0]
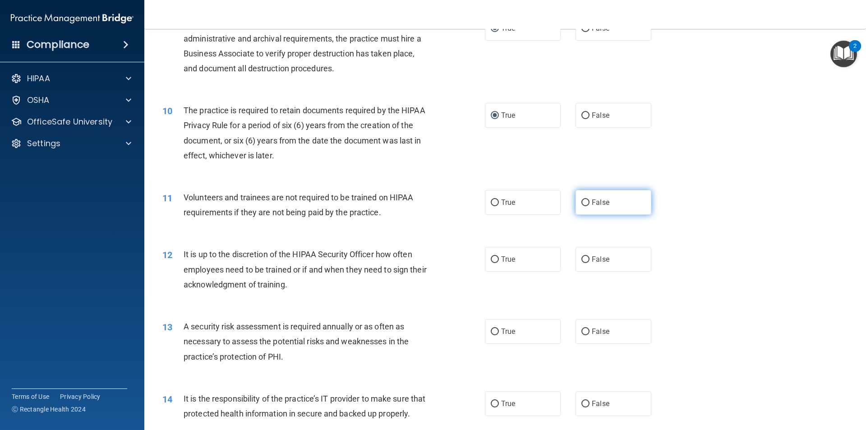
click at [579, 207] on label "False" at bounding box center [614, 202] width 76 height 25
click at [581, 206] on input "False" at bounding box center [585, 202] width 8 height 7
radio input "true"
click at [491, 258] on input "True" at bounding box center [495, 259] width 8 height 7
radio input "true"
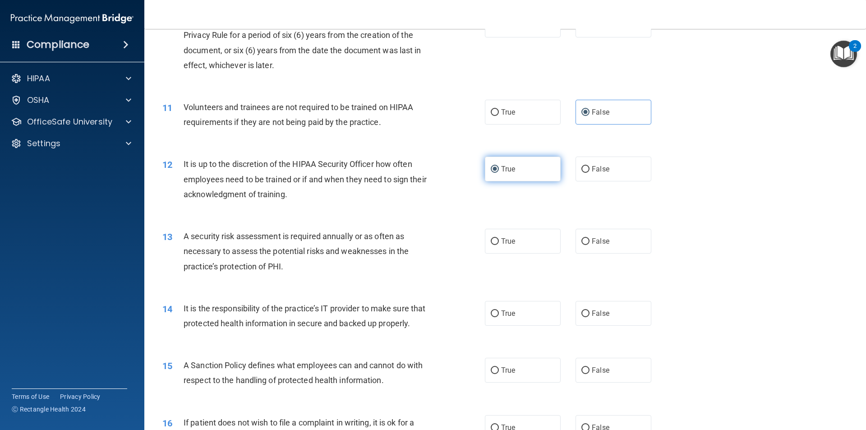
scroll to position [812, 0]
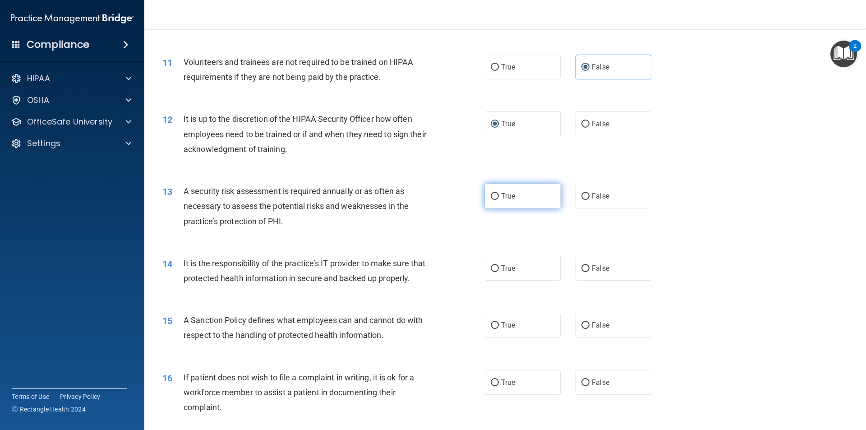
click at [507, 194] on span "True" at bounding box center [508, 196] width 14 height 9
click at [499, 194] on input "True" at bounding box center [495, 196] width 8 height 7
radio input "true"
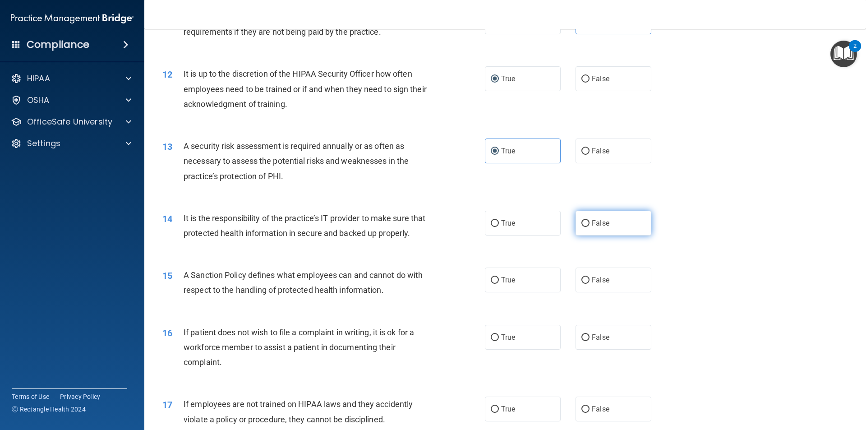
click at [582, 223] on input "False" at bounding box center [585, 223] width 8 height 7
radio input "true"
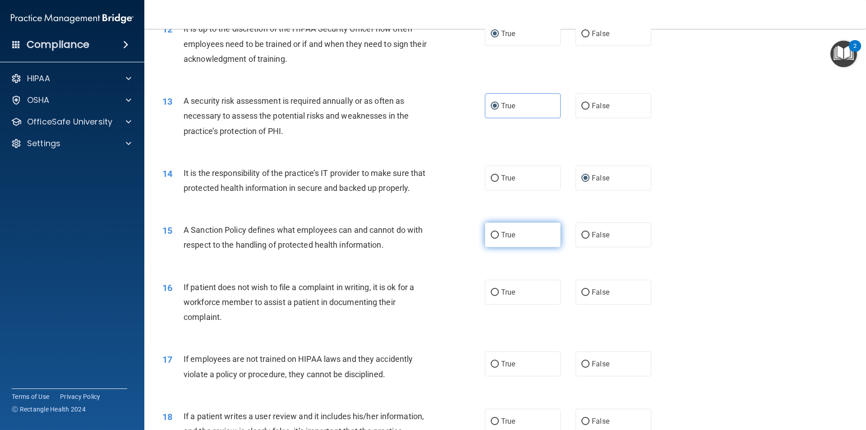
click at [494, 239] on input "True" at bounding box center [495, 235] width 8 height 7
radio input "true"
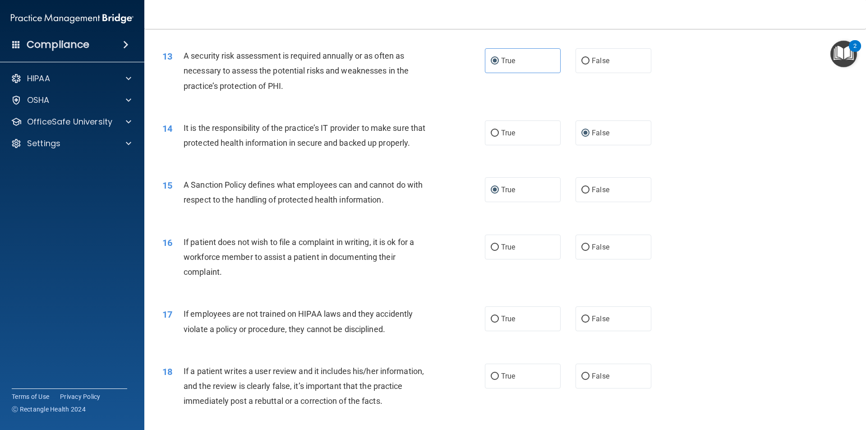
scroll to position [992, 0]
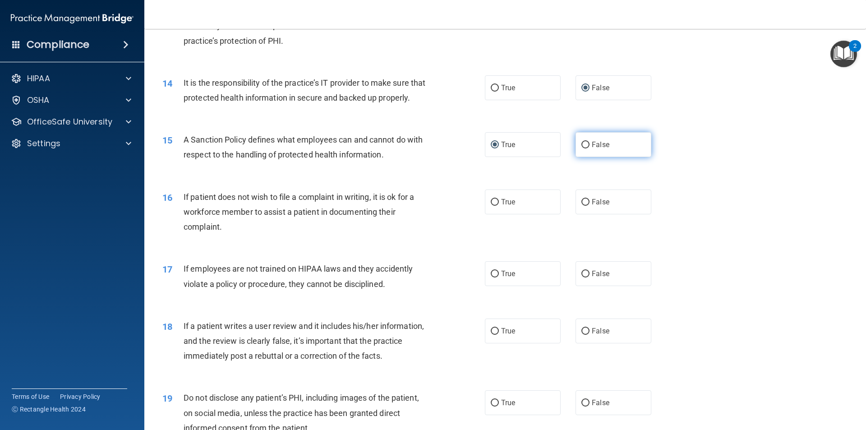
click at [585, 148] on input "False" at bounding box center [585, 145] width 8 height 7
radio input "true"
radio input "false"
click at [491, 206] on input "True" at bounding box center [495, 202] width 8 height 7
radio input "true"
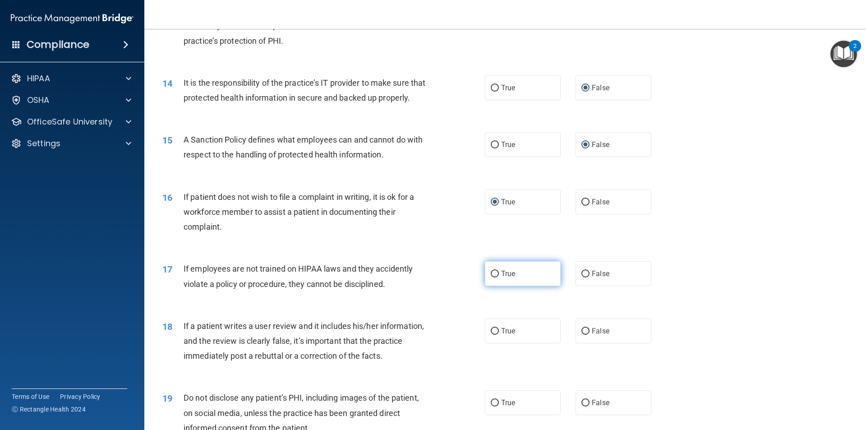
click at [491, 277] on input "True" at bounding box center [495, 274] width 8 height 7
radio input "true"
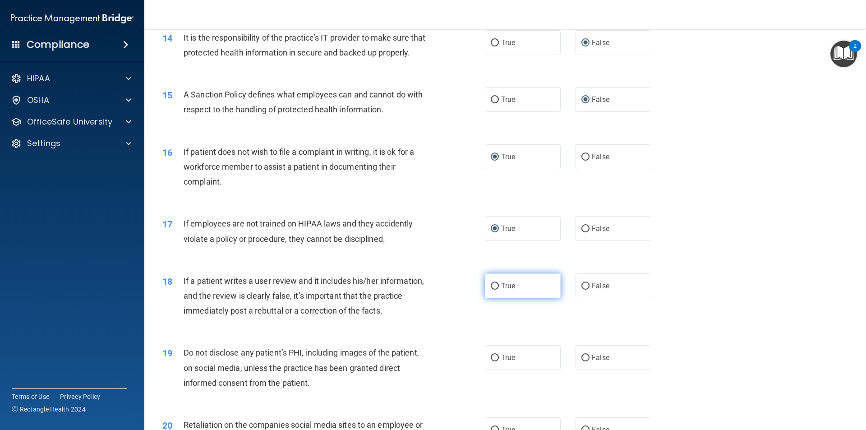
scroll to position [1083, 0]
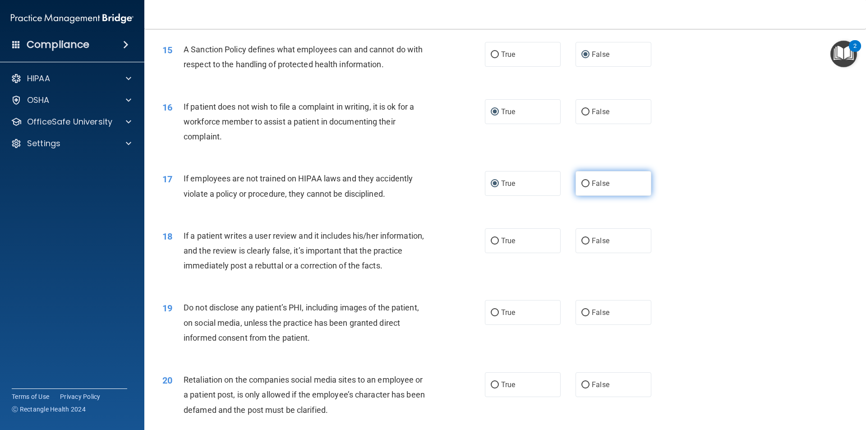
click at [583, 187] on input "False" at bounding box center [585, 183] width 8 height 7
radio input "true"
radio input "false"
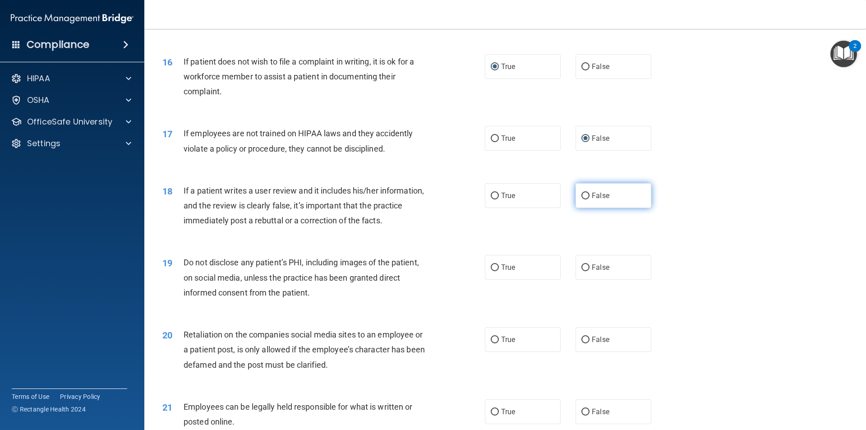
click at [581, 199] on input "False" at bounding box center [585, 196] width 8 height 7
radio input "true"
click at [491, 280] on label "True" at bounding box center [523, 267] width 76 height 25
click at [491, 271] on input "True" at bounding box center [495, 267] width 8 height 7
radio input "true"
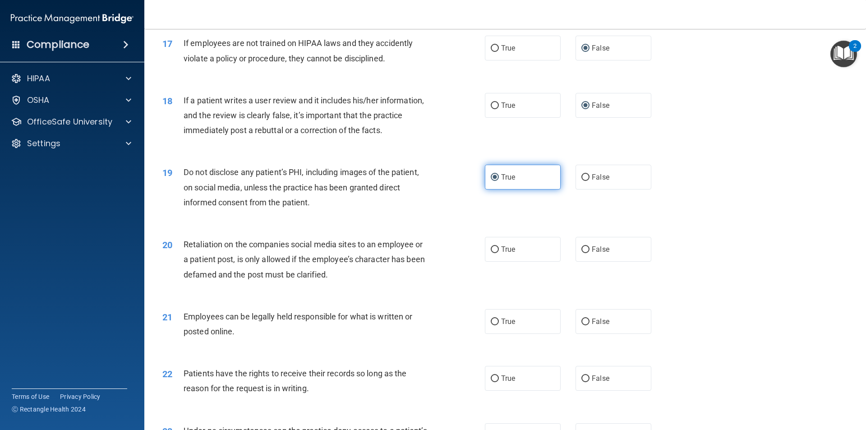
scroll to position [1263, 0]
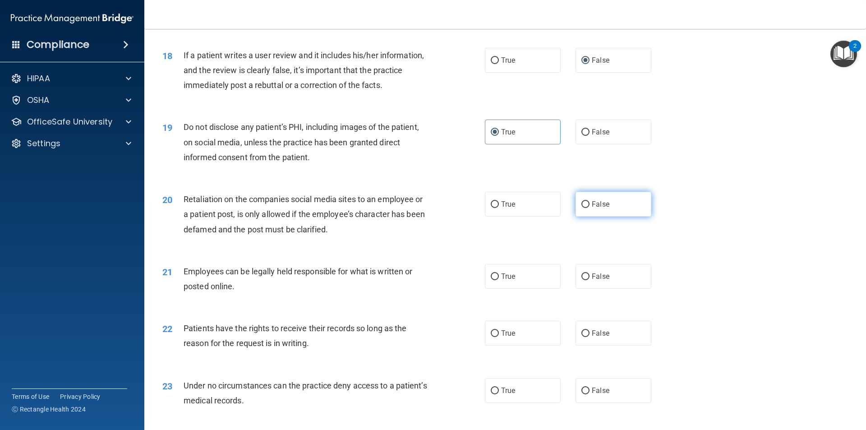
click at [581, 208] on input "False" at bounding box center [585, 204] width 8 height 7
radio input "true"
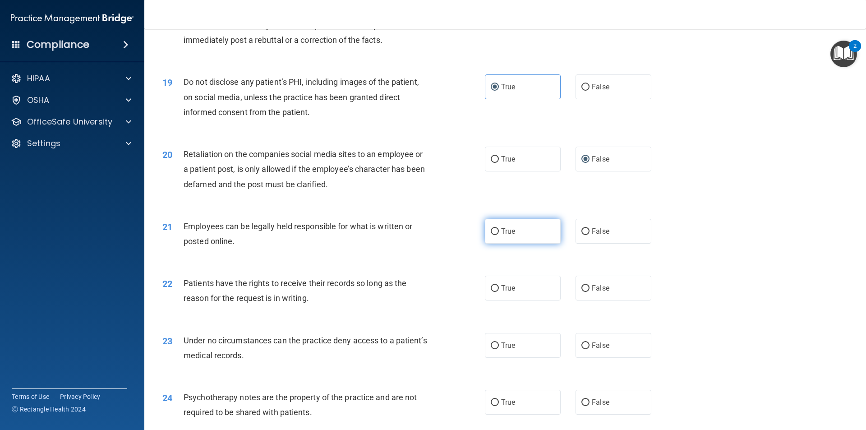
click at [491, 235] on input "True" at bounding box center [495, 231] width 8 height 7
radio input "true"
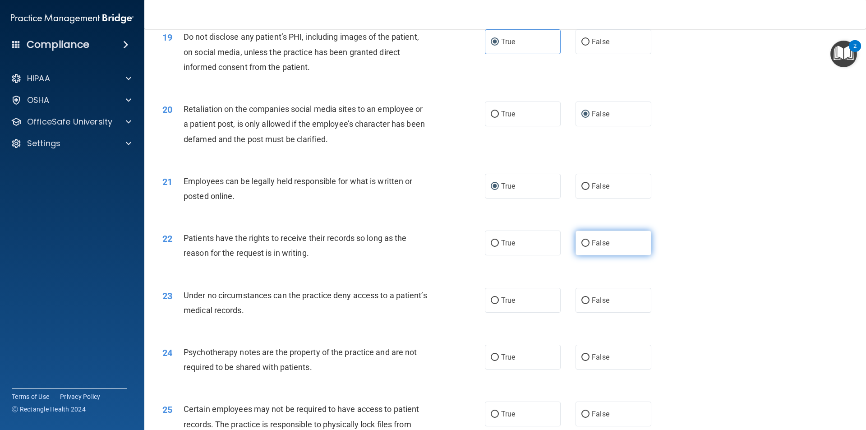
click at [581, 247] on input "False" at bounding box center [585, 243] width 8 height 7
radio input "true"
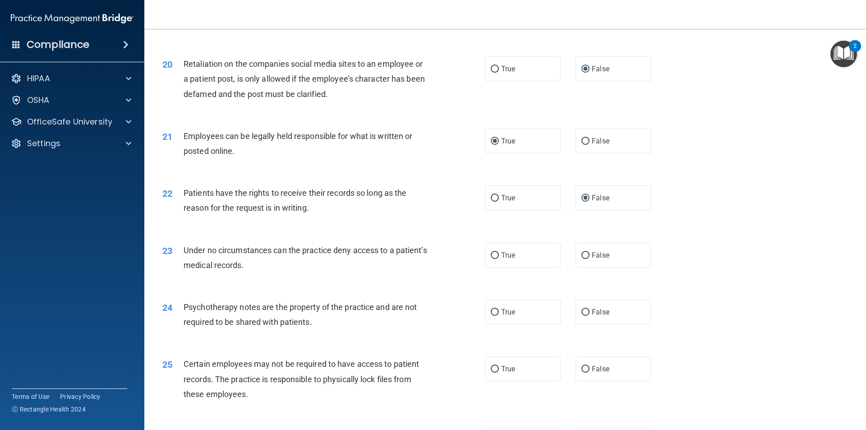
scroll to position [1444, 0]
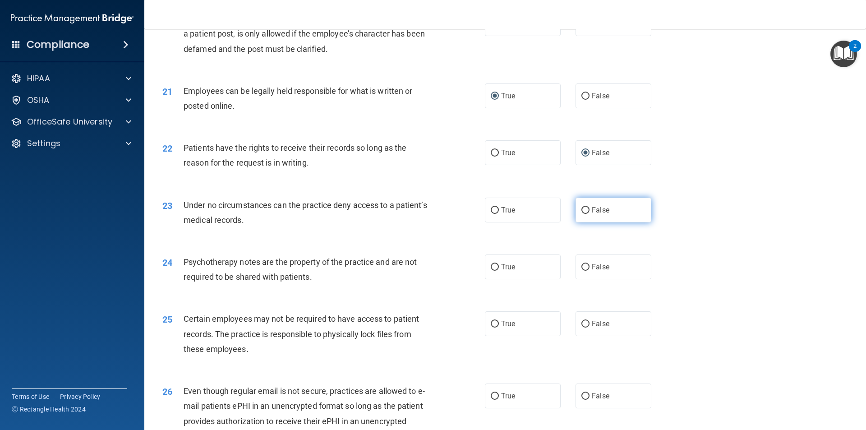
click at [592, 214] on span "False" at bounding box center [601, 210] width 18 height 9
click at [588, 214] on input "False" at bounding box center [585, 210] width 8 height 7
radio input "true"
click at [491, 271] on input "True" at bounding box center [495, 267] width 8 height 7
radio input "true"
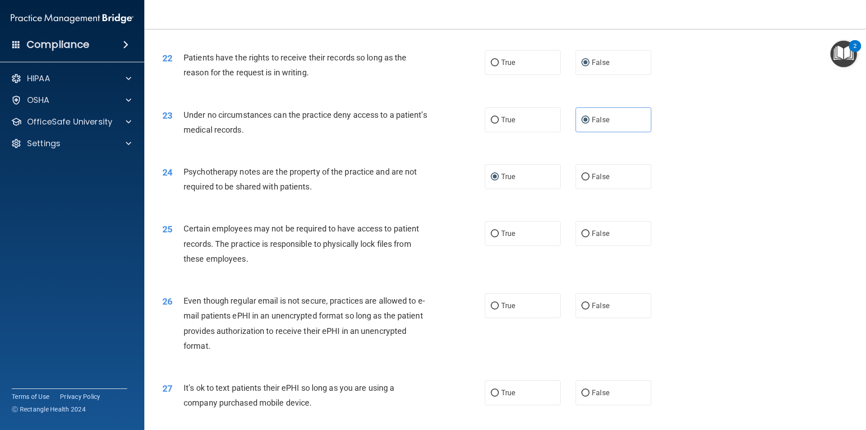
scroll to position [1579, 0]
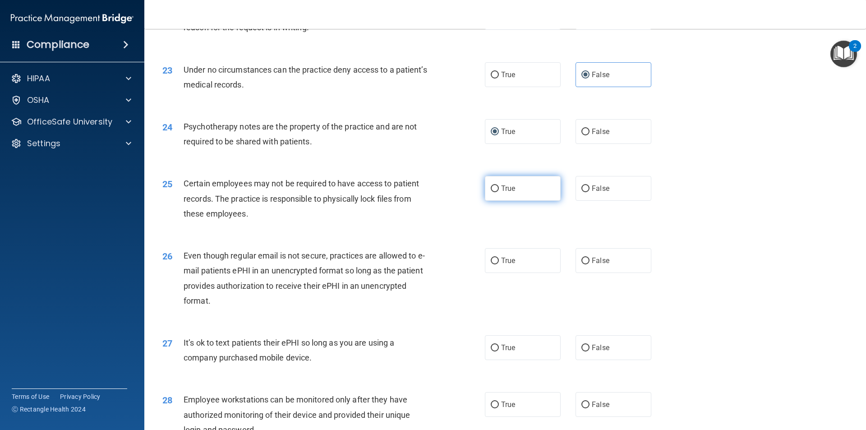
click at [501, 193] on span "True" at bounding box center [508, 188] width 14 height 9
click at [498, 192] on input "True" at bounding box center [495, 188] width 8 height 7
radio input "true"
click at [491, 264] on input "True" at bounding box center [495, 261] width 8 height 7
radio input "true"
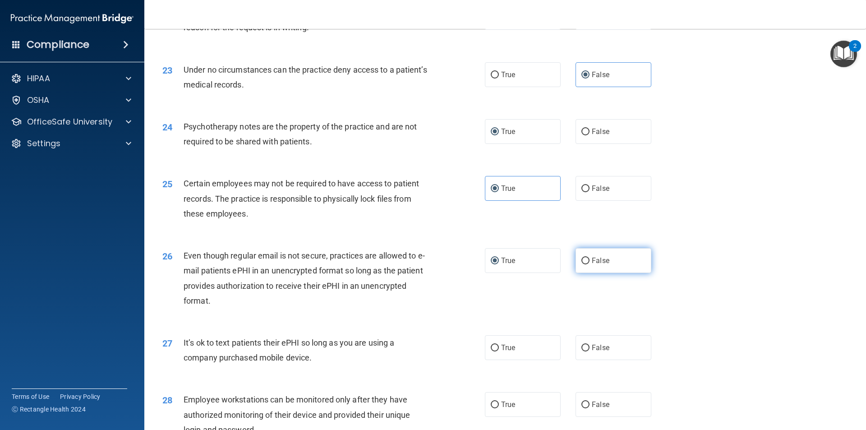
click at [581, 264] on input "False" at bounding box center [585, 261] width 8 height 7
radio input "true"
click at [491, 264] on input "True" at bounding box center [495, 261] width 8 height 7
radio input "true"
radio input "false"
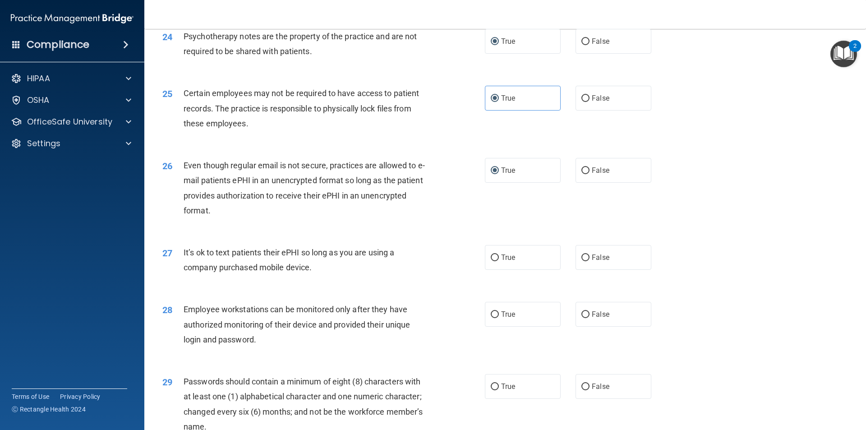
scroll to position [1714, 0]
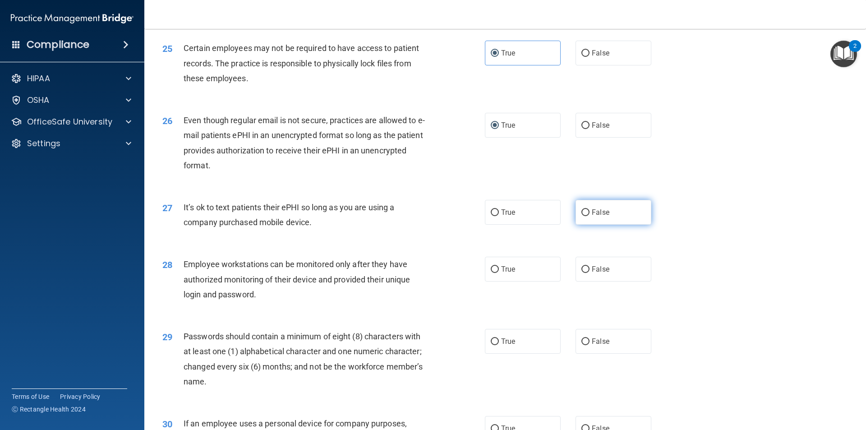
click at [581, 216] on input "False" at bounding box center [585, 212] width 8 height 7
radio input "true"
click at [492, 273] on input "True" at bounding box center [495, 269] width 8 height 7
radio input "true"
click at [580, 277] on label "False" at bounding box center [614, 269] width 76 height 25
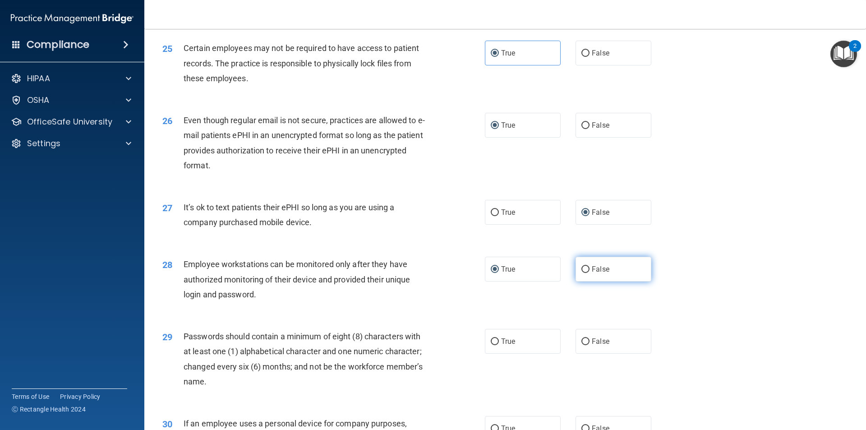
click at [581, 273] on input "False" at bounding box center [585, 269] width 8 height 7
radio input "true"
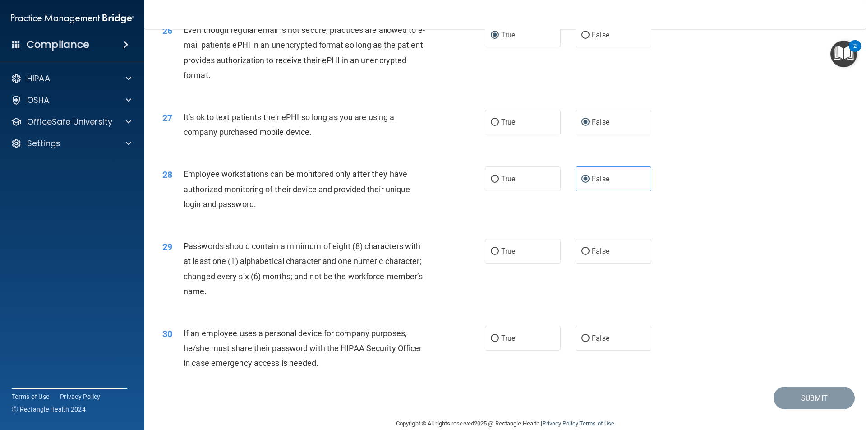
scroll to position [1835, 0]
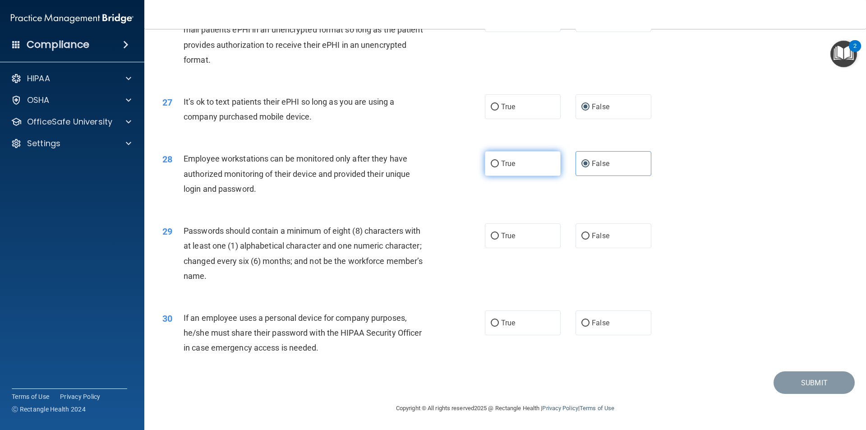
click at [495, 168] on label "True" at bounding box center [523, 163] width 76 height 25
click at [495, 167] on input "True" at bounding box center [495, 164] width 8 height 7
radio input "true"
click at [582, 162] on input "False" at bounding box center [585, 164] width 8 height 7
radio input "true"
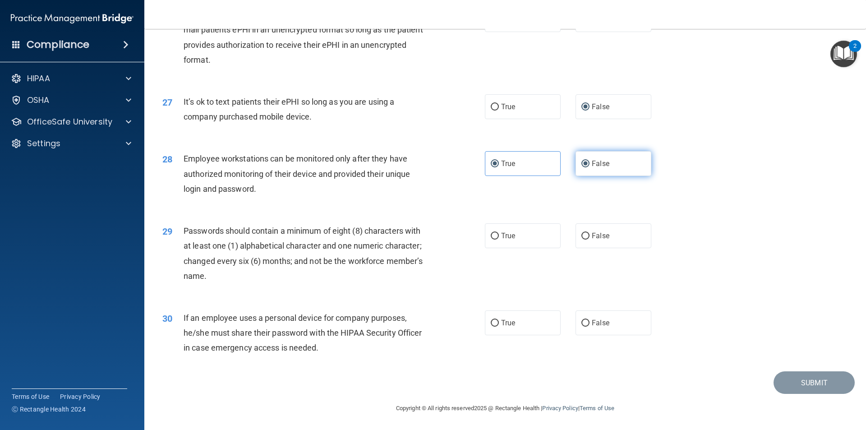
radio input "false"
click at [494, 234] on input "True" at bounding box center [495, 236] width 8 height 7
radio input "true"
click at [581, 320] on input "False" at bounding box center [585, 323] width 8 height 7
radio input "true"
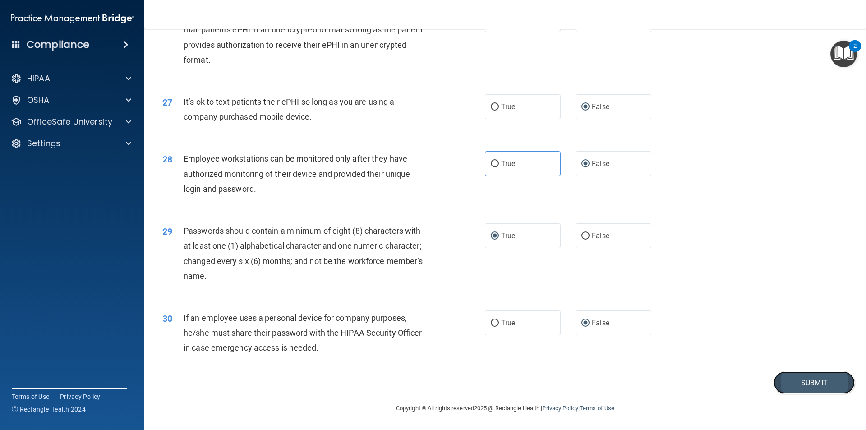
click at [789, 377] on button "Submit" at bounding box center [814, 382] width 81 height 23
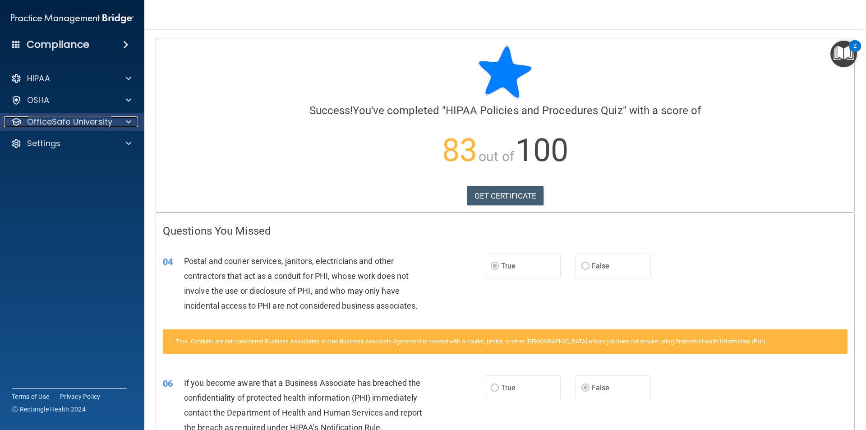
click at [127, 121] on span at bounding box center [128, 121] width 5 height 11
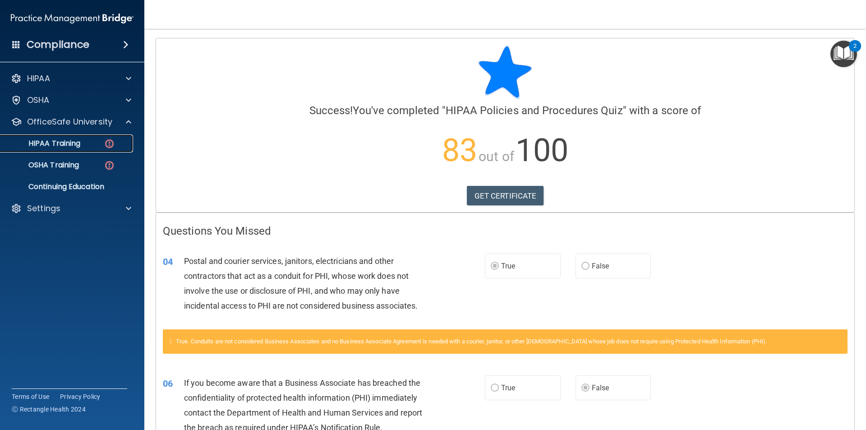
click at [111, 146] on img at bounding box center [109, 143] width 11 height 11
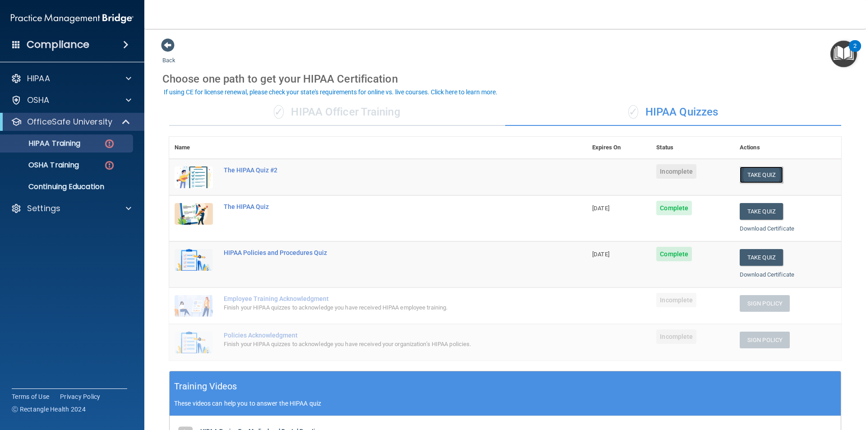
click at [753, 172] on button "Take Quiz" at bounding box center [761, 174] width 43 height 17
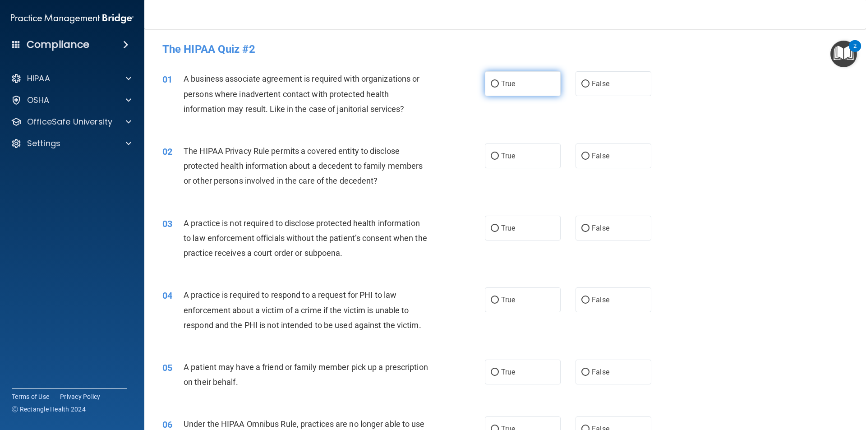
click at [498, 90] on label "True" at bounding box center [523, 83] width 76 height 25
click at [498, 88] on input "True" at bounding box center [495, 84] width 8 height 7
radio input "true"
click at [497, 156] on label "True" at bounding box center [523, 155] width 76 height 25
click at [497, 156] on input "True" at bounding box center [495, 156] width 8 height 7
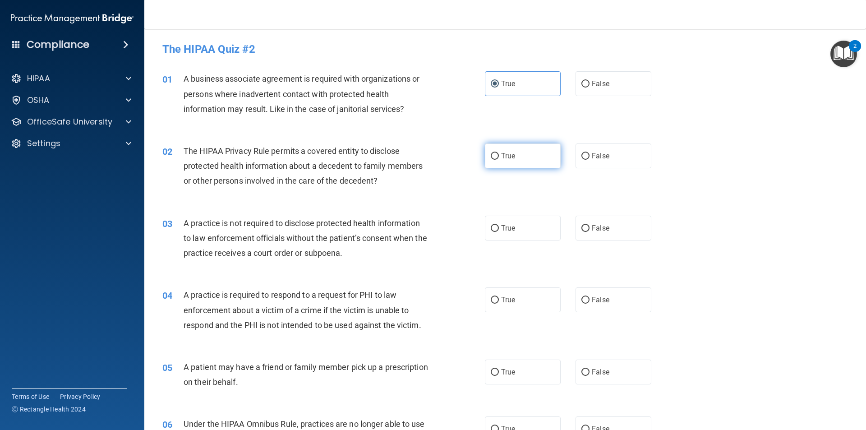
radio input "true"
click at [491, 231] on input "True" at bounding box center [495, 228] width 8 height 7
radio input "true"
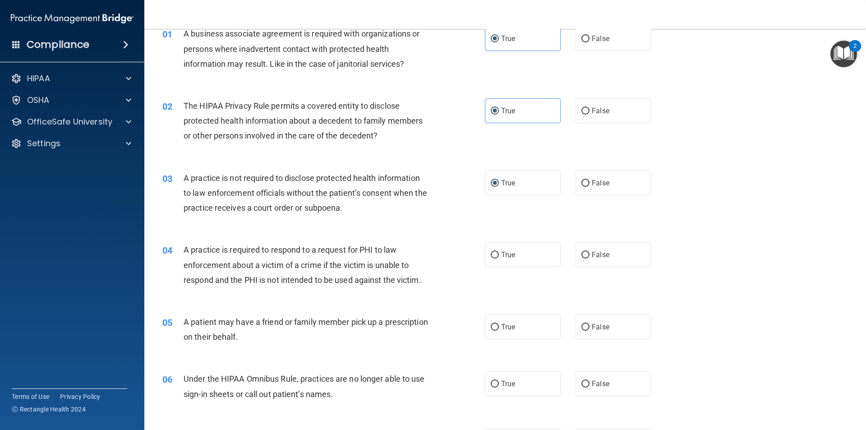
scroll to position [90, 0]
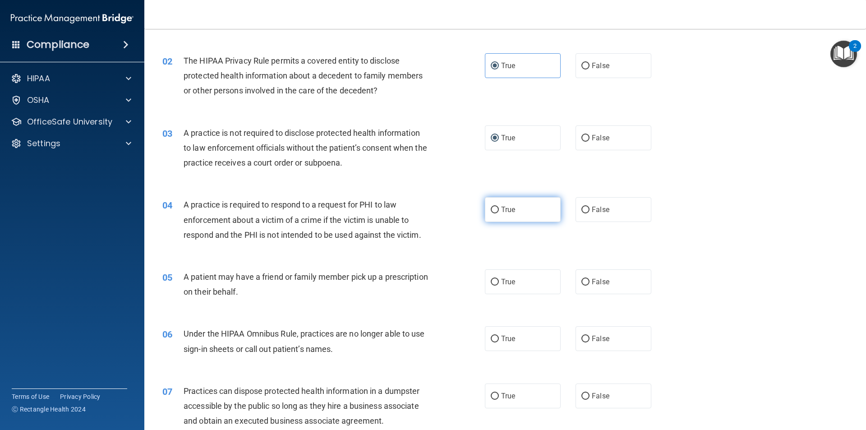
click at [491, 210] on input "True" at bounding box center [495, 210] width 8 height 7
radio input "true"
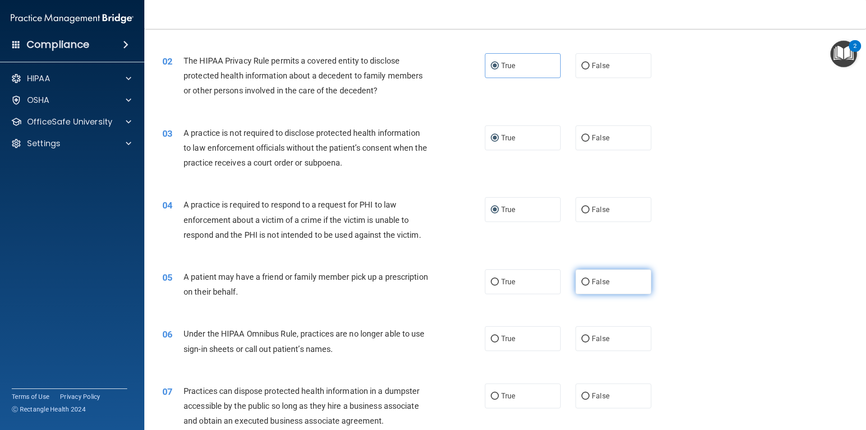
click at [581, 279] on input "False" at bounding box center [585, 282] width 8 height 7
radio input "true"
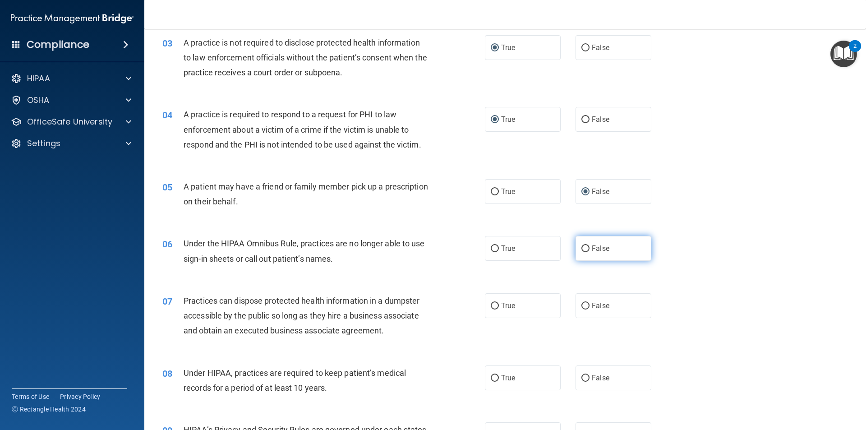
click at [581, 251] on input "False" at bounding box center [585, 248] width 8 height 7
radio input "true"
click at [581, 303] on input "False" at bounding box center [585, 306] width 8 height 7
radio input "true"
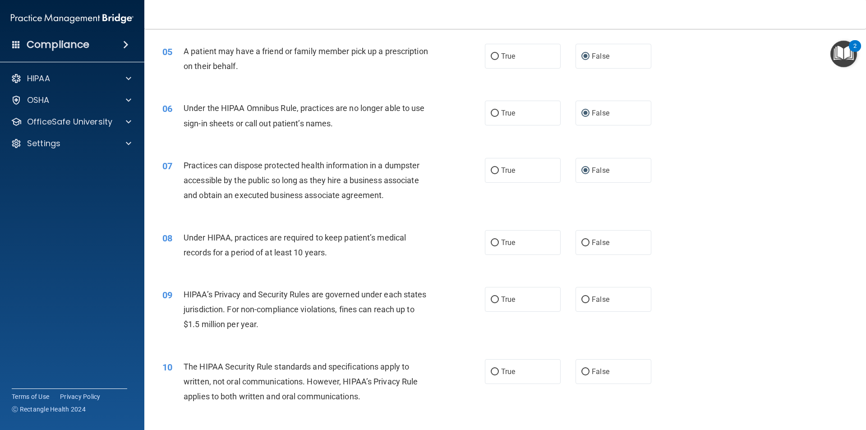
scroll to position [361, 0]
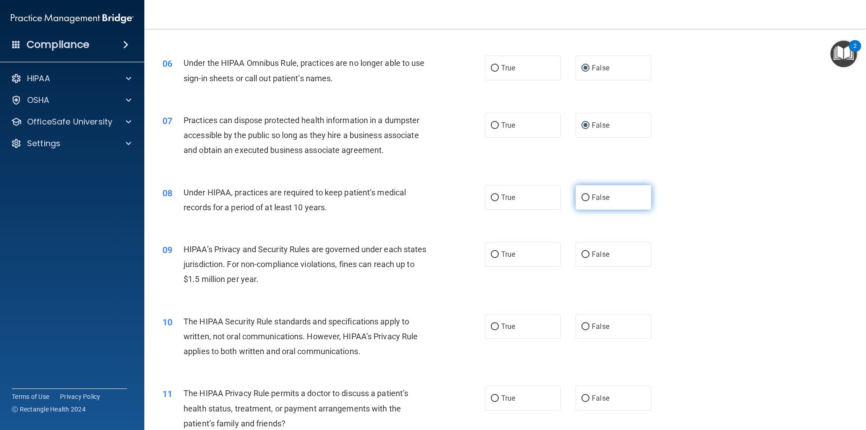
click at [581, 196] on input "False" at bounding box center [585, 197] width 8 height 7
radio input "true"
click at [492, 254] on input "True" at bounding box center [495, 254] width 8 height 7
radio input "true"
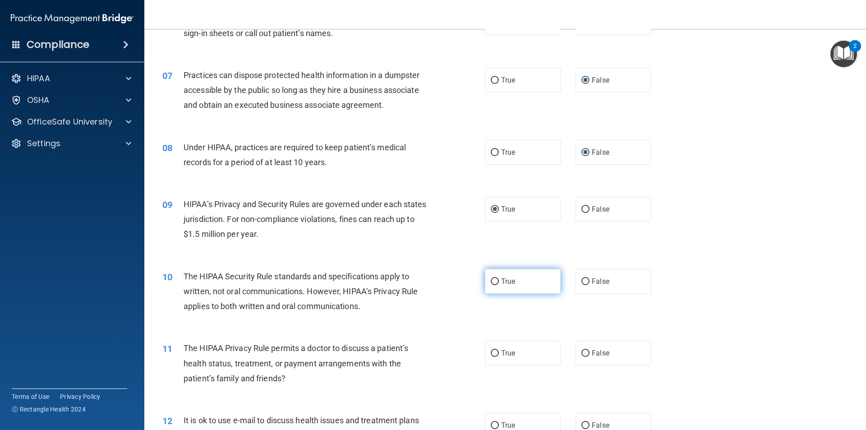
click at [501, 282] on span "True" at bounding box center [508, 281] width 14 height 9
click at [499, 282] on input "True" at bounding box center [495, 281] width 8 height 7
radio input "true"
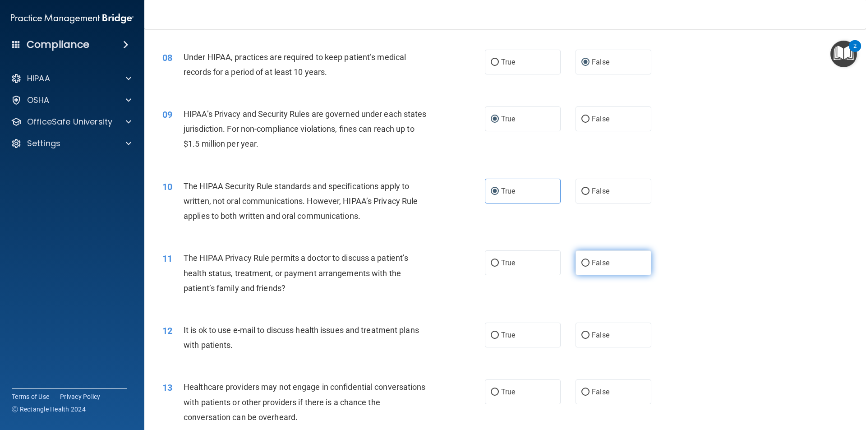
click at [581, 263] on input "False" at bounding box center [585, 263] width 8 height 7
radio input "true"
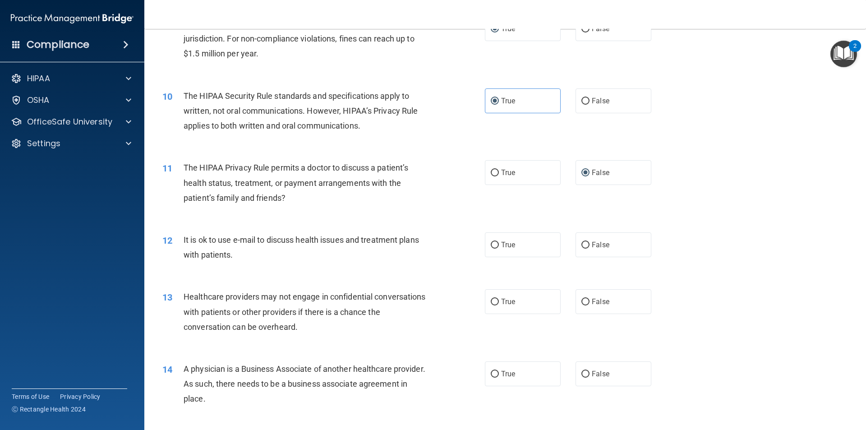
scroll to position [632, 0]
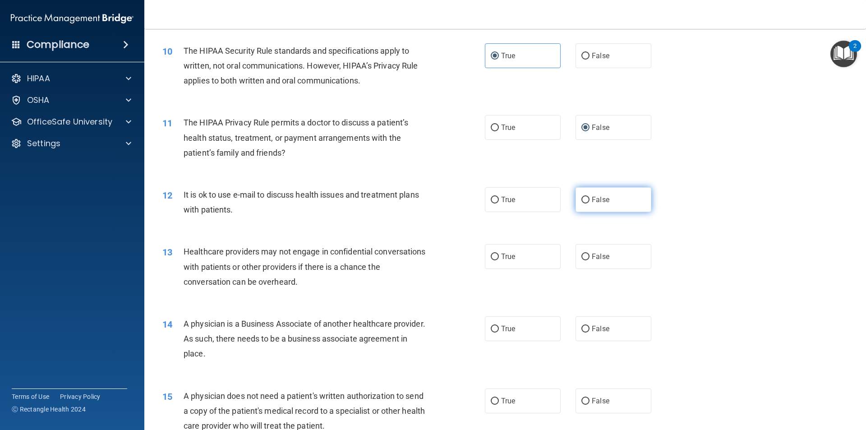
click at [581, 199] on input "False" at bounding box center [585, 200] width 8 height 7
radio input "true"
click at [489, 250] on label "True" at bounding box center [523, 256] width 76 height 25
click at [491, 254] on input "True" at bounding box center [495, 257] width 8 height 7
radio input "true"
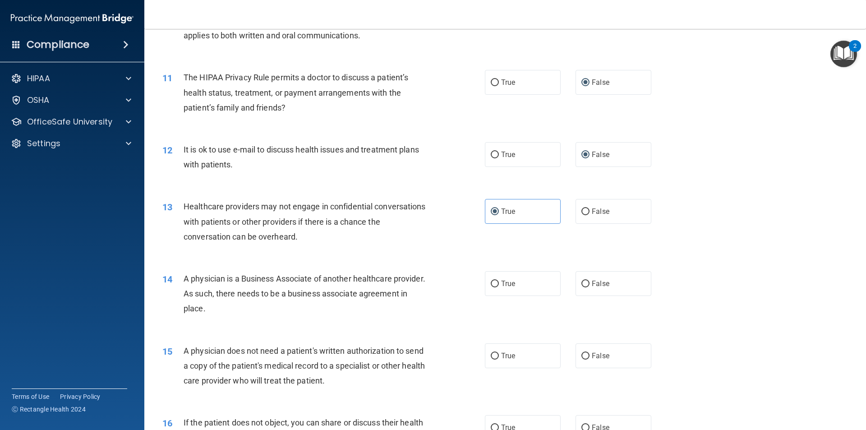
scroll to position [722, 0]
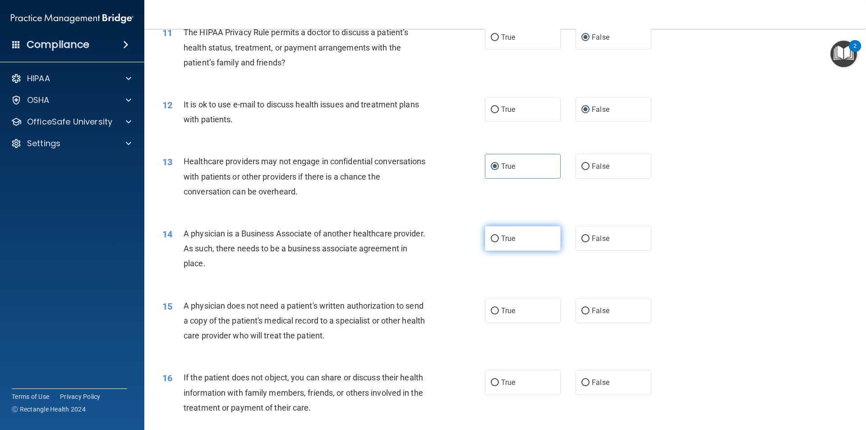
click at [492, 235] on input "True" at bounding box center [495, 238] width 8 height 7
radio input "true"
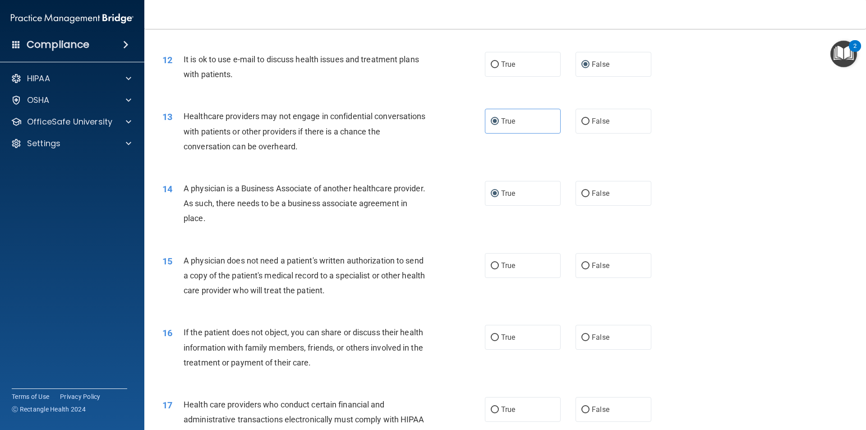
scroll to position [812, 0]
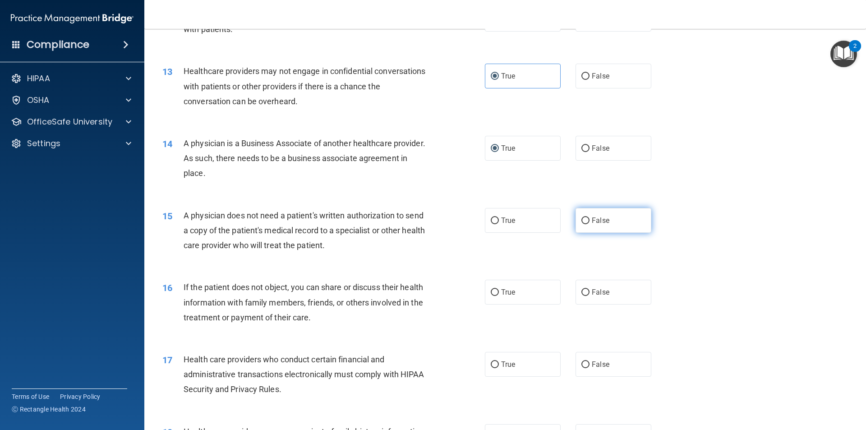
click at [584, 221] on input "False" at bounding box center [585, 220] width 8 height 7
radio input "true"
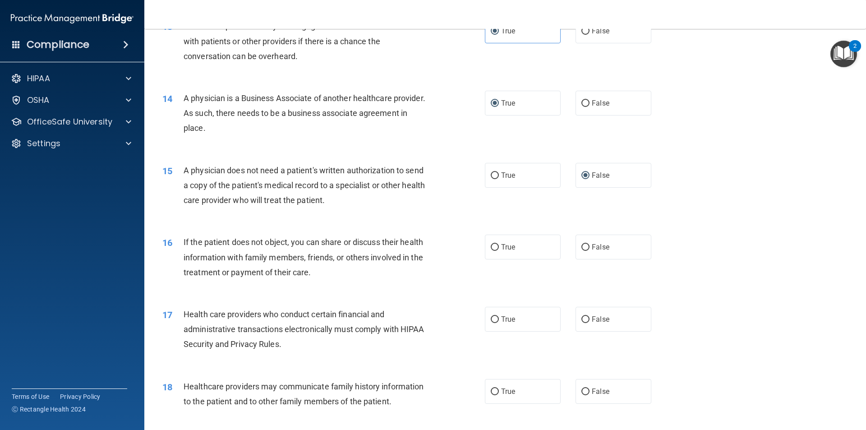
scroll to position [902, 0]
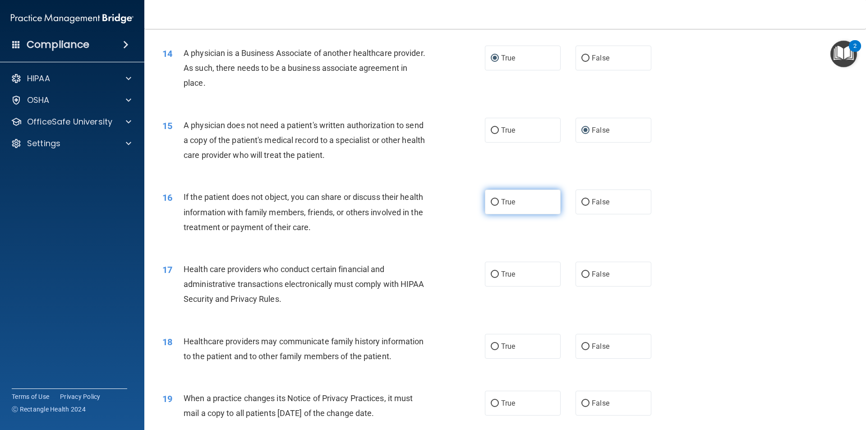
click at [489, 194] on label "True" at bounding box center [523, 201] width 76 height 25
click at [491, 199] on input "True" at bounding box center [495, 202] width 8 height 7
radio input "true"
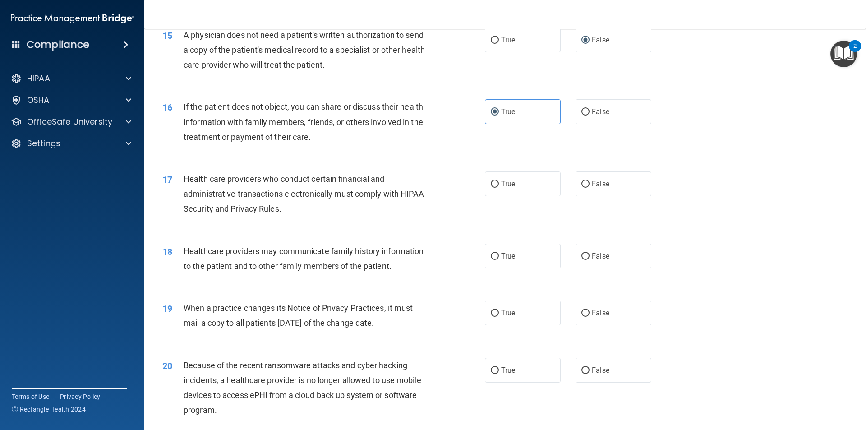
scroll to position [947, 0]
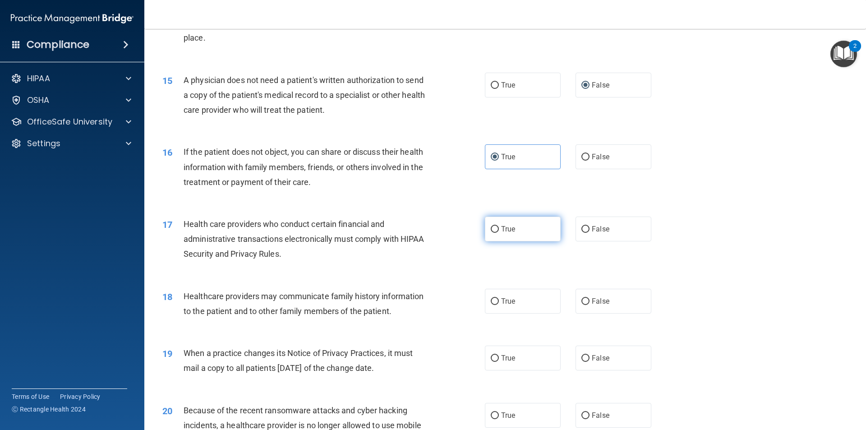
click at [494, 223] on label "True" at bounding box center [523, 229] width 76 height 25
click at [494, 226] on input "True" at bounding box center [495, 229] width 8 height 7
radio input "true"
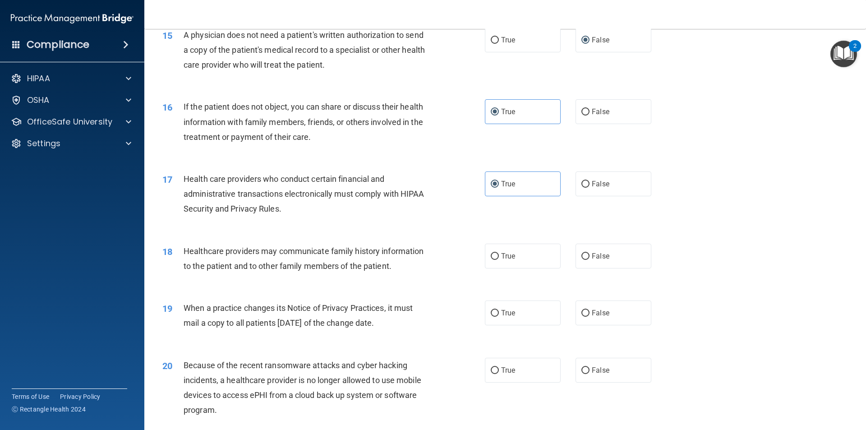
scroll to position [1038, 0]
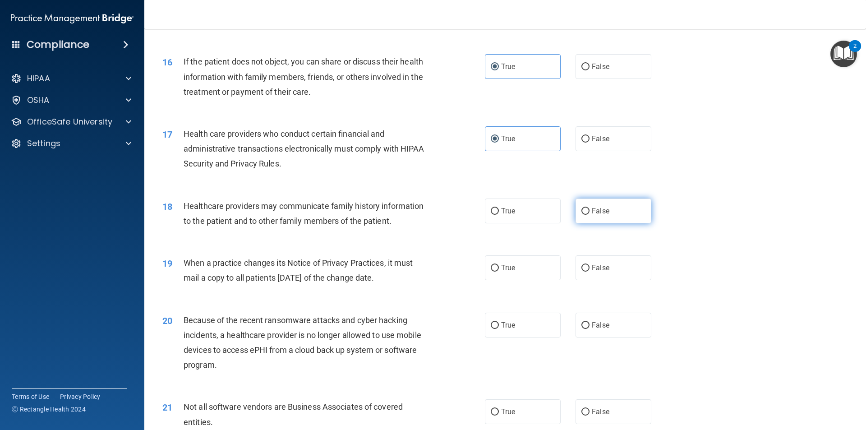
click at [576, 212] on label "False" at bounding box center [614, 210] width 76 height 25
click at [581, 212] on input "False" at bounding box center [585, 211] width 8 height 7
radio input "true"
click at [487, 265] on label "True" at bounding box center [523, 267] width 76 height 25
click at [491, 265] on input "True" at bounding box center [495, 268] width 8 height 7
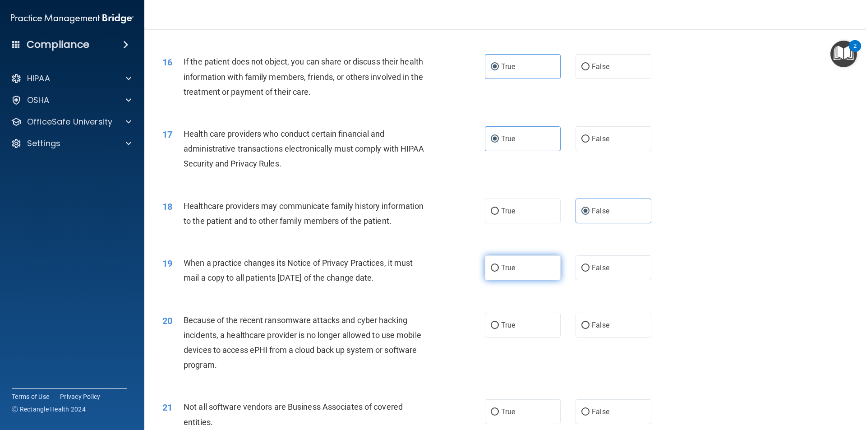
radio input "true"
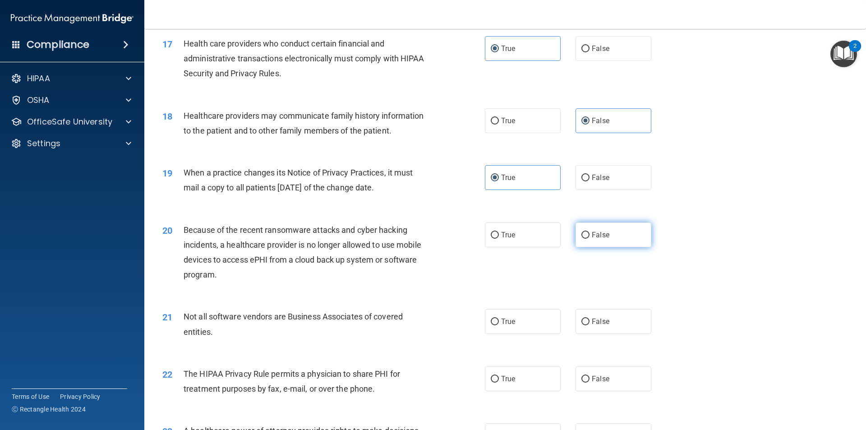
click at [582, 239] on label "False" at bounding box center [614, 234] width 76 height 25
click at [582, 239] on input "False" at bounding box center [585, 235] width 8 height 7
radio input "true"
click at [535, 332] on label "True" at bounding box center [523, 321] width 76 height 25
click at [499, 325] on input "True" at bounding box center [495, 321] width 8 height 7
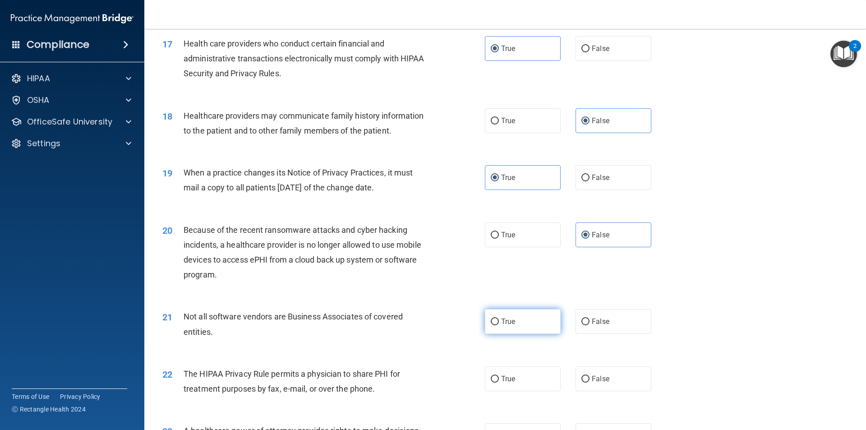
radio input "true"
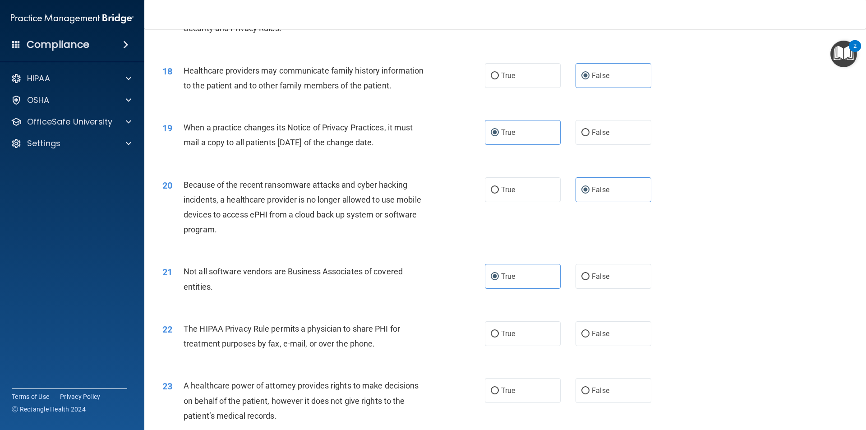
scroll to position [1218, 0]
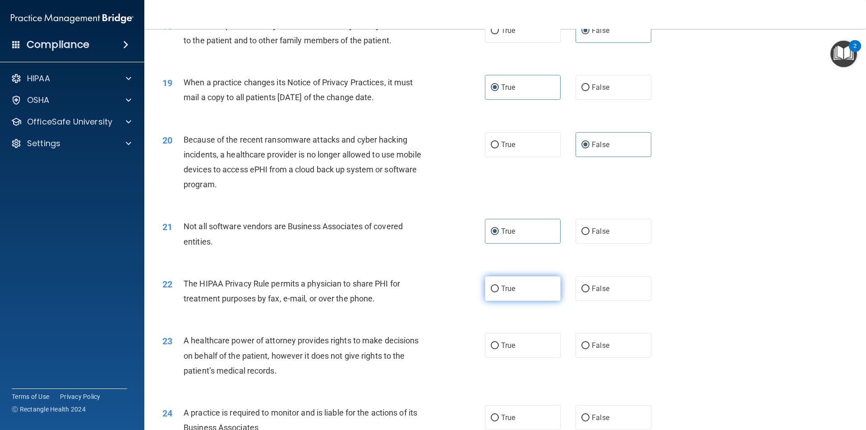
click at [505, 290] on span "True" at bounding box center [508, 288] width 14 height 9
click at [499, 290] on input "True" at bounding box center [495, 289] width 8 height 7
radio input "true"
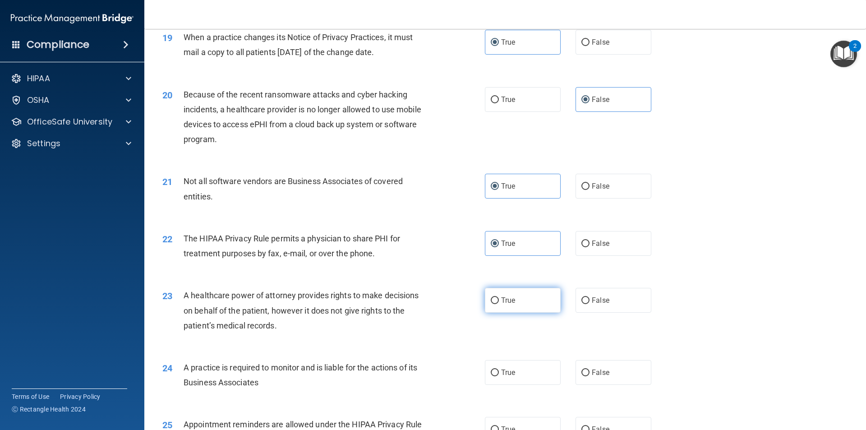
click at [501, 300] on span "True" at bounding box center [508, 300] width 14 height 9
click at [499, 300] on input "True" at bounding box center [495, 300] width 8 height 7
radio input "true"
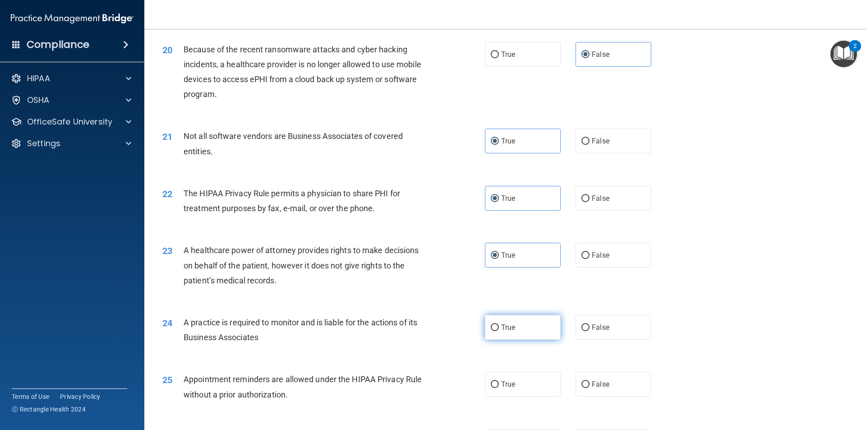
click at [496, 334] on label "True" at bounding box center [523, 327] width 76 height 25
click at [496, 331] on input "True" at bounding box center [495, 327] width 8 height 7
radio input "true"
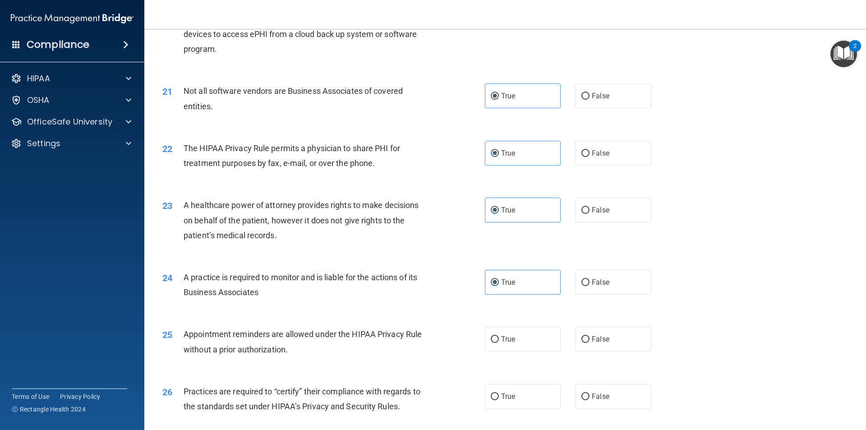
scroll to position [1398, 0]
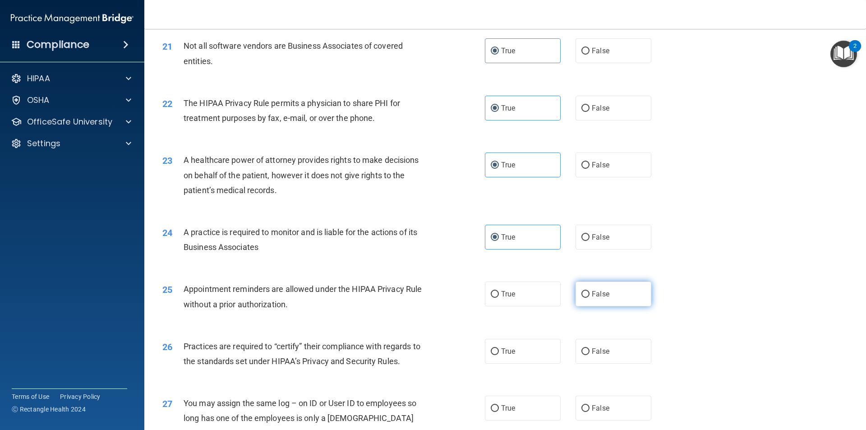
click at [582, 296] on input "False" at bounding box center [585, 294] width 8 height 7
radio input "true"
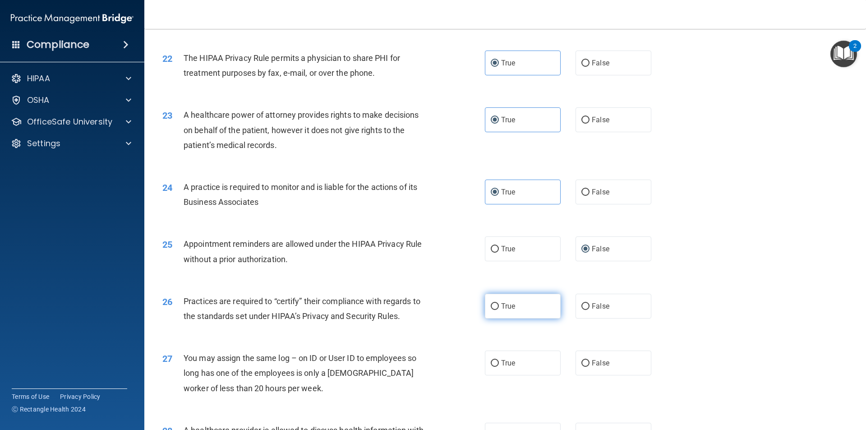
click at [501, 304] on span "True" at bounding box center [508, 306] width 14 height 9
click at [499, 304] on input "True" at bounding box center [495, 306] width 8 height 7
radio input "true"
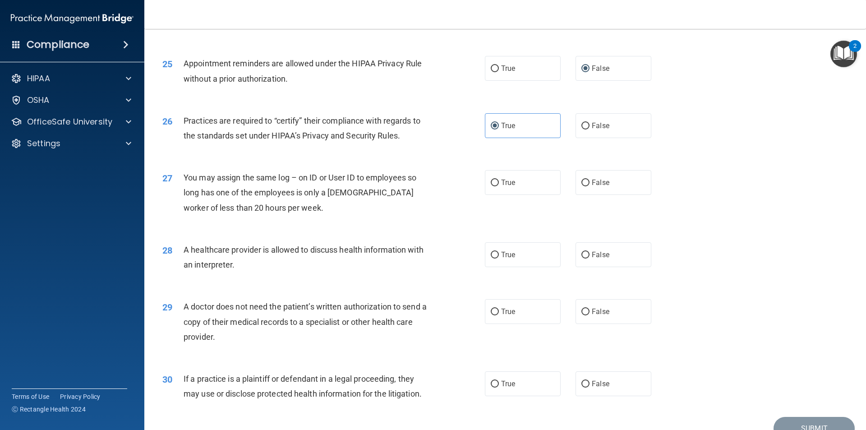
scroll to position [1670, 0]
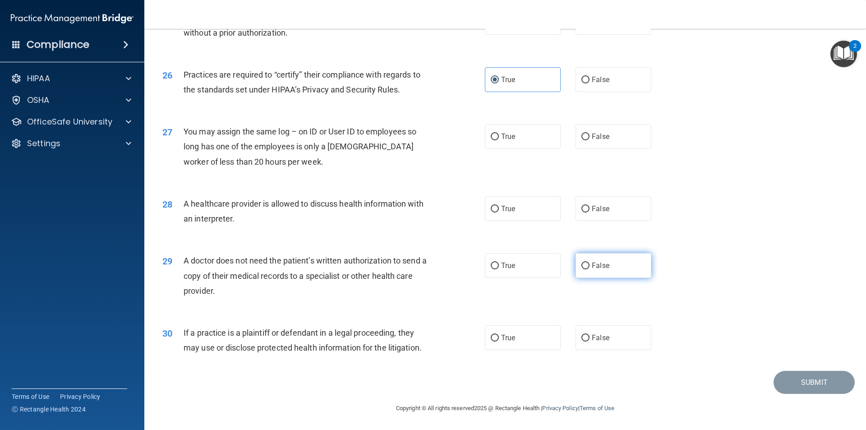
click at [614, 272] on label "False" at bounding box center [614, 265] width 76 height 25
click at [590, 269] on input "False" at bounding box center [585, 266] width 8 height 7
radio input "true"
click at [622, 341] on label "False" at bounding box center [614, 337] width 76 height 25
click at [590, 341] on input "False" at bounding box center [585, 338] width 8 height 7
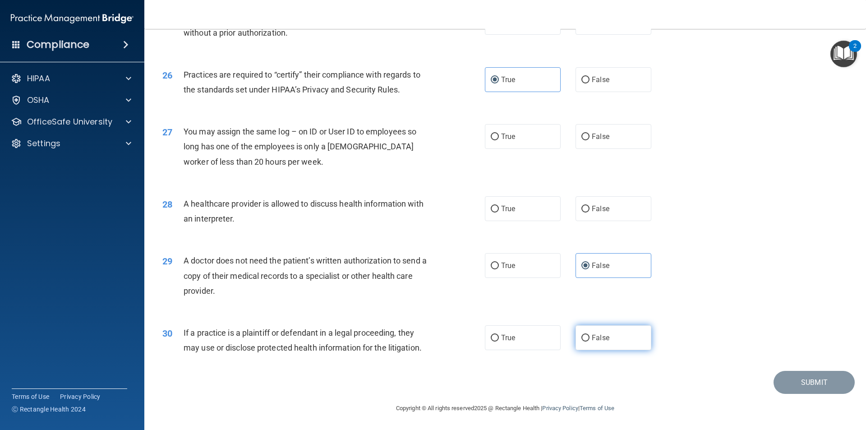
radio input "true"
click at [604, 215] on label "False" at bounding box center [614, 208] width 76 height 25
click at [590, 212] on input "False" at bounding box center [585, 209] width 8 height 7
radio input "true"
click at [613, 143] on label "False" at bounding box center [614, 136] width 76 height 25
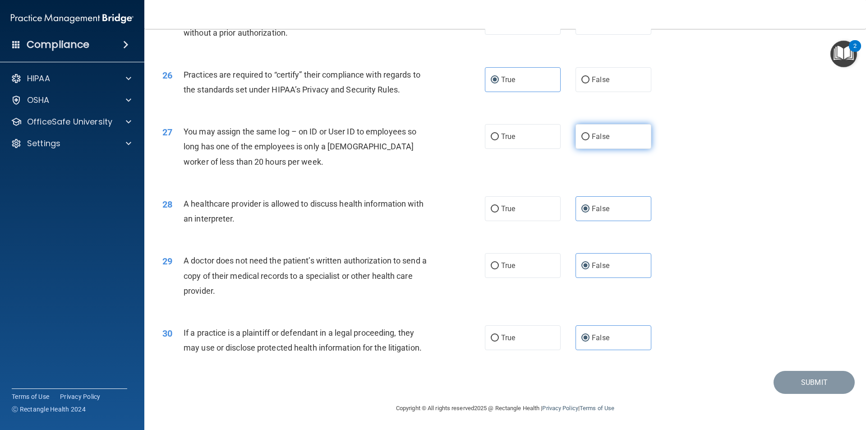
click at [590, 140] on input "False" at bounding box center [585, 137] width 8 height 7
radio input "true"
click at [809, 383] on button "Submit" at bounding box center [814, 382] width 81 height 23
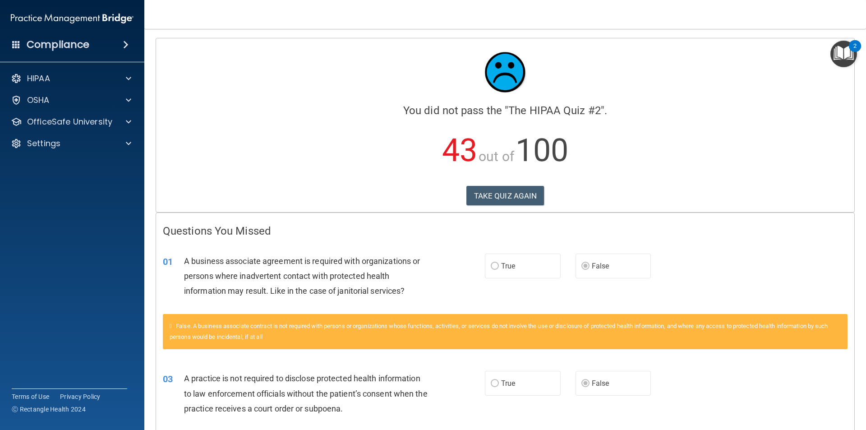
click at [840, 55] on img "Open Resource Center, 2 new notifications" at bounding box center [843, 54] width 27 height 27
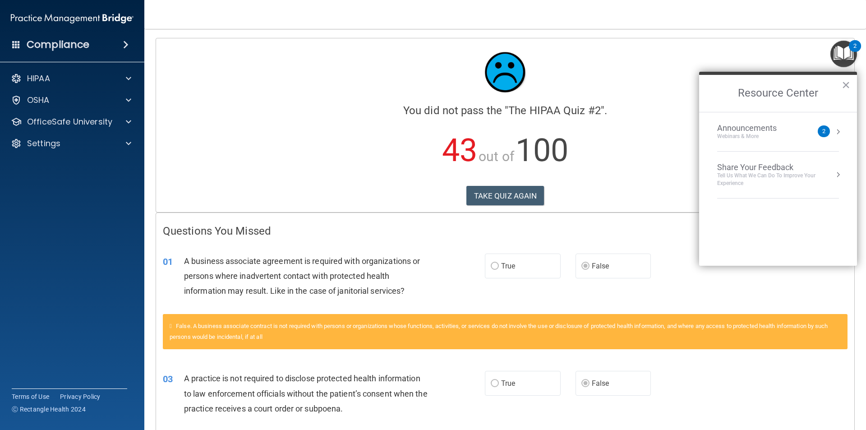
click at [808, 133] on div "Announcements Webinars & More" at bounding box center [765, 131] width 96 height 17
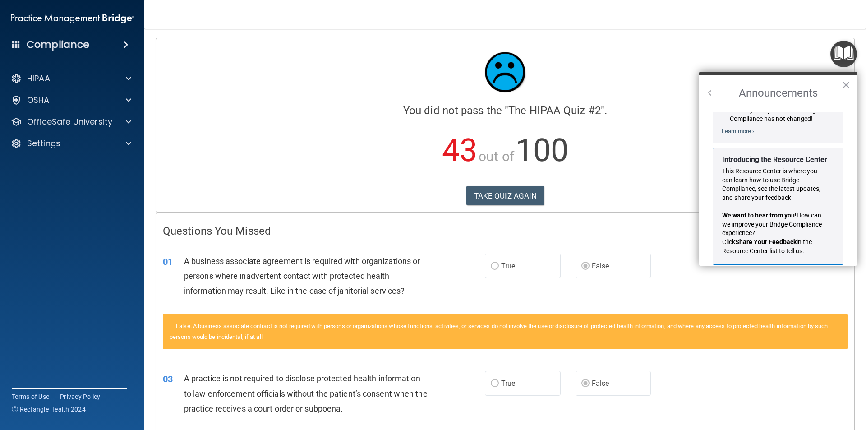
scroll to position [158, 0]
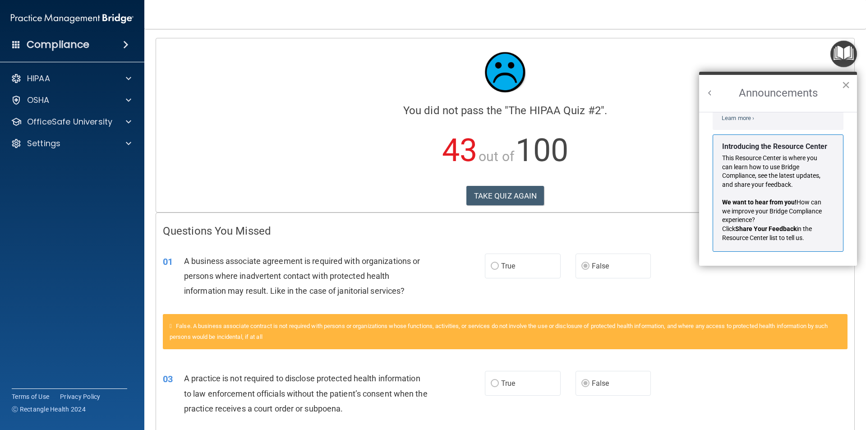
click at [847, 86] on button "×" at bounding box center [846, 85] width 9 height 14
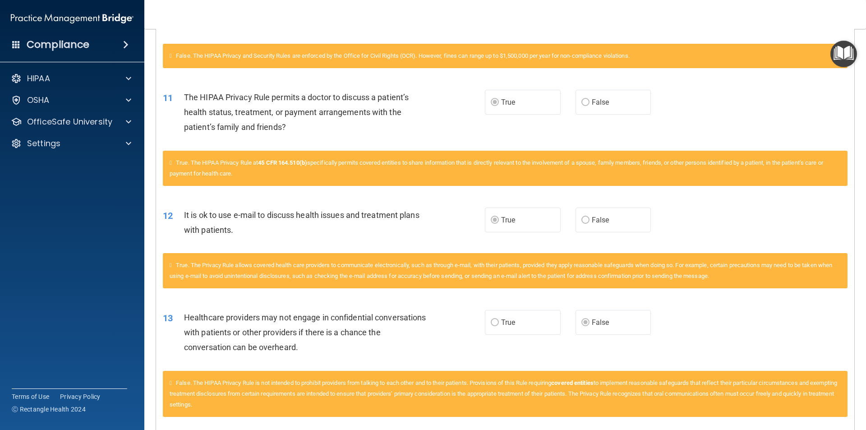
scroll to position [812, 0]
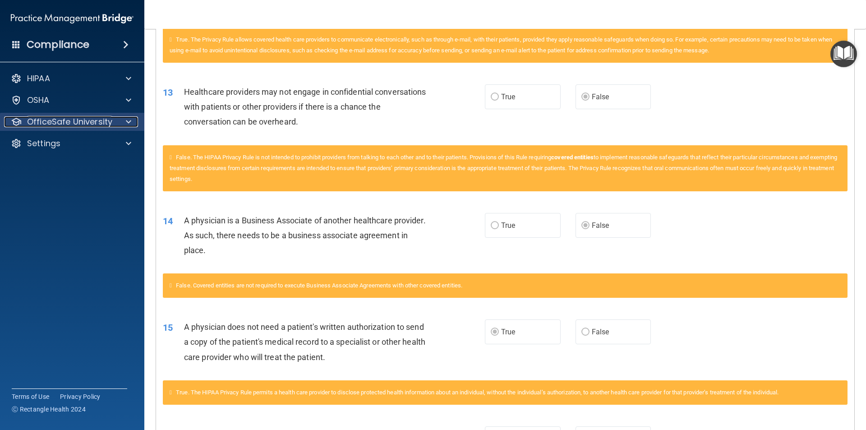
click at [107, 120] on p "OfficeSafe University" at bounding box center [69, 121] width 85 height 11
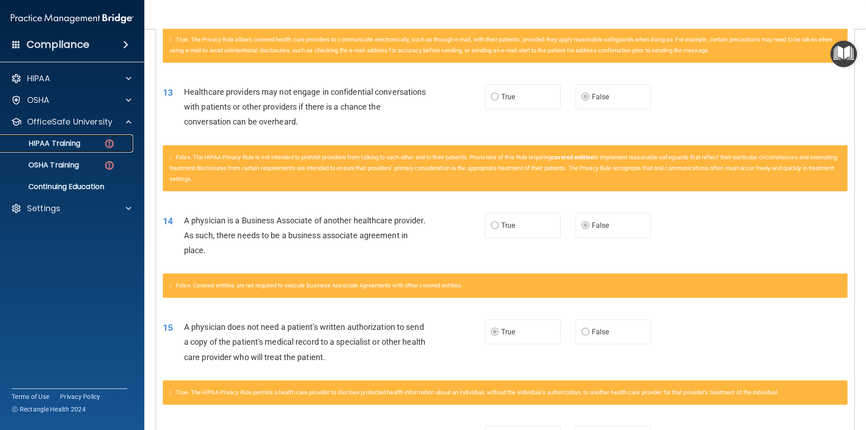
click at [100, 143] on div "HIPAA Training" at bounding box center [67, 143] width 123 height 9
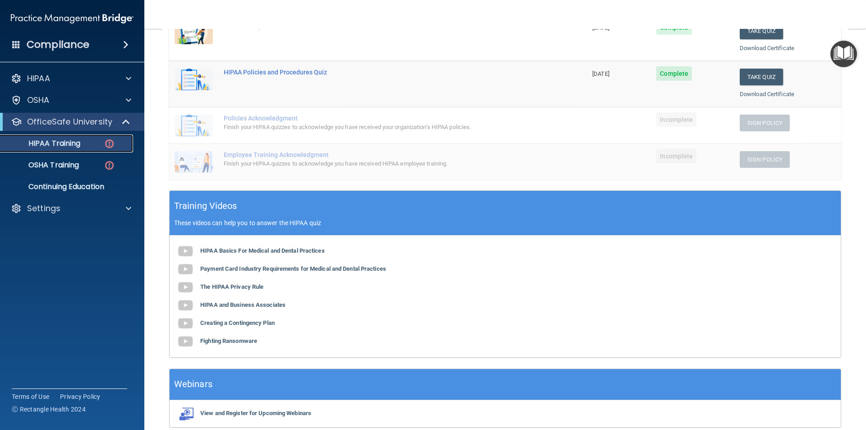
scroll to position [221, 0]
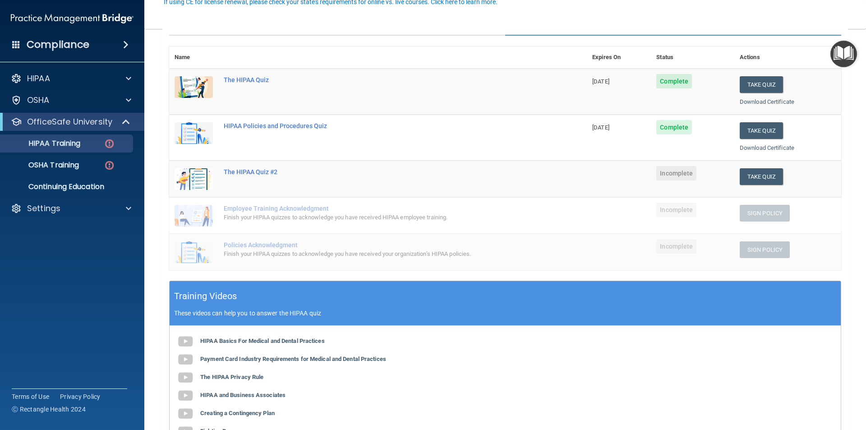
scroll to position [180, 0]
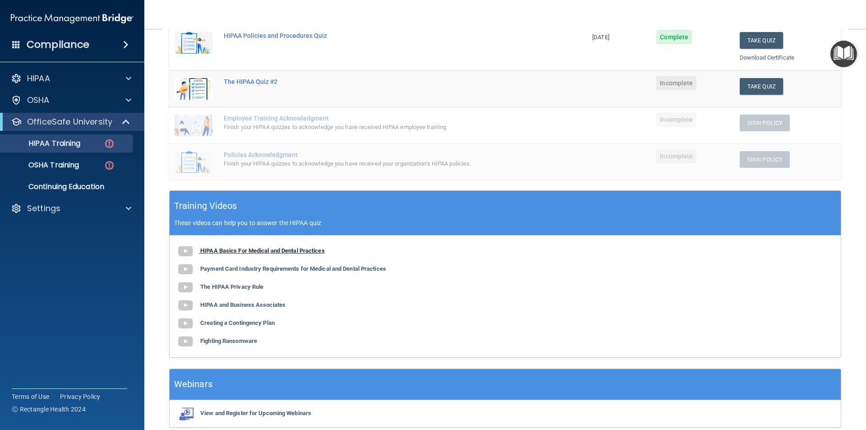
click at [289, 249] on b "HIPAA Basics For Medical and Dental Practices" at bounding box center [262, 250] width 125 height 7
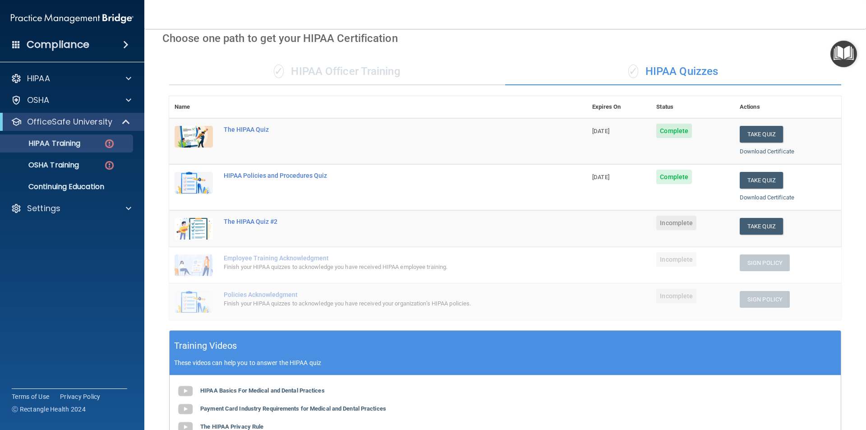
scroll to position [0, 0]
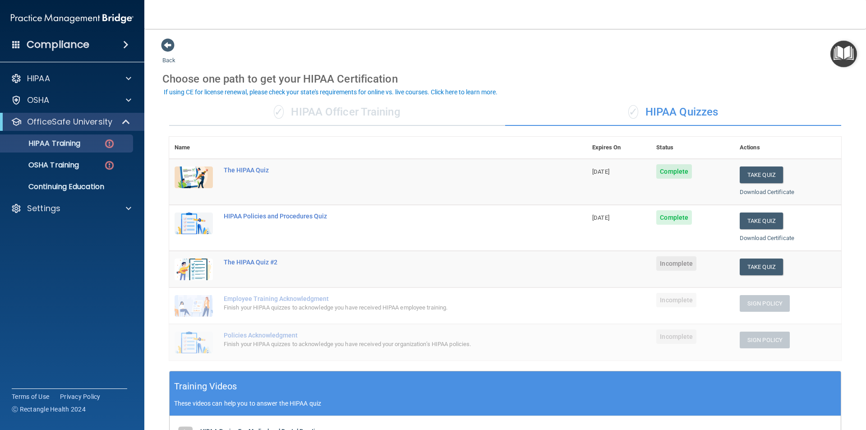
click at [356, 108] on div "✓ HIPAA Officer Training" at bounding box center [337, 112] width 336 height 27
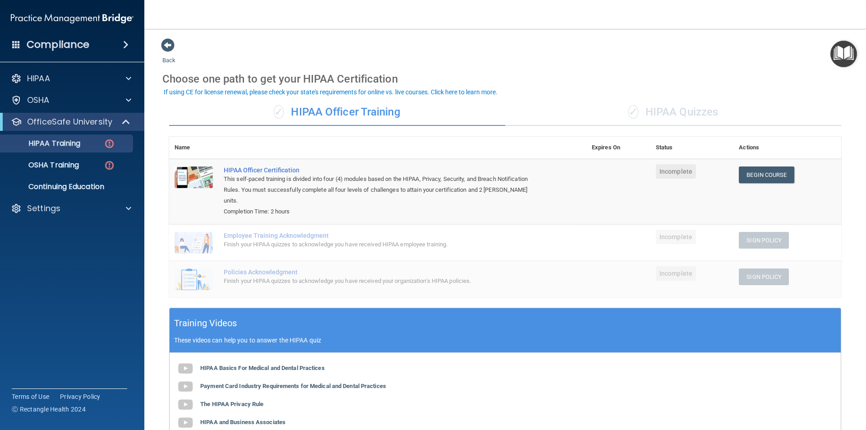
click at [679, 105] on div "✓ HIPAA Quizzes" at bounding box center [673, 112] width 336 height 27
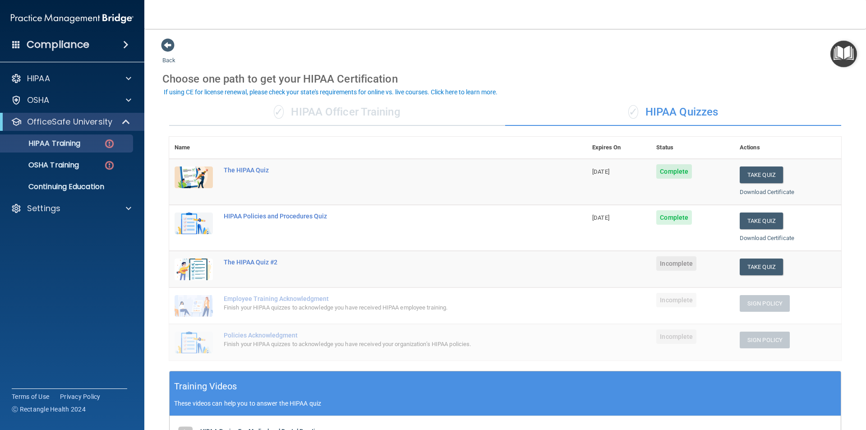
scroll to position [45, 0]
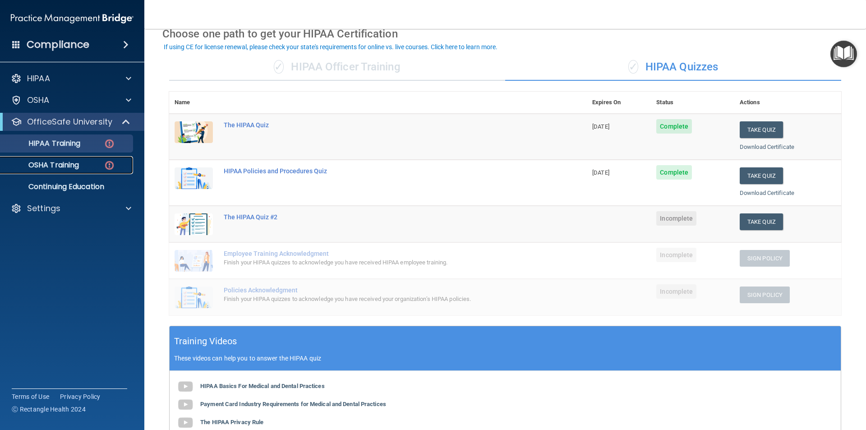
click at [70, 166] on p "OSHA Training" at bounding box center [42, 165] width 73 height 9
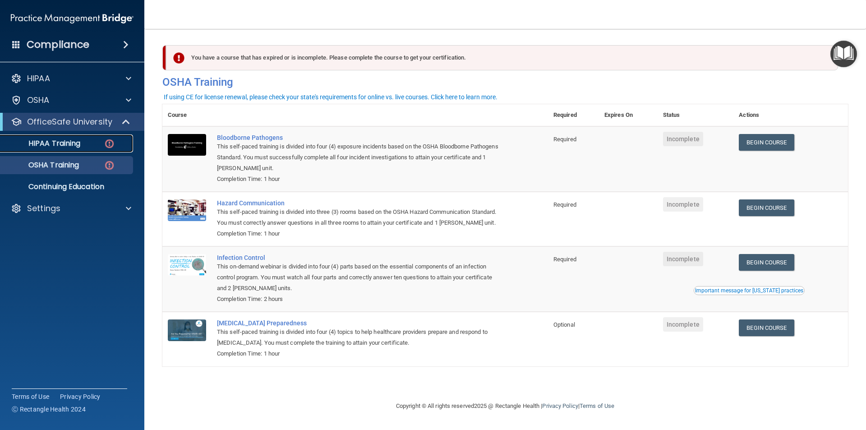
click at [78, 140] on p "HIPAA Training" at bounding box center [43, 143] width 74 height 9
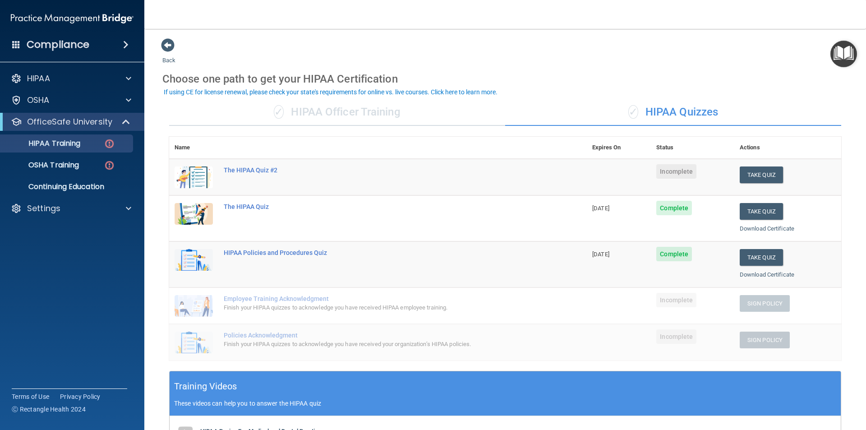
click at [351, 119] on div "✓ HIPAA Officer Training" at bounding box center [337, 112] width 336 height 27
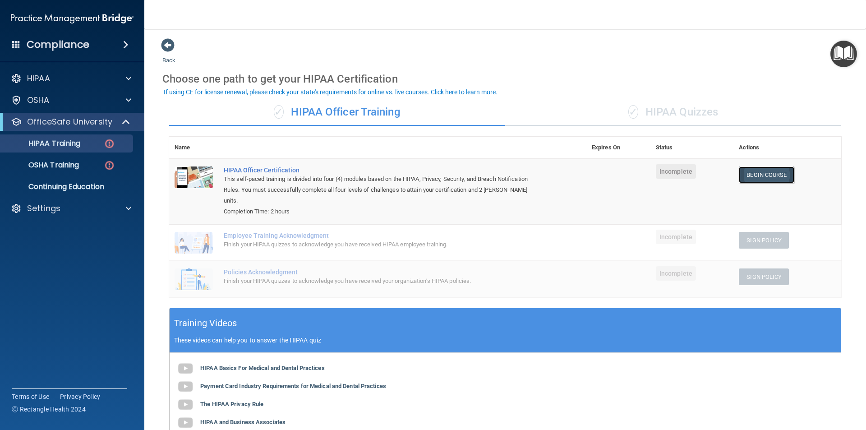
click at [774, 179] on link "Begin Course" at bounding box center [766, 174] width 55 height 17
